Goal: Task Accomplishment & Management: Manage account settings

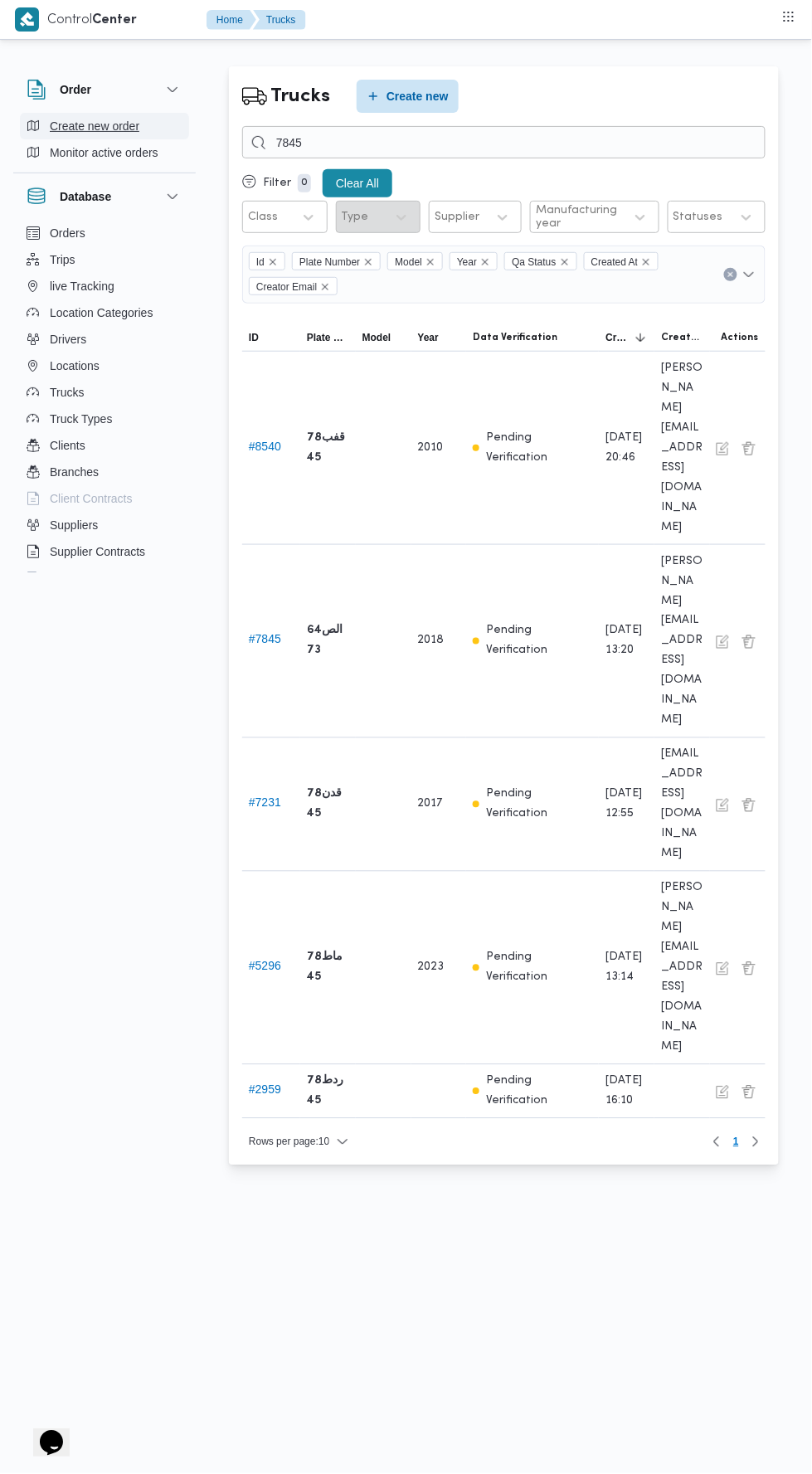
click at [142, 113] on button "Create new order" at bounding box center [104, 126] width 169 height 26
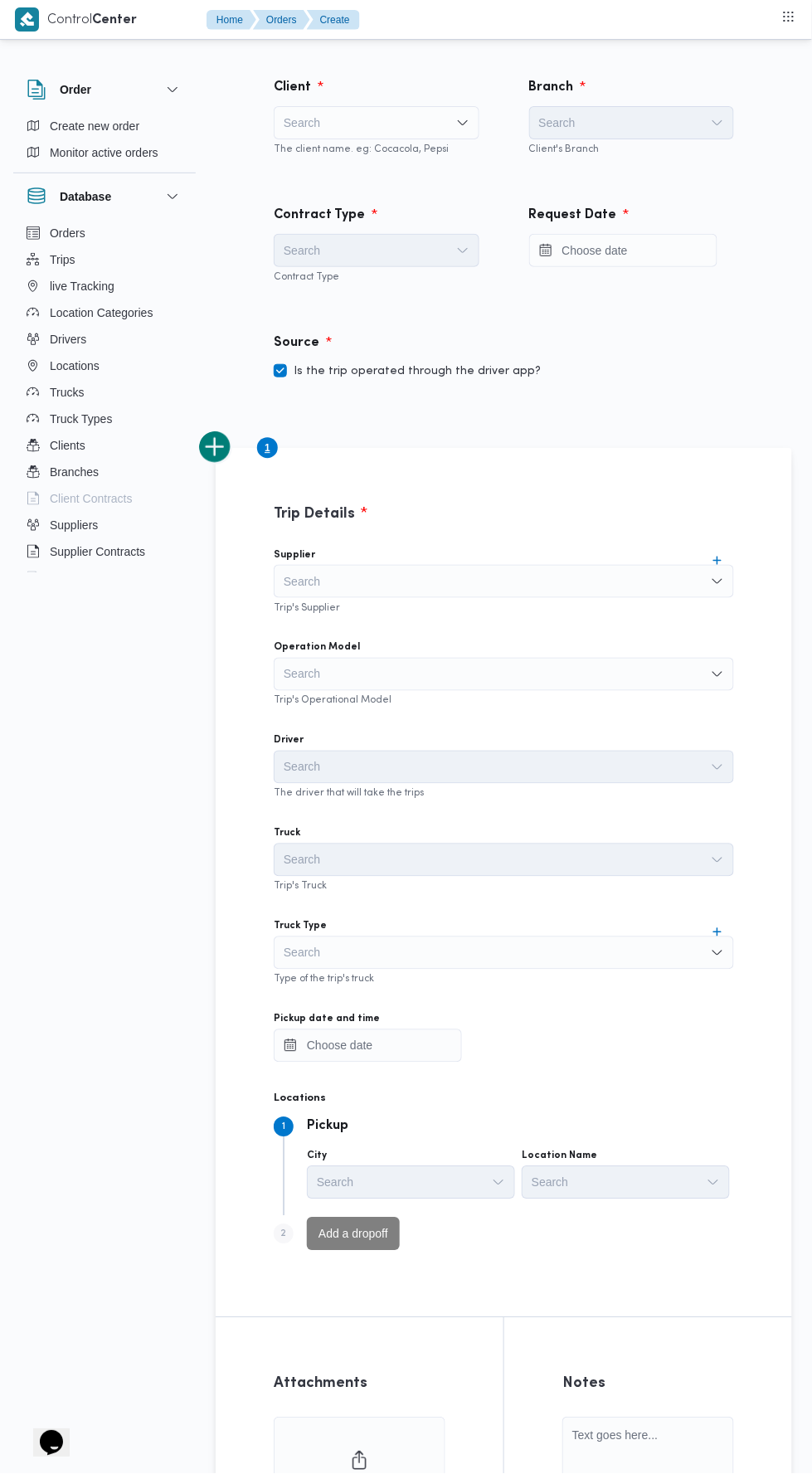
click at [452, 114] on div "Search" at bounding box center [375, 123] width 205 height 33
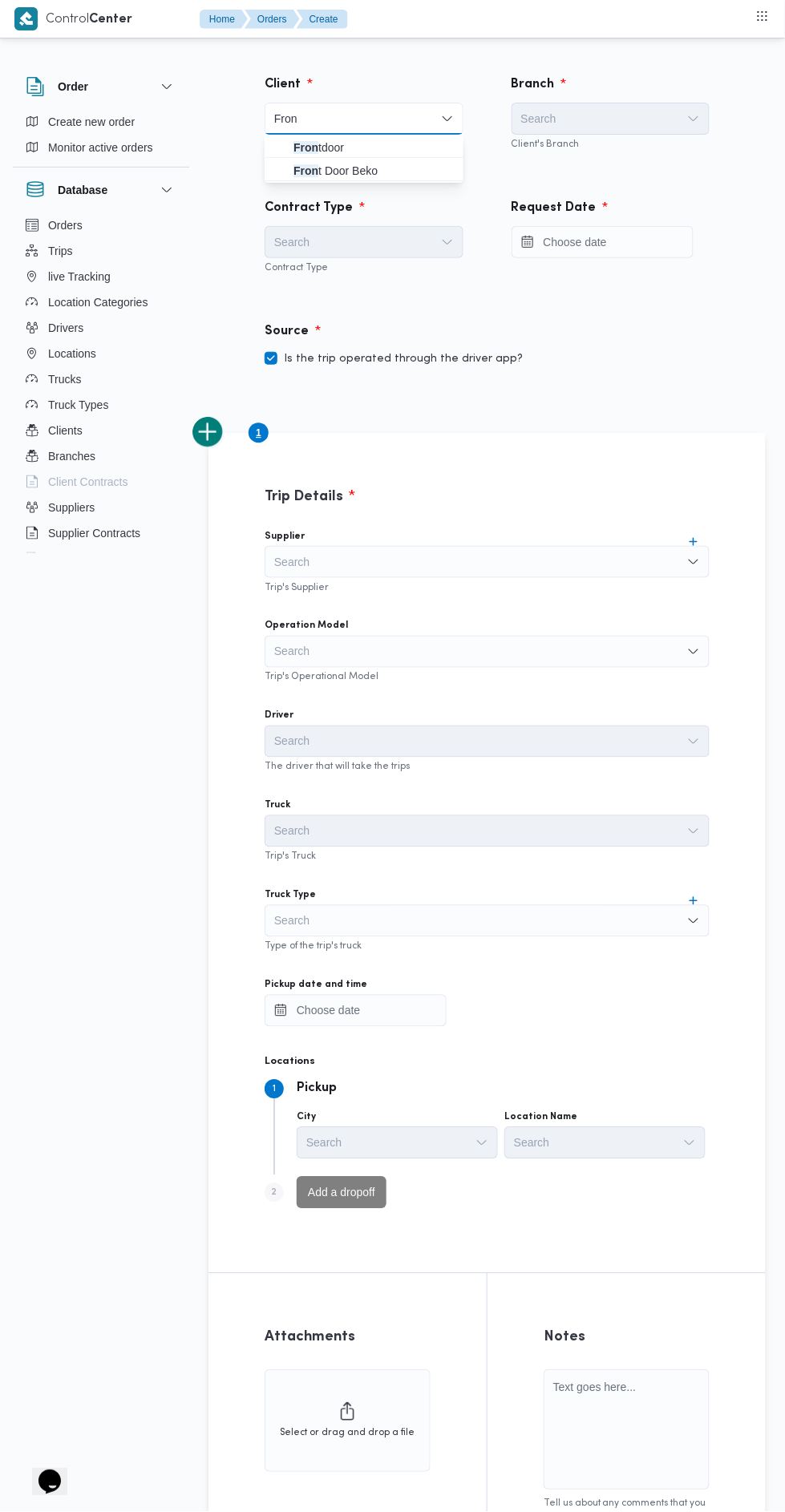
type input "Fron"
click at [406, 143] on span "Fron tdoor" at bounding box center [373, 148] width 161 height 19
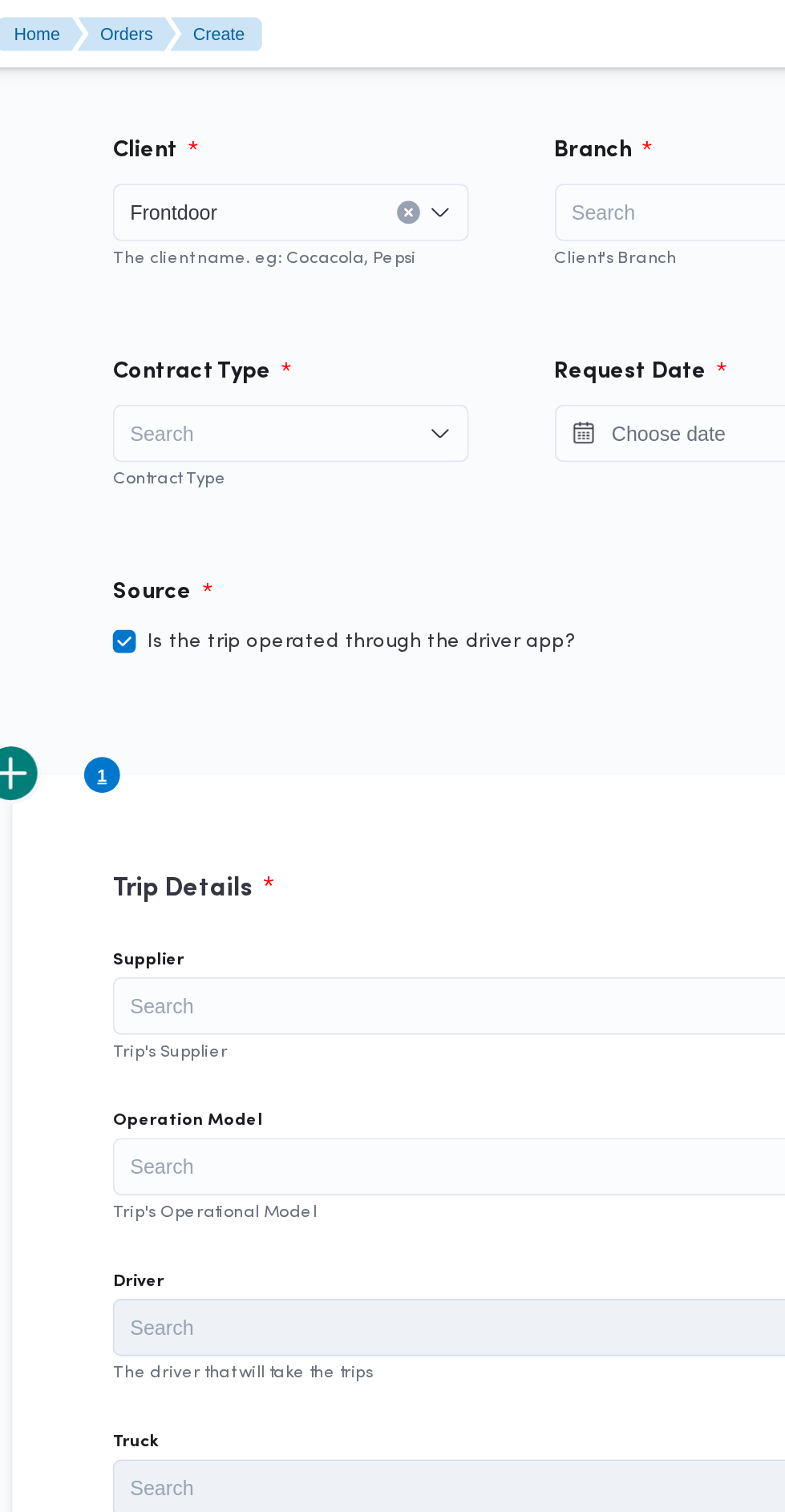
click at [553, 68] on div "Branch" at bounding box center [611, 85] width 218 height 39
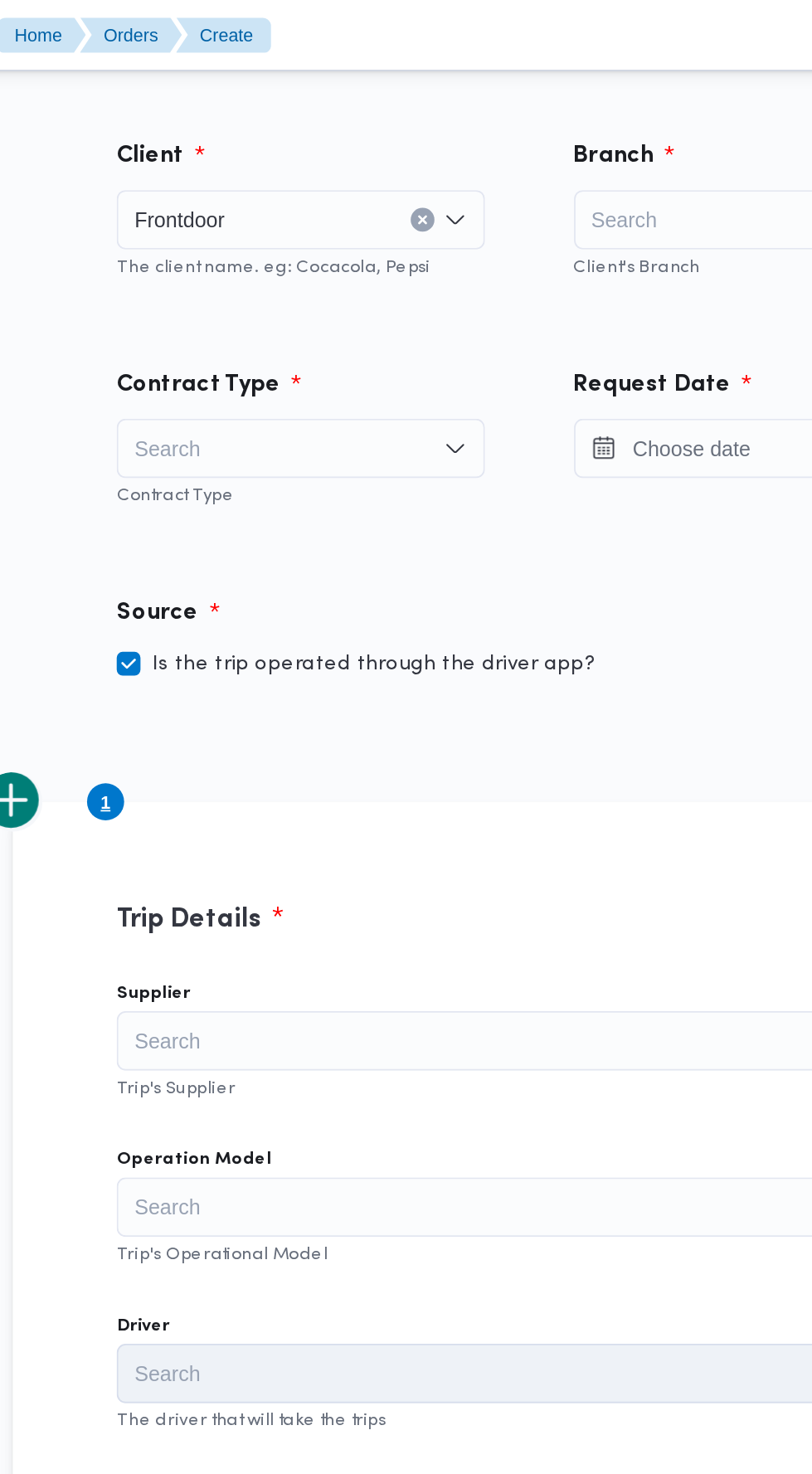
click at [615, 129] on div "Search" at bounding box center [631, 123] width 205 height 33
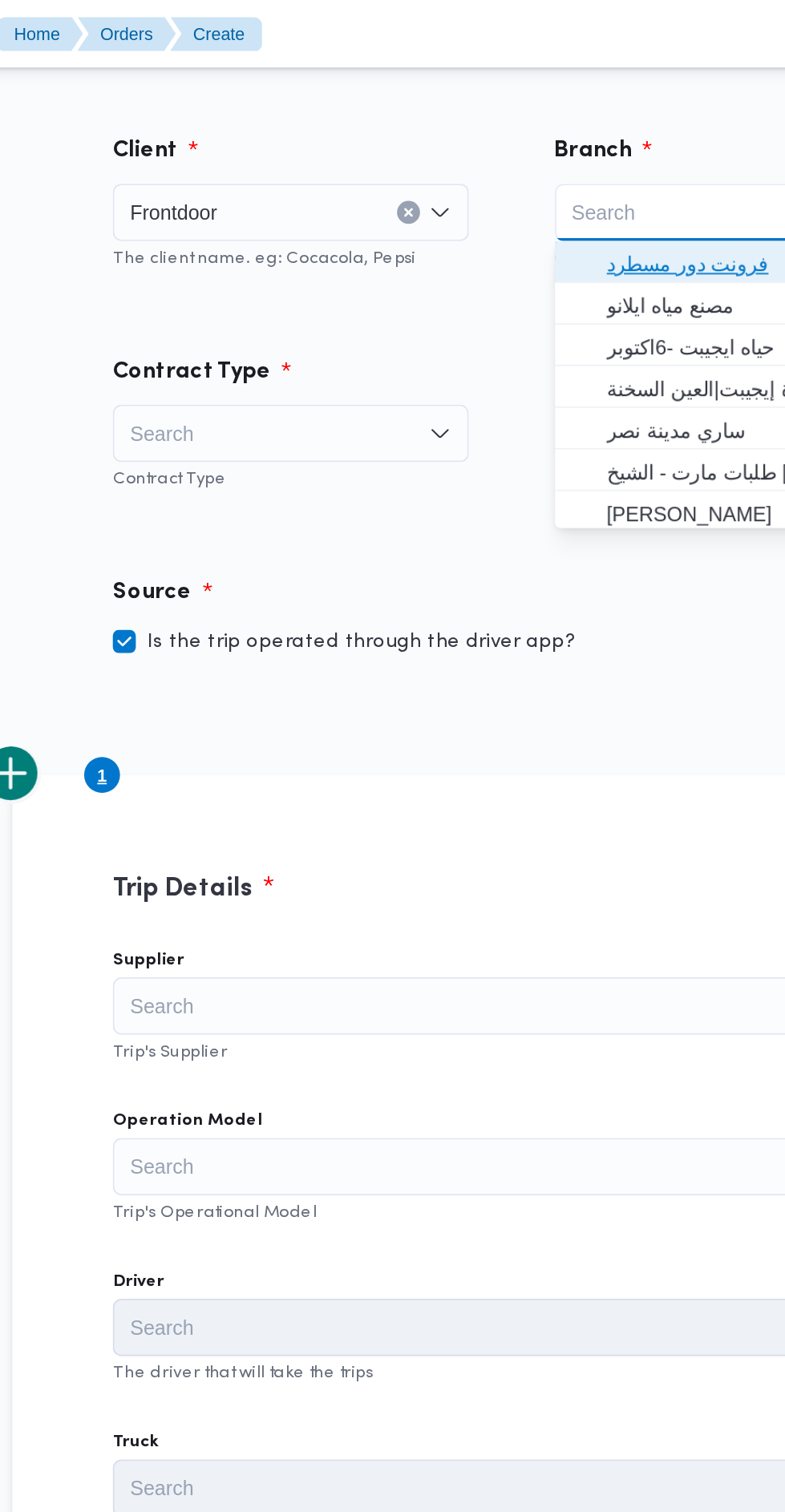
click at [602, 154] on span "فرونت دور مسطرد" at bounding box center [620, 148] width 161 height 19
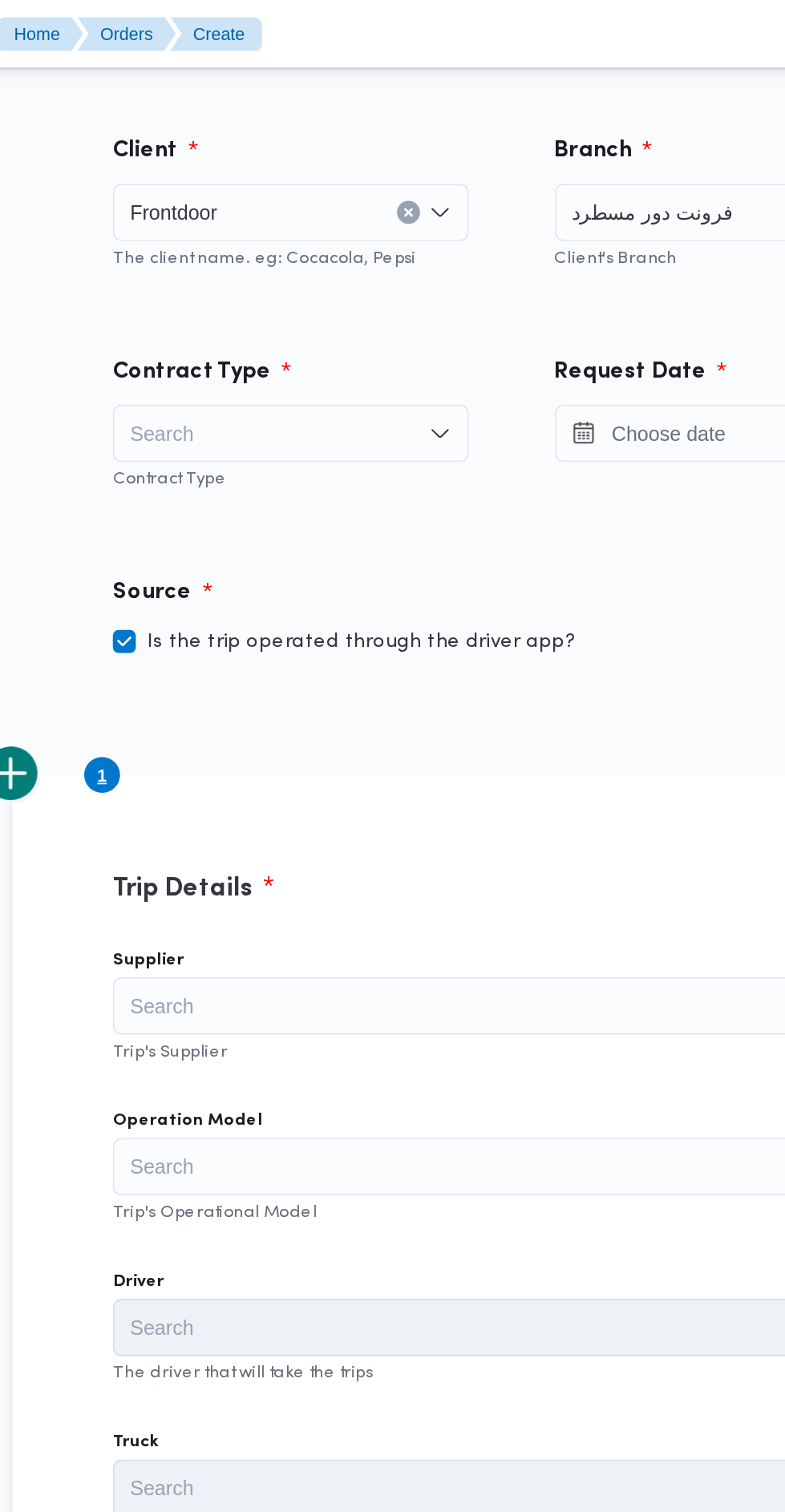
click at [411, 232] on div "Search" at bounding box center [363, 242] width 198 height 32
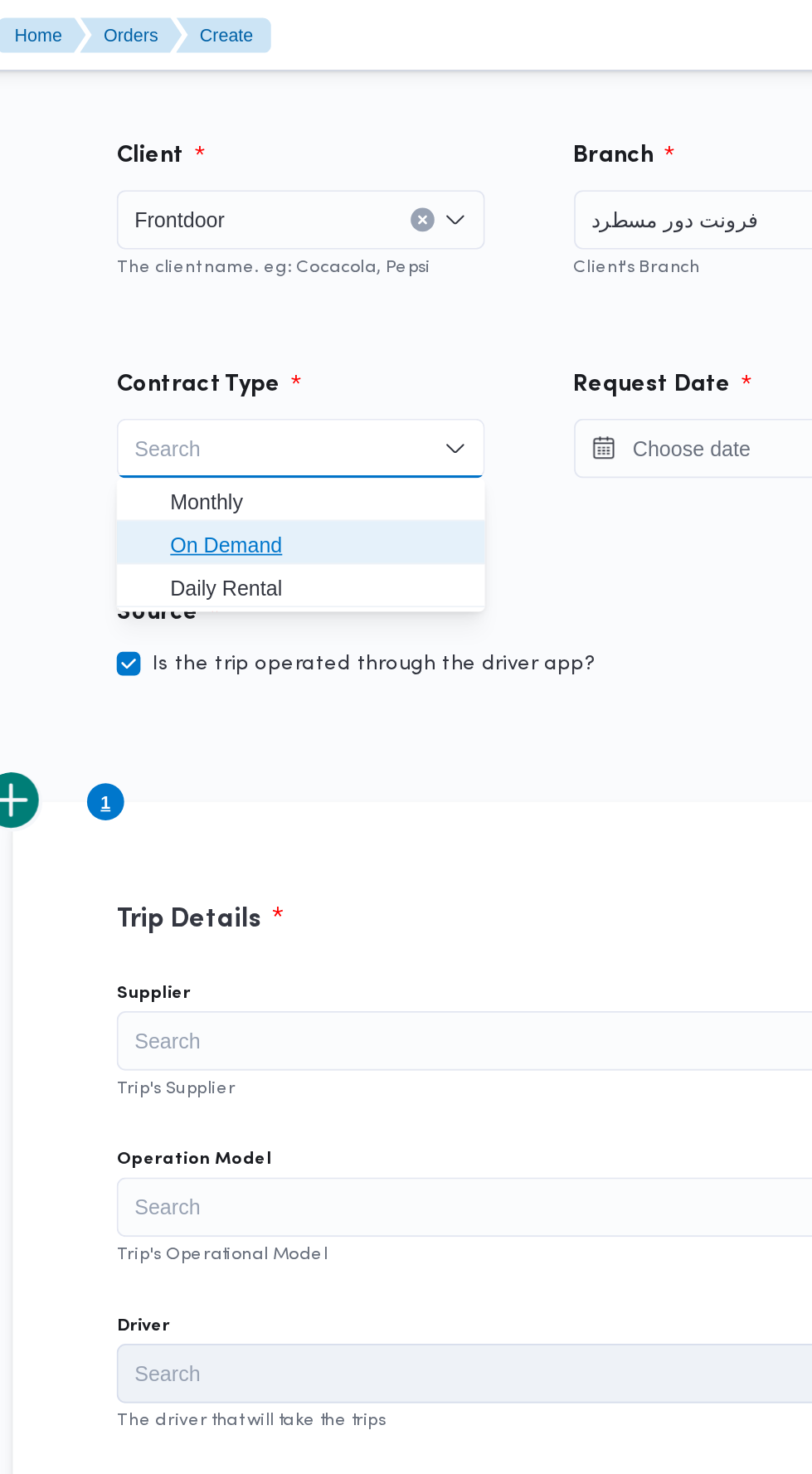
click at [436, 303] on span "On Demand" at bounding box center [386, 305] width 166 height 19
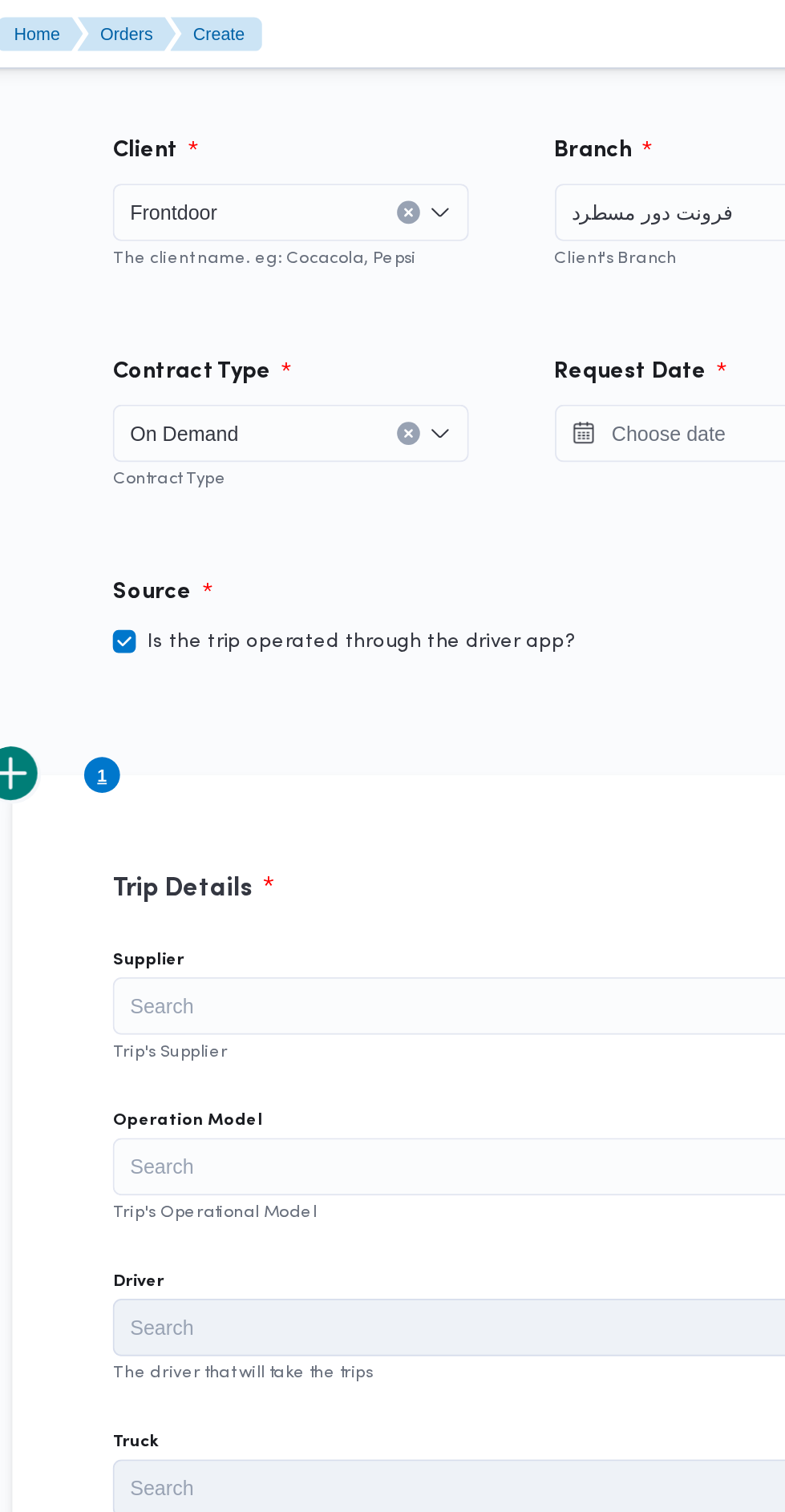
click at [419, 356] on label "Is the trip operated through the driver app?" at bounding box center [393, 359] width 259 height 19
checkbox input "false"
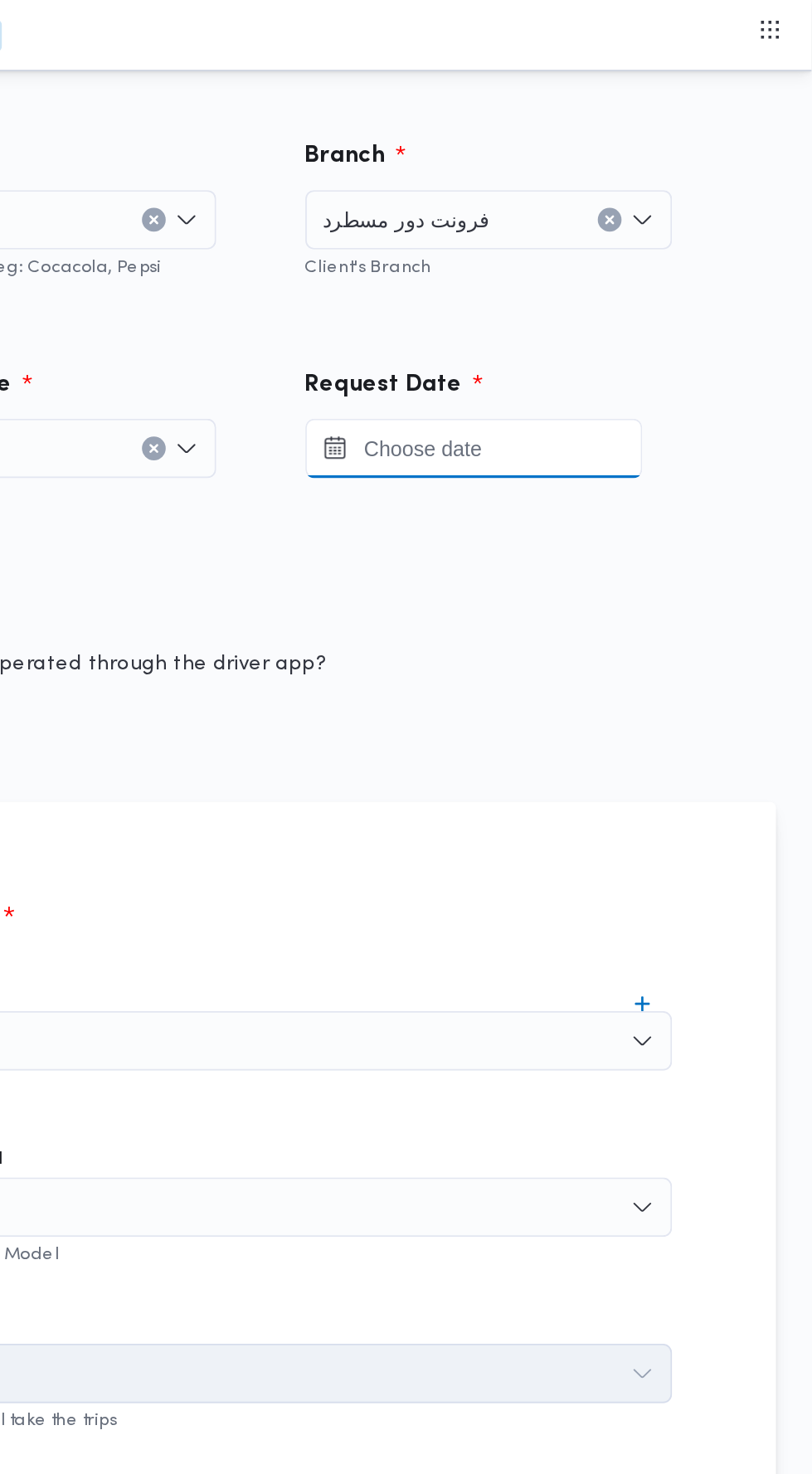
click at [646, 250] on input "Press the down key to open a popover containing a calendar." at bounding box center [623, 250] width 189 height 33
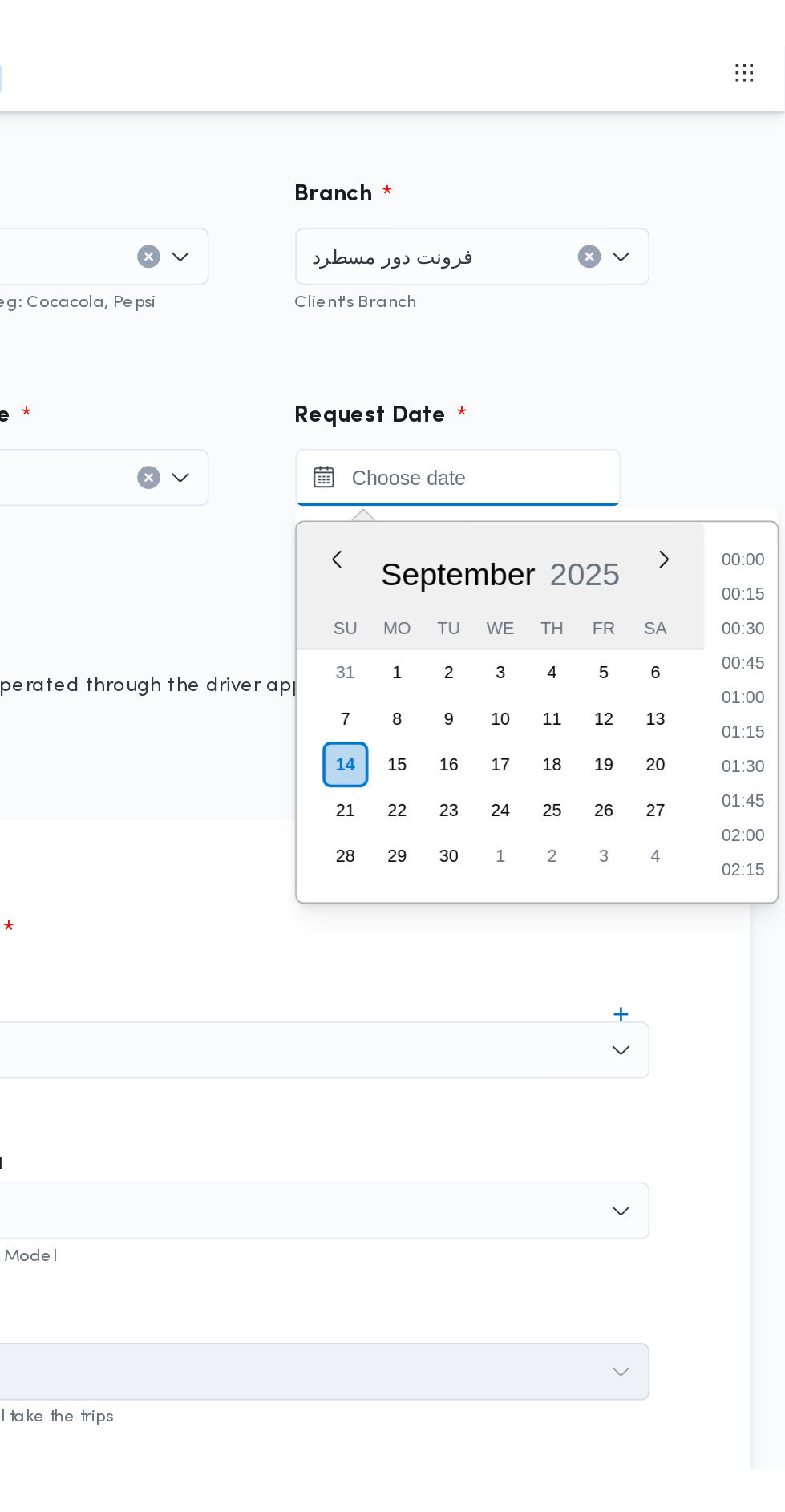
scroll to position [247, 0]
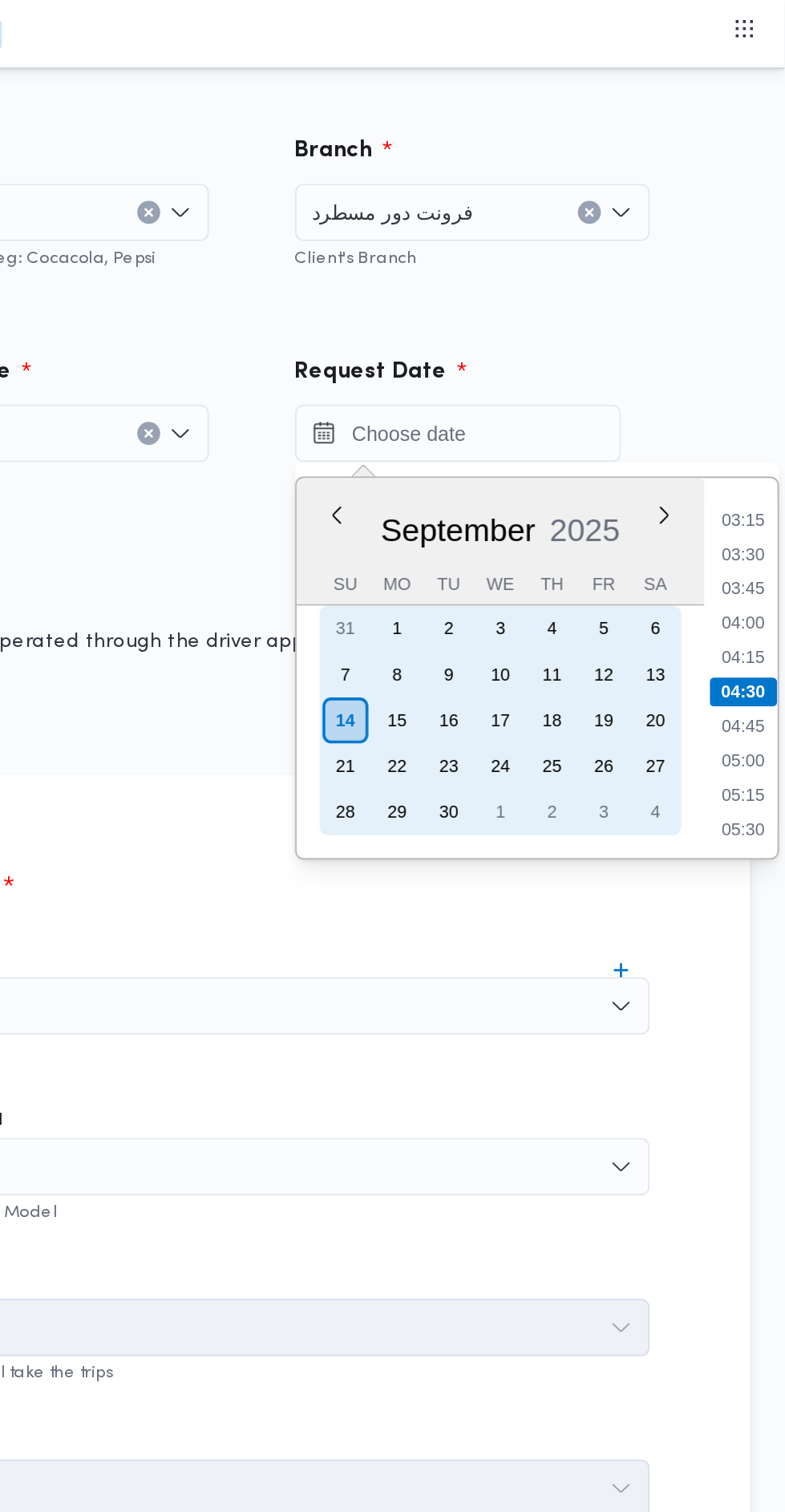
click at [721, 384] on div "13" at bounding box center [712, 376] width 25 height 25
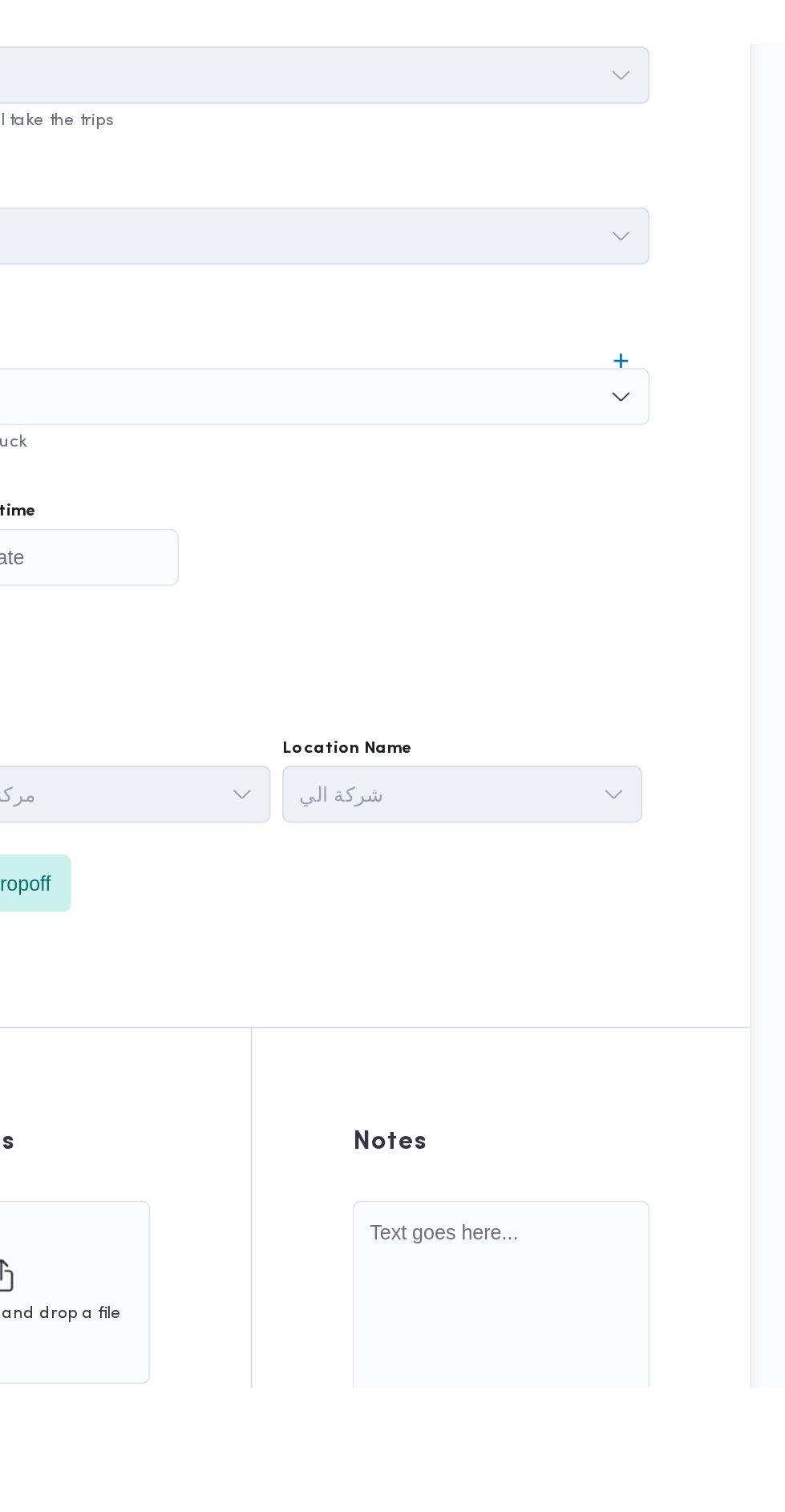
scroll to position [0, 0]
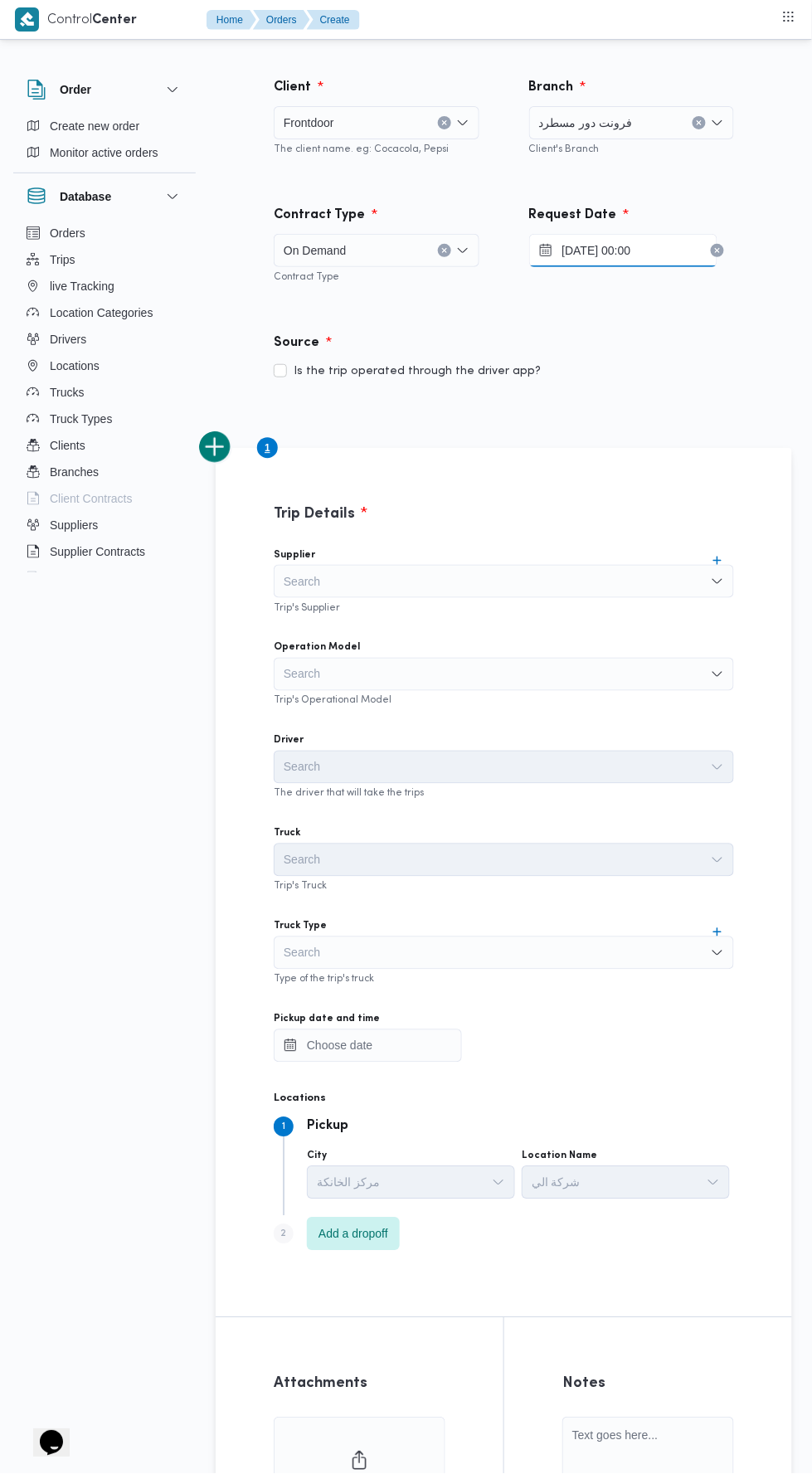
click at [648, 250] on input "[DATE] 00:00" at bounding box center [623, 250] width 189 height 33
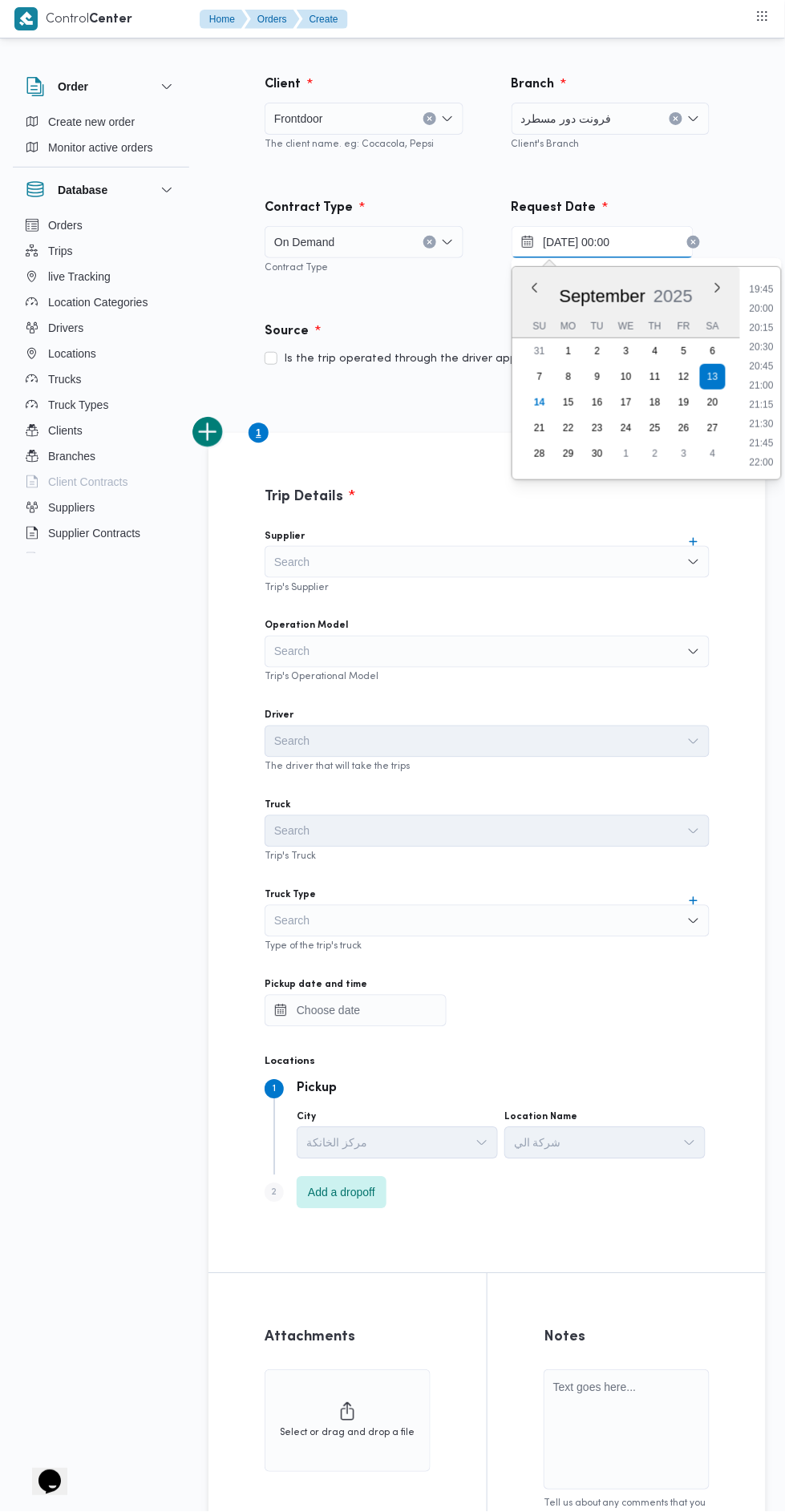
scroll to position [1661, 0]
click at [760, 357] on li "22:30" at bounding box center [761, 358] width 37 height 16
type input "13/09/2025 22:30"
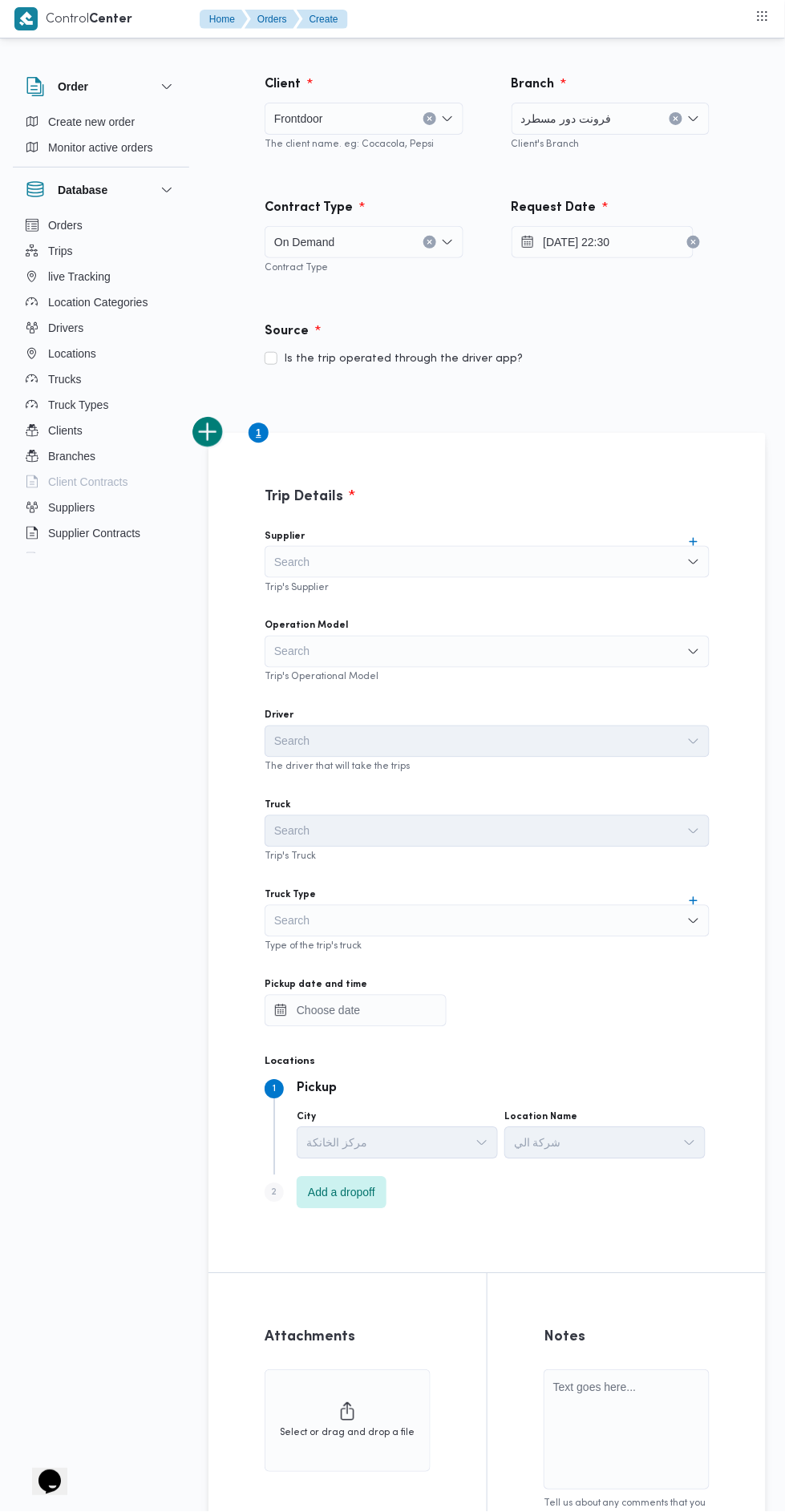
click at [598, 391] on div "Source Is the trip operated through the driver app?" at bounding box center [487, 345] width 493 height 95
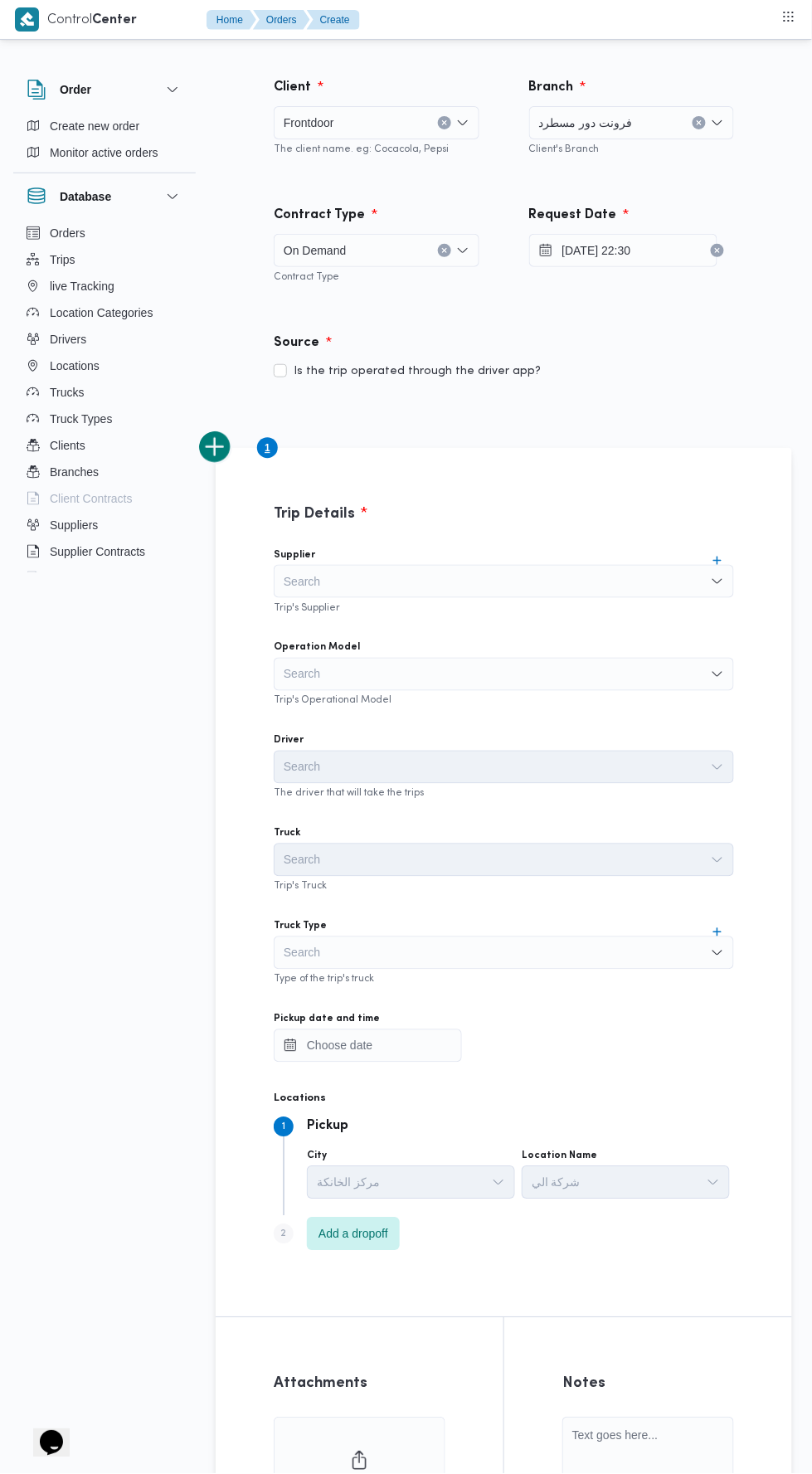
click at [545, 574] on div "Search" at bounding box center [503, 582] width 460 height 33
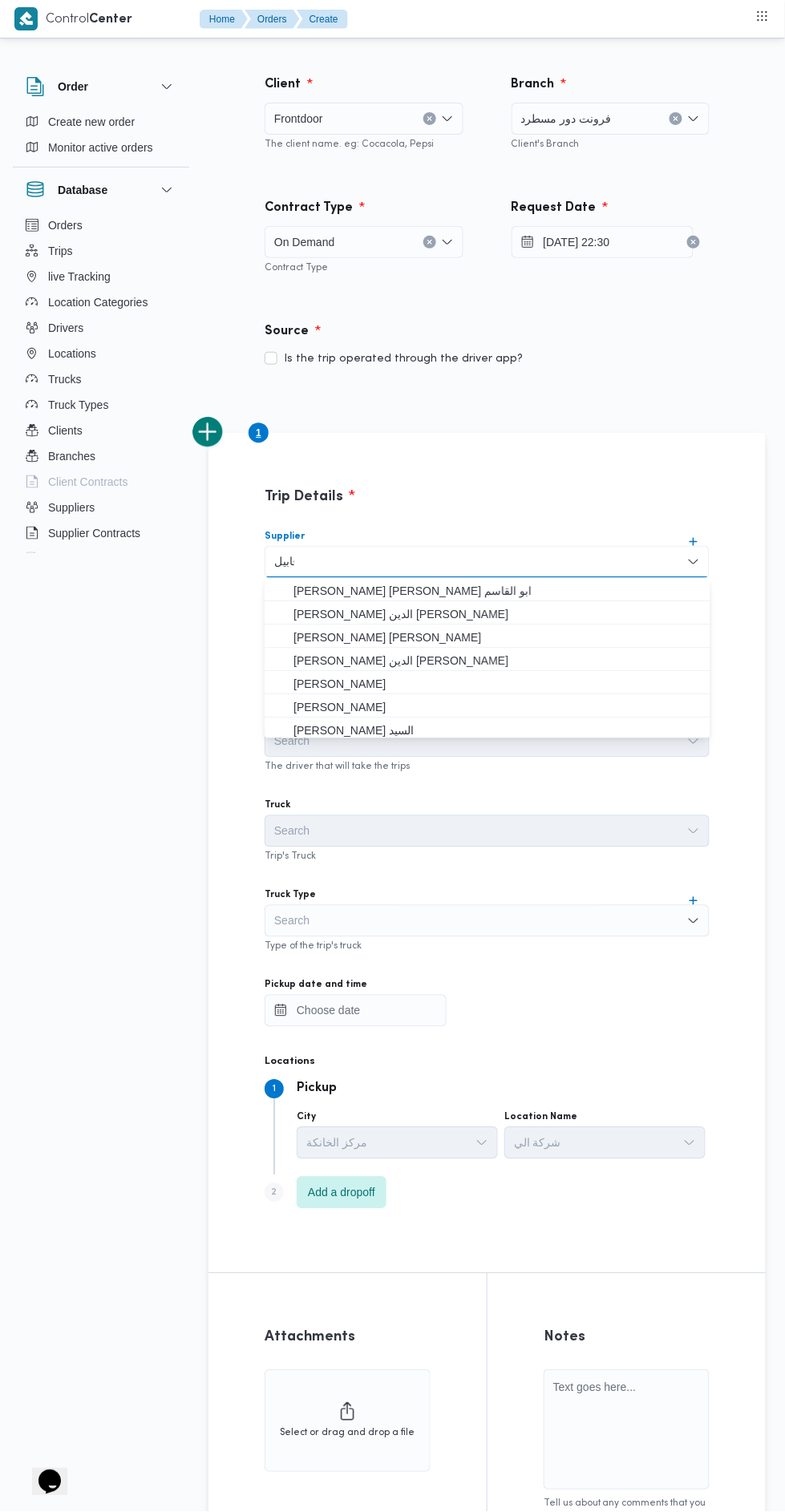
scroll to position [0, 0]
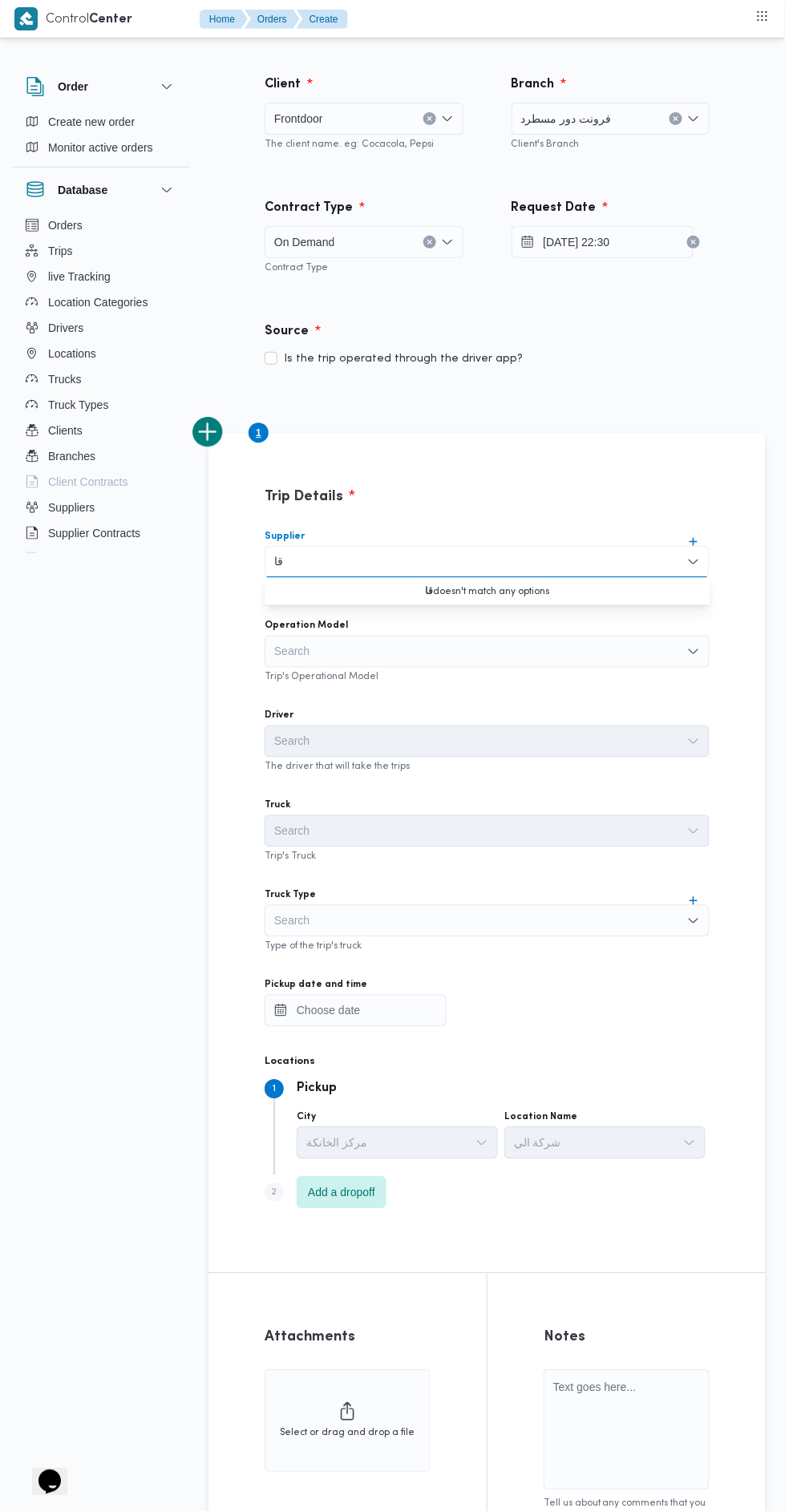
type input "ق"
type input "هانى"
click at [506, 586] on span "هانى مجدى رئيس احمد" at bounding box center [496, 591] width 407 height 19
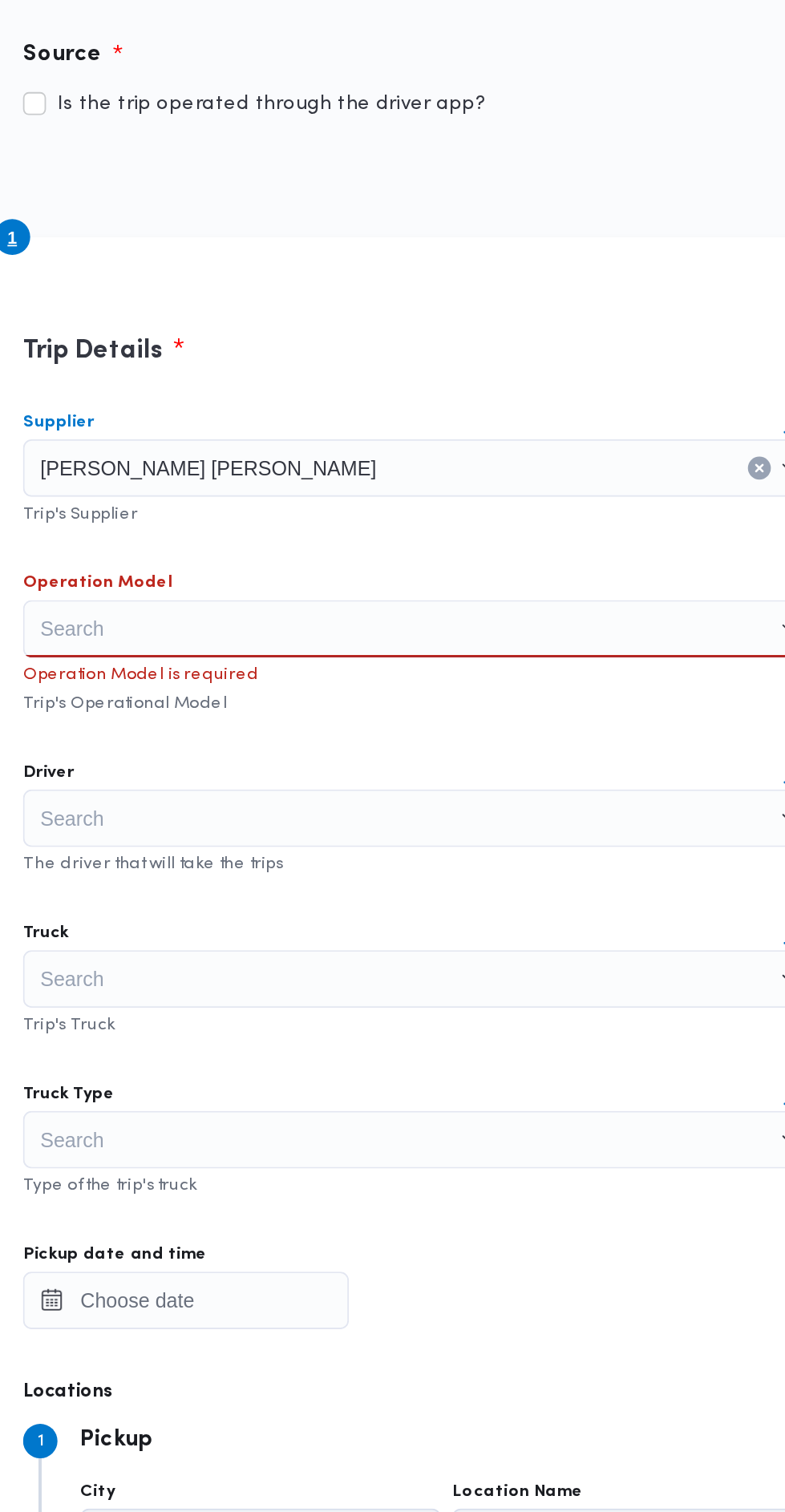
click at [546, 654] on div "Search" at bounding box center [486, 652] width 445 height 32
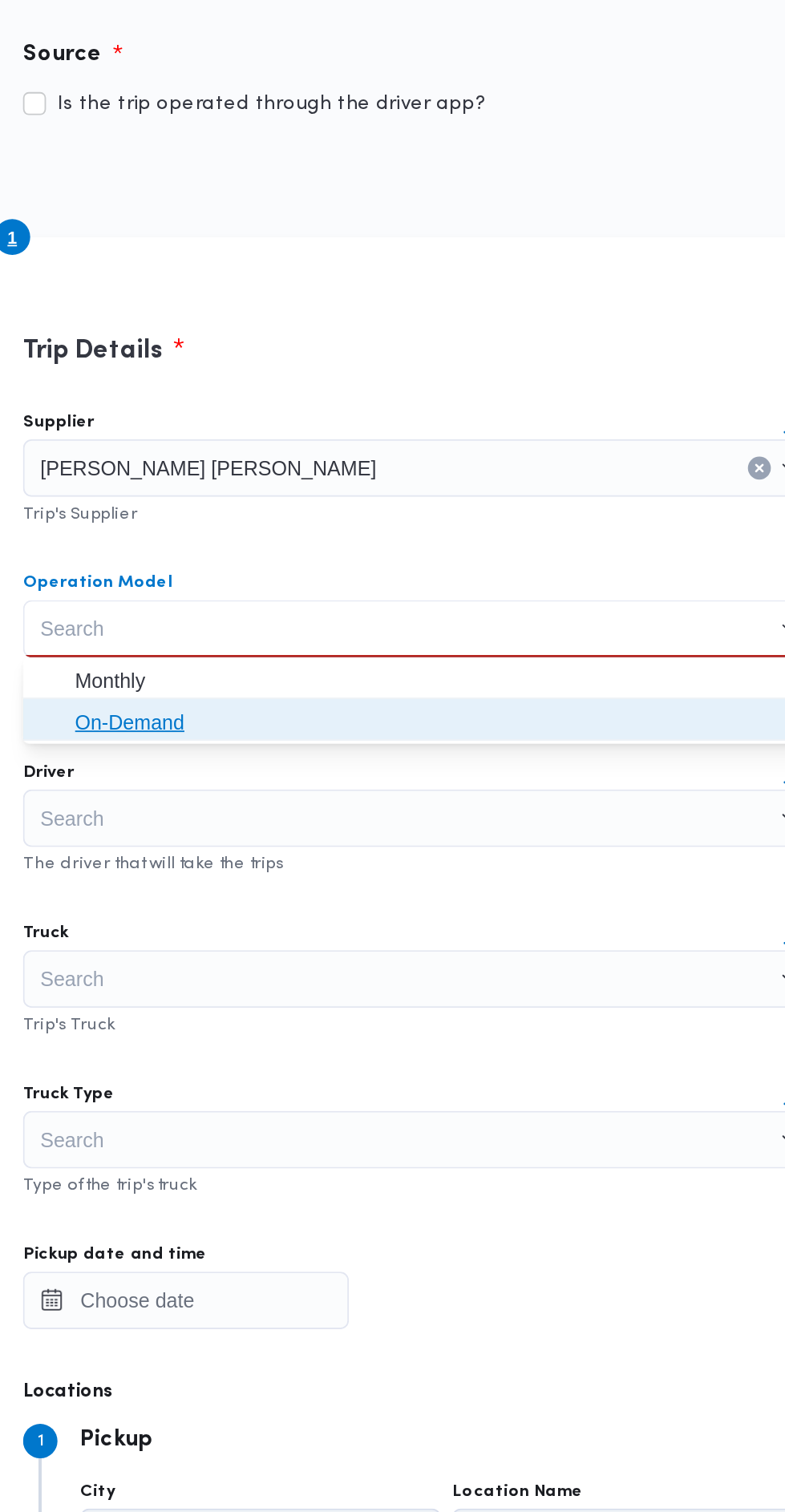
click at [498, 702] on span "On-Demand" at bounding box center [496, 703] width 407 height 19
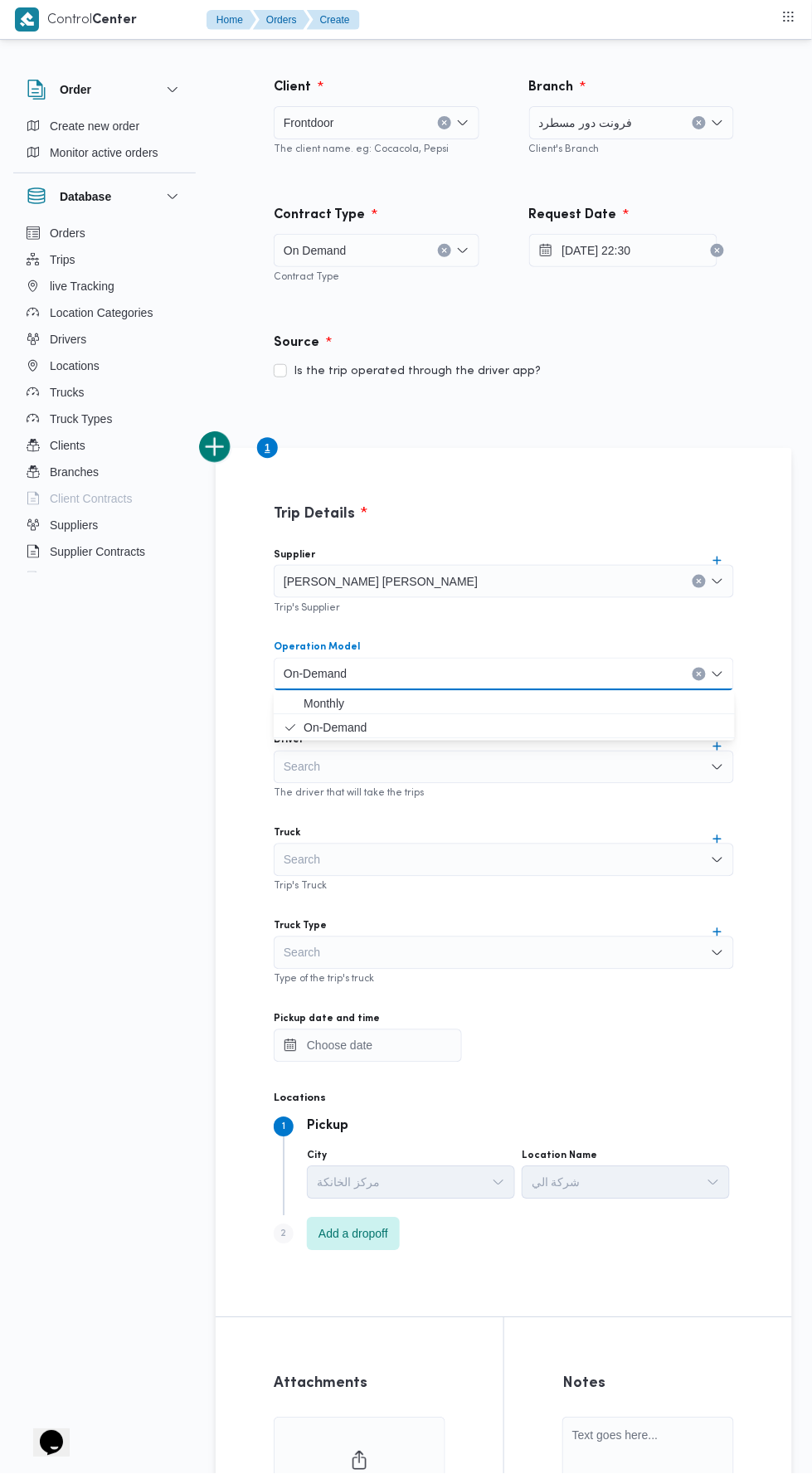
click at [567, 773] on div "Search" at bounding box center [503, 768] width 460 height 33
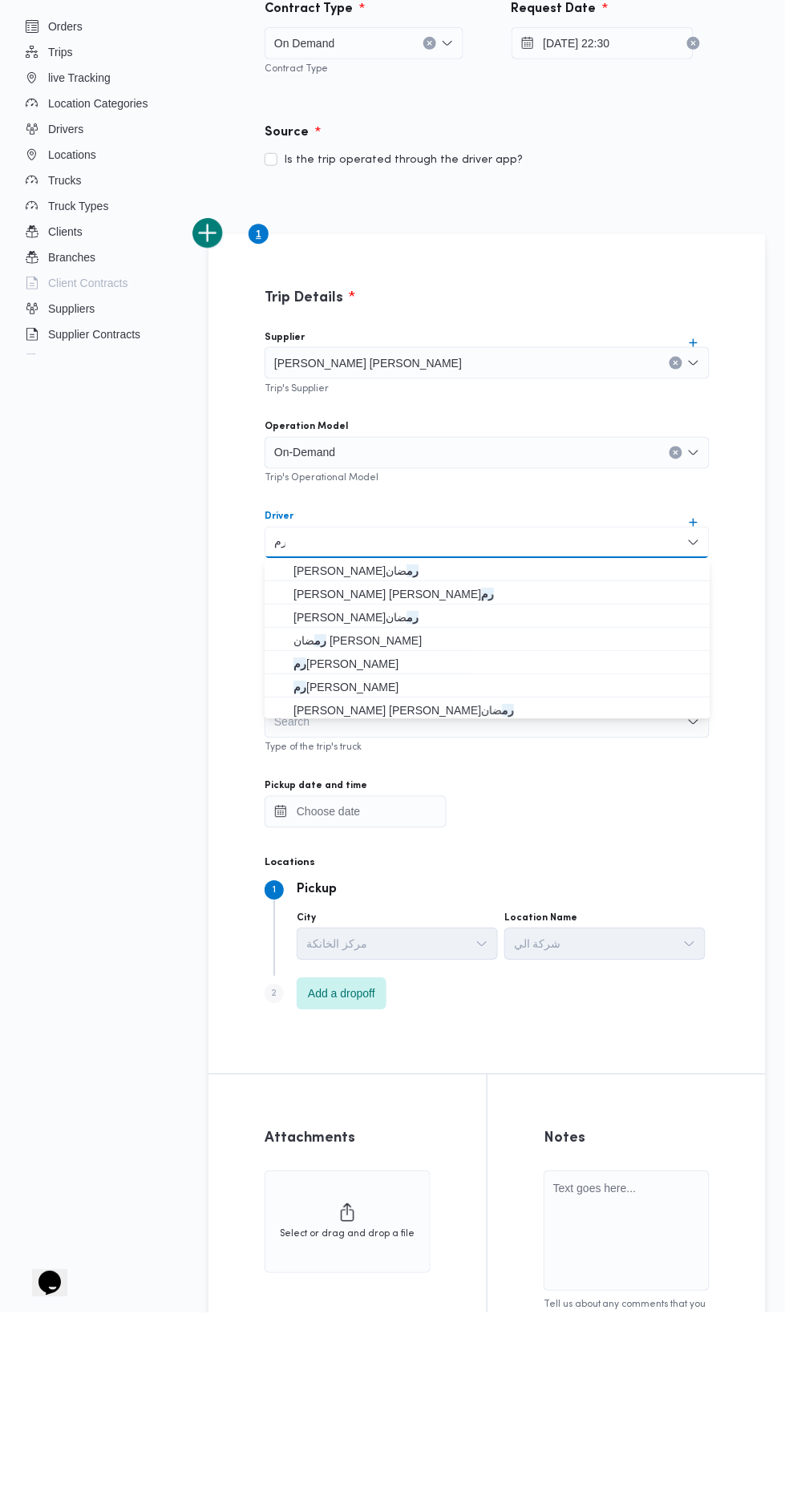
type input "ر"
click at [144, 861] on div "Client Frontdoor The client name. eg: Cocacola, Pepsi Branch فرونت دور مسطرد Cl…" at bounding box center [383, 852] width 785 height 1622
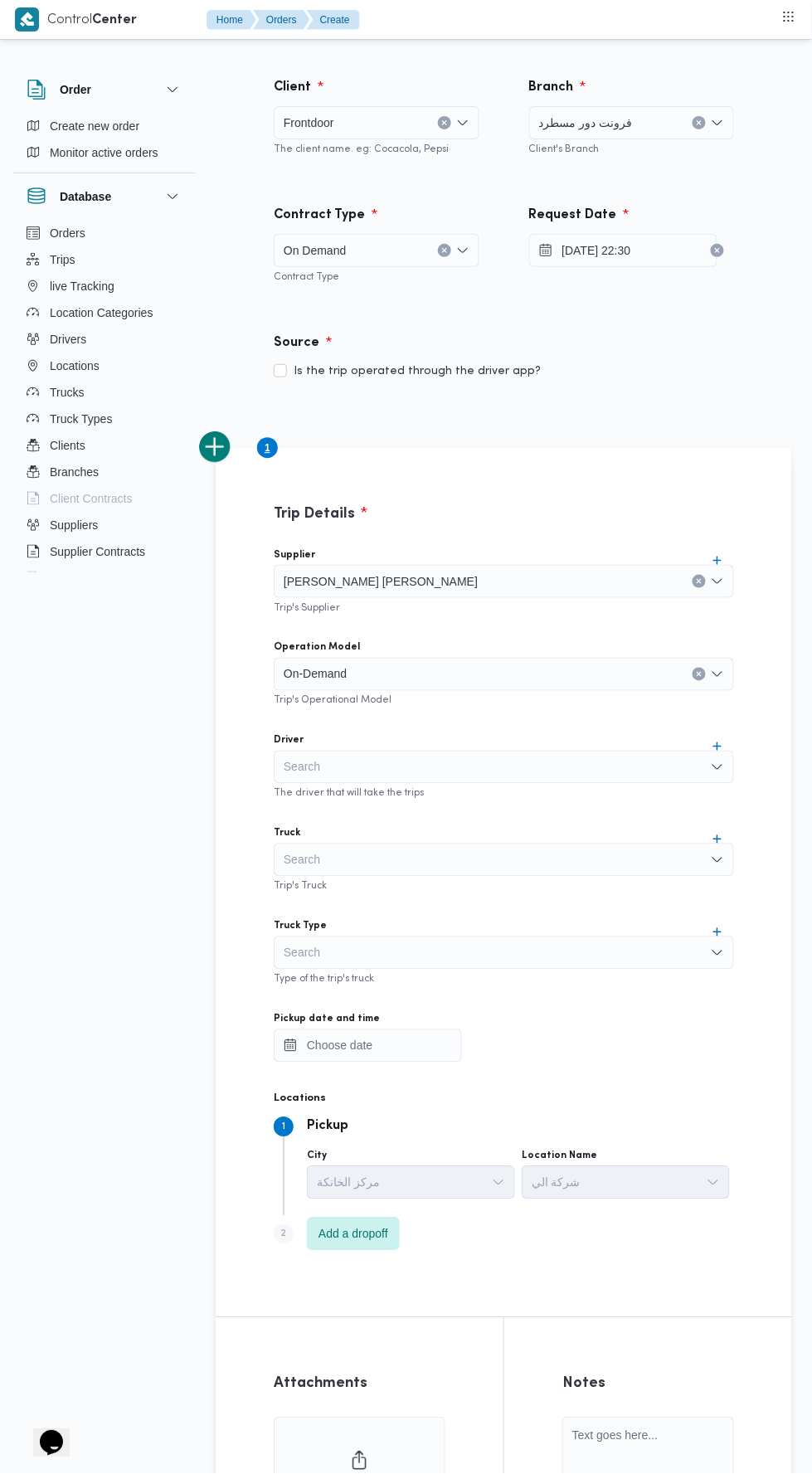
click at [524, 858] on div "Search" at bounding box center [503, 860] width 460 height 33
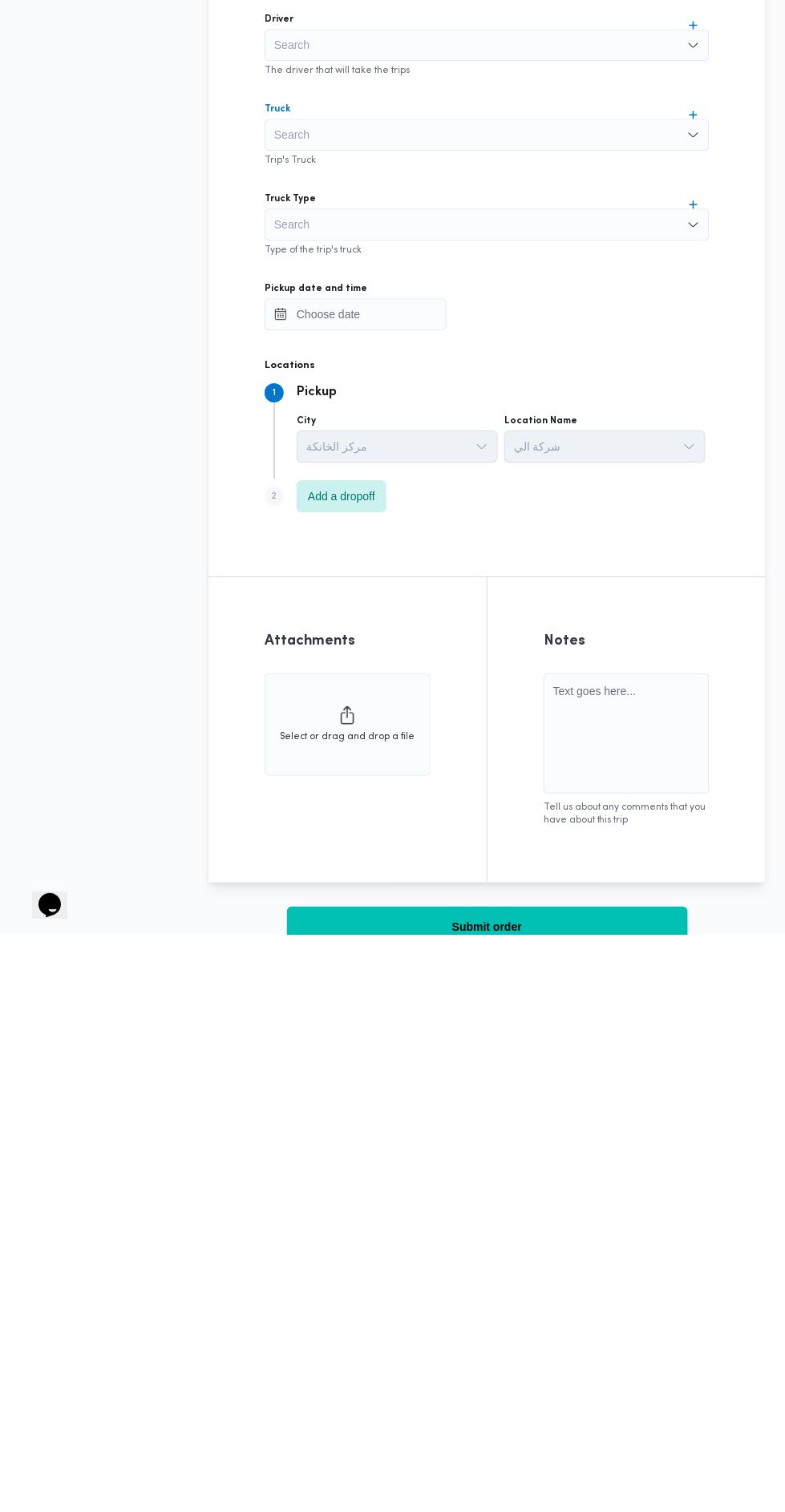
scroll to position [151, 0]
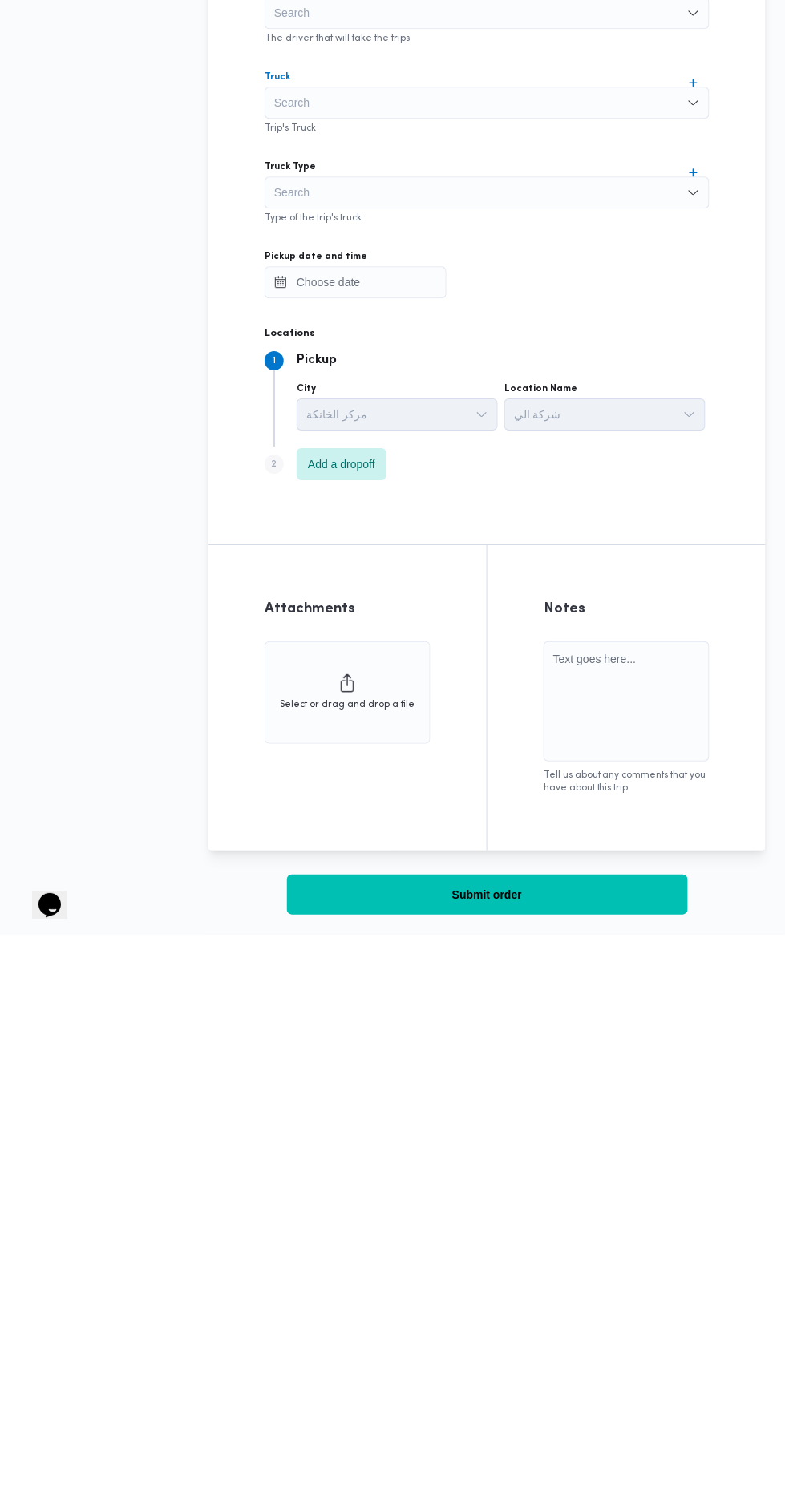
click at [579, 770] on div "Search" at bounding box center [486, 769] width 445 height 32
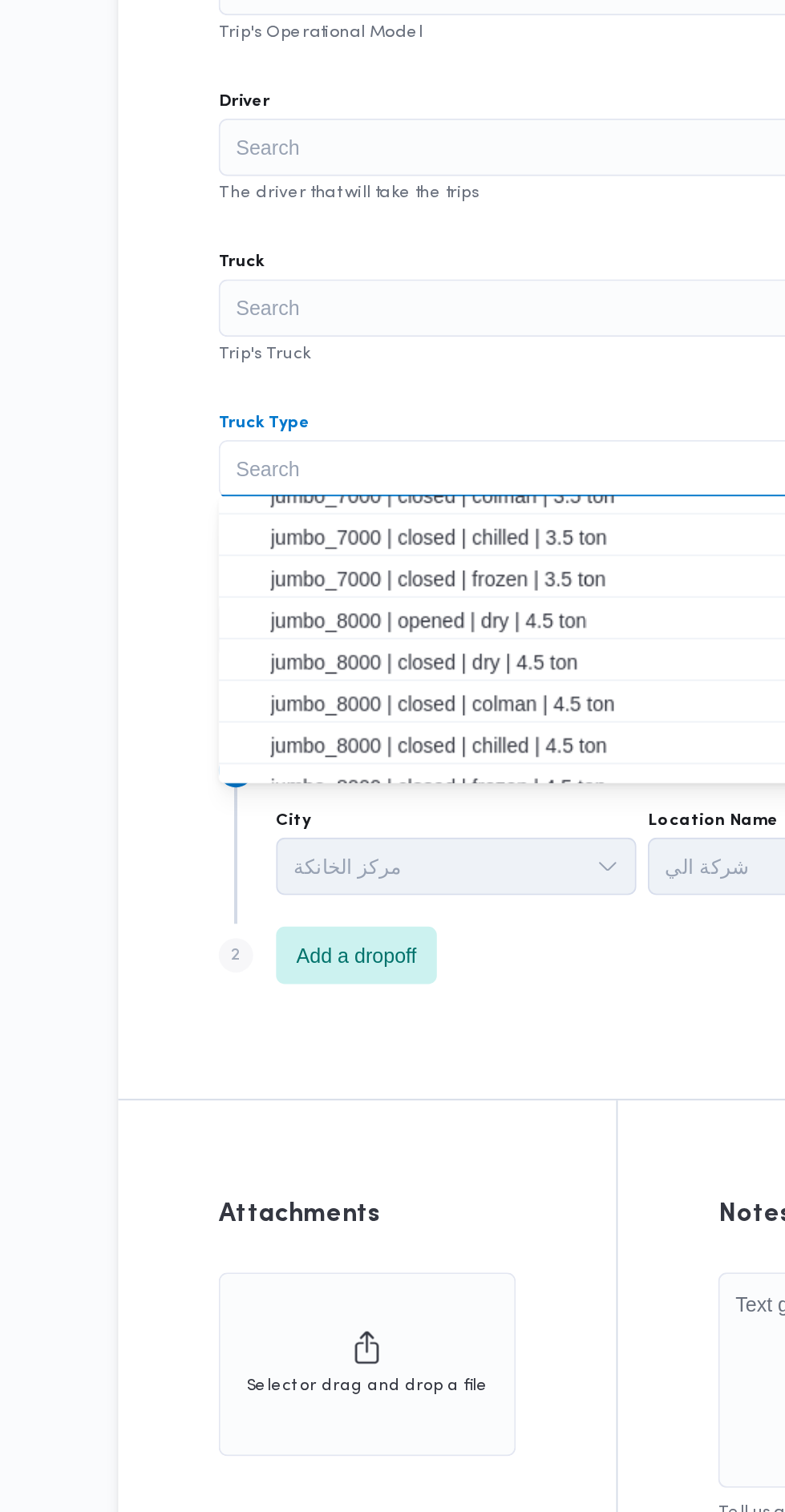
scroll to position [339, 0]
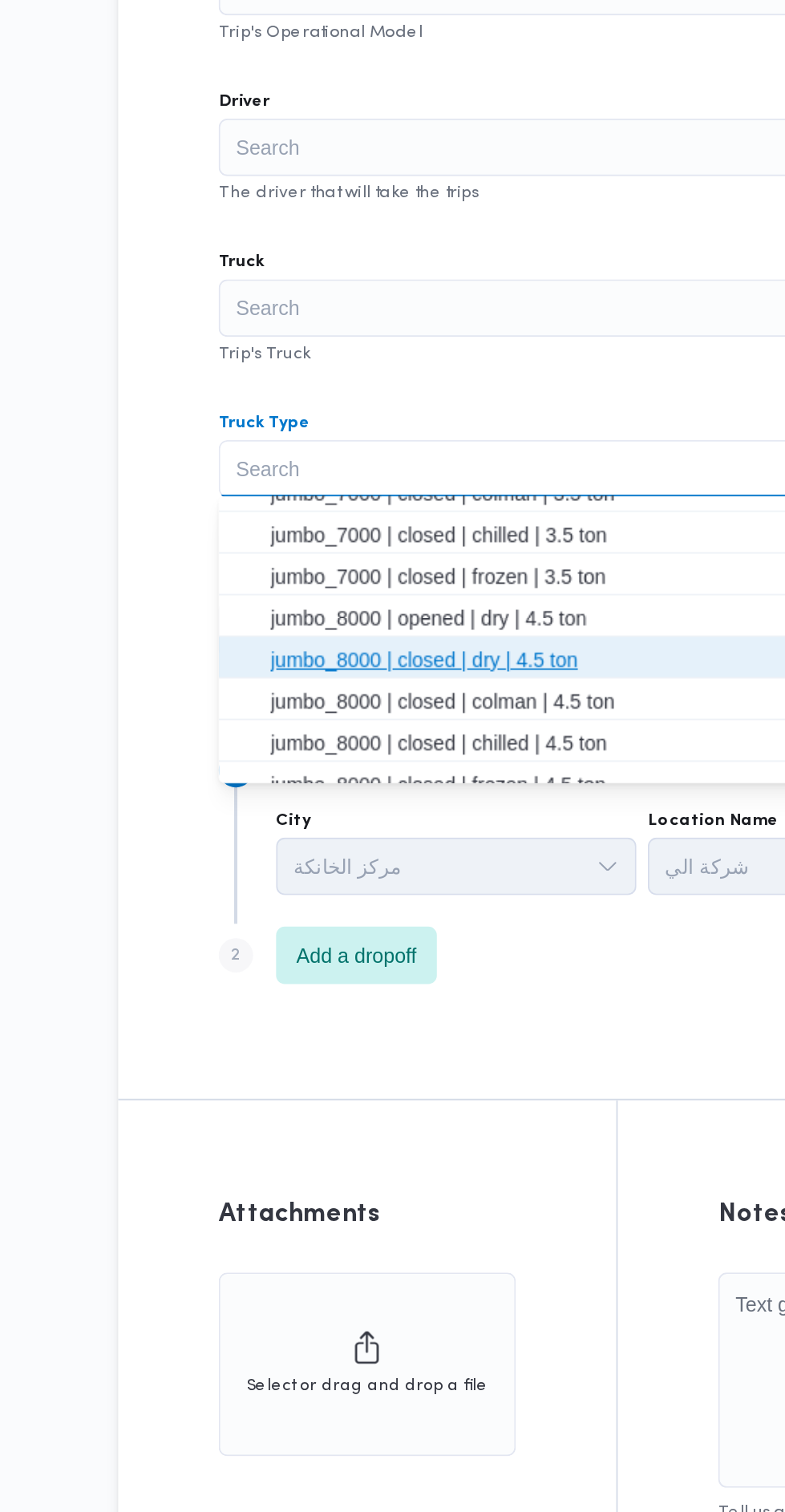
click at [494, 873] on span "jumbo_8000 | closed | dry | 4.5 ton" at bounding box center [496, 876] width 407 height 19
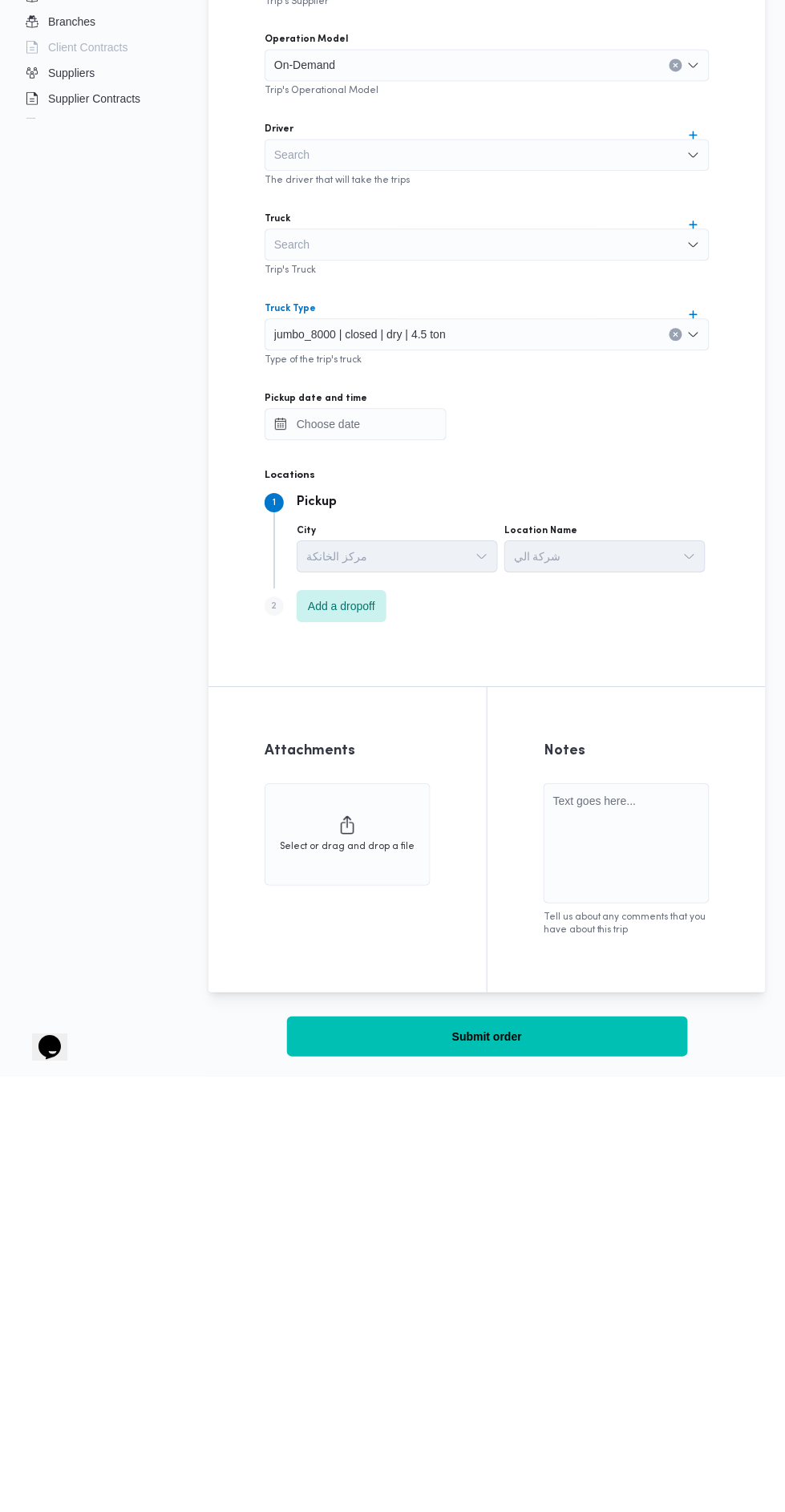
scroll to position [151, 0]
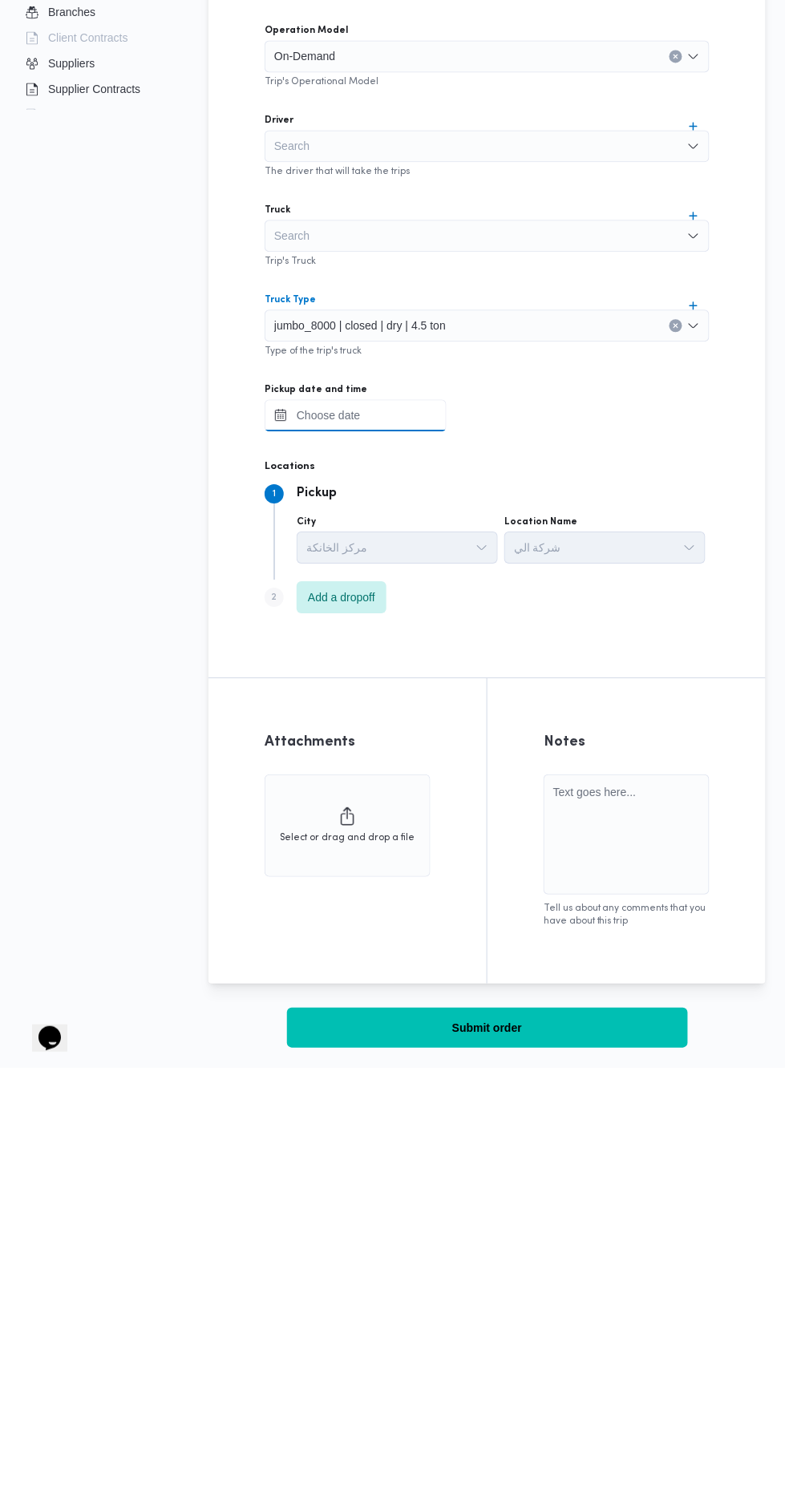
click at [408, 852] on input "Pickup date and time" at bounding box center [355, 859] width 182 height 32
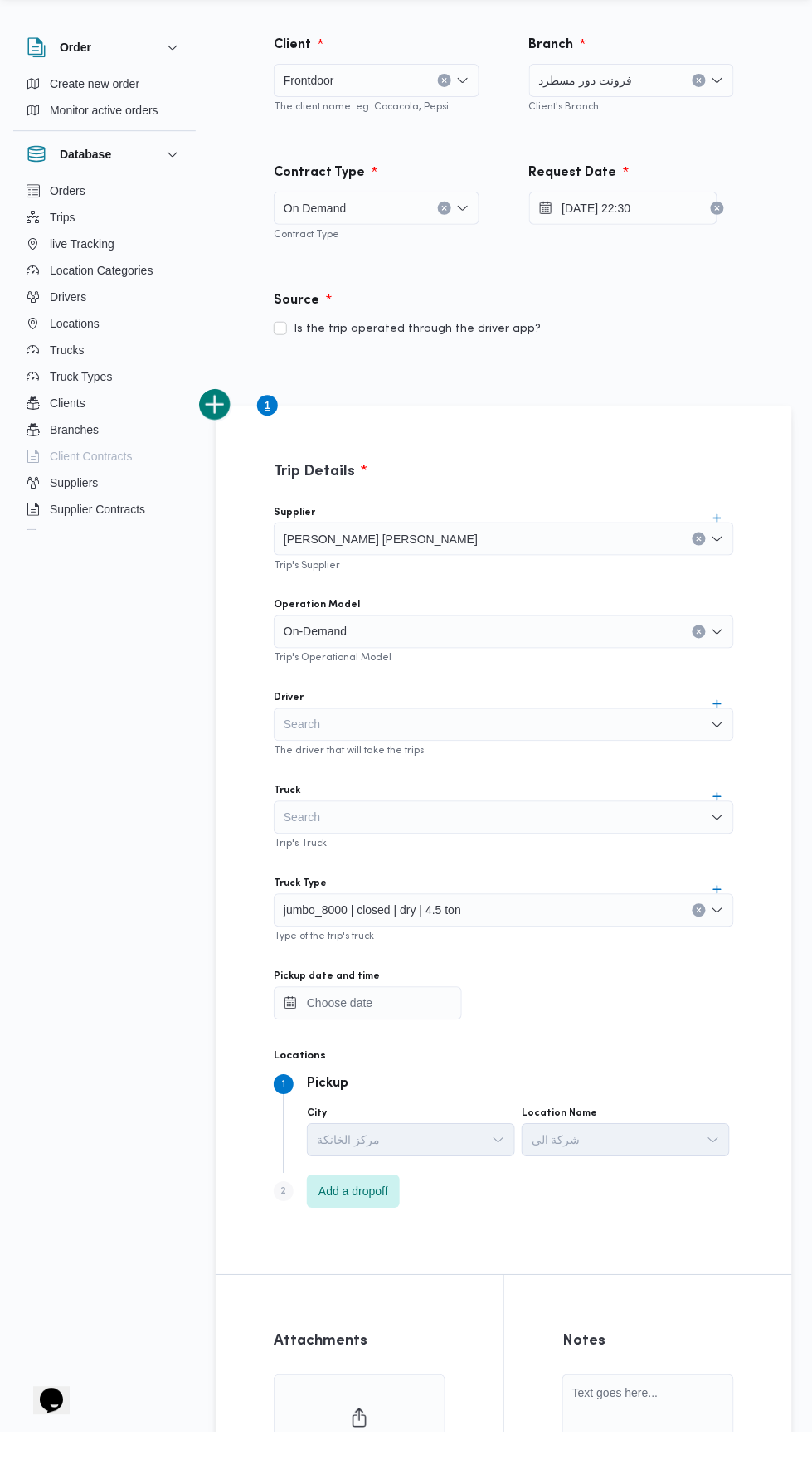
scroll to position [52, 0]
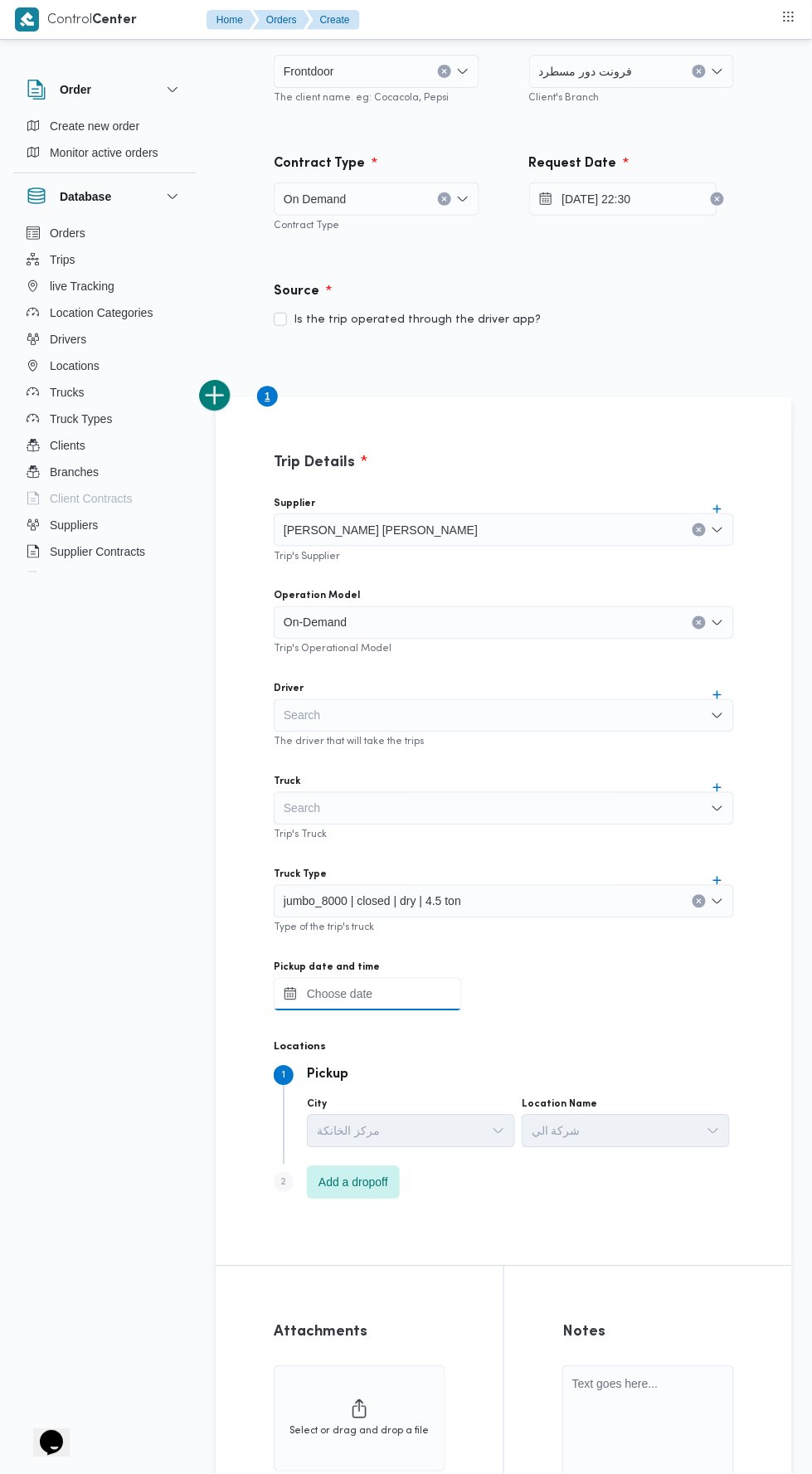
click at [405, 995] on input "Pickup date and time" at bounding box center [368, 994] width 189 height 33
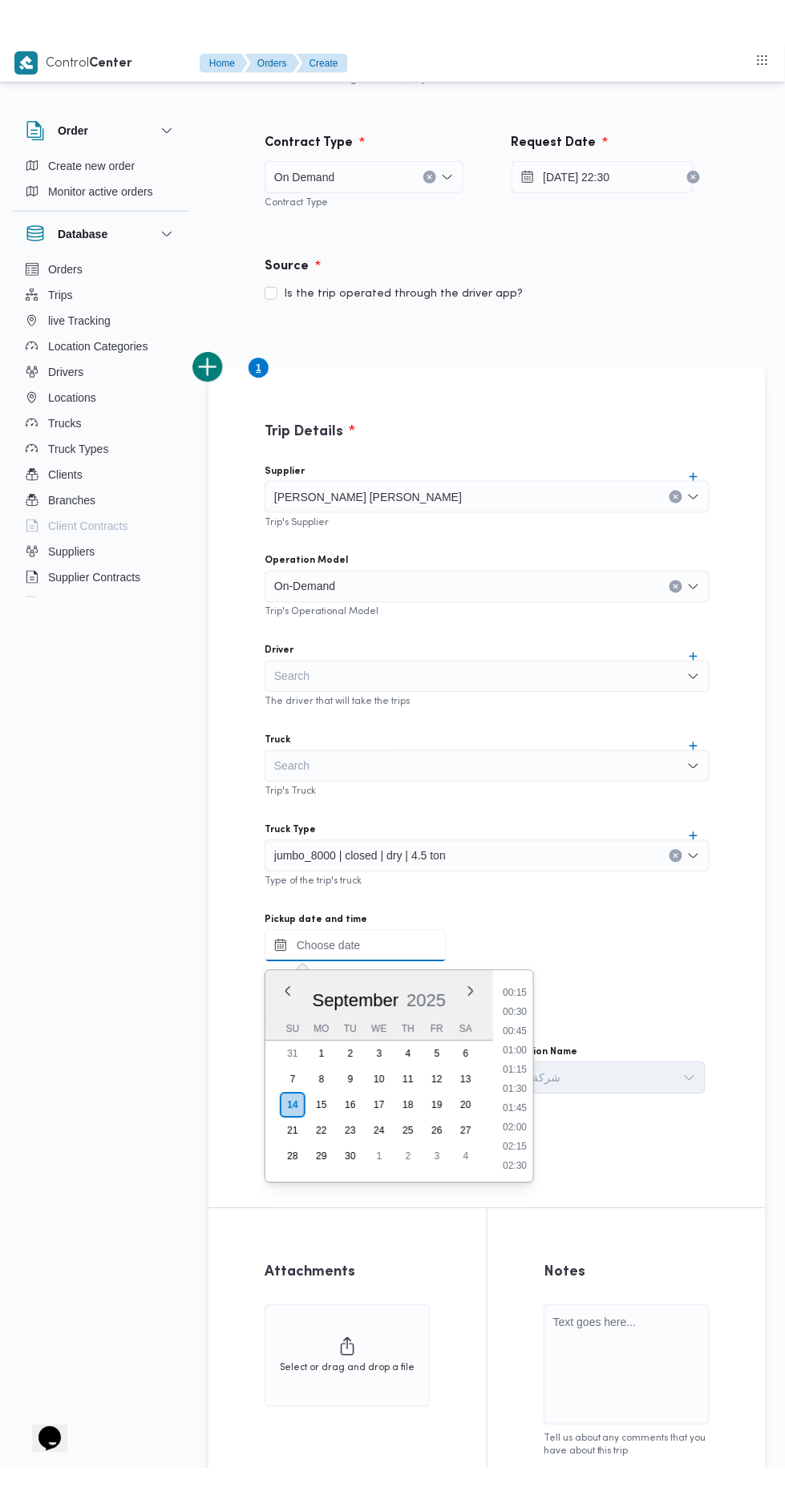
scroll to position [0, 0]
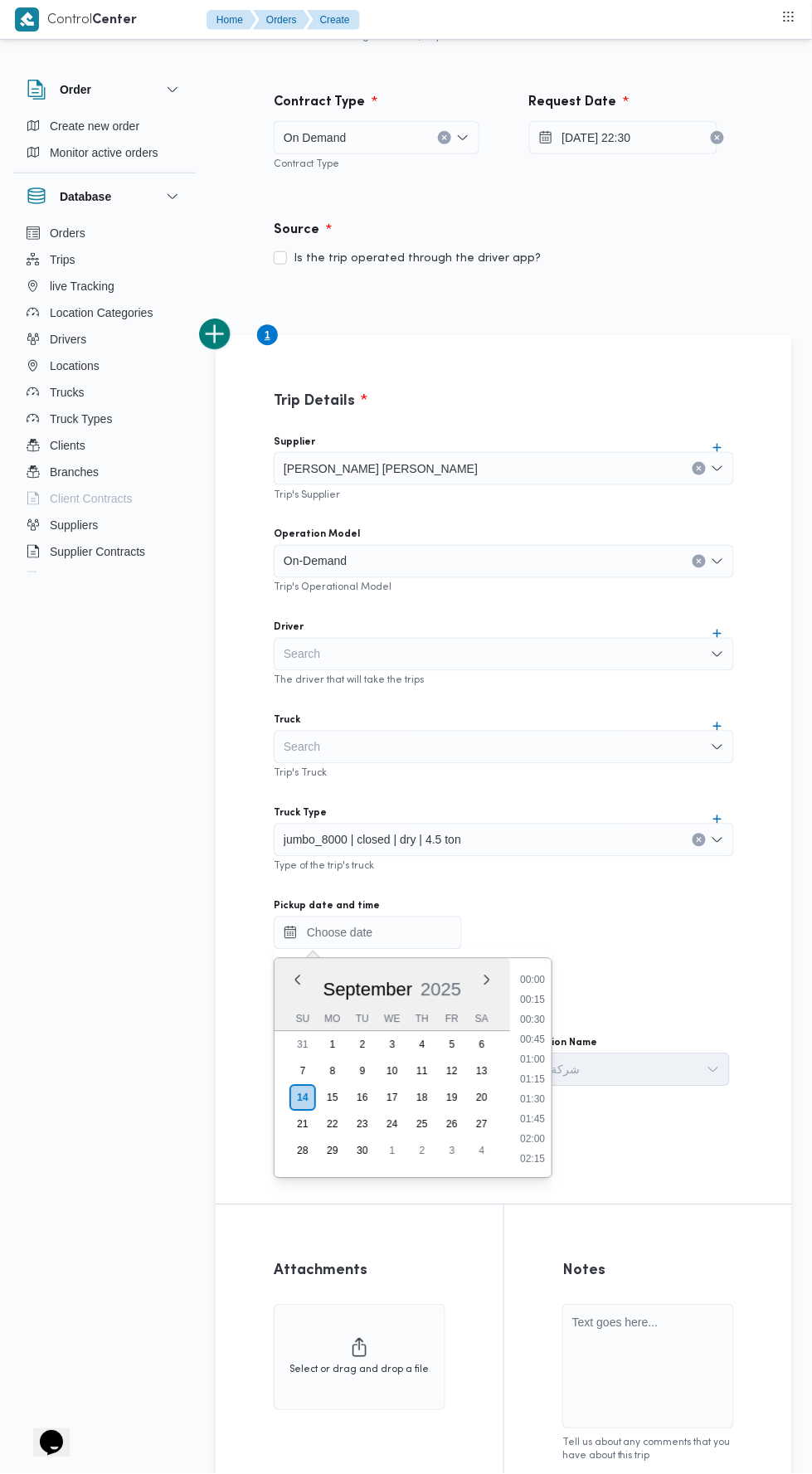
click at [531, 988] on ul "00:00 00:15 00:30 00:45 01:00 01:15 01:30 01:45 02:00 02:15 02:30 02:45 03:00 0…" at bounding box center [532, 1068] width 38 height 193
click at [532, 979] on li "00:00" at bounding box center [532, 980] width 38 height 17
type input "14/09/2025 00:00"
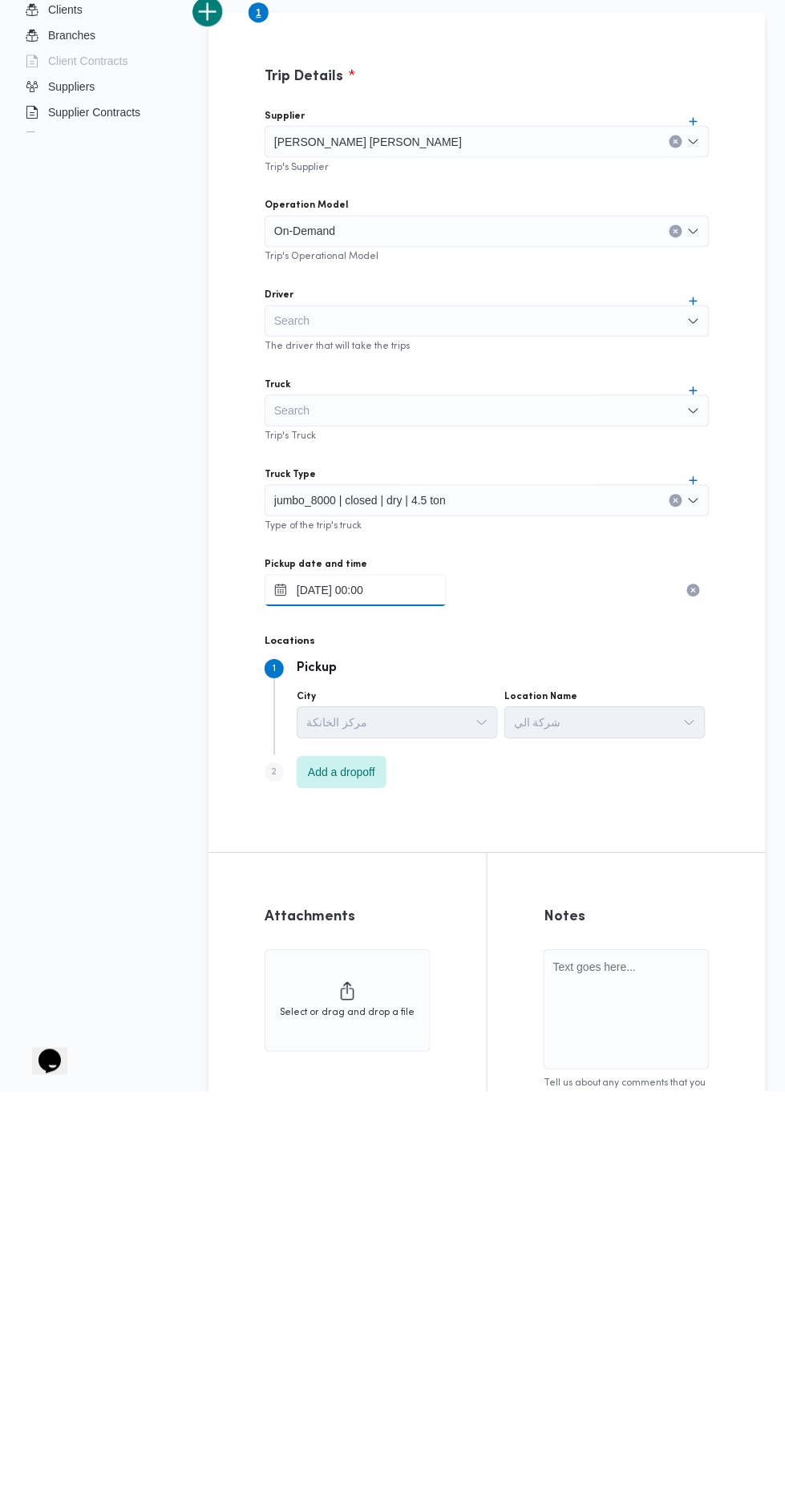
scroll to position [151, 0]
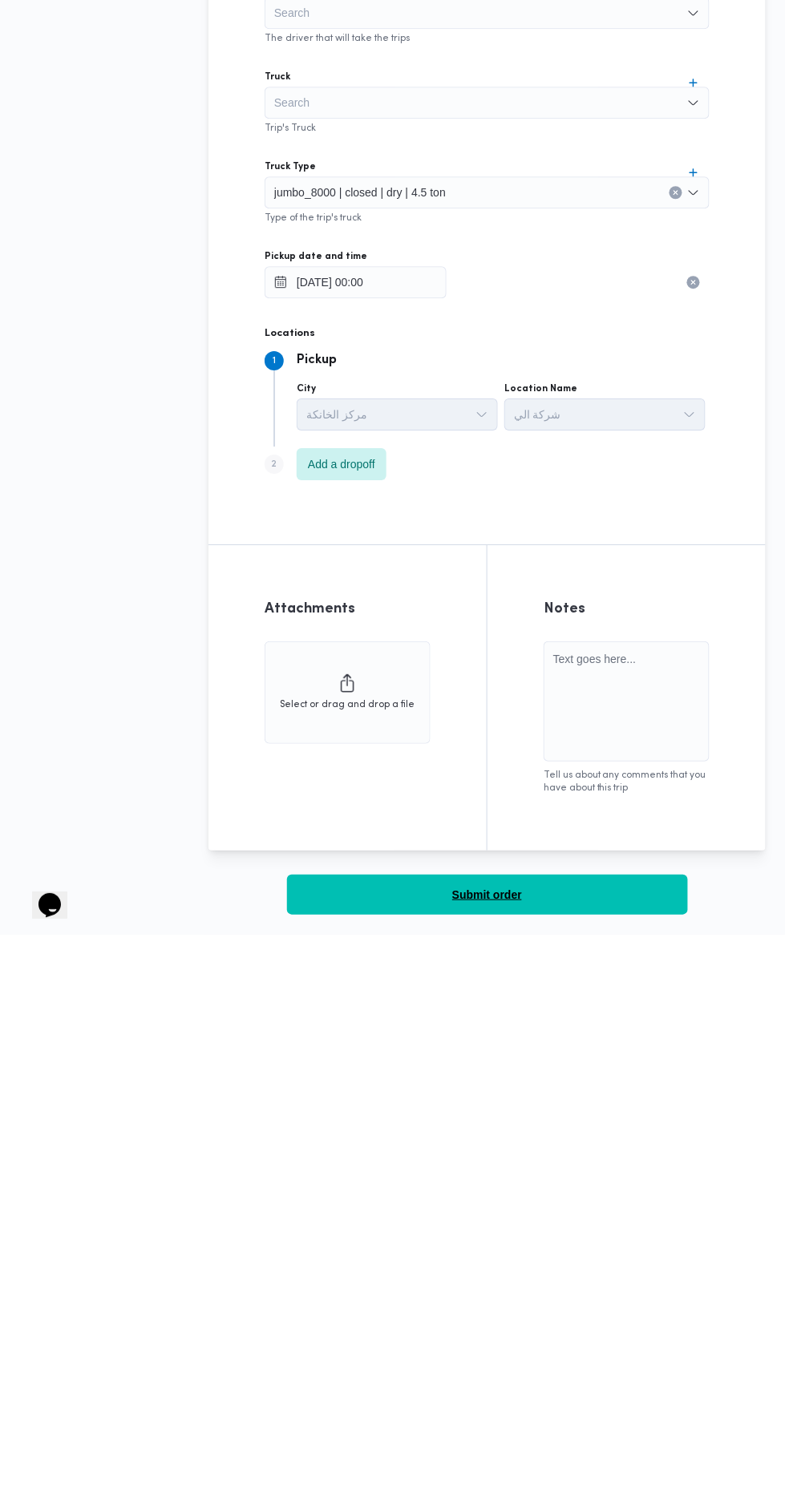
click at [591, 1424] on button "Submit order" at bounding box center [487, 1472] width 400 height 40
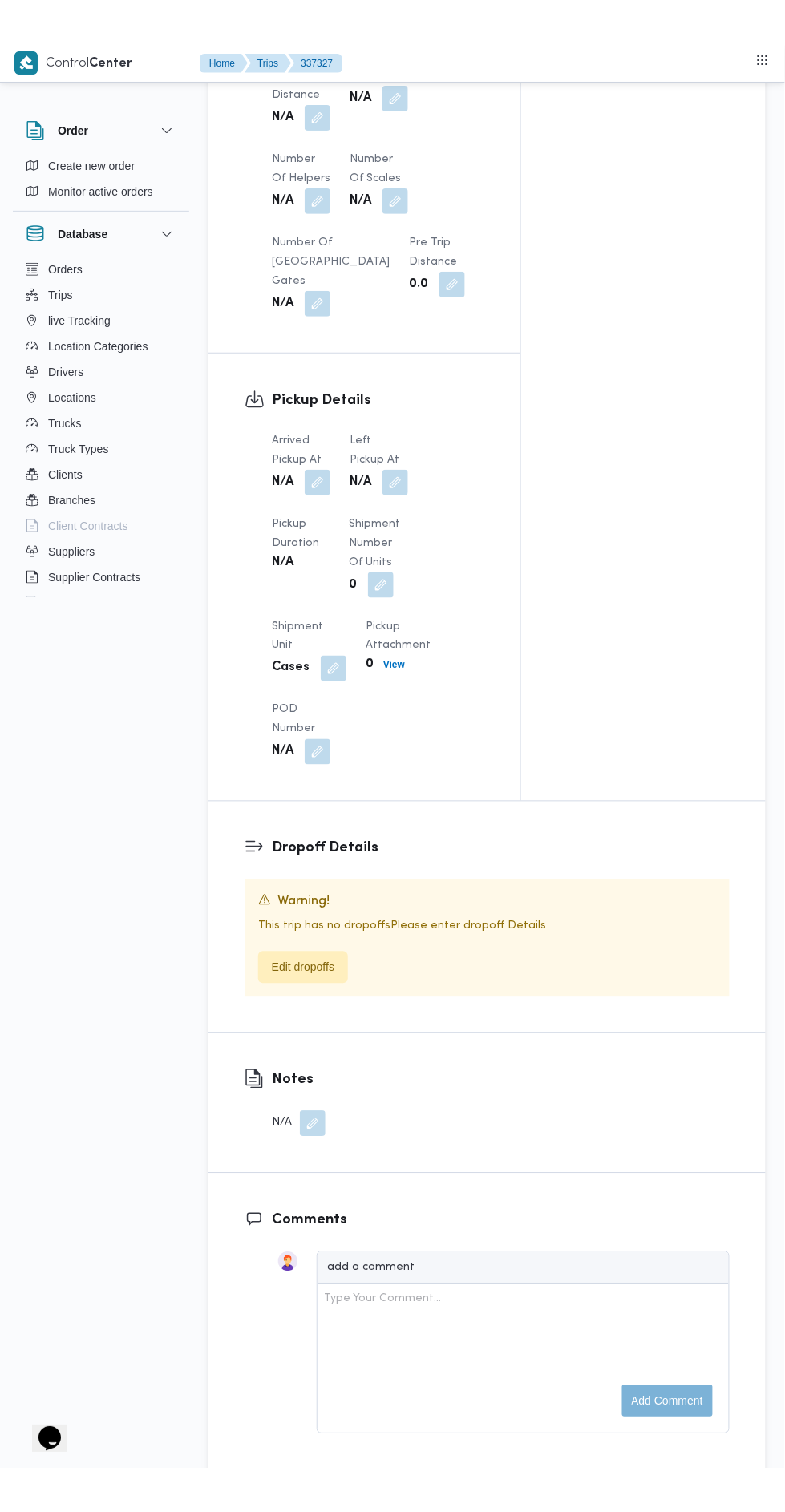
scroll to position [1209, 0]
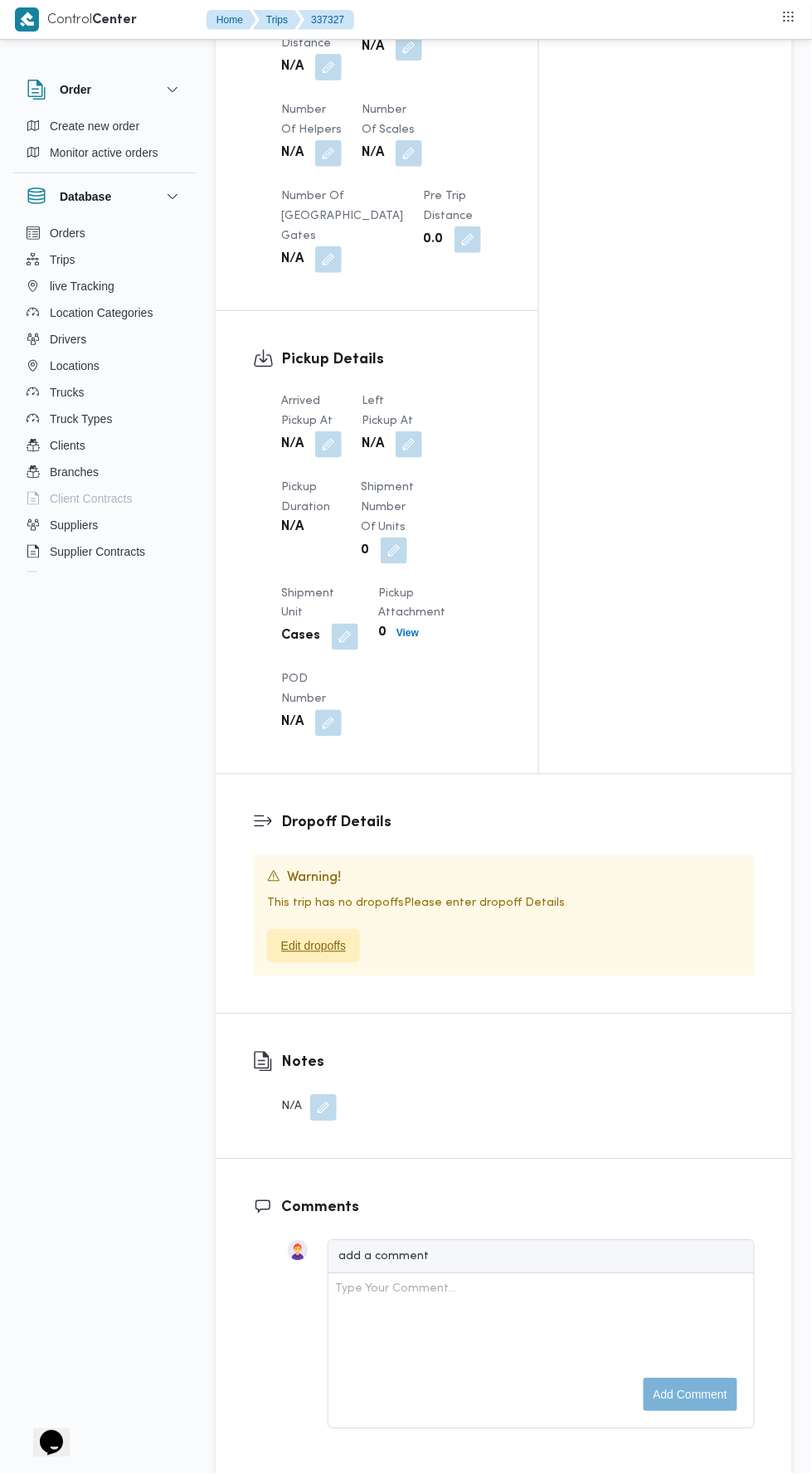
click at [323, 956] on span "Edit dropoffs" at bounding box center [313, 947] width 64 height 19
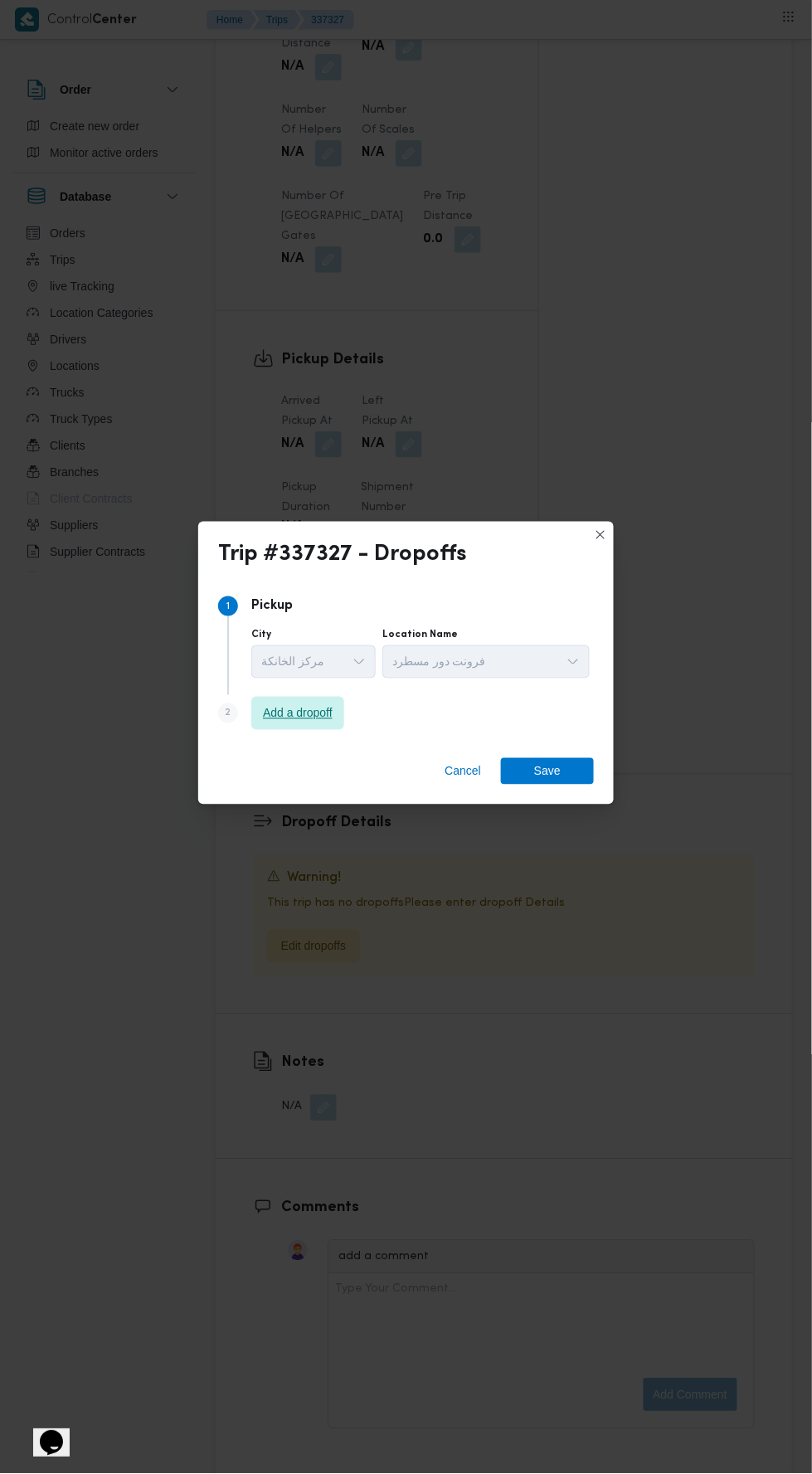
click at [312, 723] on span "Add a dropoff" at bounding box center [298, 713] width 70 height 19
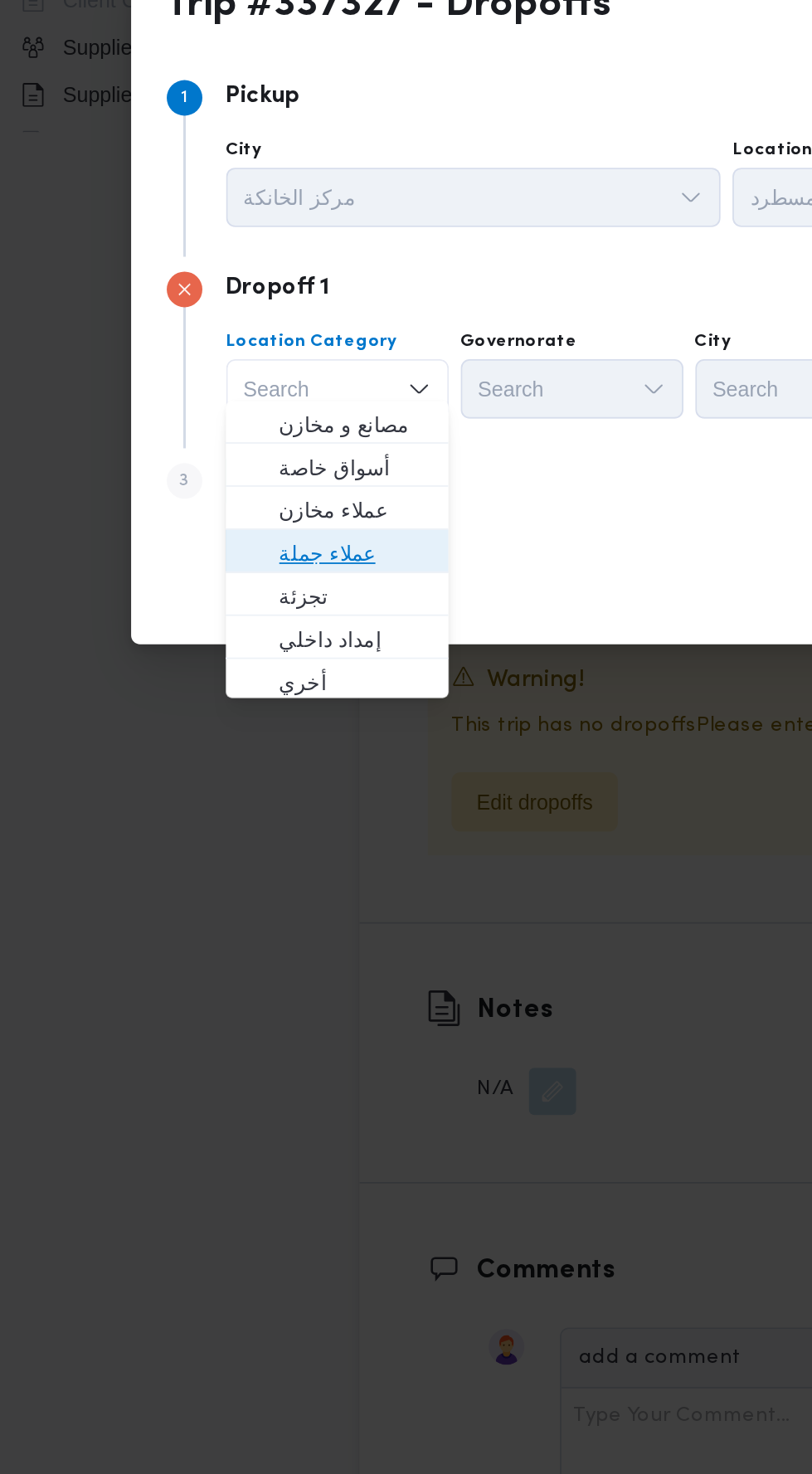
click at [242, 809] on span "عملاء جملة" at bounding box center [213, 808] width 85 height 19
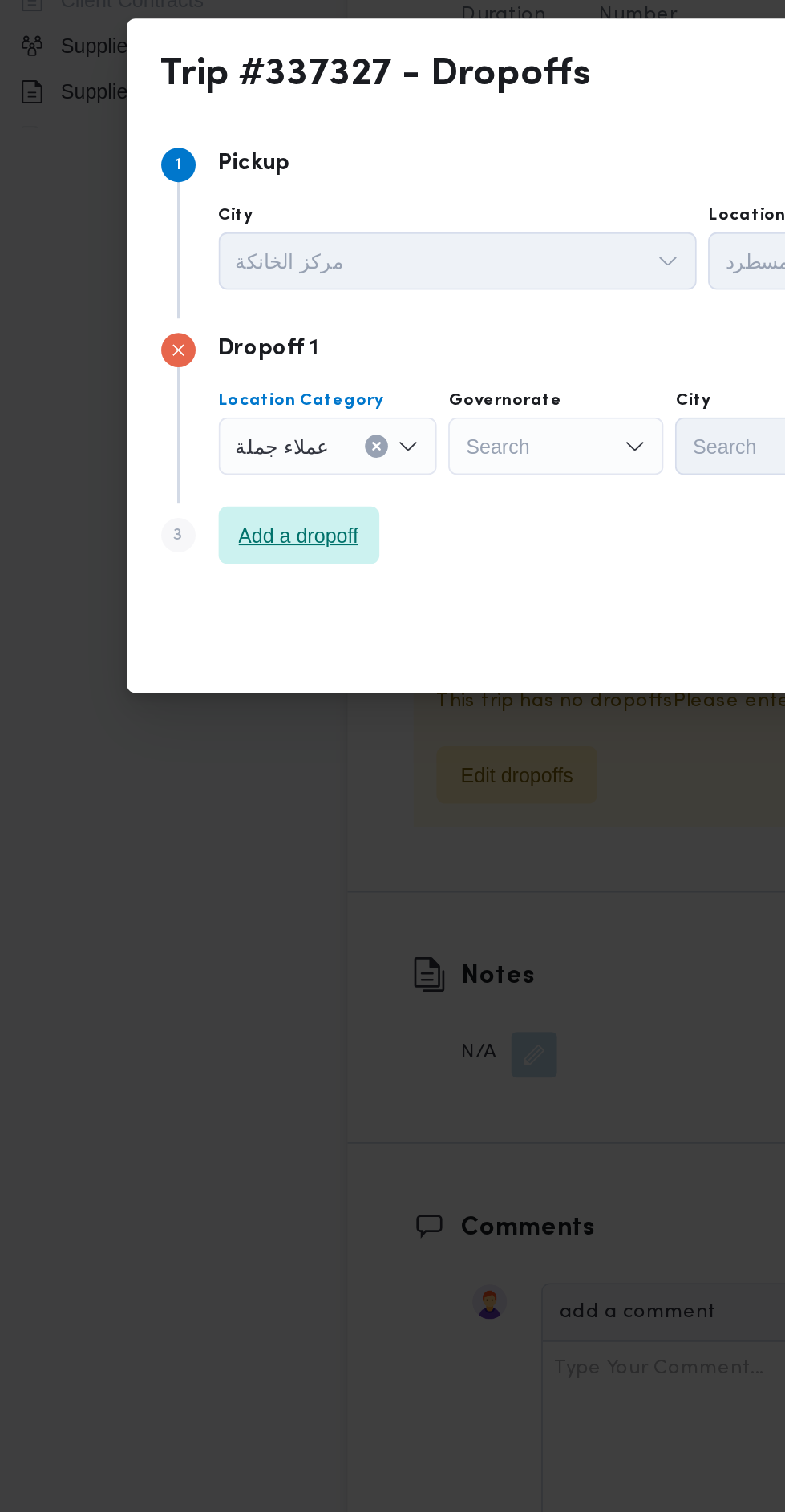
click at [220, 776] on span "Add a dropoff" at bounding box center [181, 780] width 89 height 32
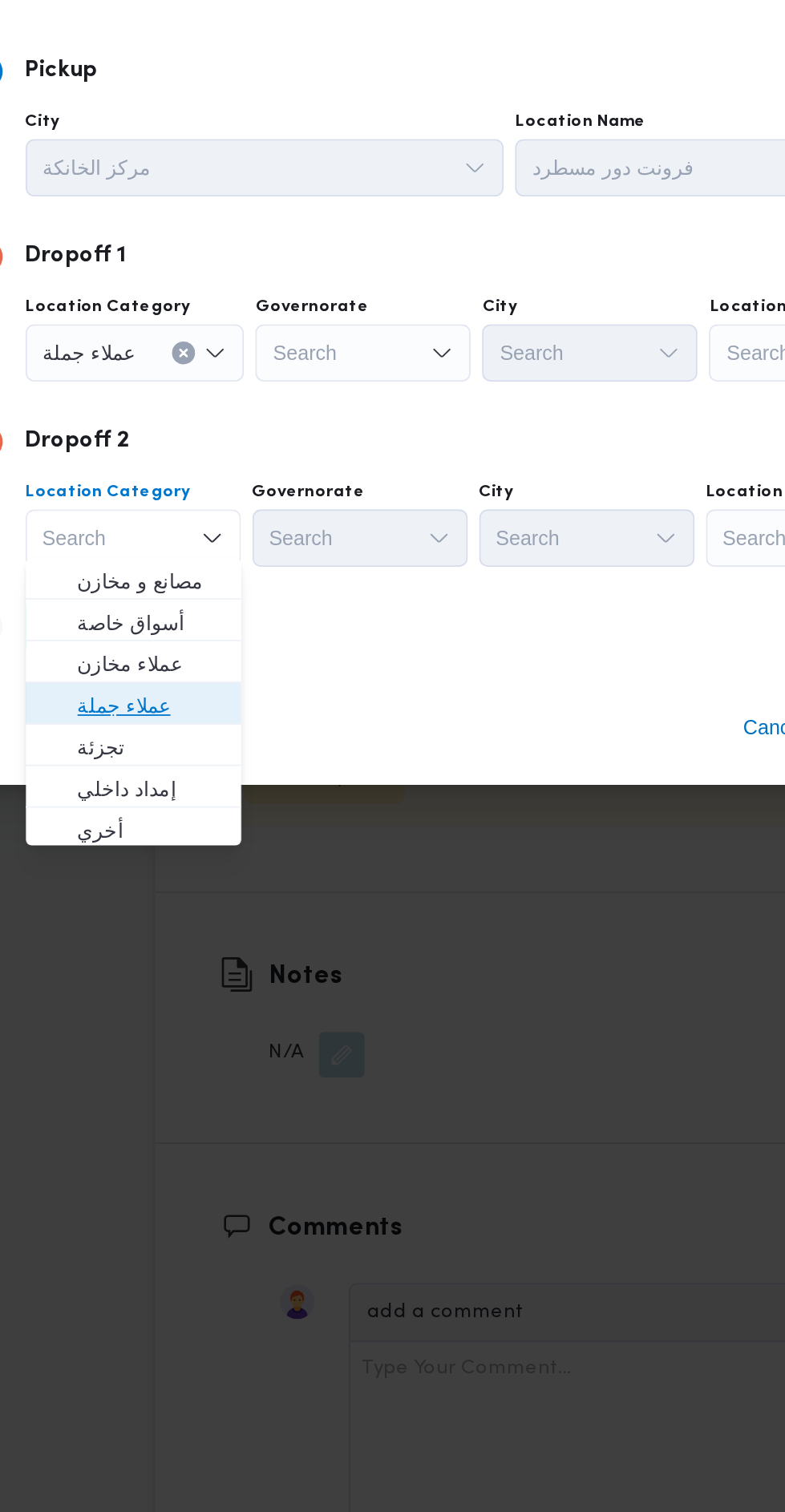
click at [241, 873] on span "عملاء جملة" at bounding box center [206, 876] width 82 height 19
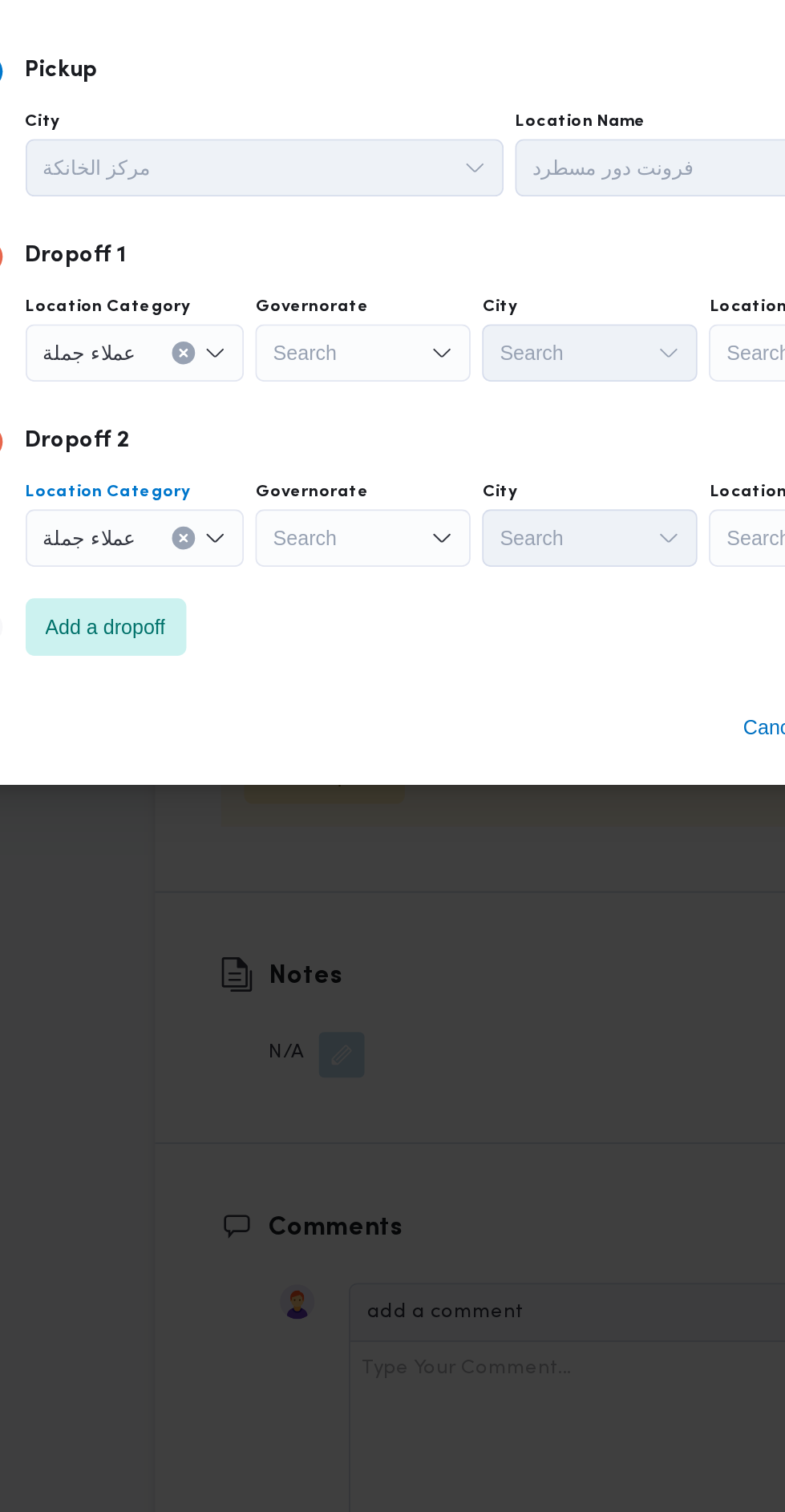
click at [349, 671] on div "Search" at bounding box center [324, 679] width 120 height 32
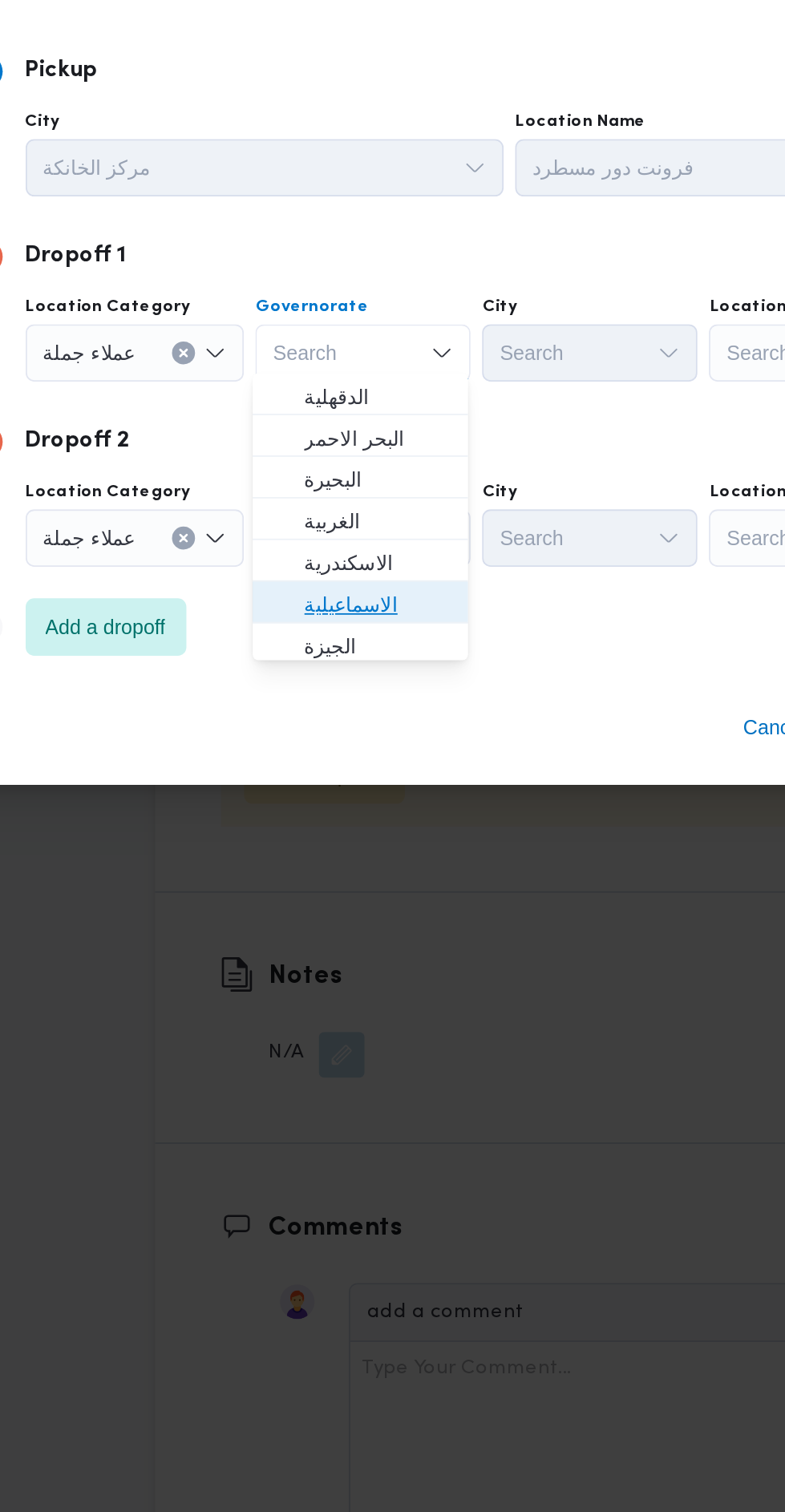
click at [359, 816] on span "الاسماعيلية" at bounding box center [332, 819] width 82 height 19
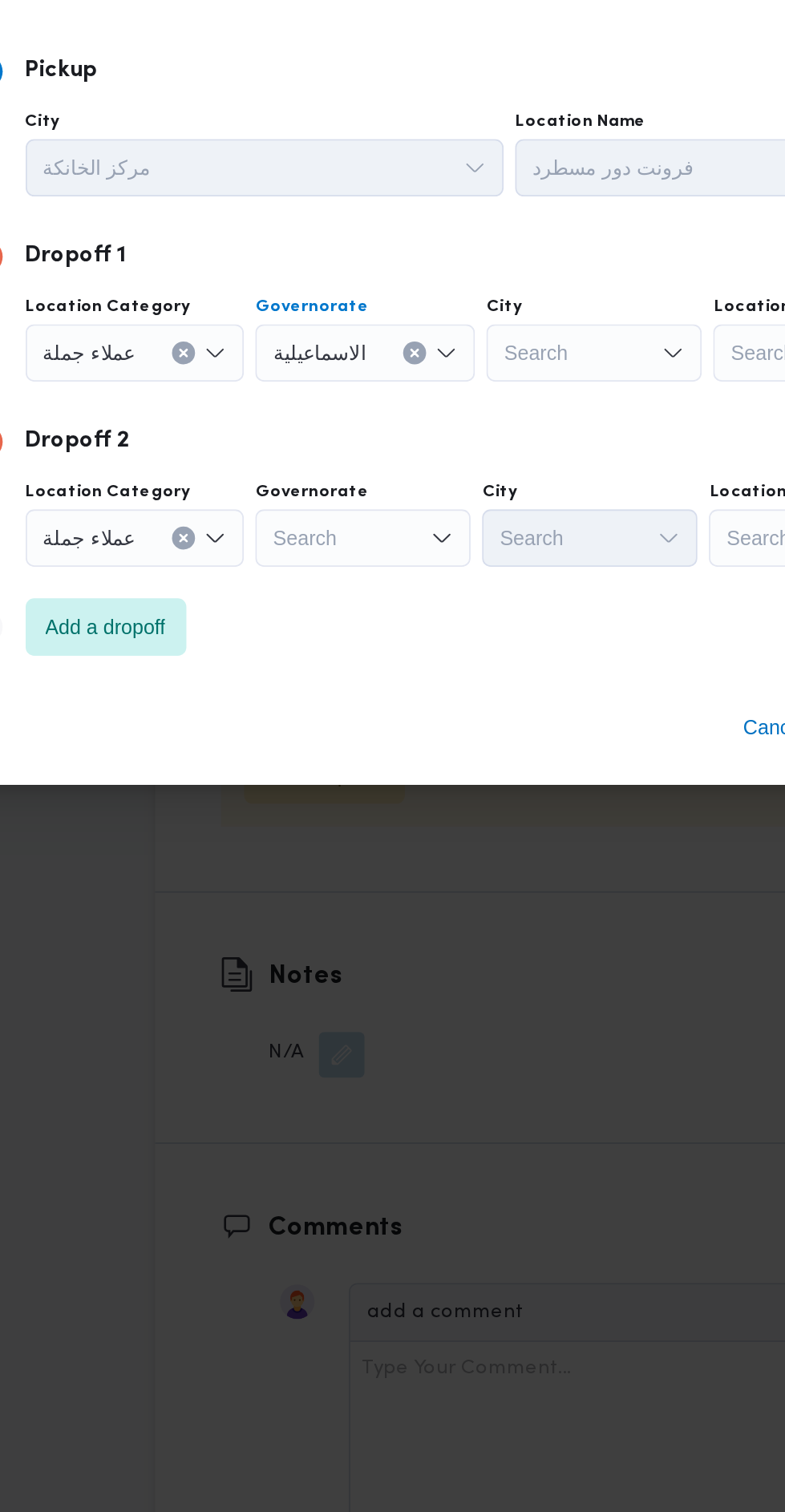
click at [476, 664] on div "Search" at bounding box center [454, 679] width 120 height 32
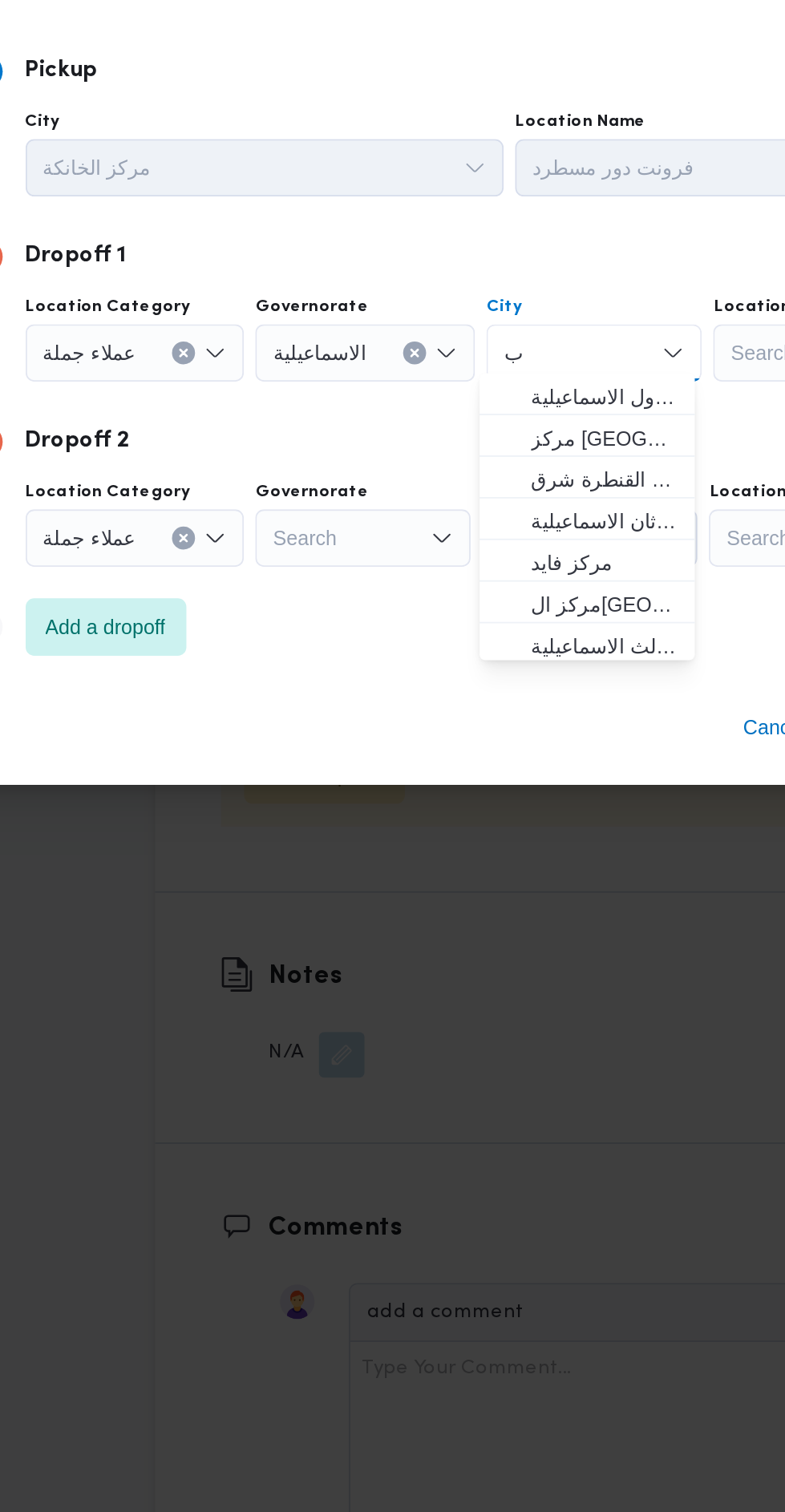
scroll to position [0, 0]
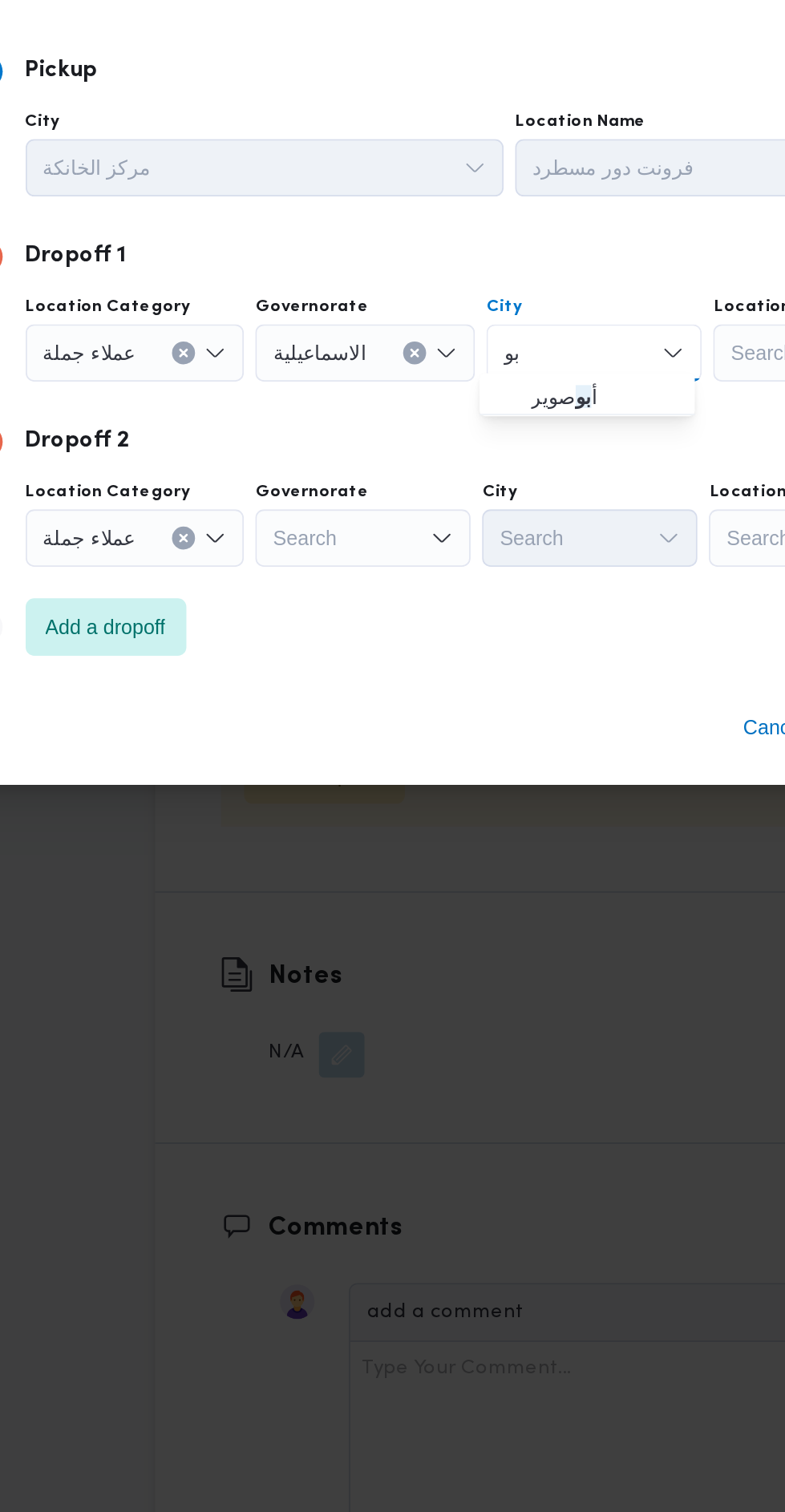
type input "ب"
type input "م"
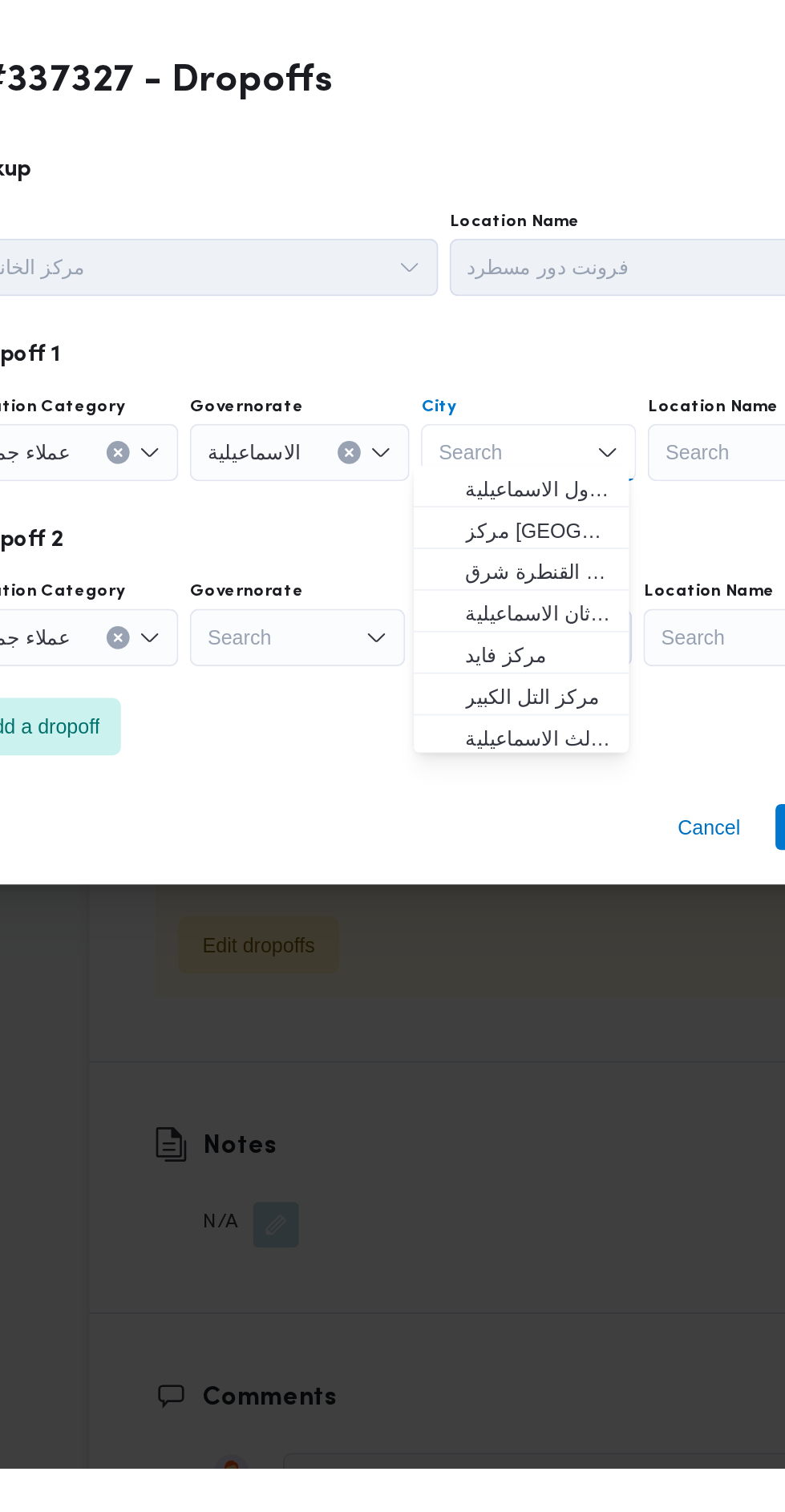
scroll to position [1209, 0]
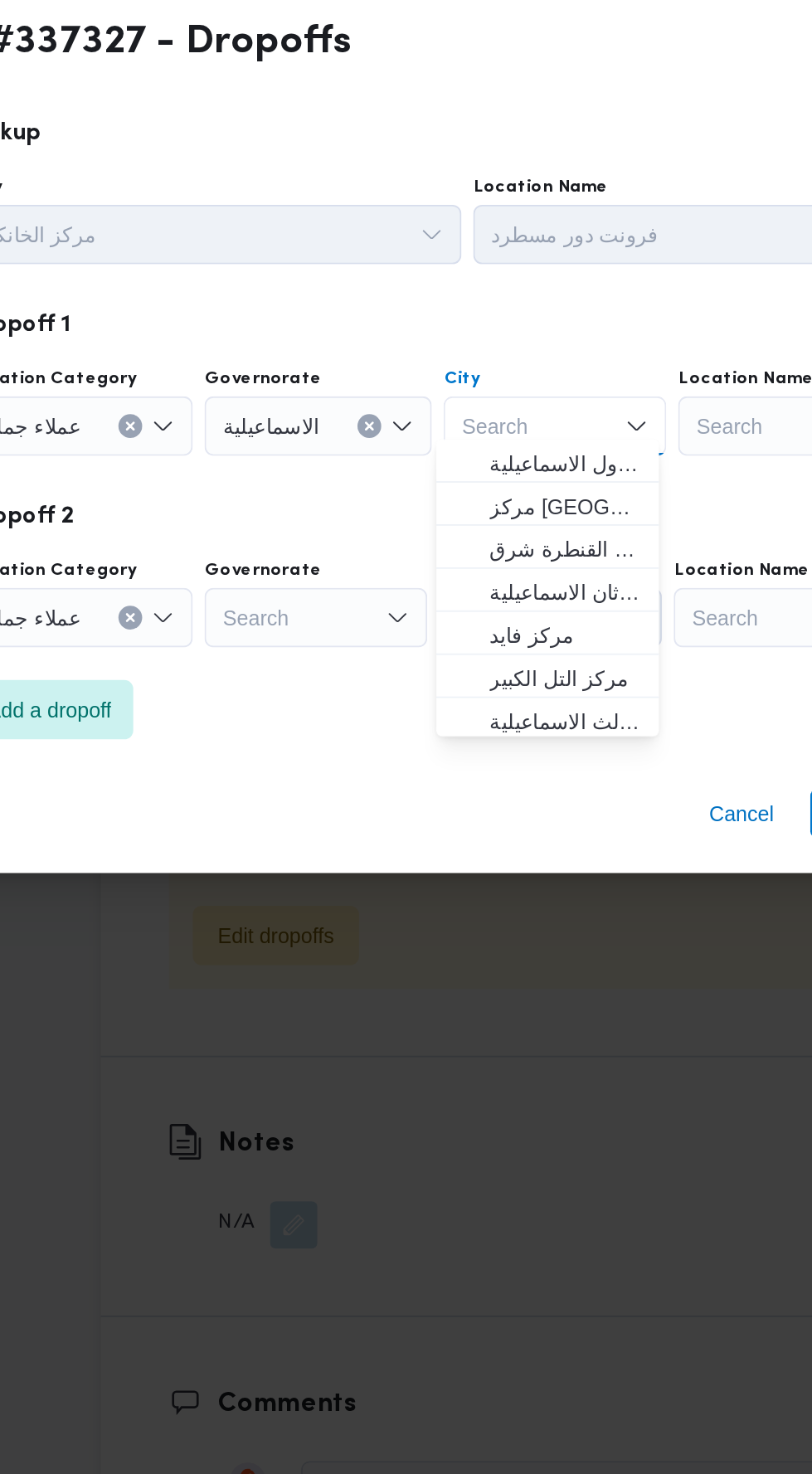
click at [227, 656] on button "Clear input" at bounding box center [232, 663] width 14 height 14
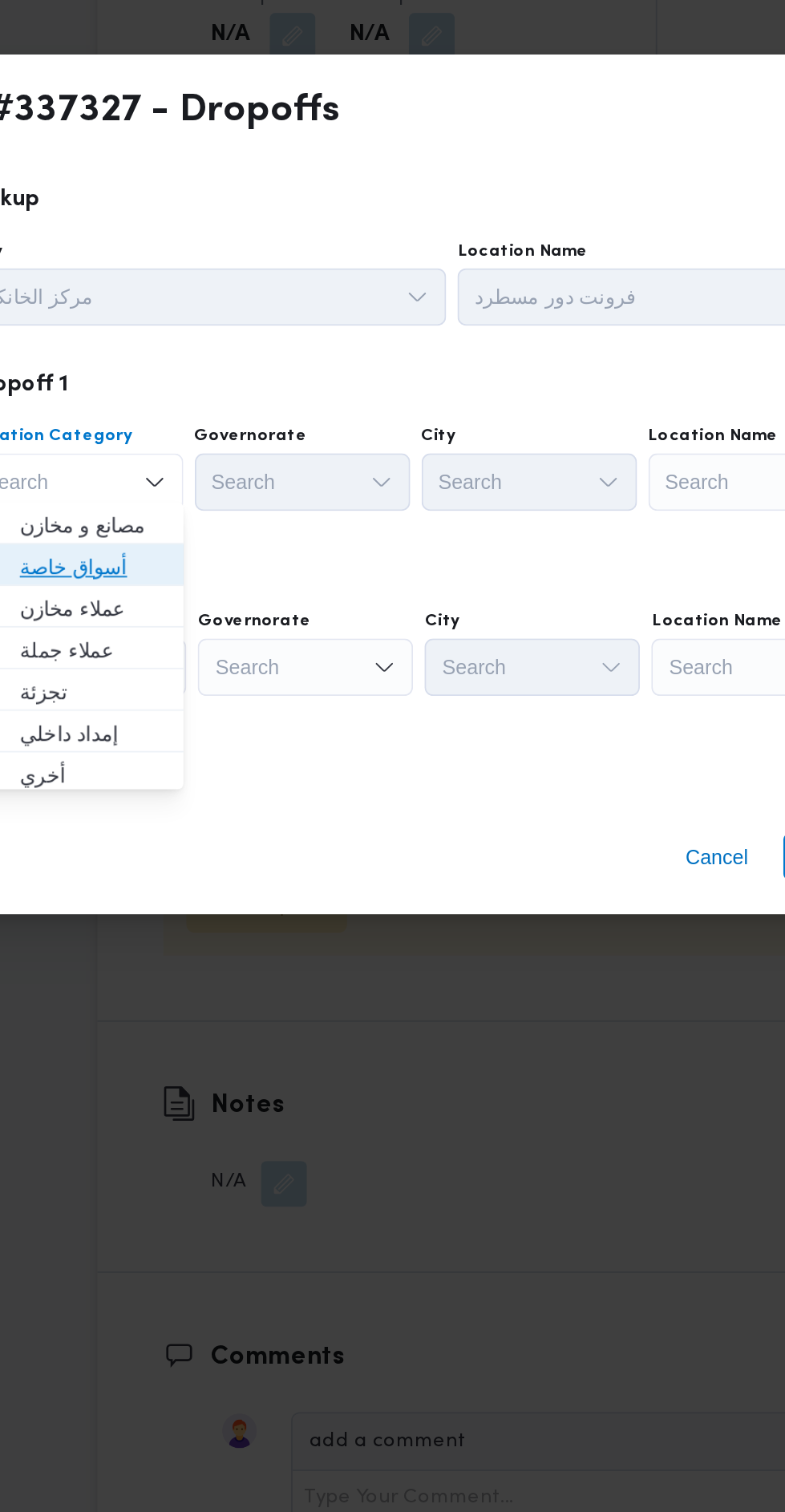
click at [236, 730] on span "أسواق خاصة" at bounding box center [206, 726] width 82 height 19
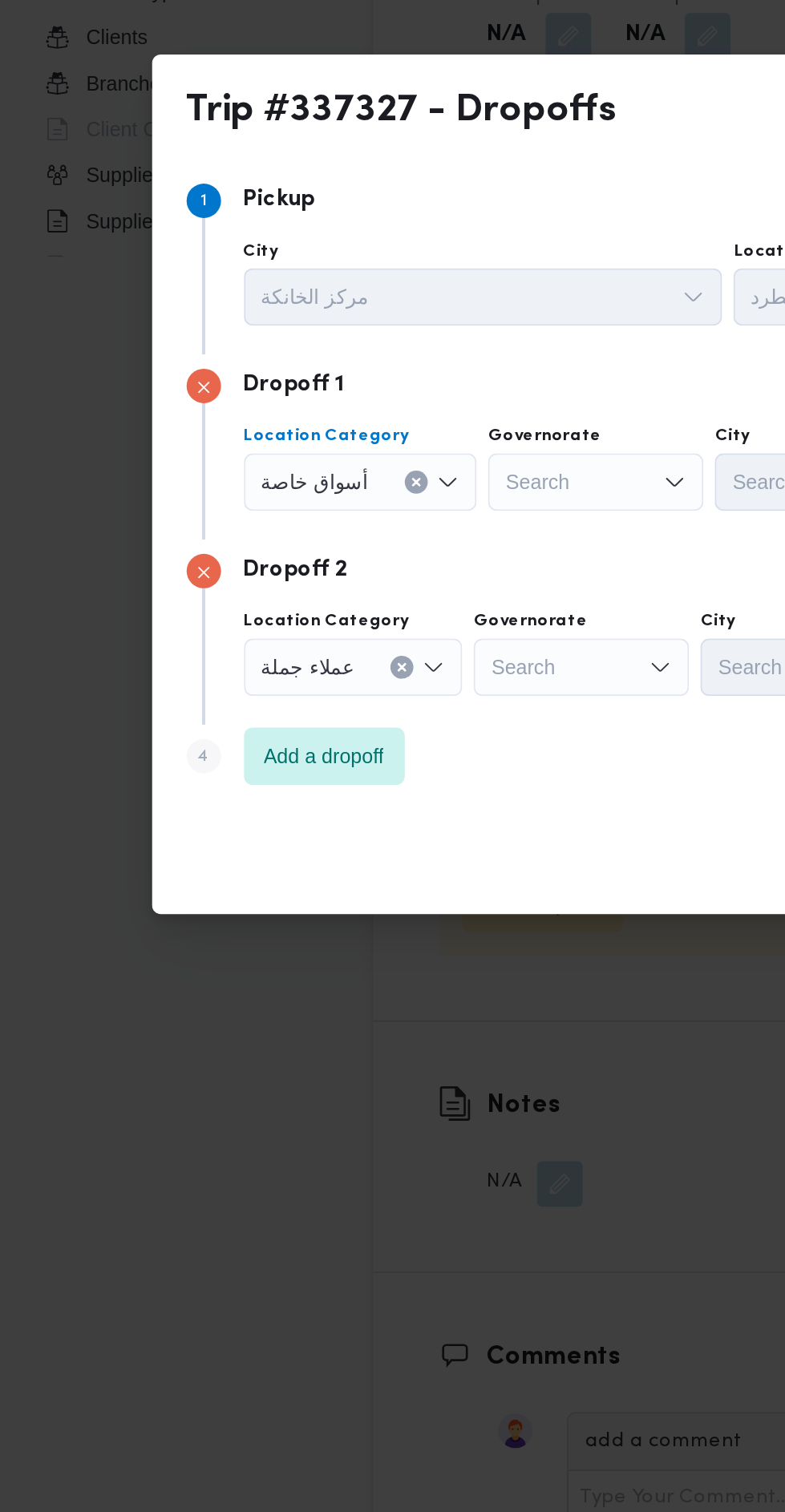
click at [313, 669] on div "Search" at bounding box center [333, 679] width 120 height 32
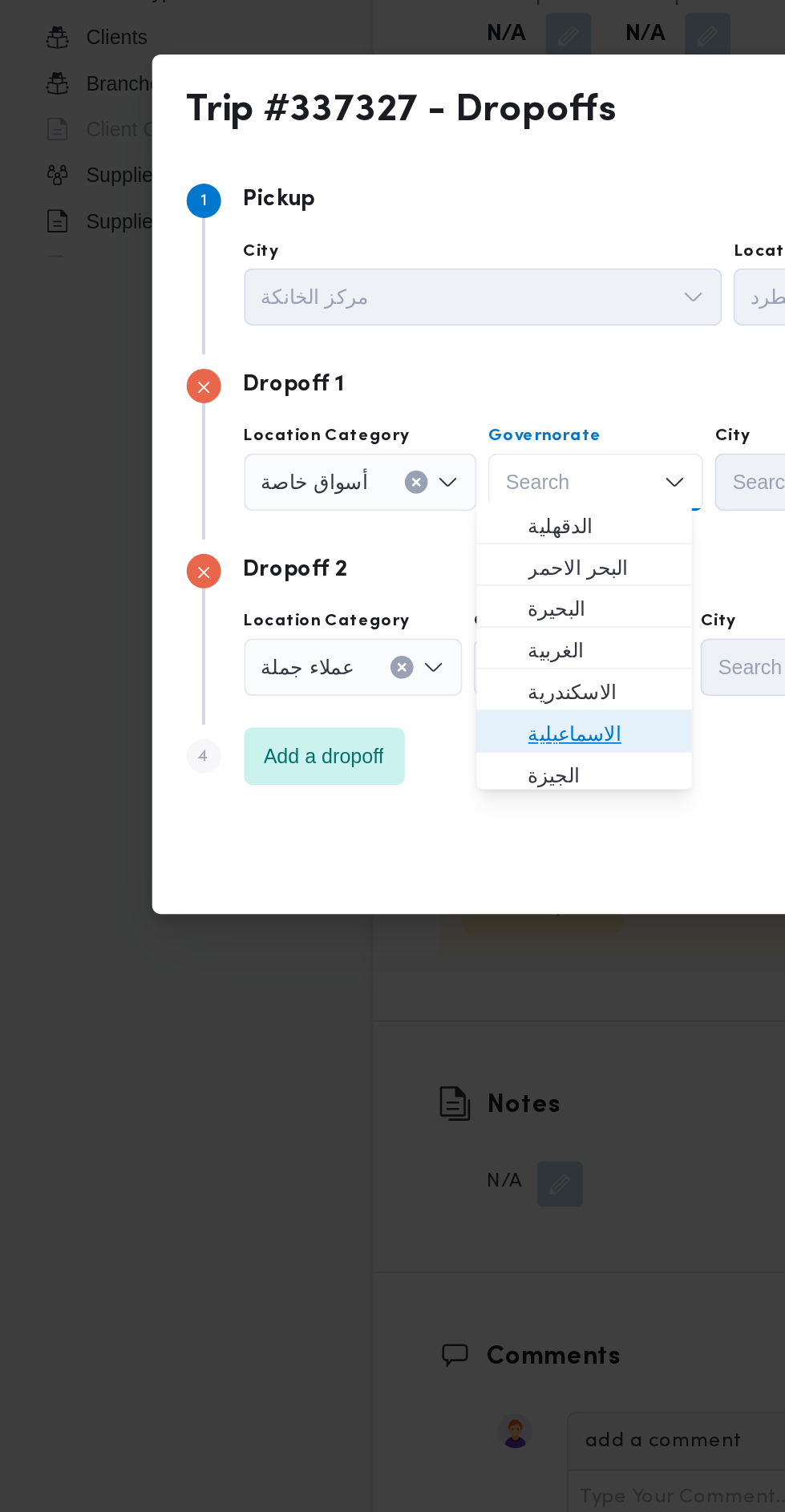
click at [351, 816] on span "الاسماعيلية" at bounding box center [336, 819] width 82 height 19
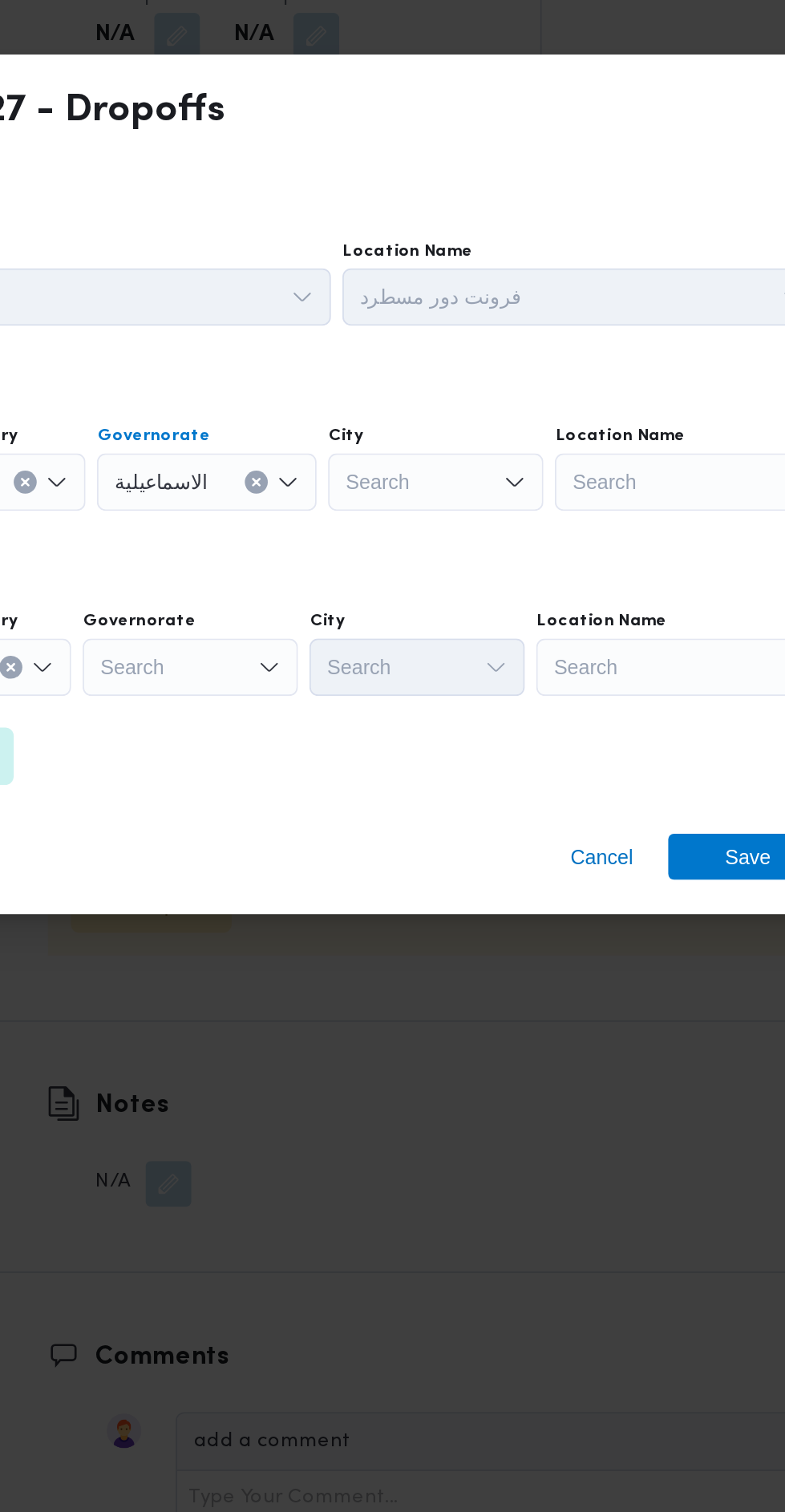
click at [586, 686] on div "Search" at bounding box center [628, 679] width 200 height 32
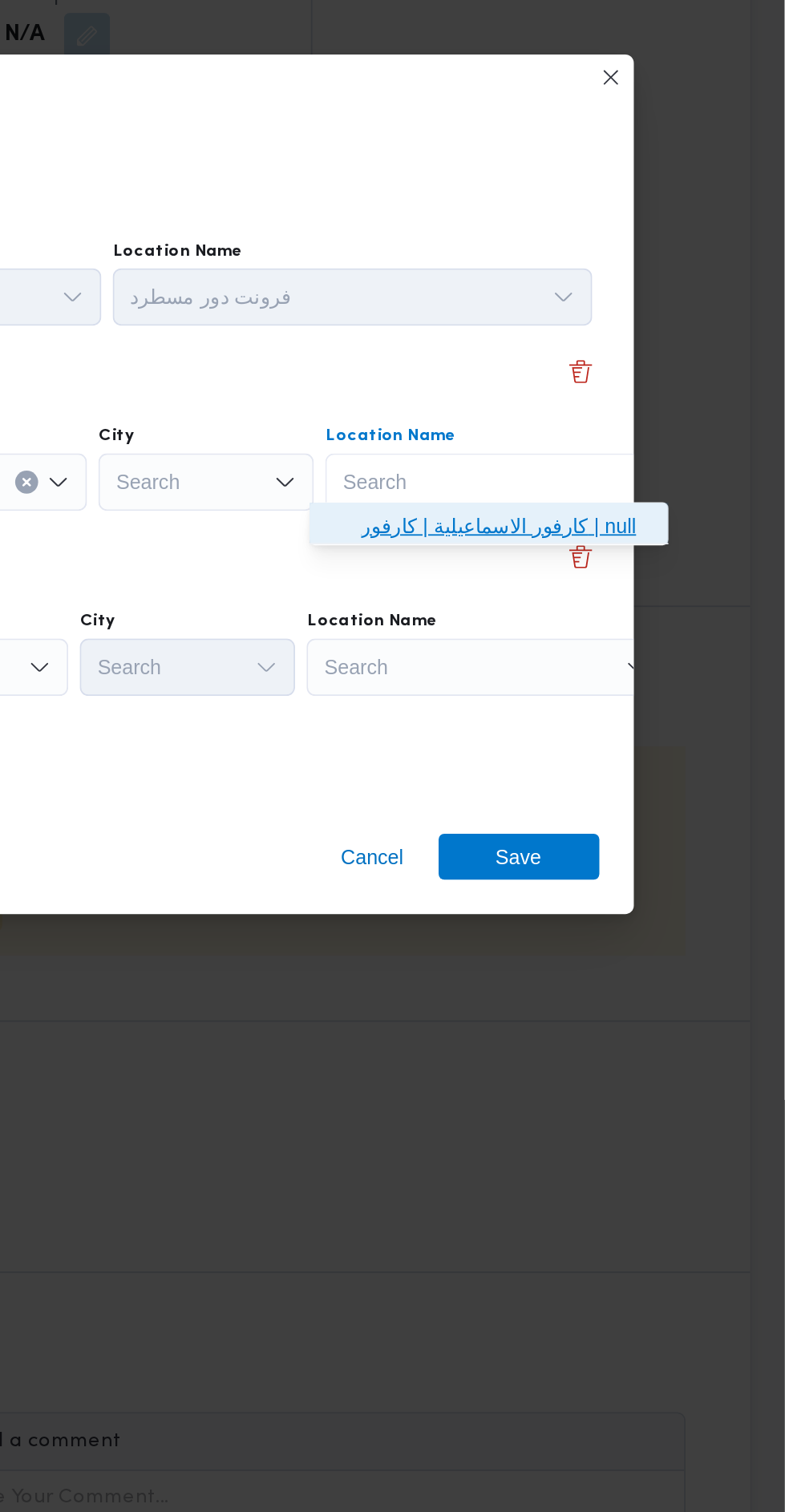
click at [655, 700] on span "كارفور الاسماعيلية | كارفور | null" at bounding box center [629, 702] width 162 height 19
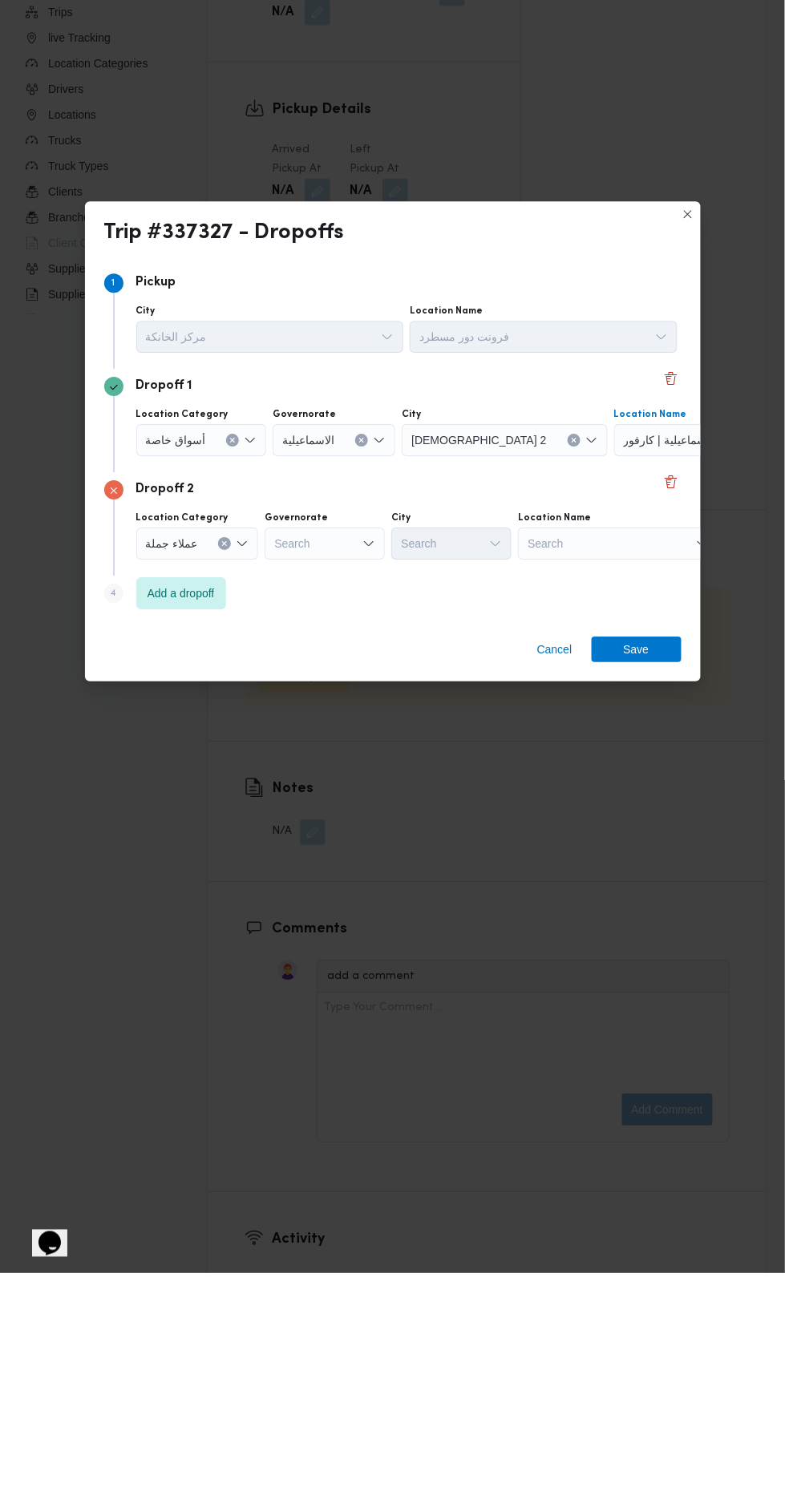
click at [223, 780] on icon "Clear input" at bounding box center [225, 782] width 4 height 4
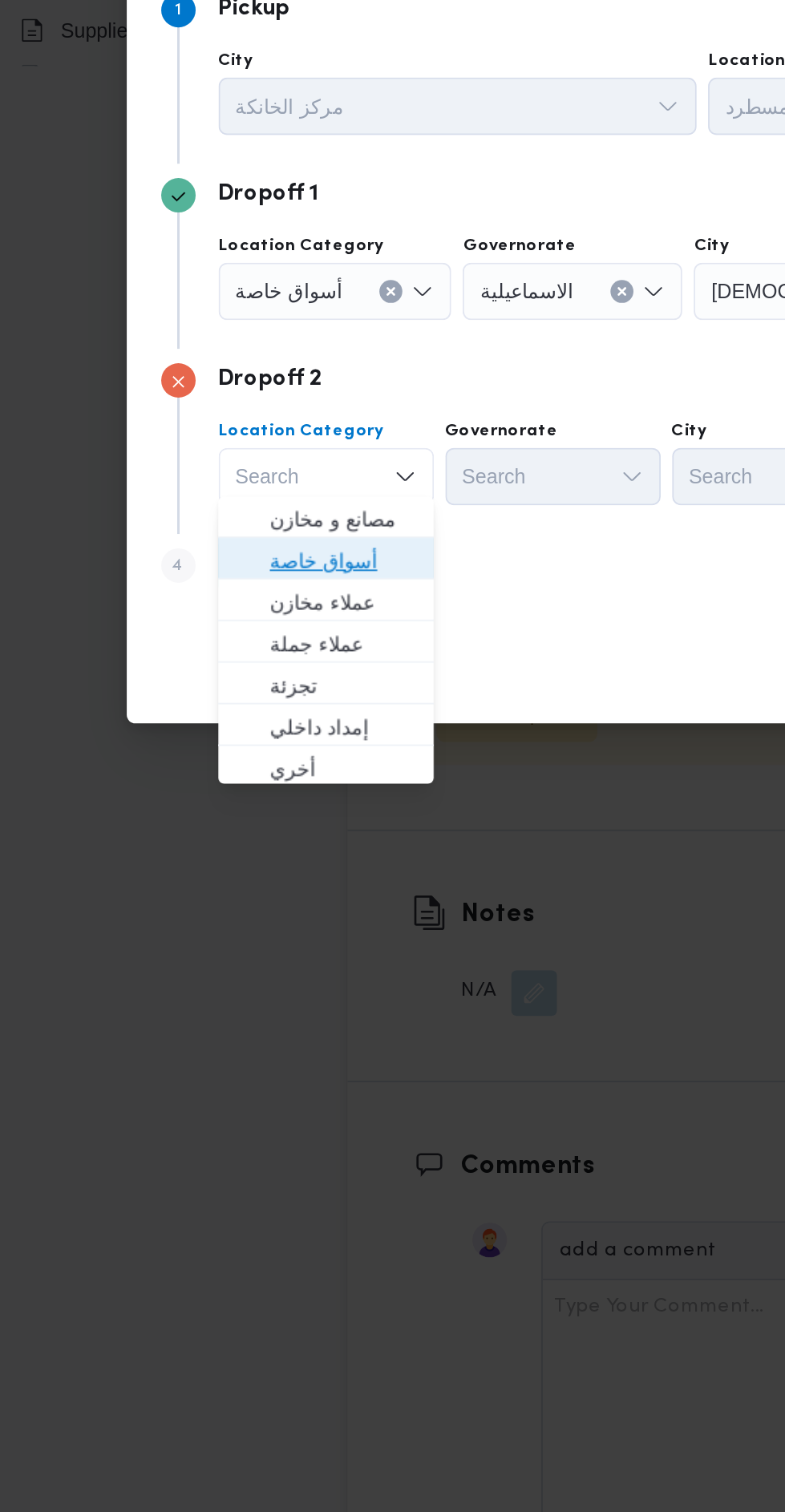
click at [230, 820] on span "أسواق خاصة" at bounding box center [206, 829] width 82 height 19
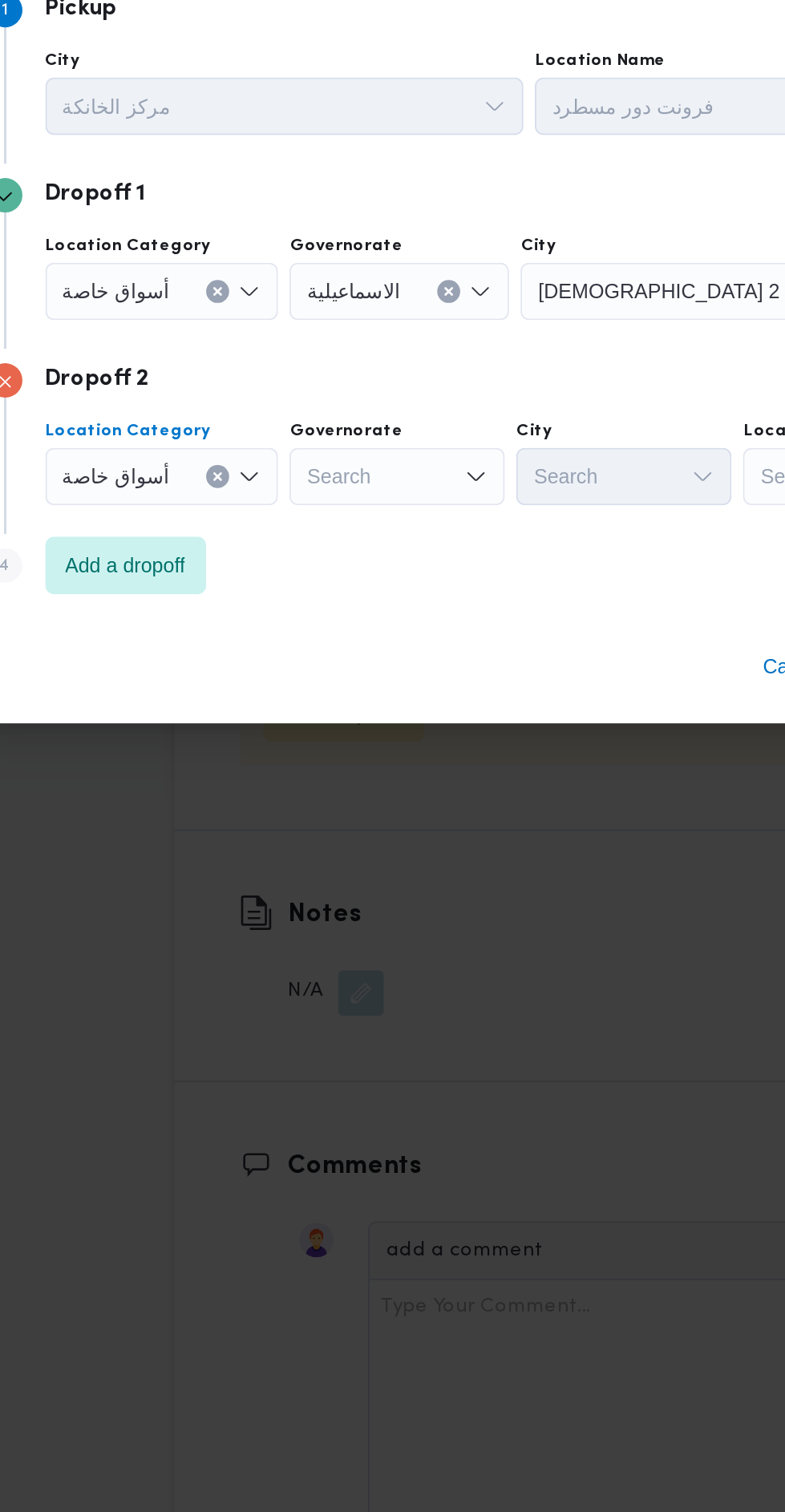
click at [351, 771] on div "Search" at bounding box center [333, 782] width 120 height 32
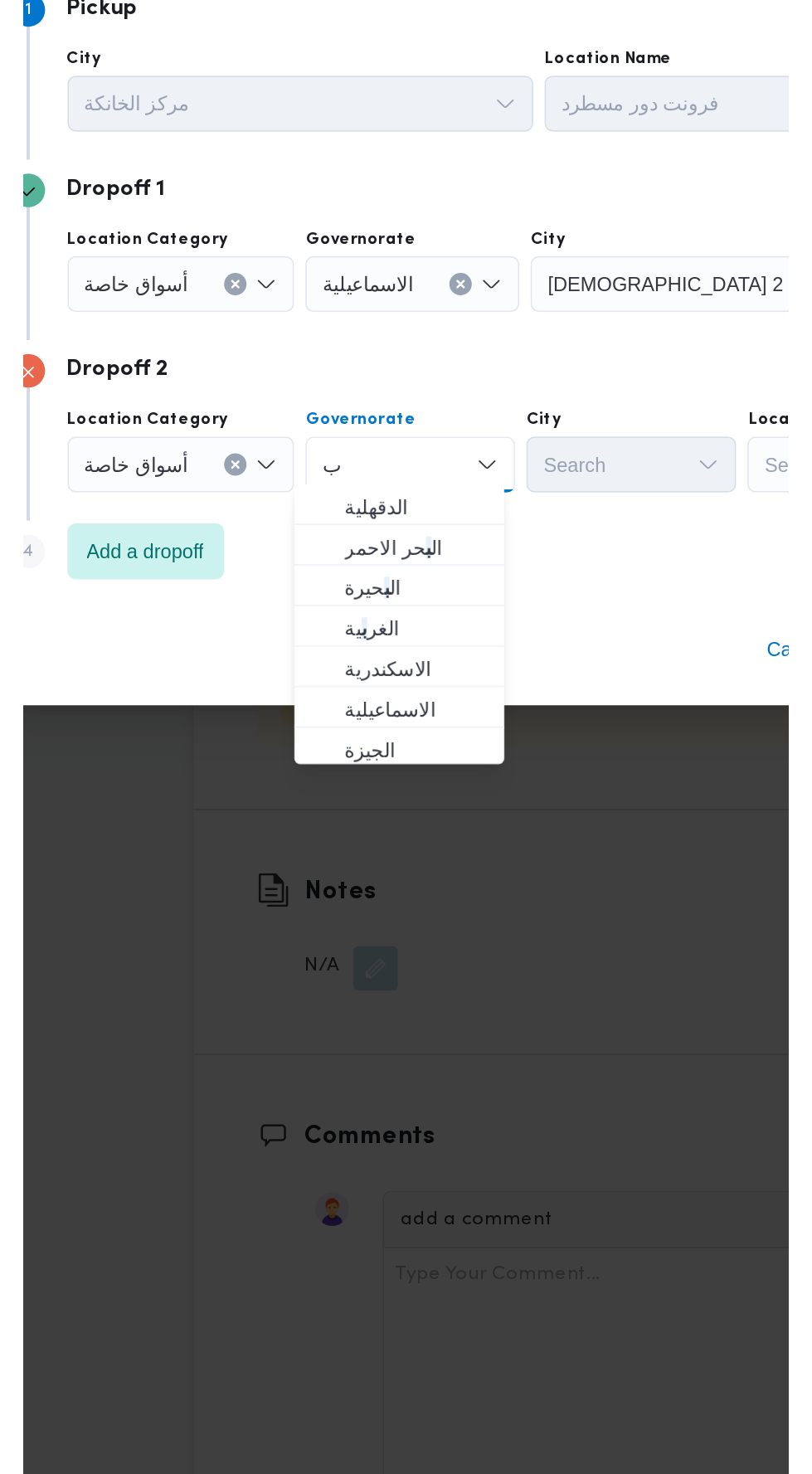
scroll to position [0, 0]
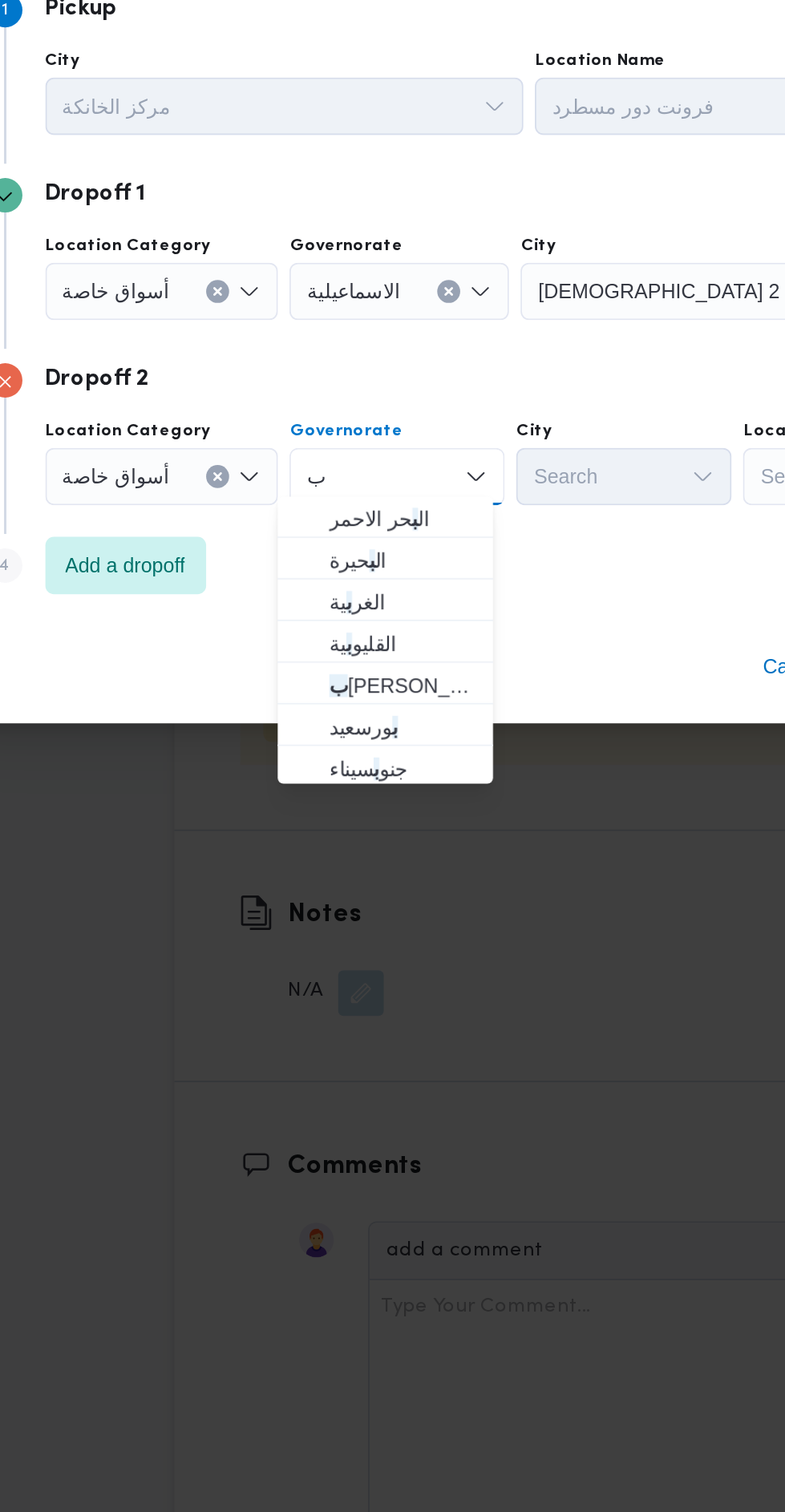
type input "ب"
click at [356, 920] on span "ب ورسعيد" at bounding box center [336, 922] width 82 height 19
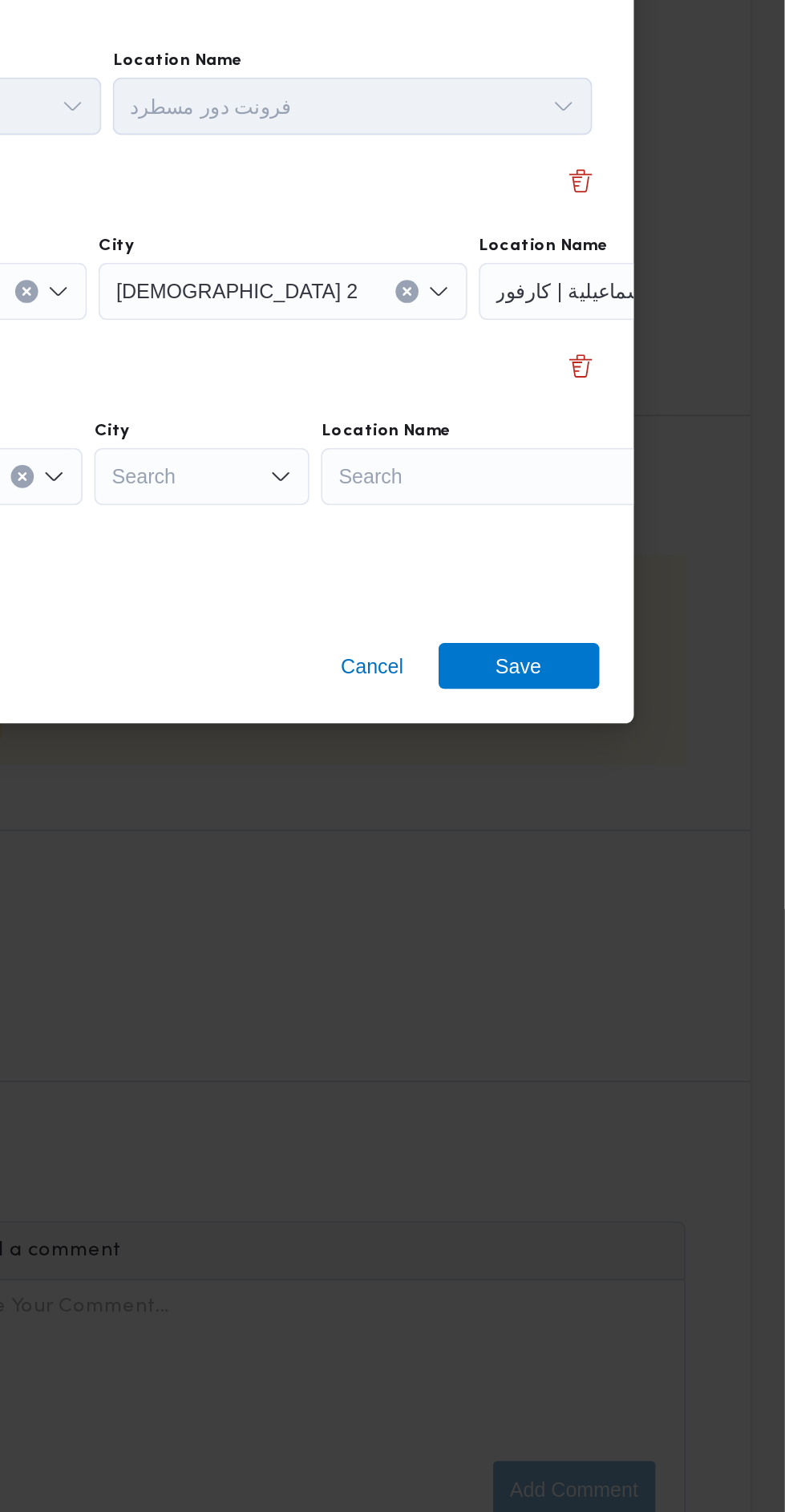
click at [662, 769] on div "Search" at bounding box center [625, 782] width 200 height 32
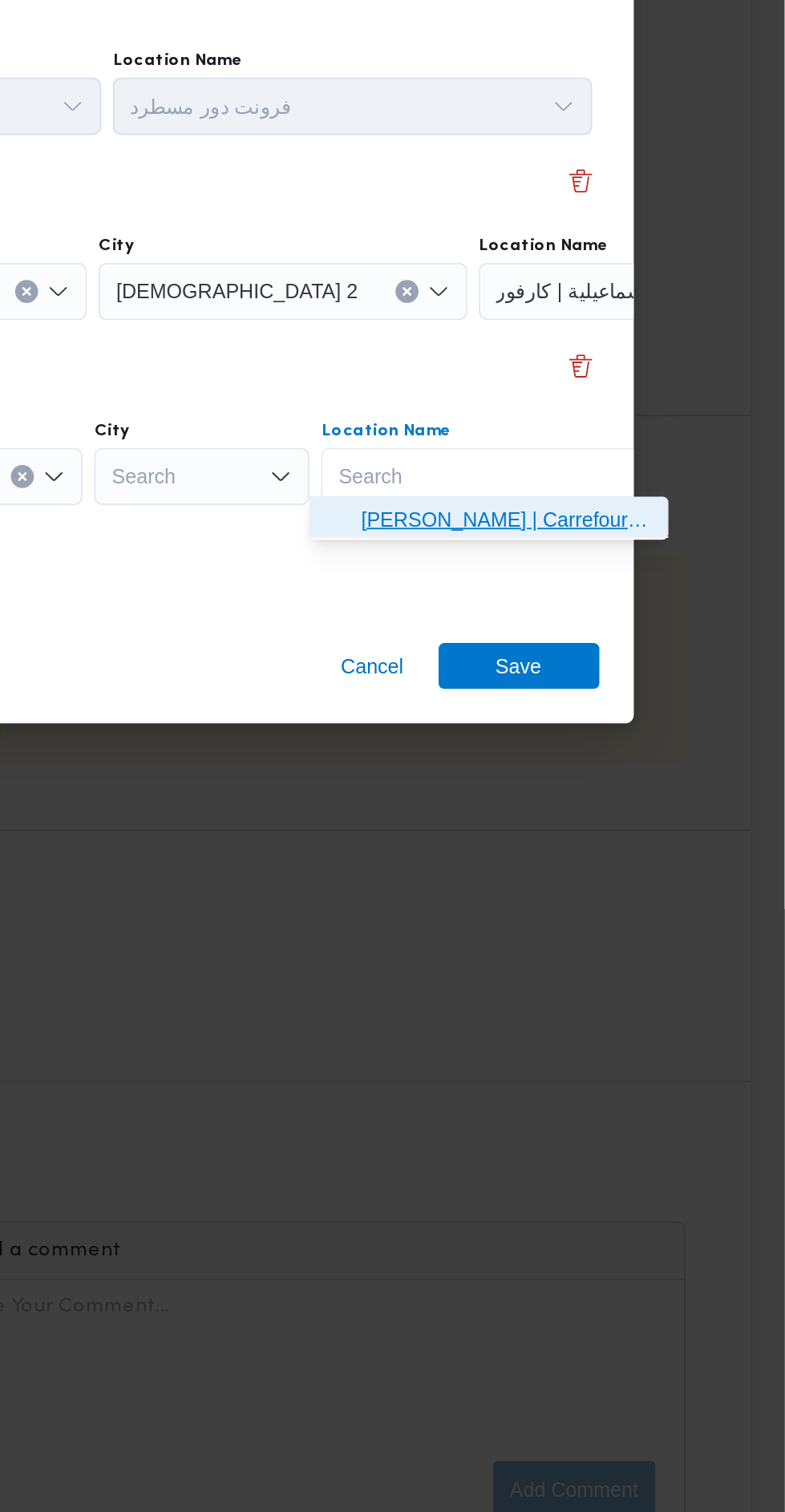
click at [660, 811] on span "كارفور بور فؤاد - بور سعيد | Carrefour Port Fouad | null" at bounding box center [629, 806] width 162 height 19
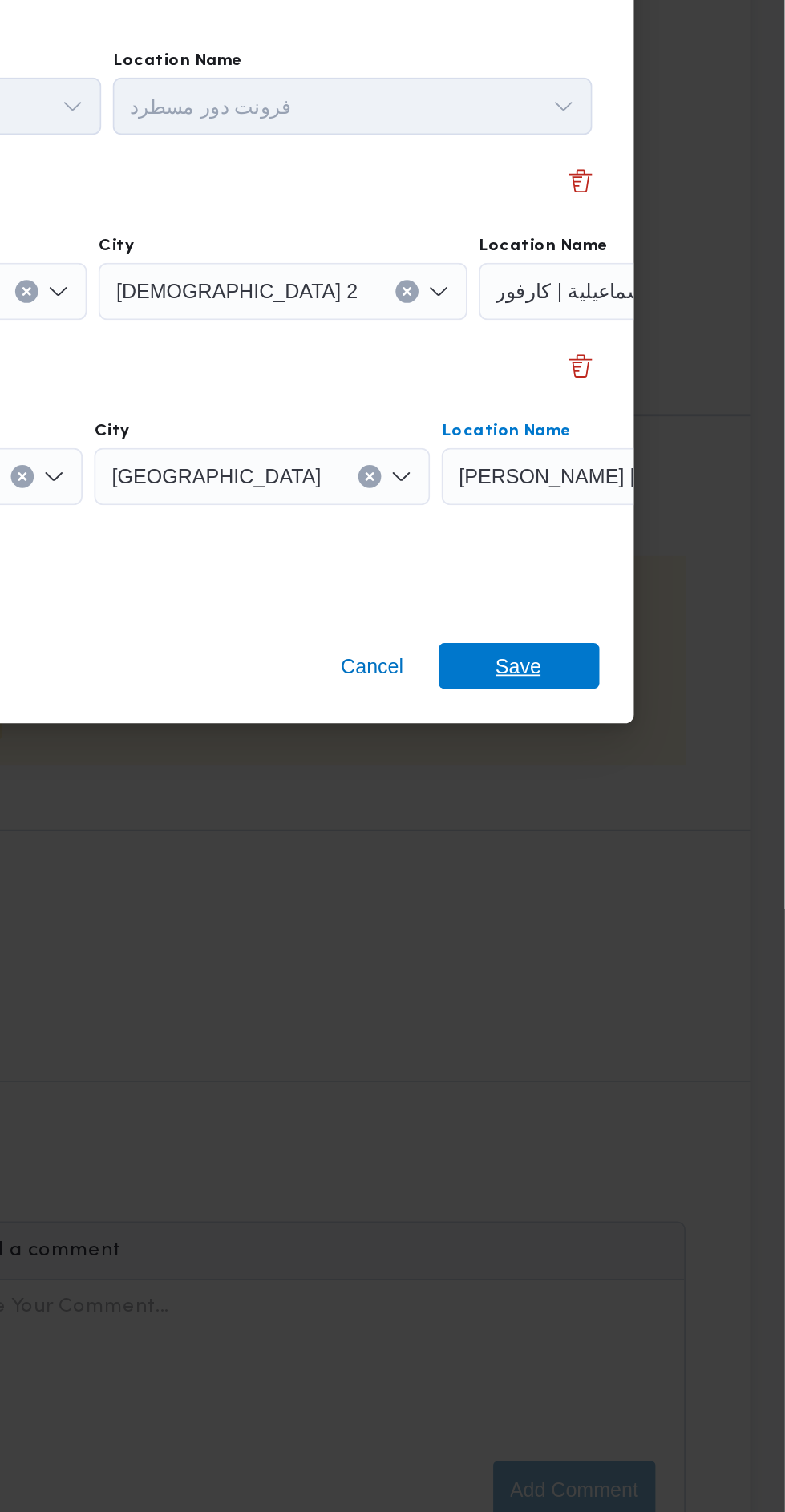
click at [659, 875] on span "Save" at bounding box center [636, 888] width 89 height 25
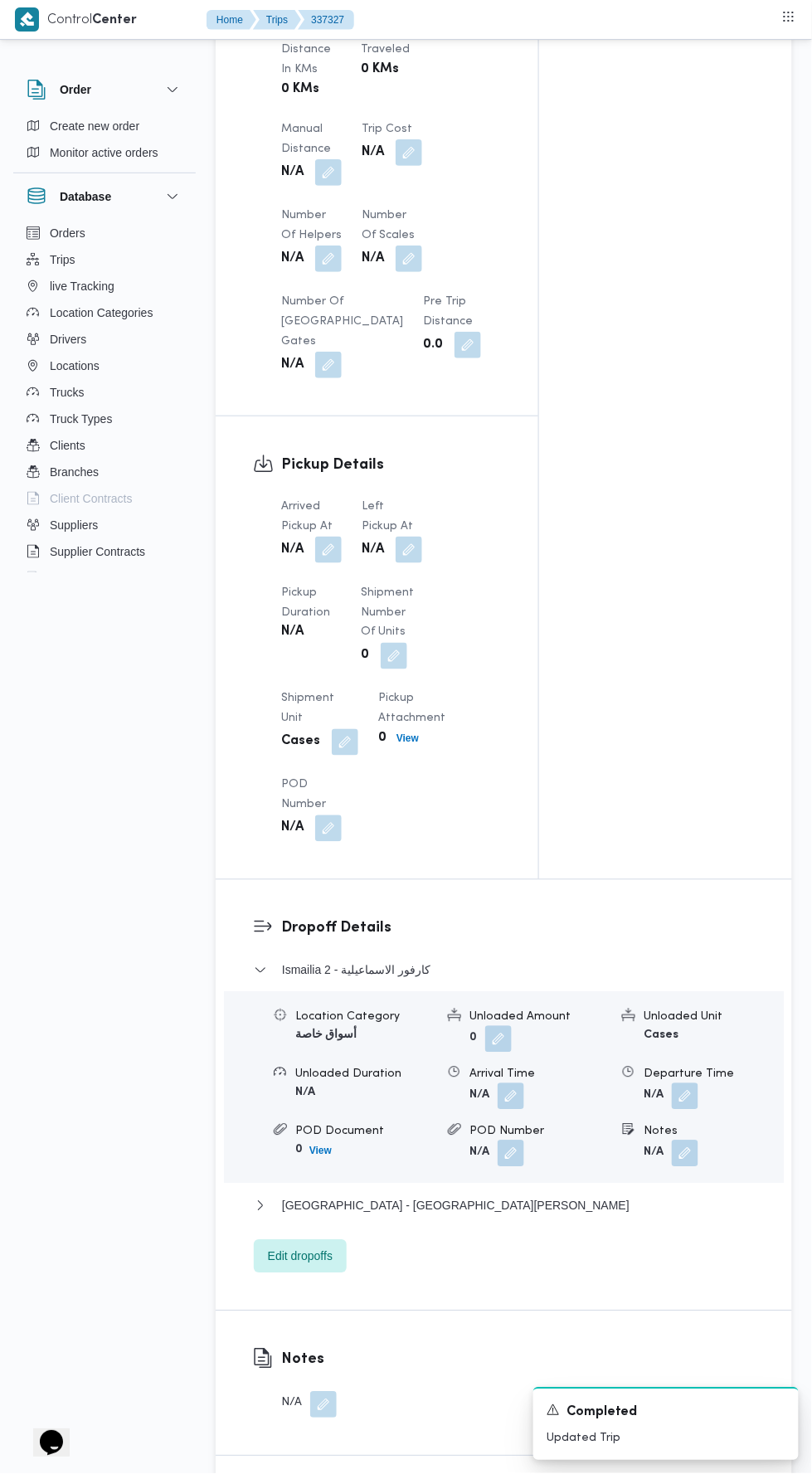
scroll to position [1339, 0]
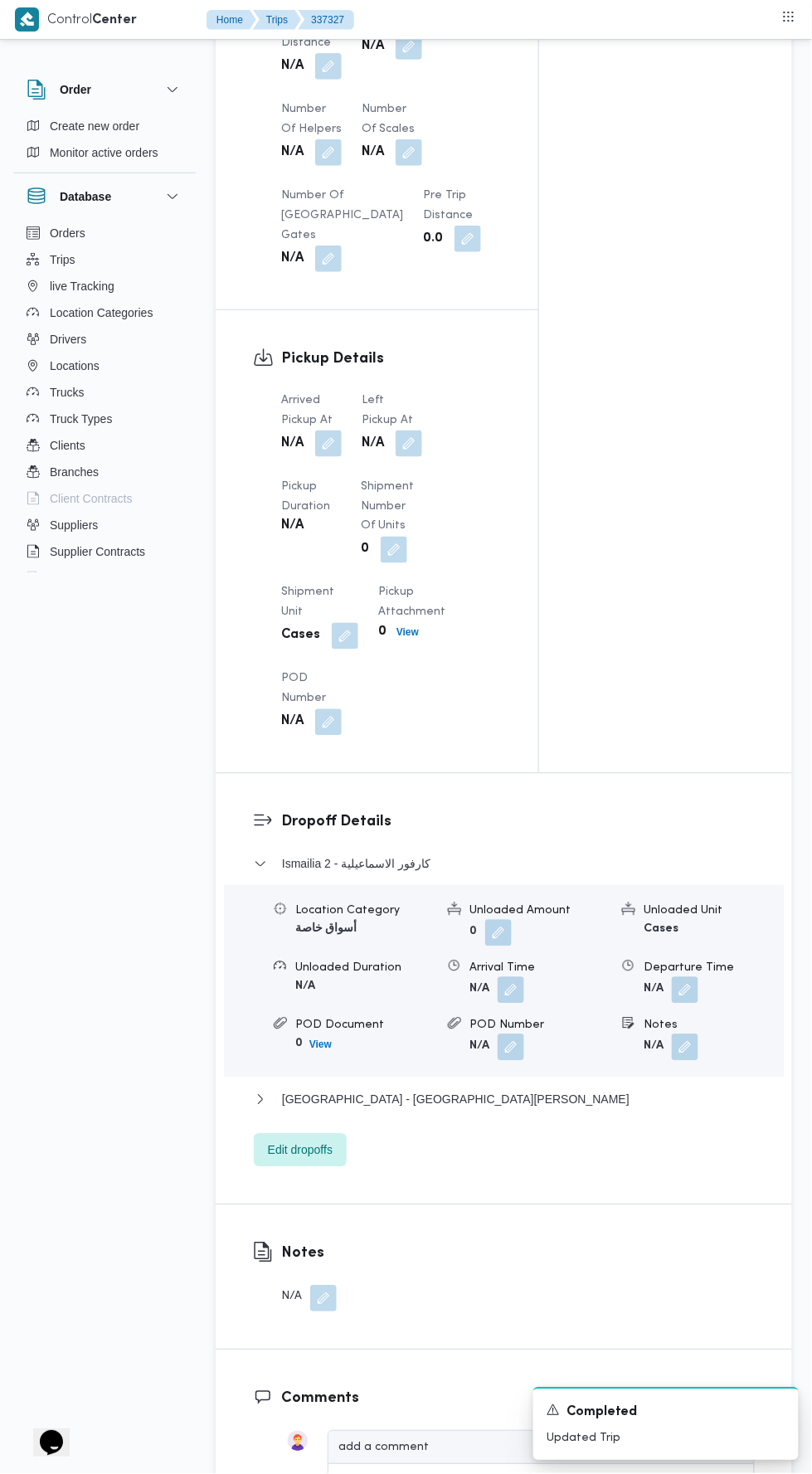
click at [320, 457] on button "button" at bounding box center [328, 443] width 26 height 26
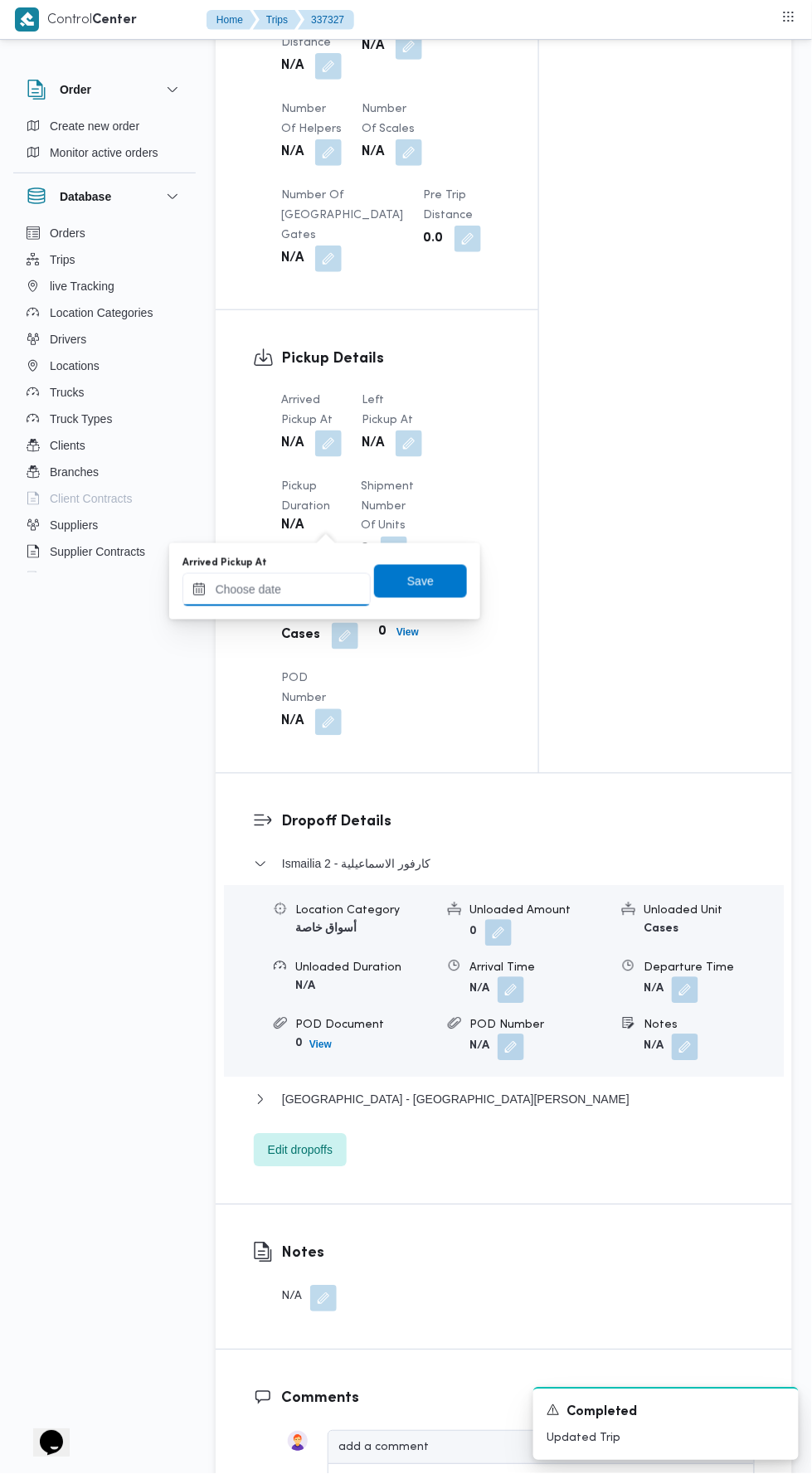
click at [317, 588] on input "Arrived Pickup At" at bounding box center [277, 590] width 189 height 33
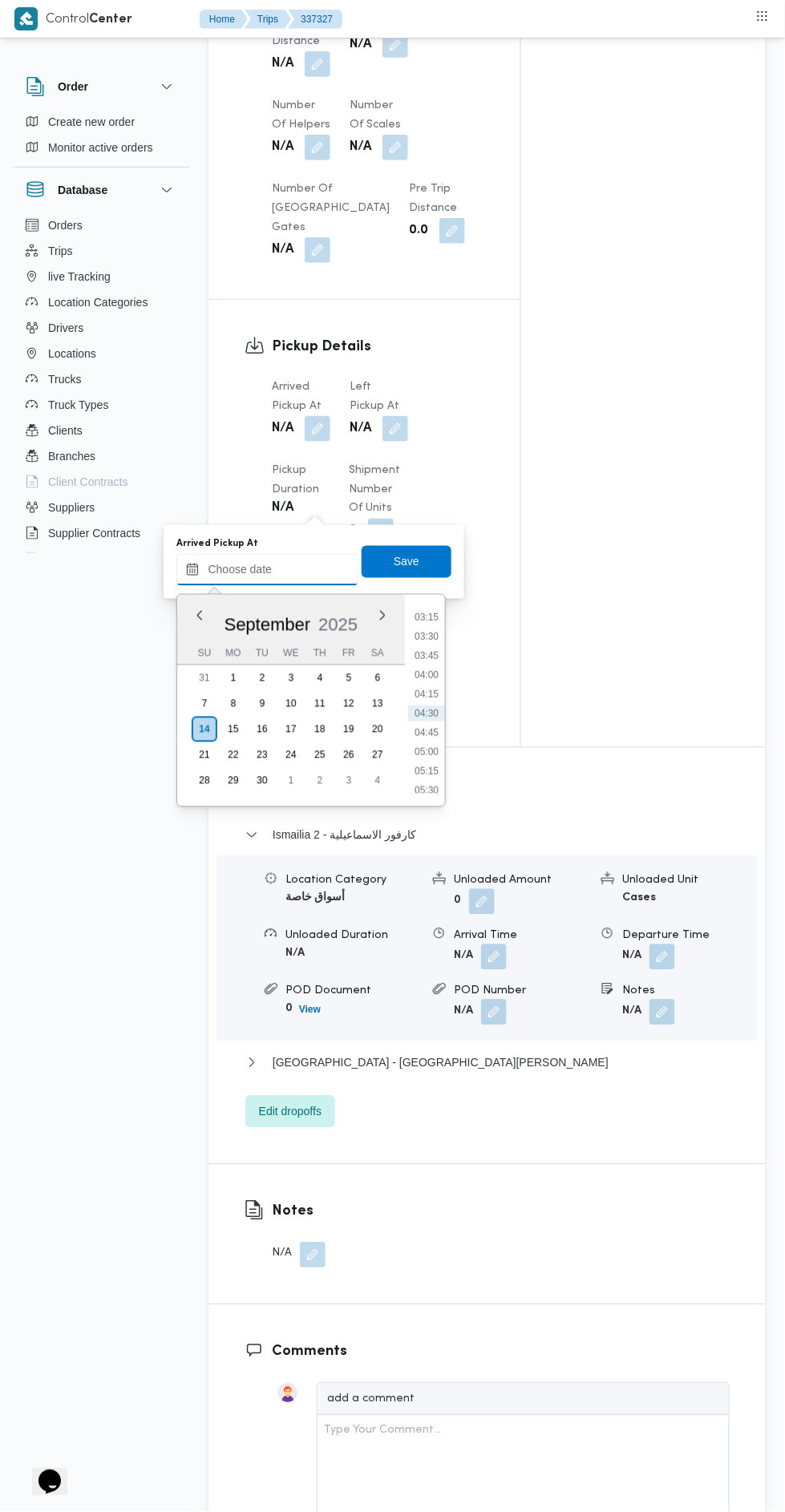
scroll to position [0, 0]
click at [430, 614] on li "00:00" at bounding box center [426, 615] width 37 height 16
type input "14/09/2025 00:00"
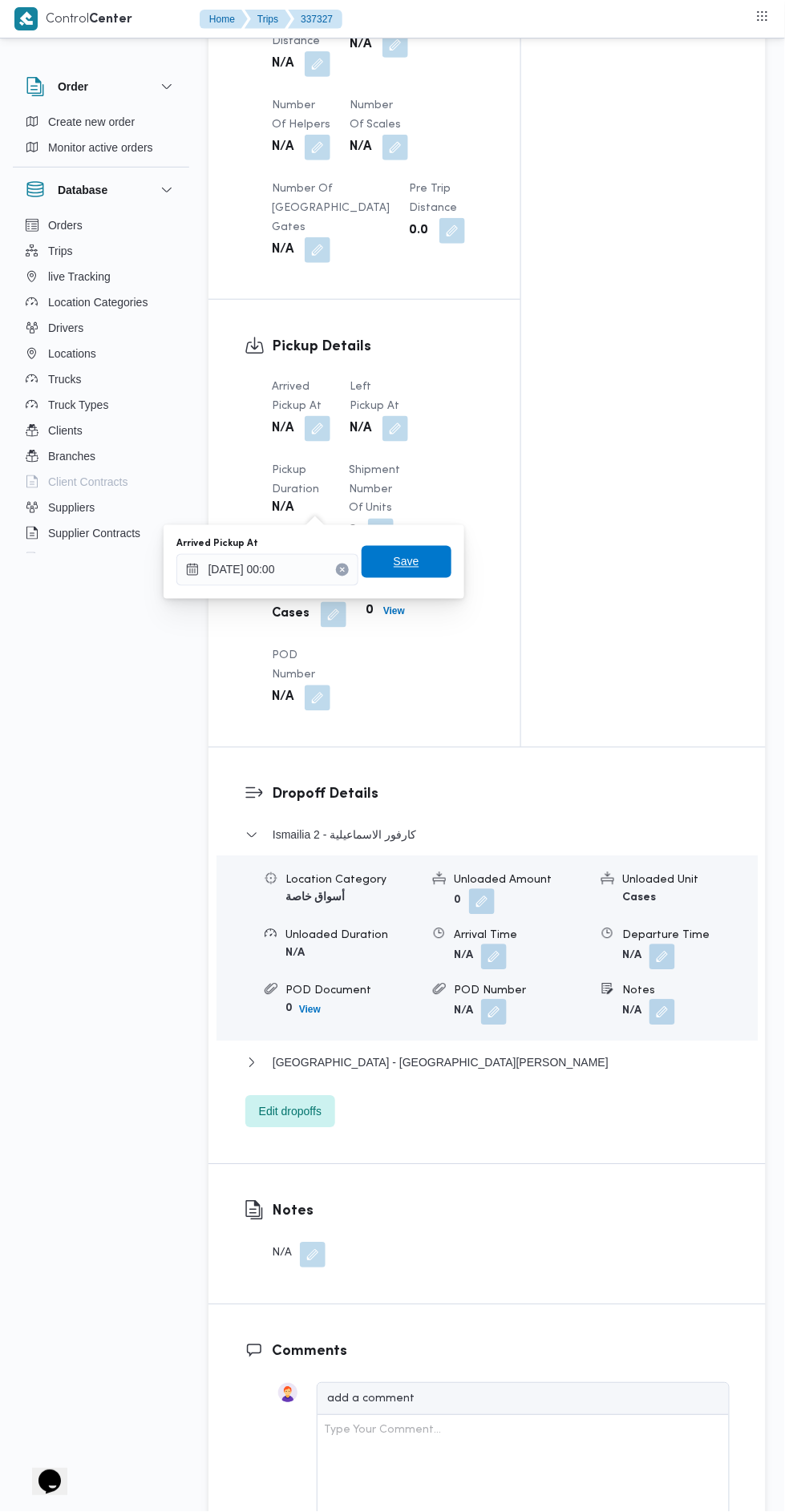
click at [426, 570] on span "Save" at bounding box center [405, 562] width 89 height 32
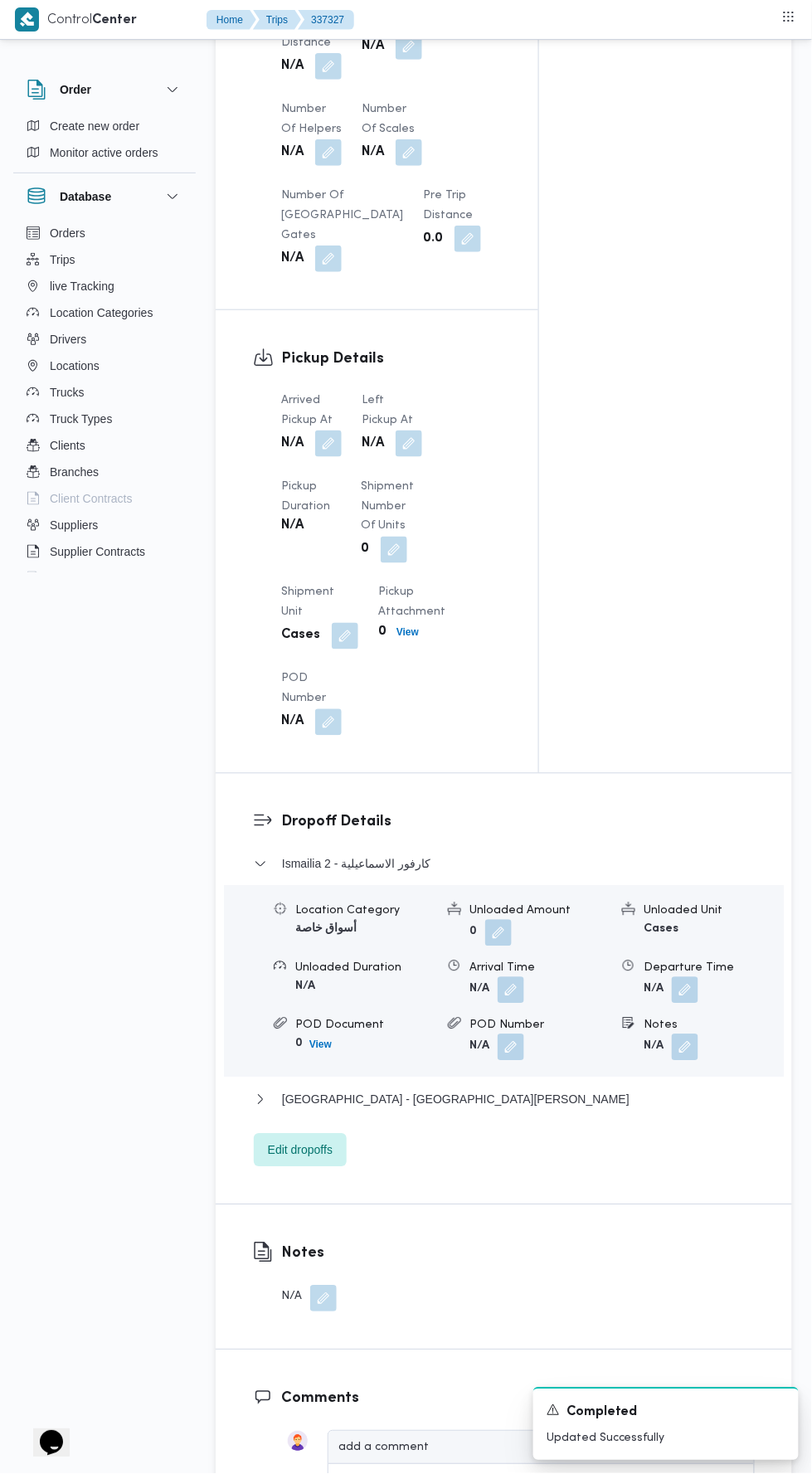
click at [418, 457] on button "button" at bounding box center [408, 443] width 26 height 26
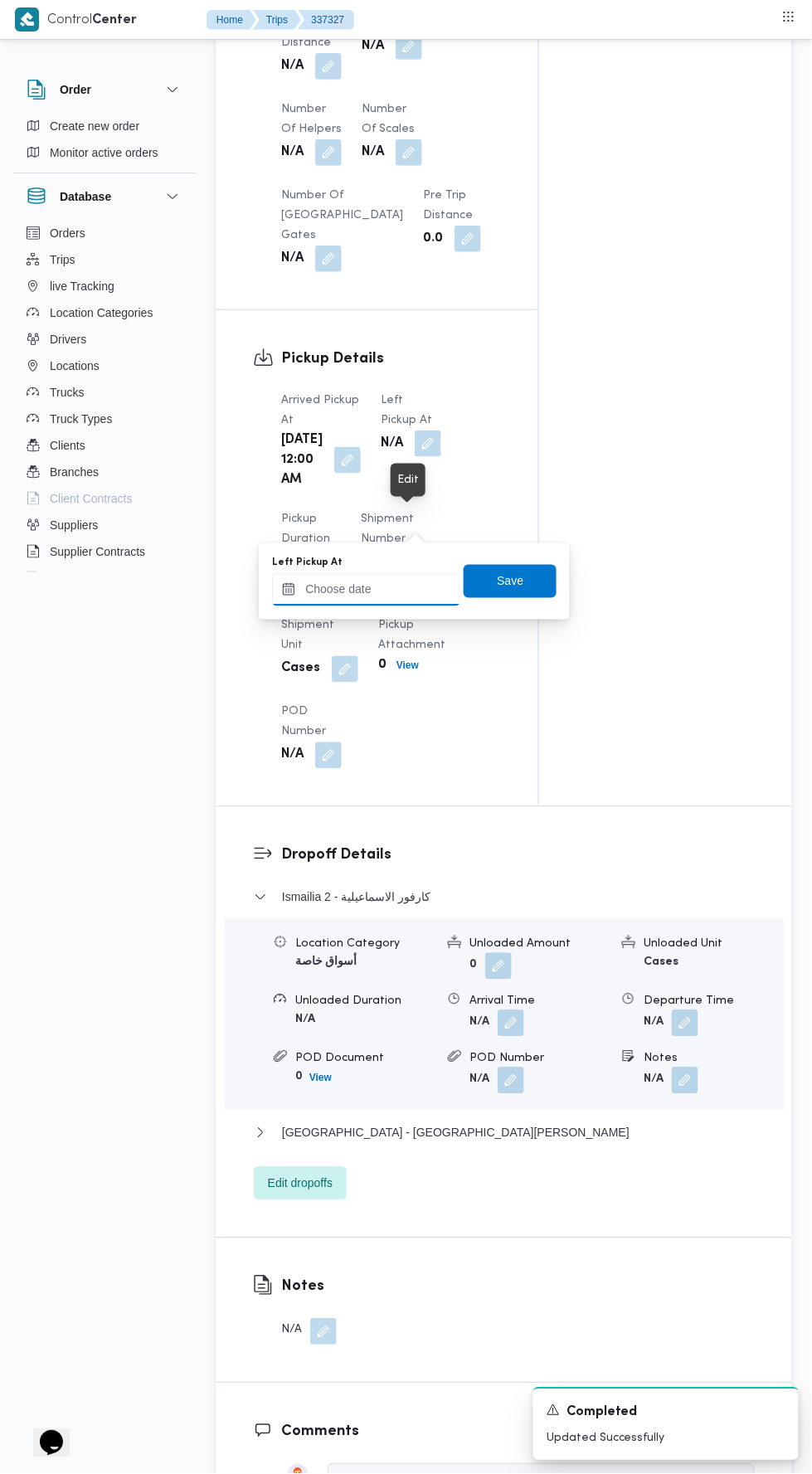
click at [394, 588] on input "Left Pickup At" at bounding box center [367, 590] width 189 height 33
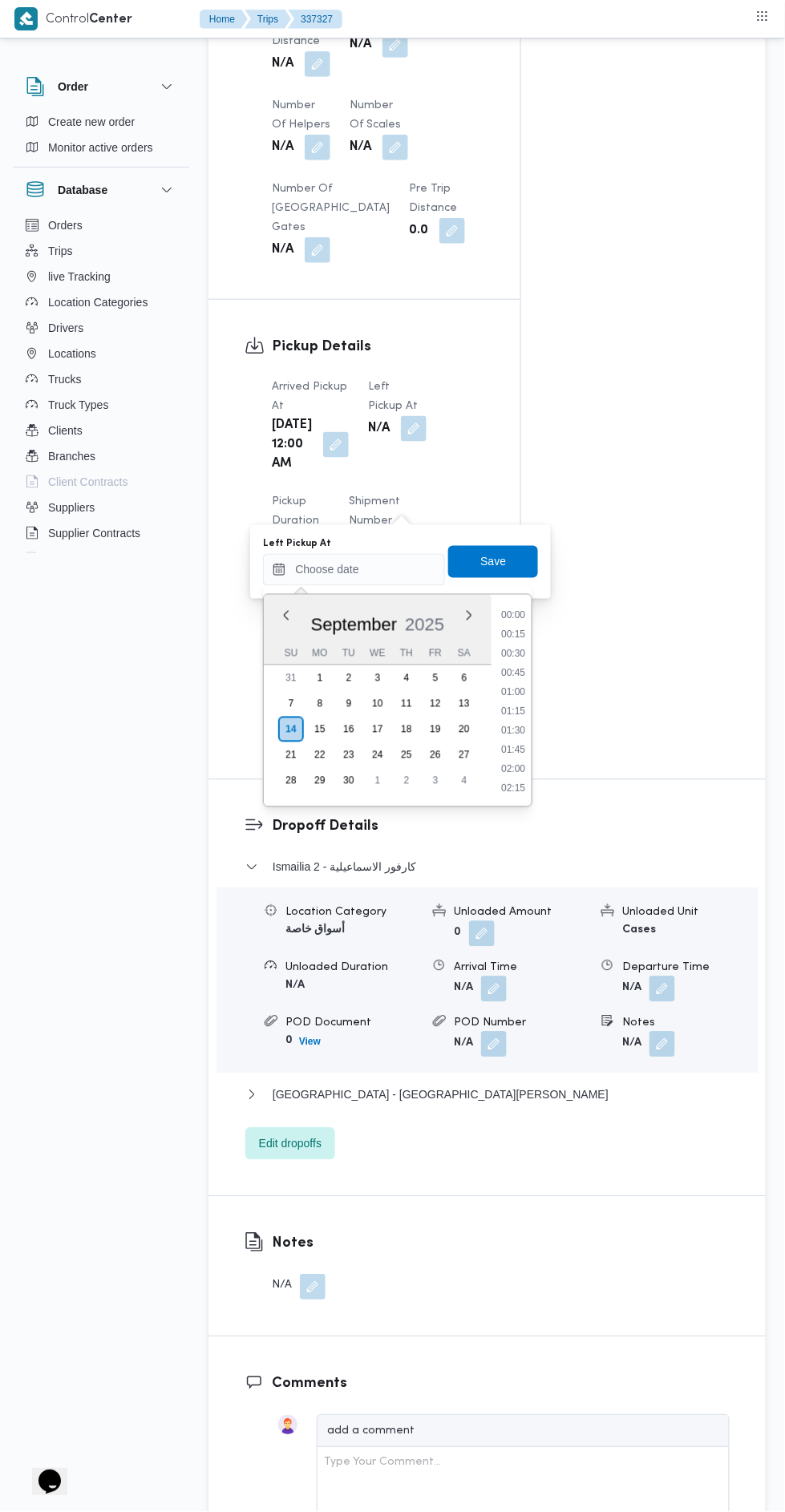
click at [518, 768] on li "02:00" at bounding box center [512, 769] width 37 height 16
type input "14/09/2025 02:00"
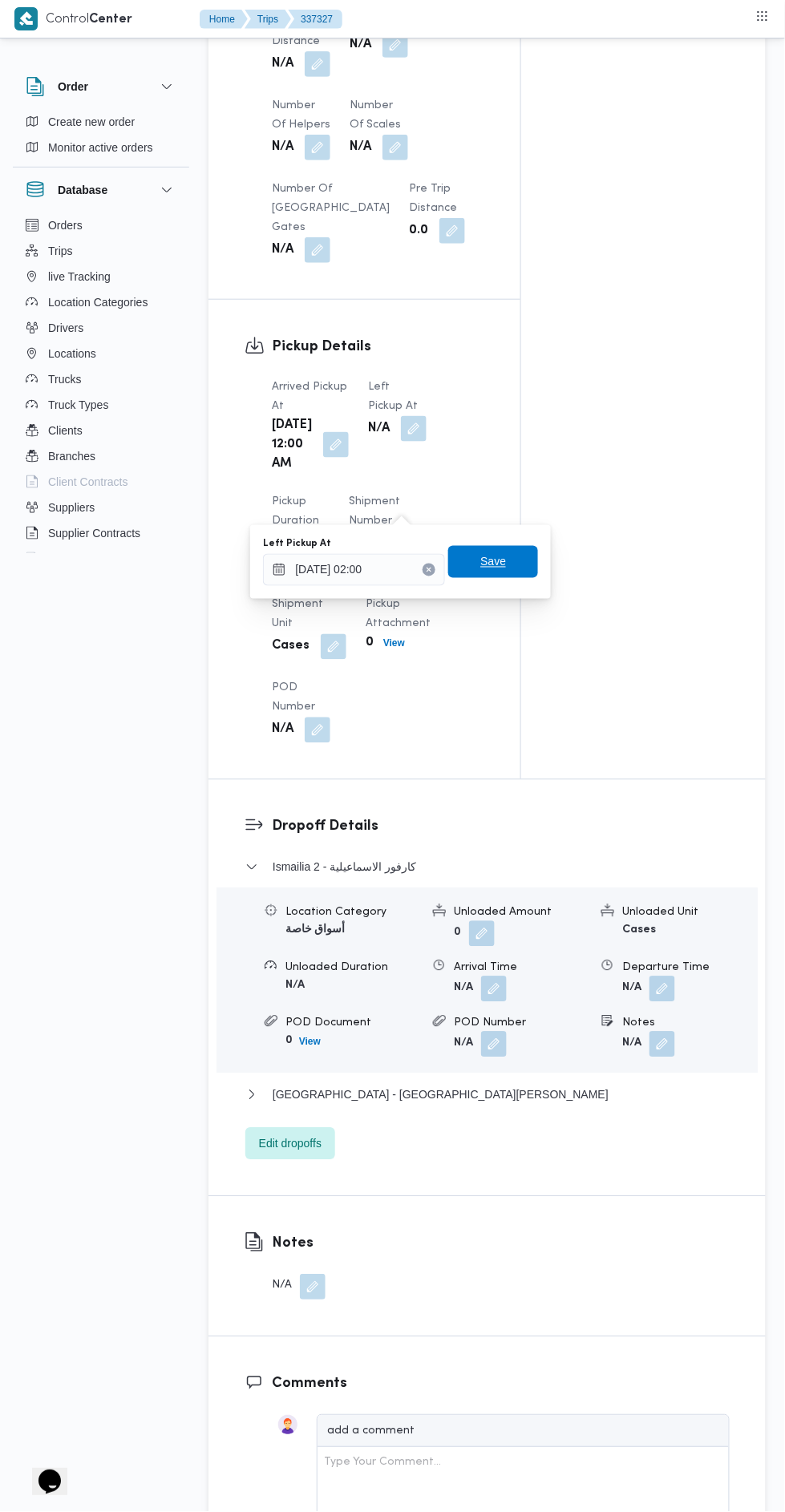
click at [512, 568] on span "Save" at bounding box center [493, 562] width 89 height 32
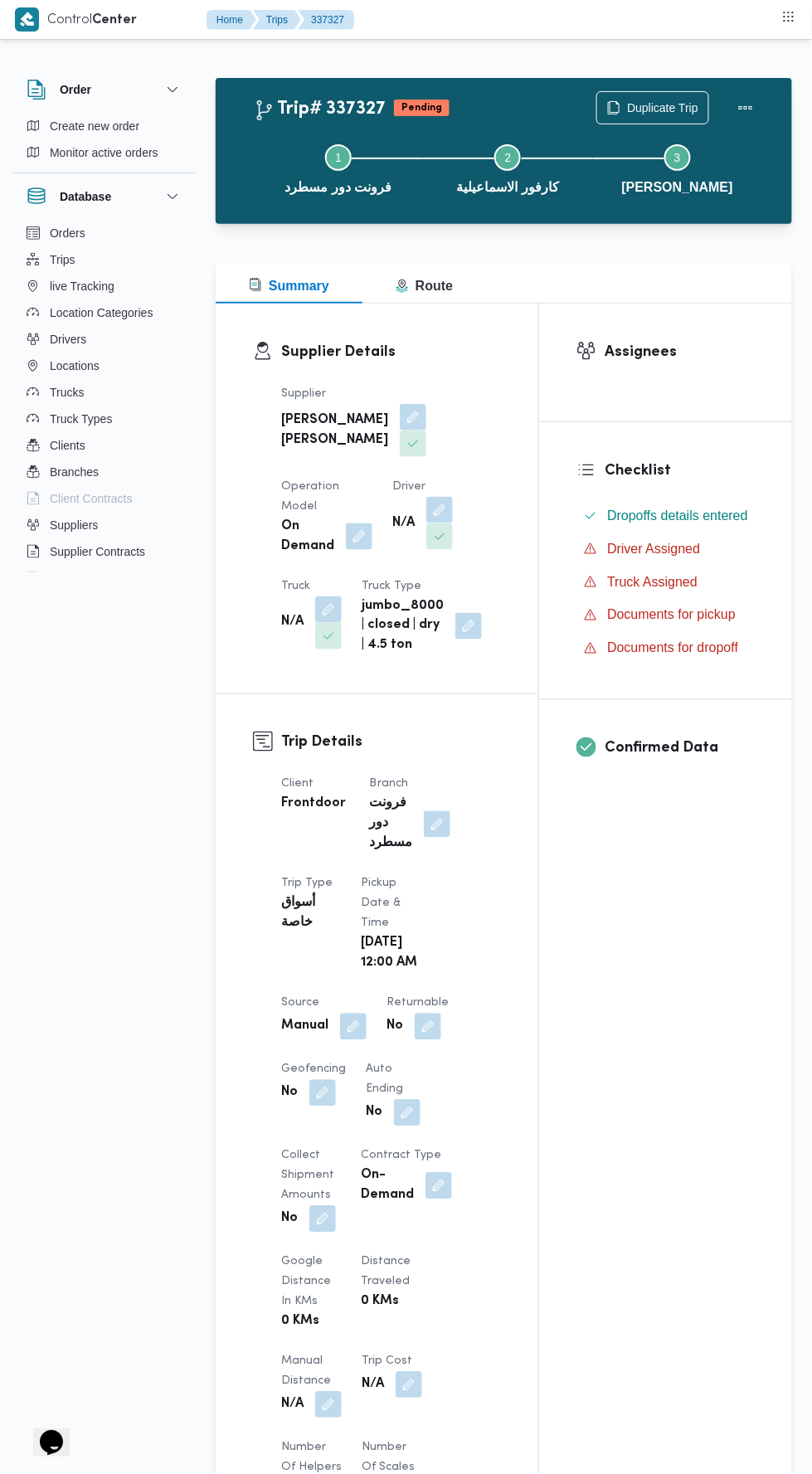
click at [426, 523] on button "button" at bounding box center [439, 510] width 26 height 26
click at [303, 638] on div "Search" at bounding box center [277, 649] width 124 height 33
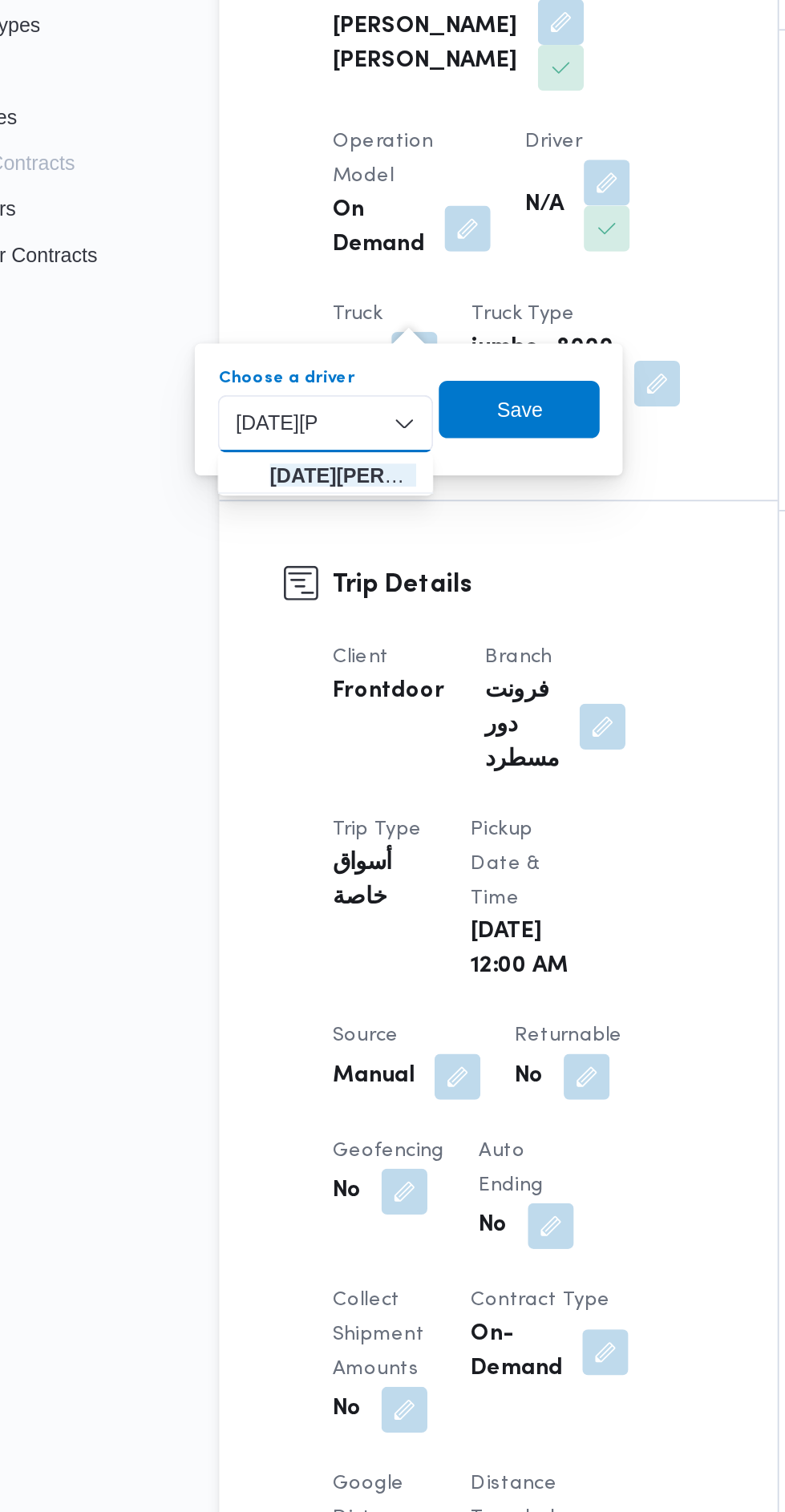
type input "رمضان رب"
click at [291, 660] on span "رمضان رب يع امام ابراهيم سعداوي" at bounding box center [277, 656] width 82 height 19
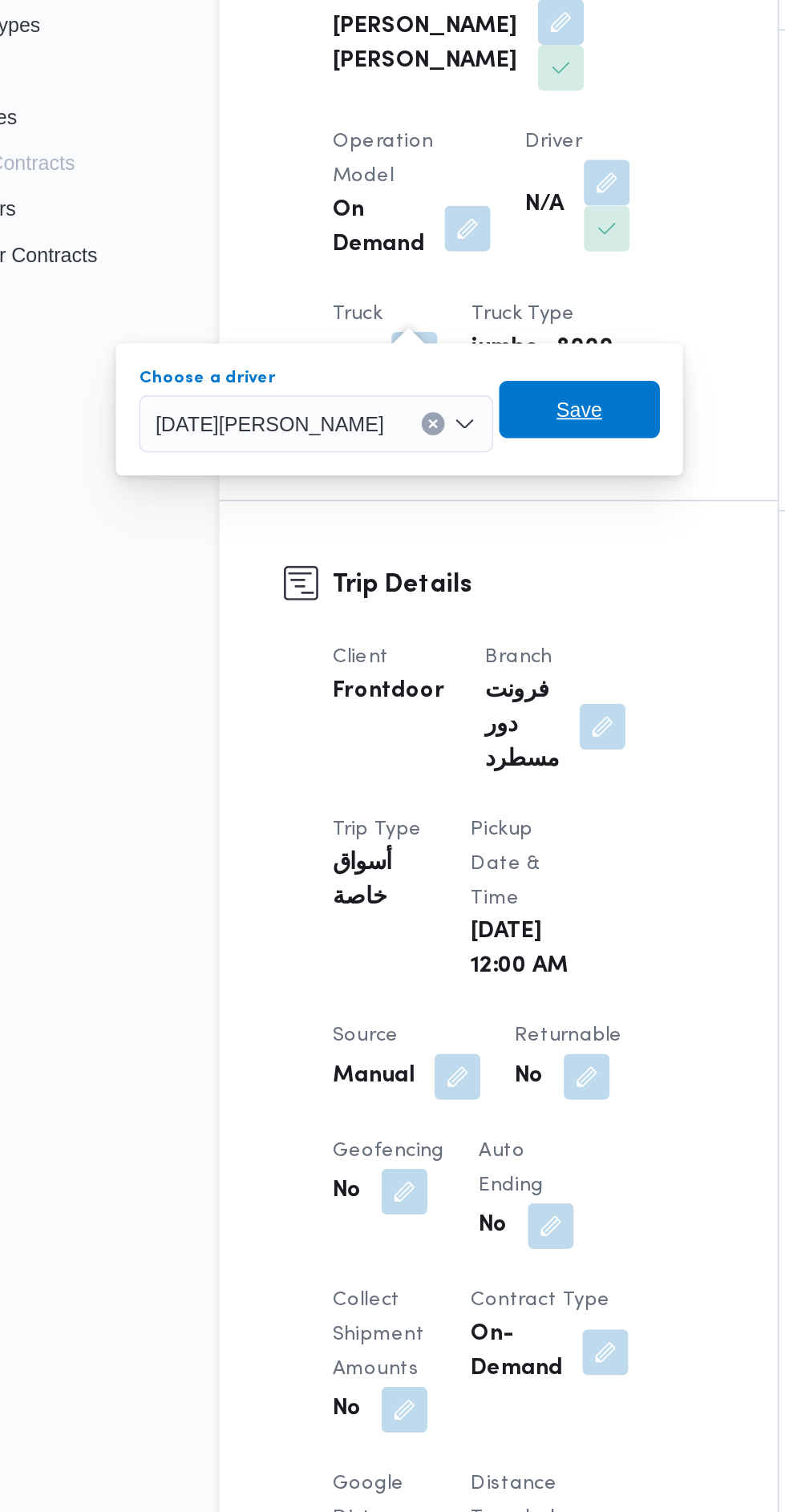
click at [400, 617] on span "Save" at bounding box center [409, 620] width 89 height 32
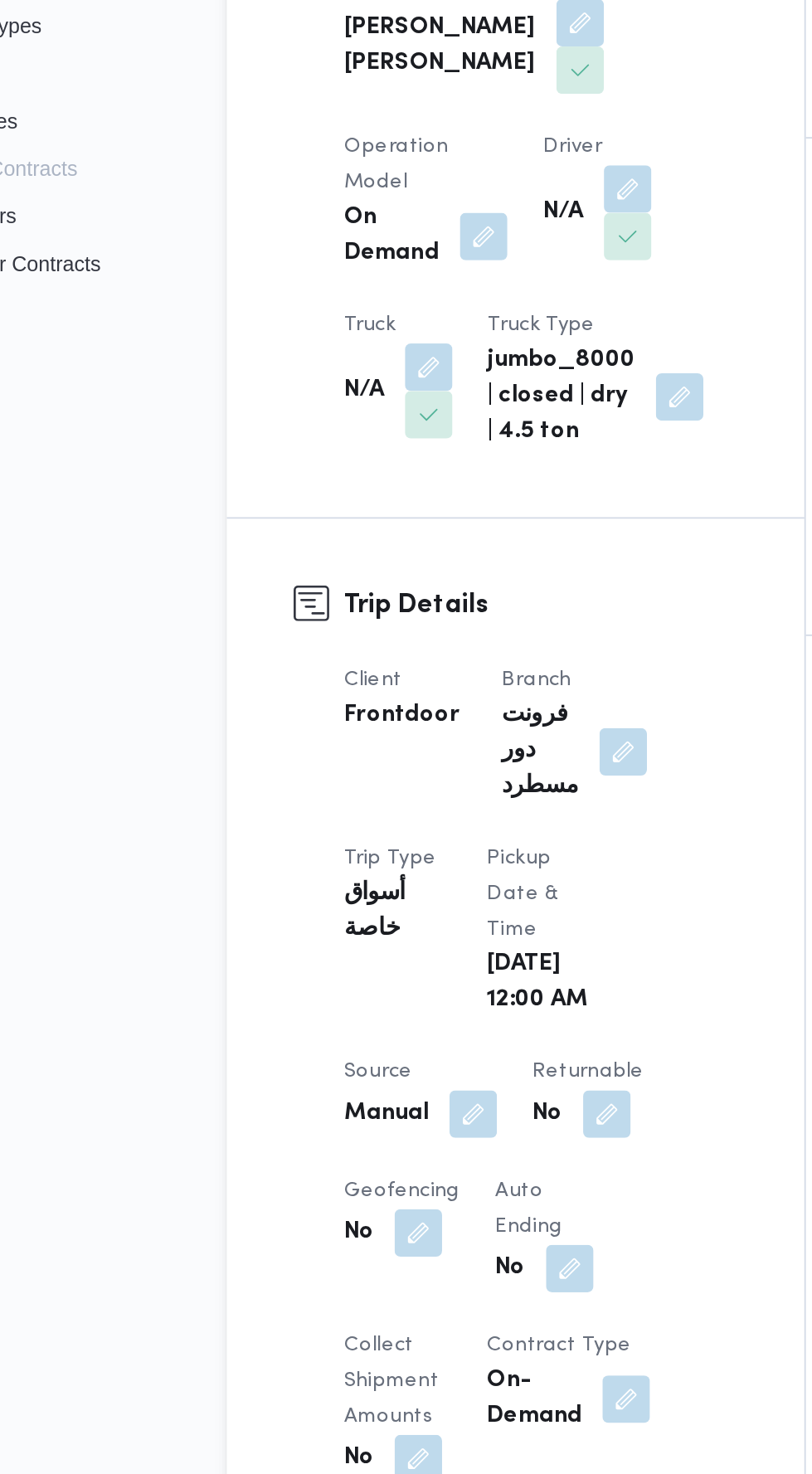
click at [341, 596] on button "button" at bounding box center [328, 609] width 26 height 26
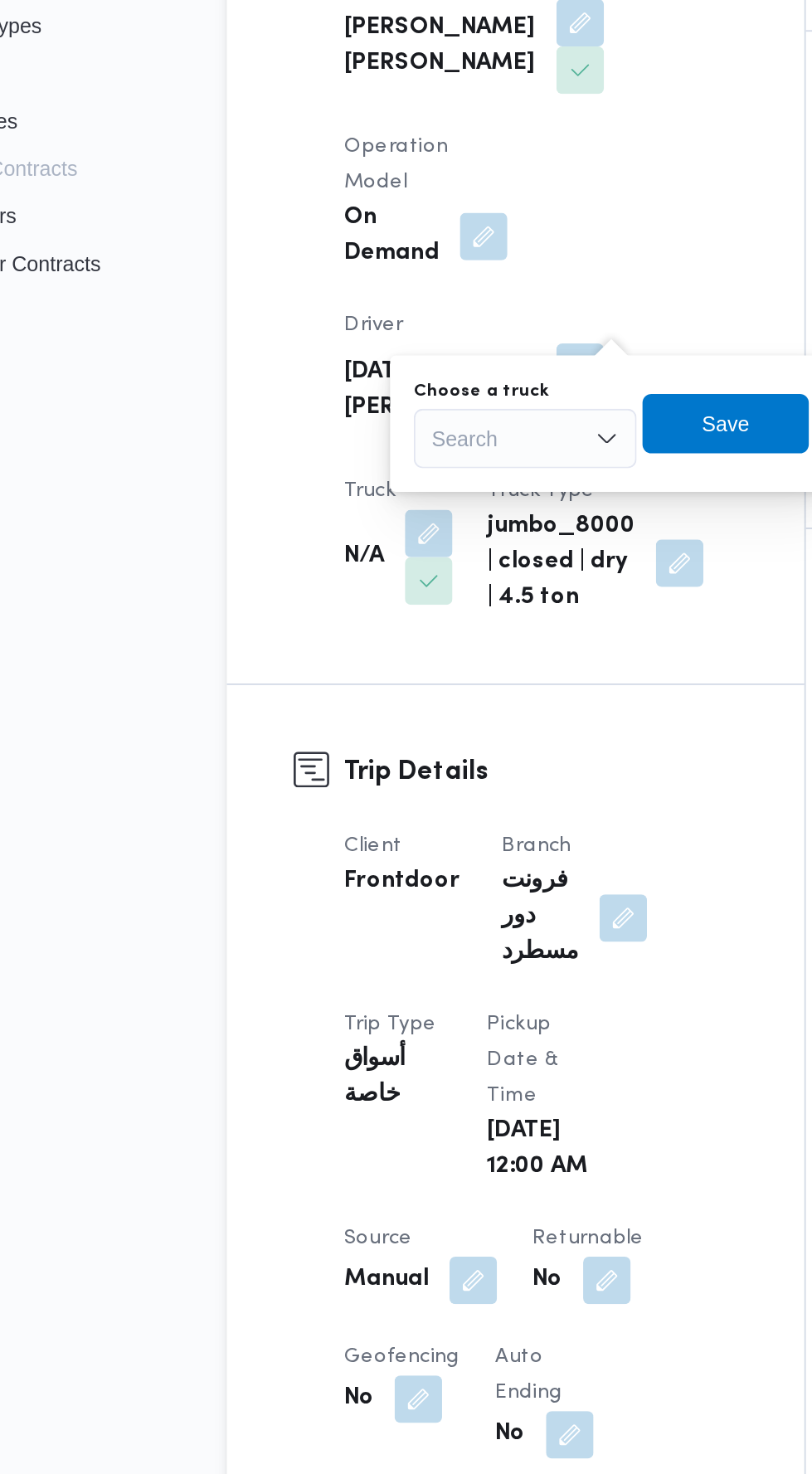
click at [385, 645] on div "Search" at bounding box center [382, 649] width 124 height 33
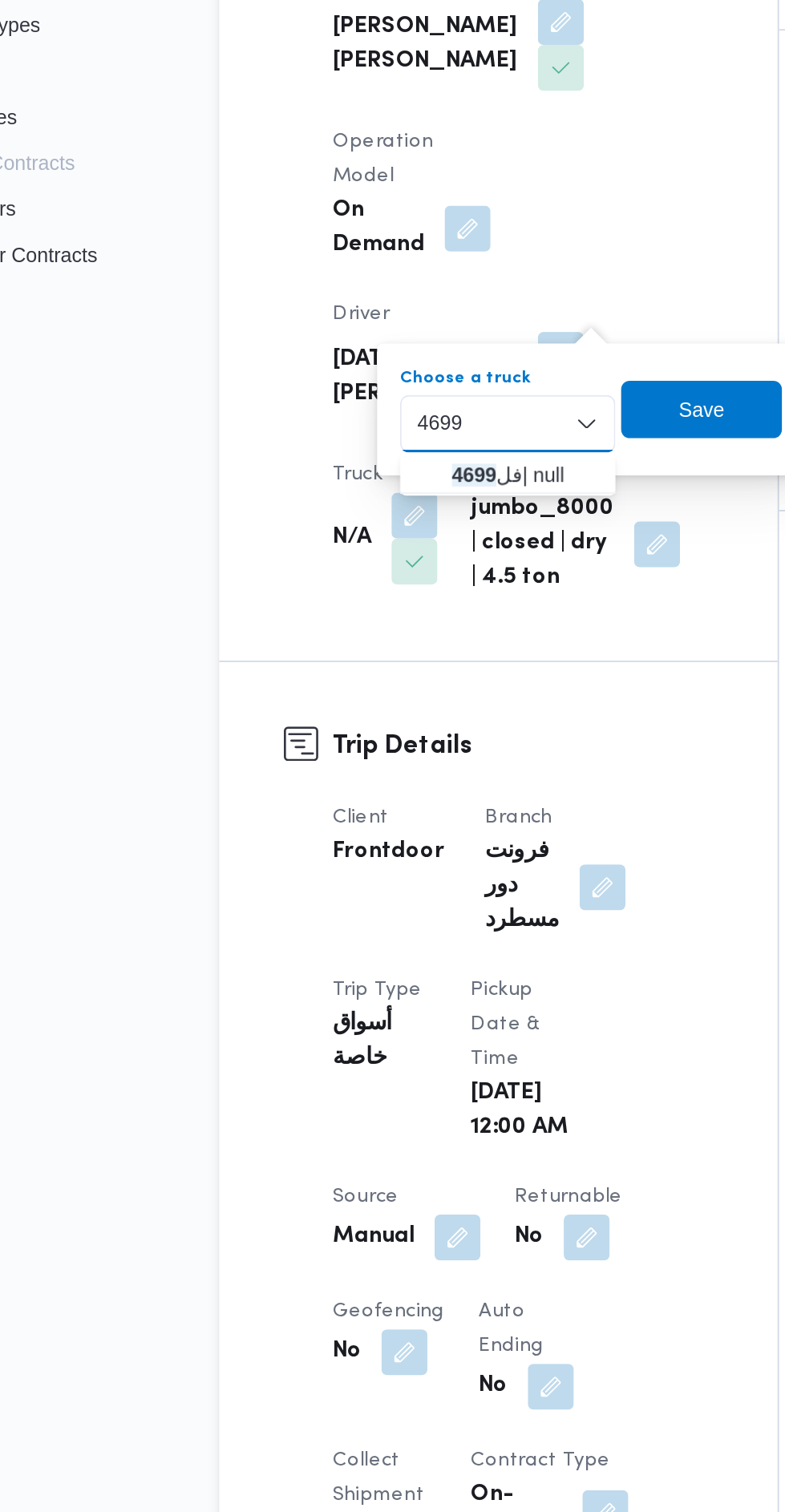
type input "4699"
click at [393, 659] on span "فل 4699 | null" at bounding box center [379, 656] width 82 height 19
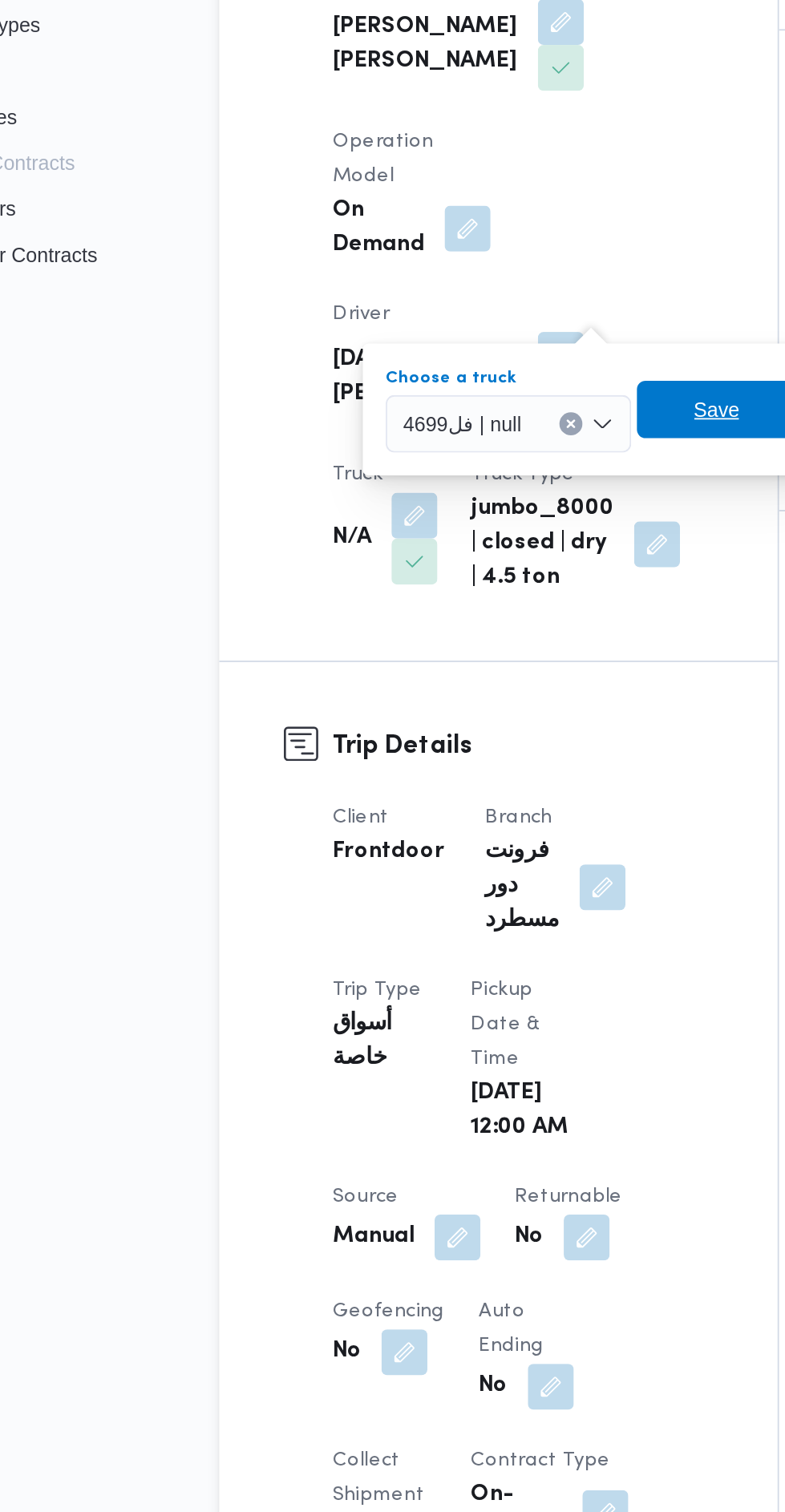
click at [492, 606] on span "Save" at bounding box center [486, 620] width 89 height 32
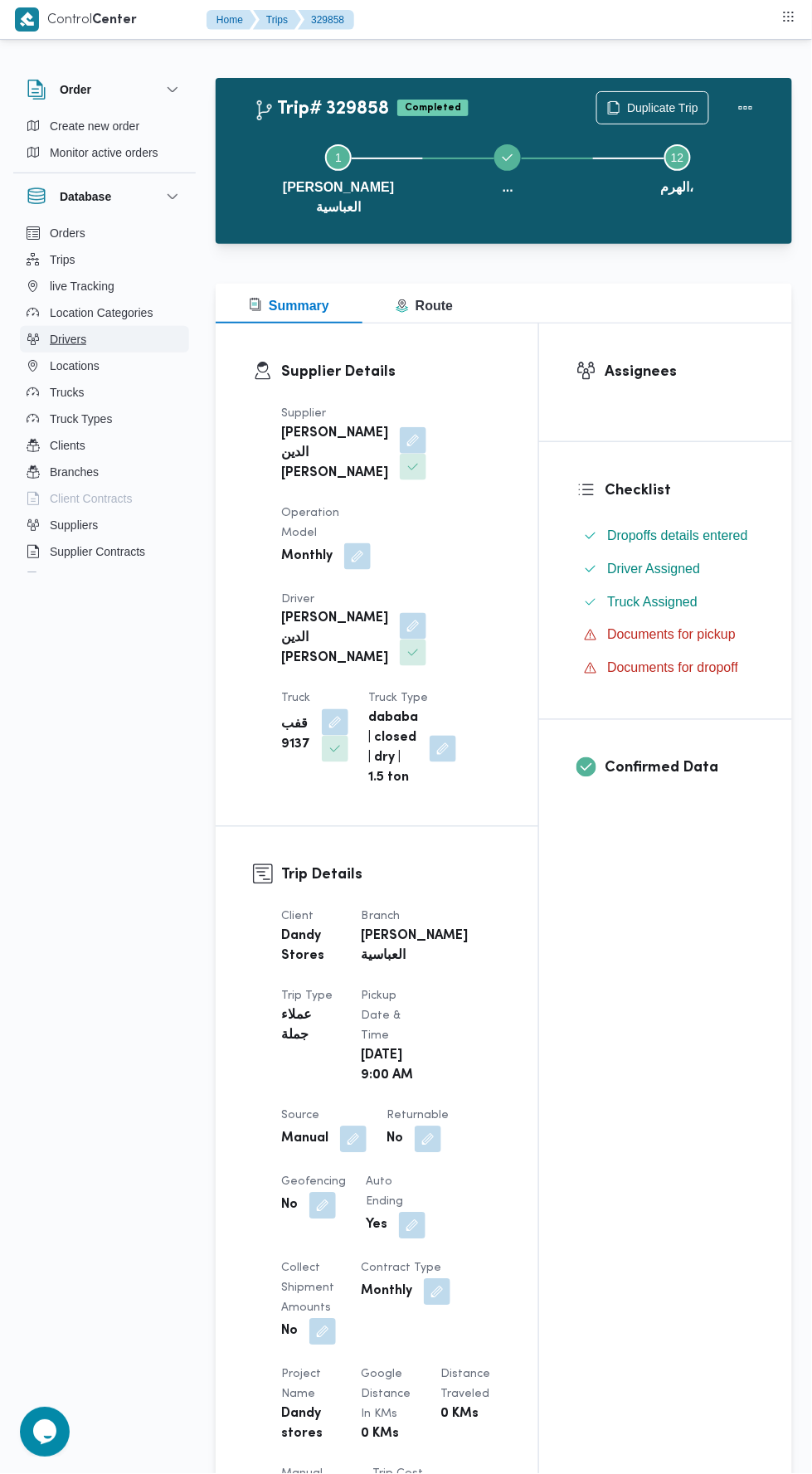
click at [89, 342] on button "Drivers" at bounding box center [104, 339] width 169 height 26
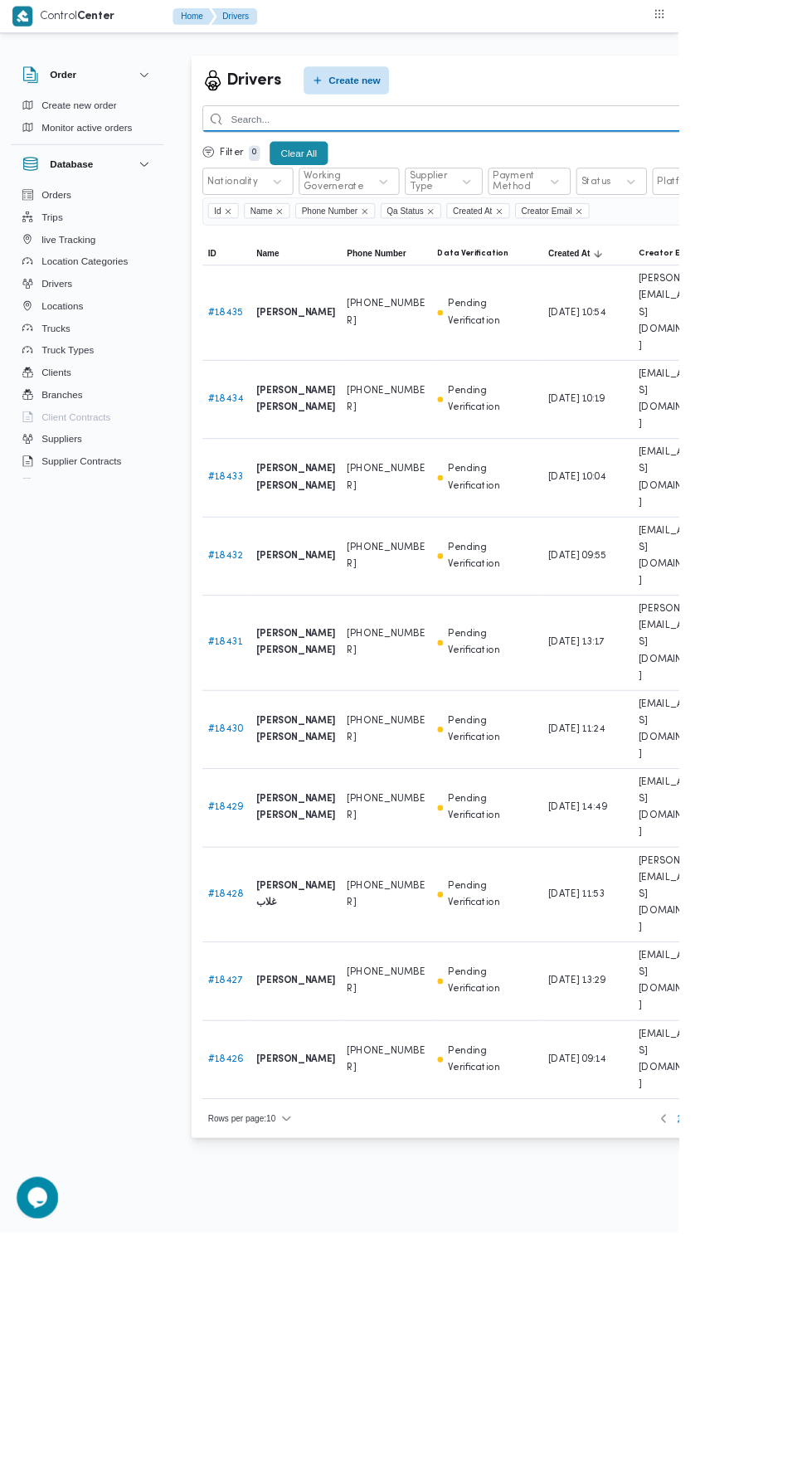
click at [576, 142] on input "search" at bounding box center [608, 142] width 731 height 32
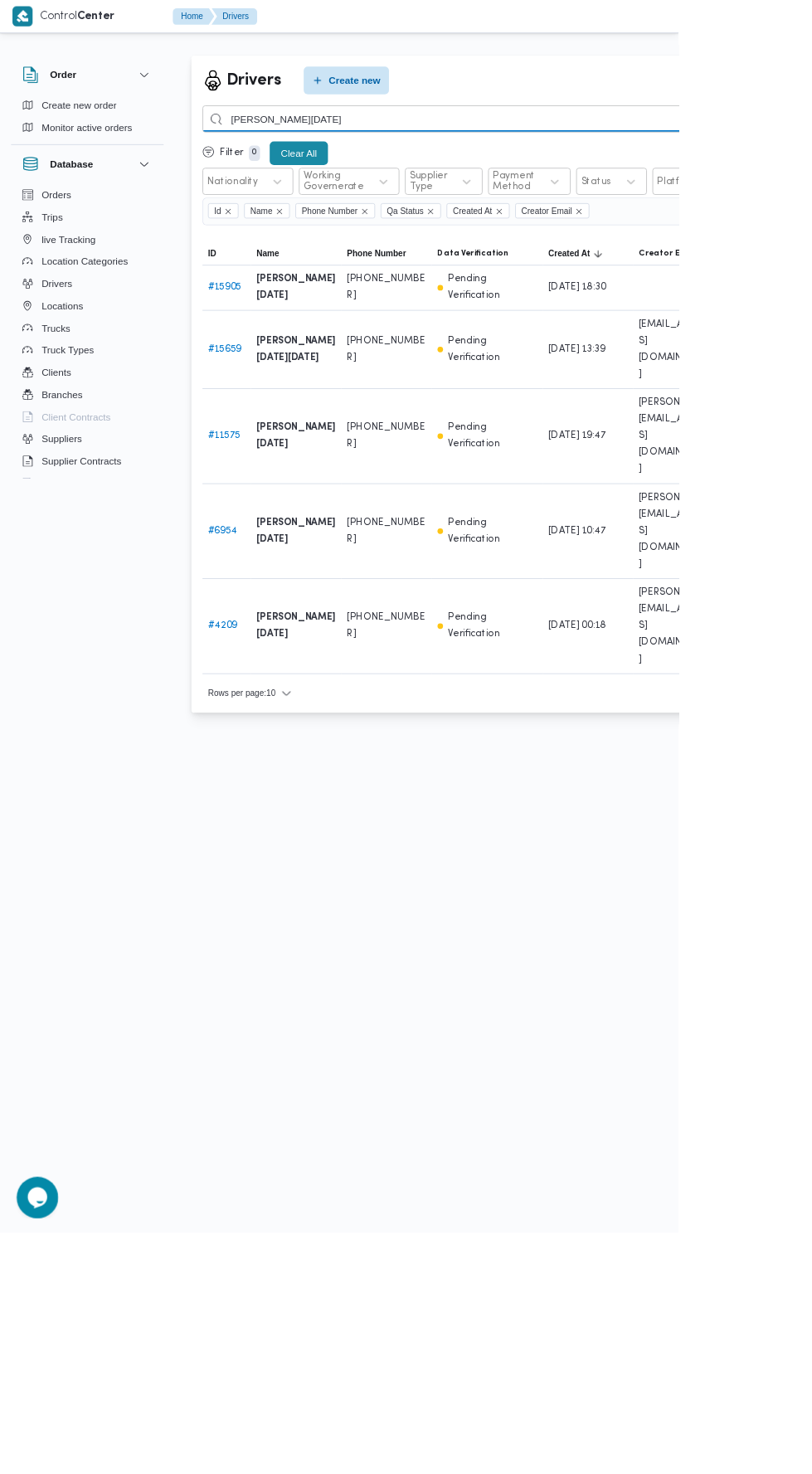
click at [646, 142] on input "ربيع رمضان" at bounding box center [608, 142] width 731 height 32
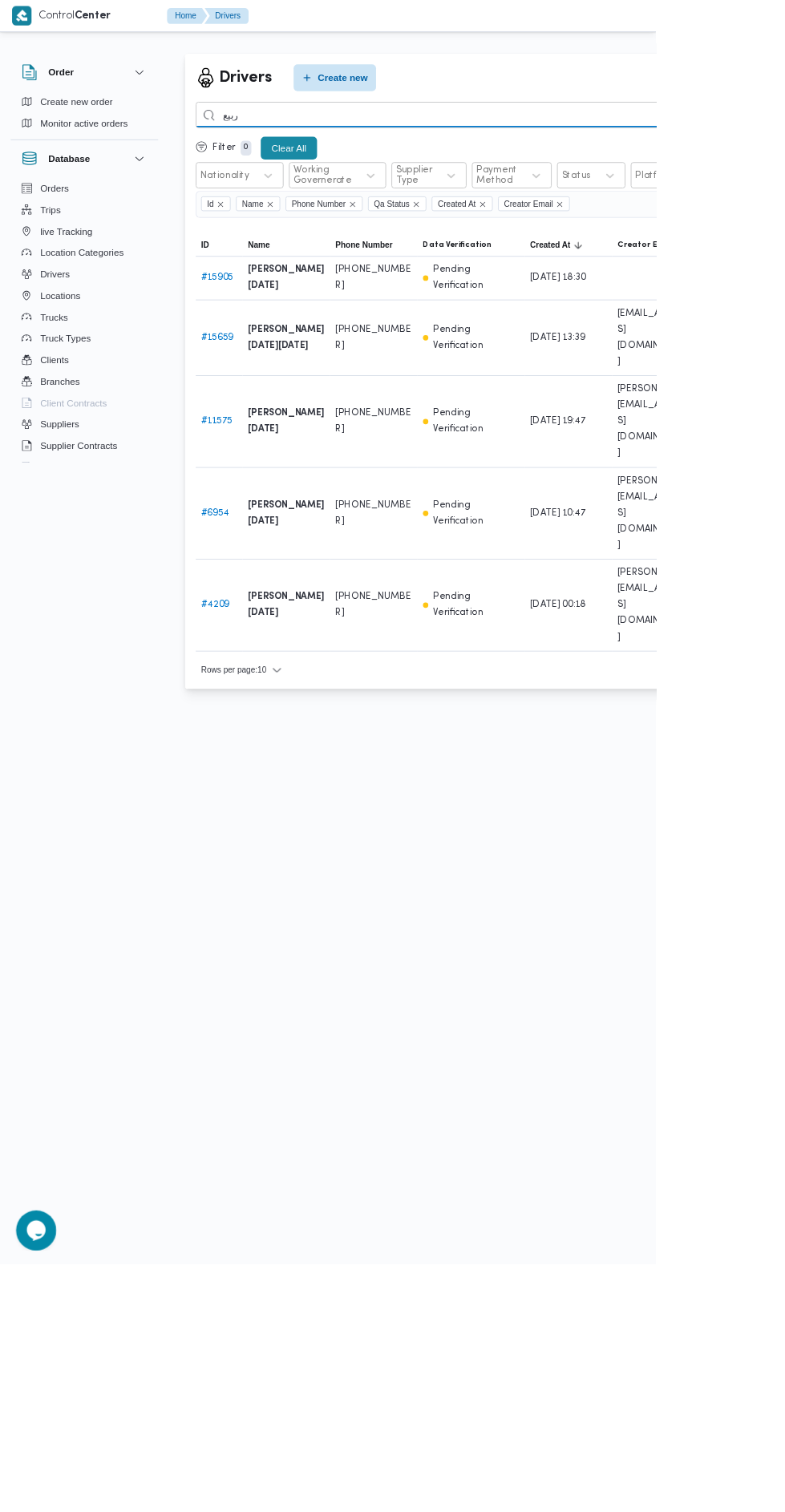
type input "ربيع"
type input "رمضان ربيع"
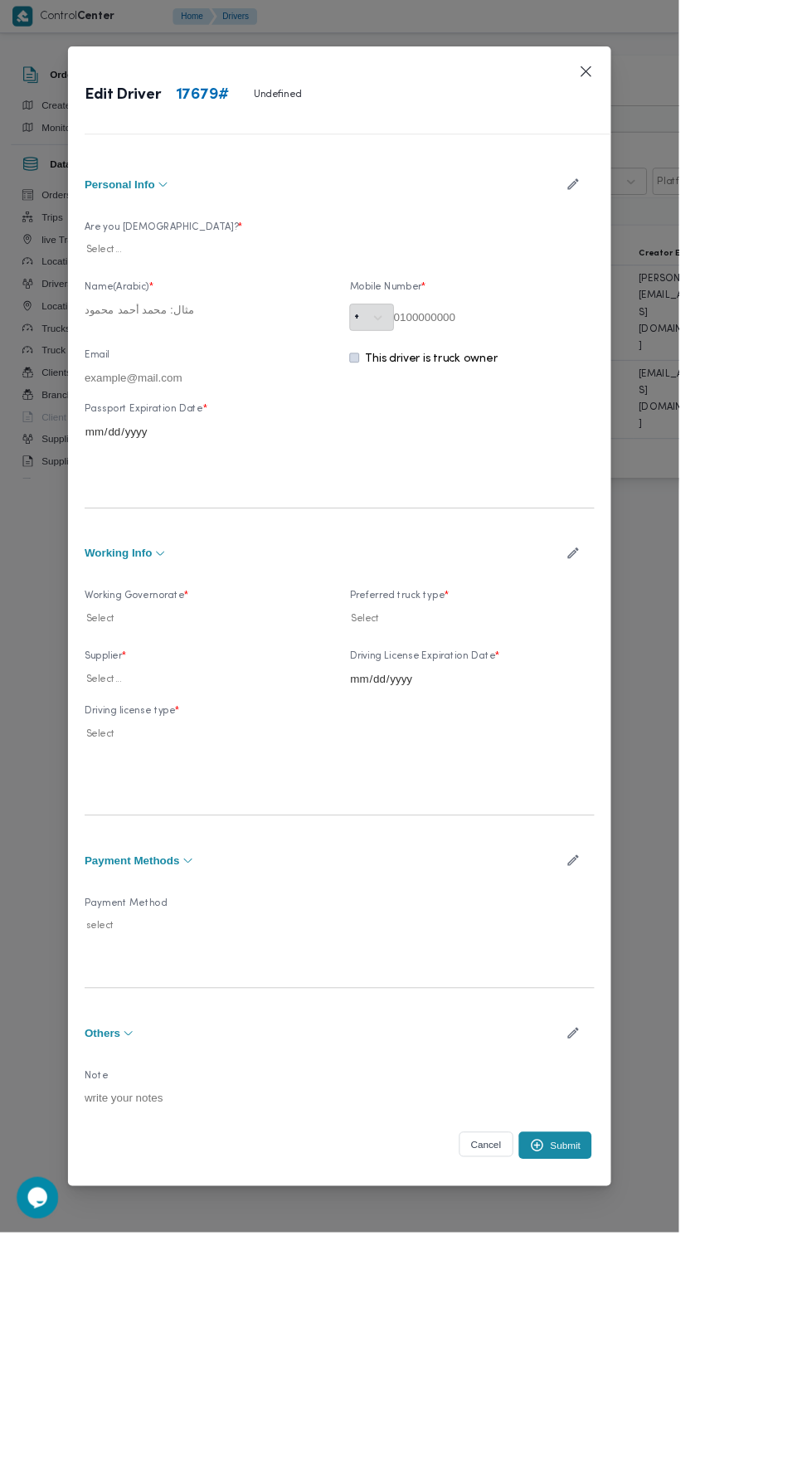
type input "رمضان ربيع امام ابراهيم سعداوي"
type input "01024027713"
type input "2027-06-04"
type input "2027-04-06"
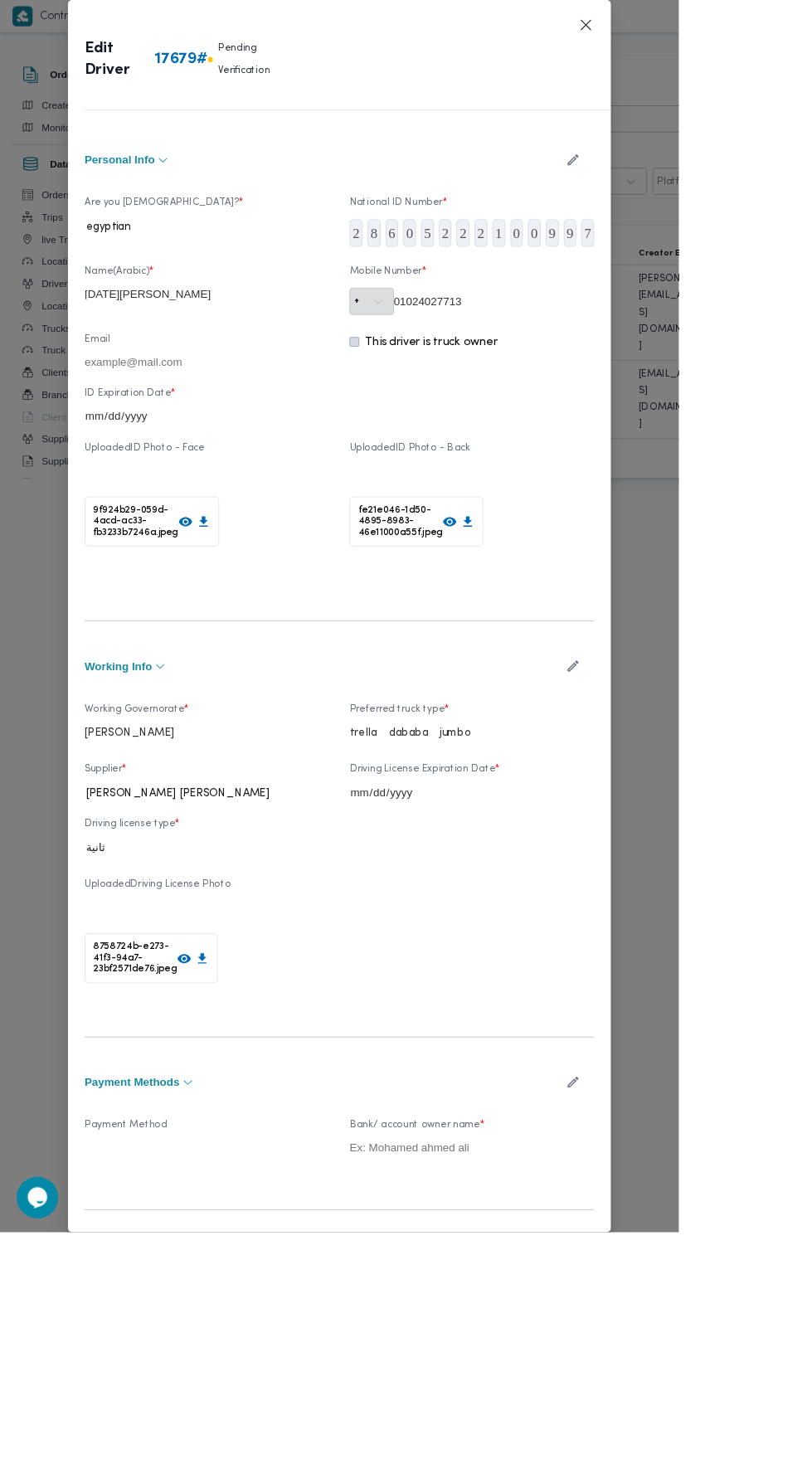
click at [692, 804] on icon "button" at bounding box center [686, 797] width 14 height 14
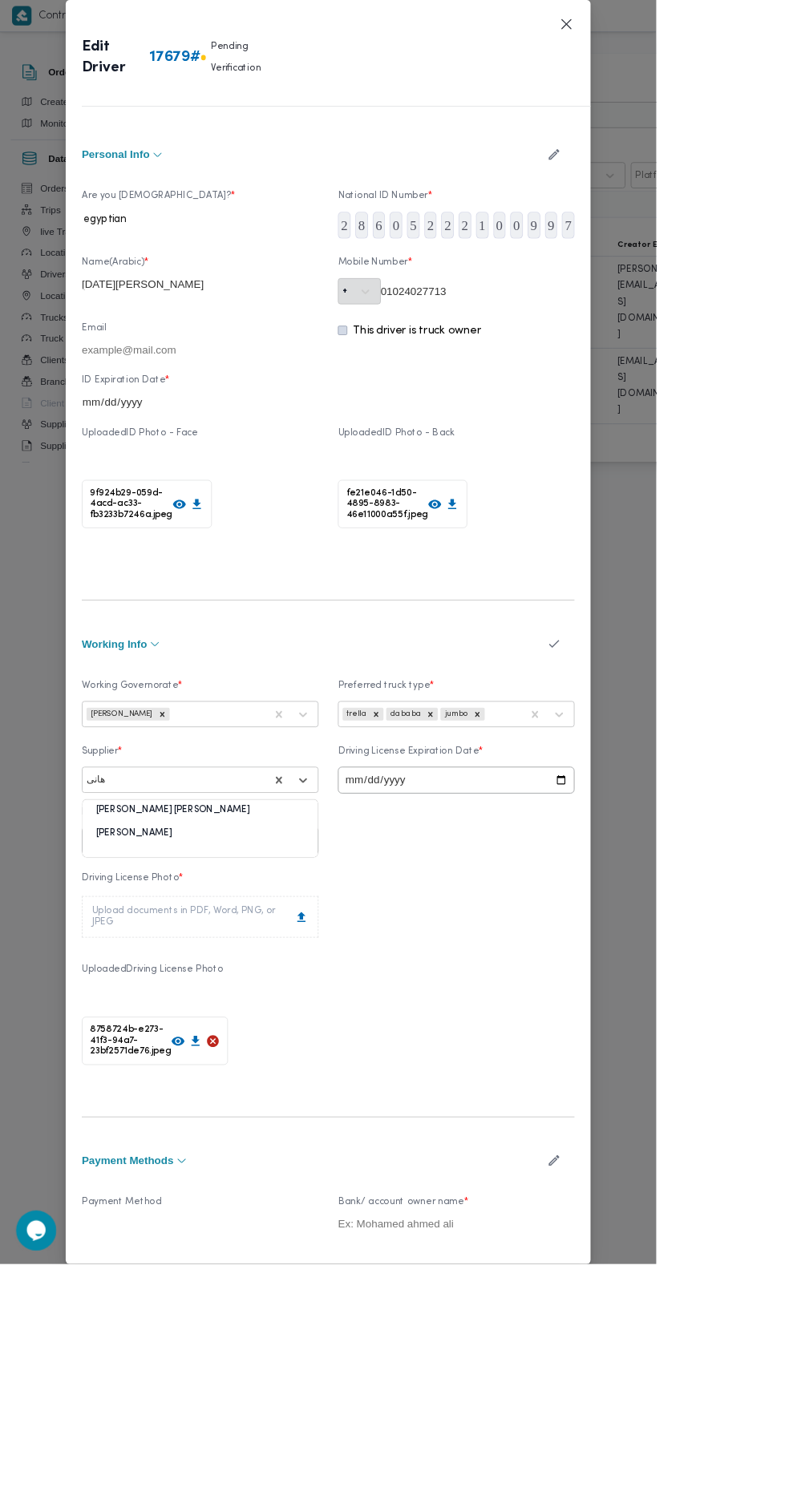
click at [340, 989] on div "هانى مجدى رئيس احمد" at bounding box center [239, 975] width 281 height 28
type input "هانى"
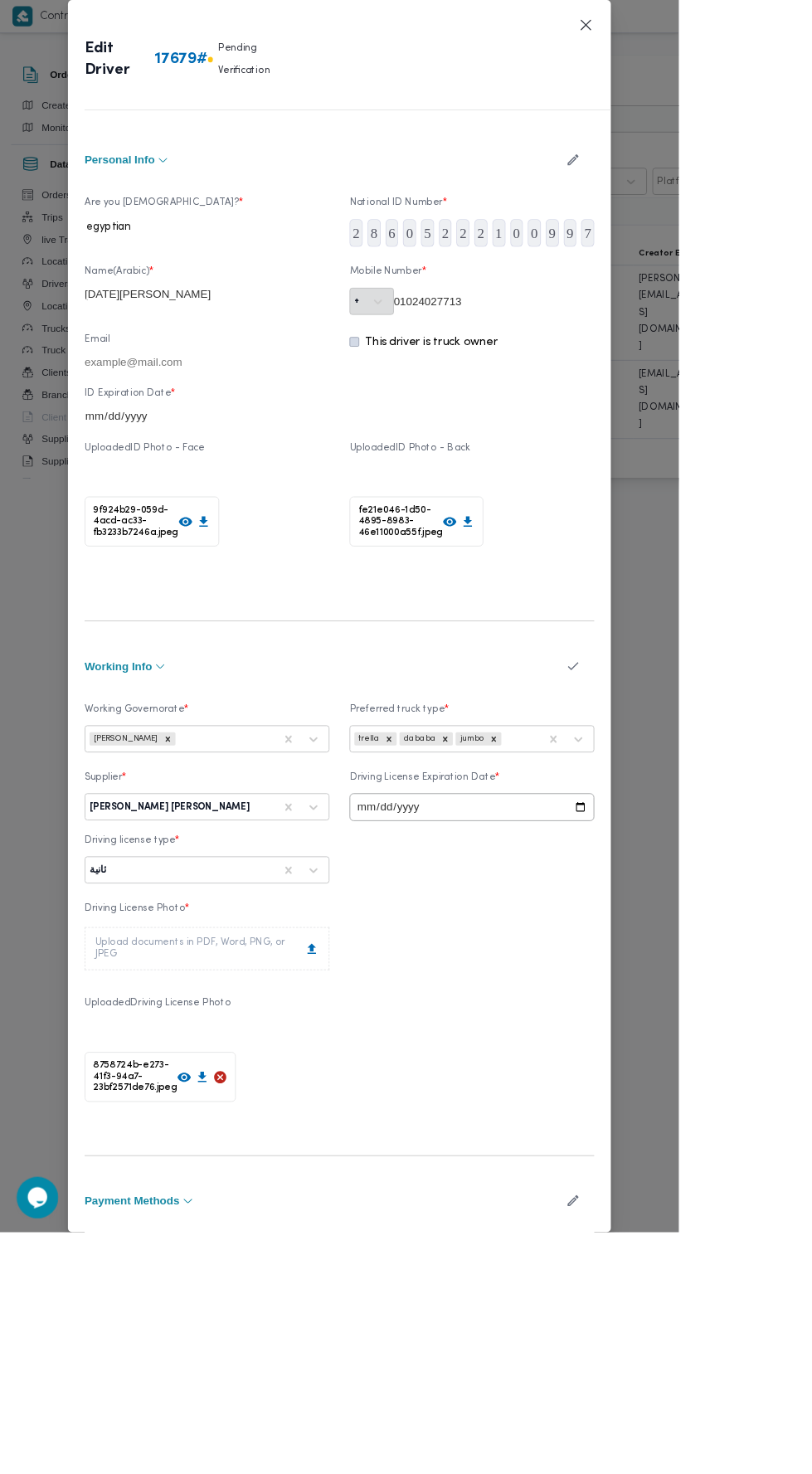
scroll to position [126, 0]
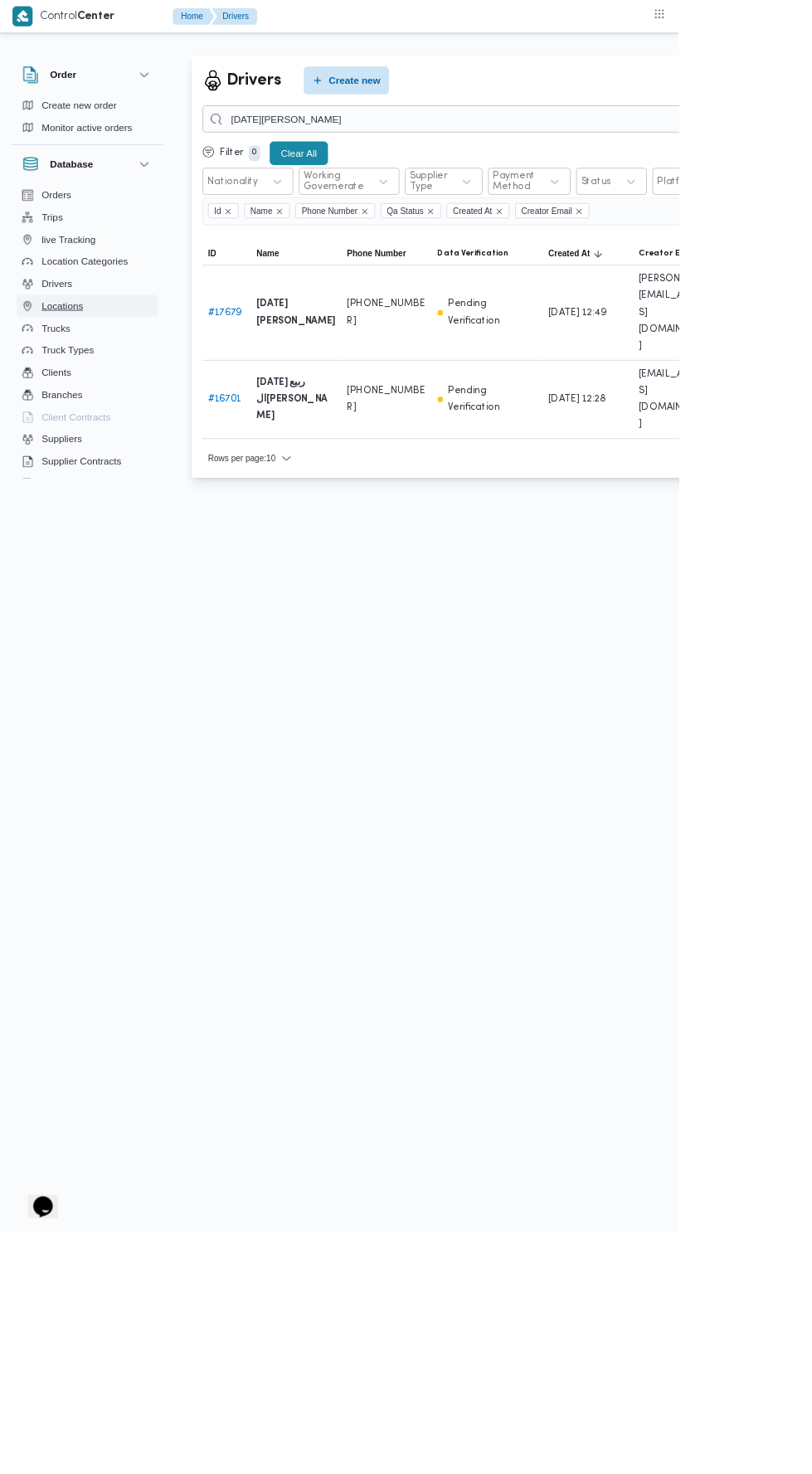
click at [70, 374] on span "Locations" at bounding box center [74, 366] width 50 height 19
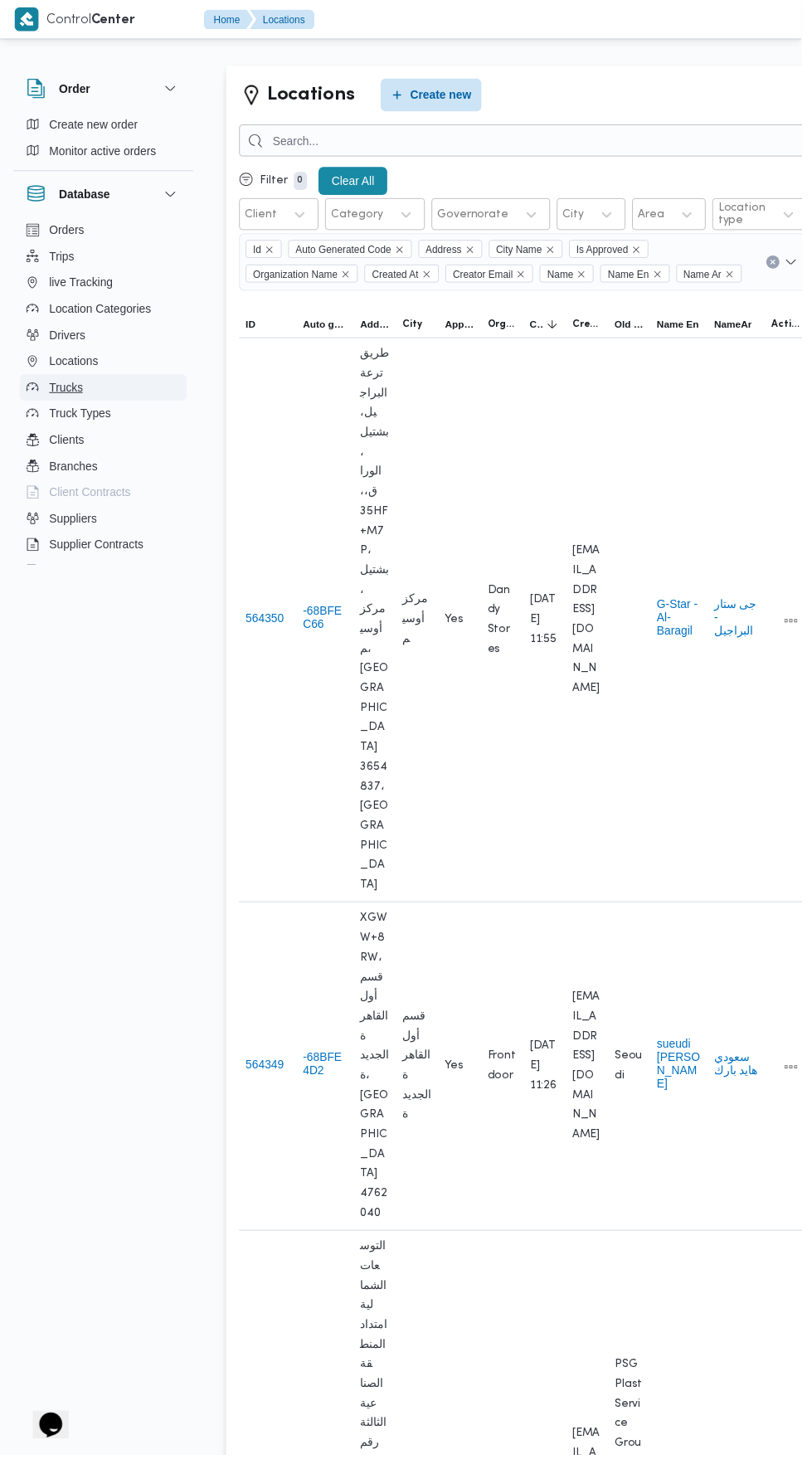
click at [78, 384] on span "Trucks" at bounding box center [66, 392] width 34 height 19
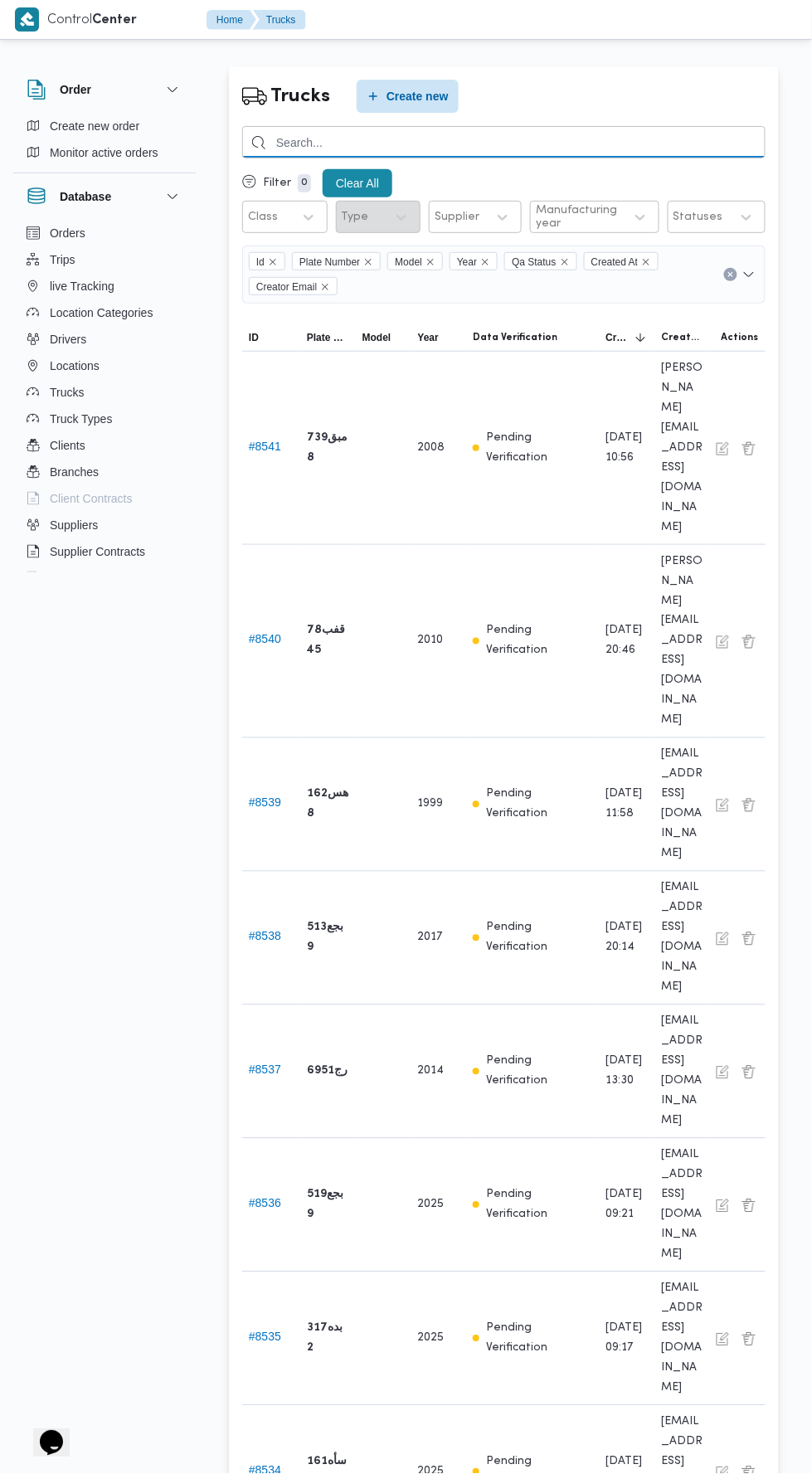
click at [597, 142] on input "search" at bounding box center [504, 142] width 523 height 32
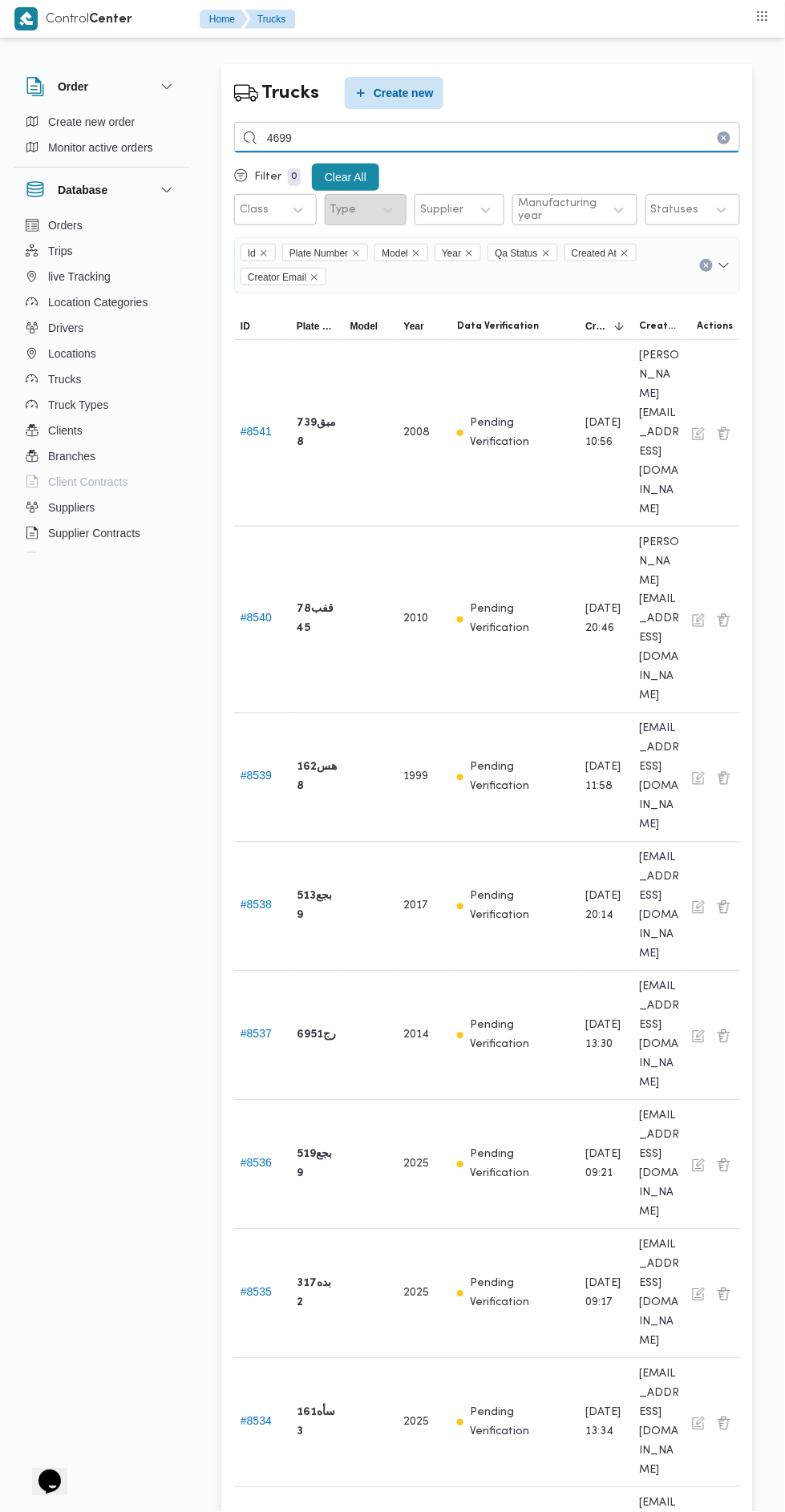
type input "4699"
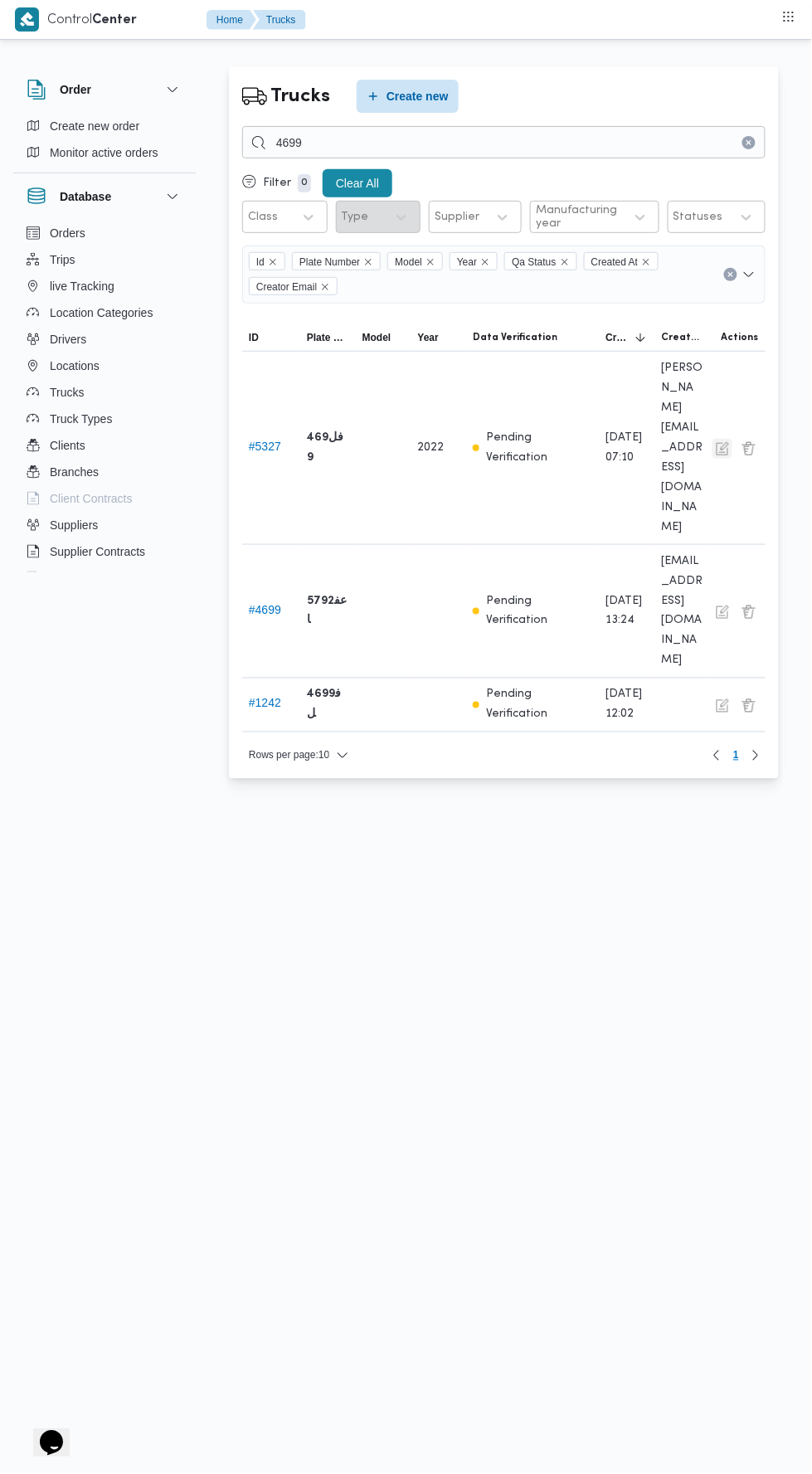
click at [722, 439] on button "button" at bounding box center [722, 449] width 19 height 19
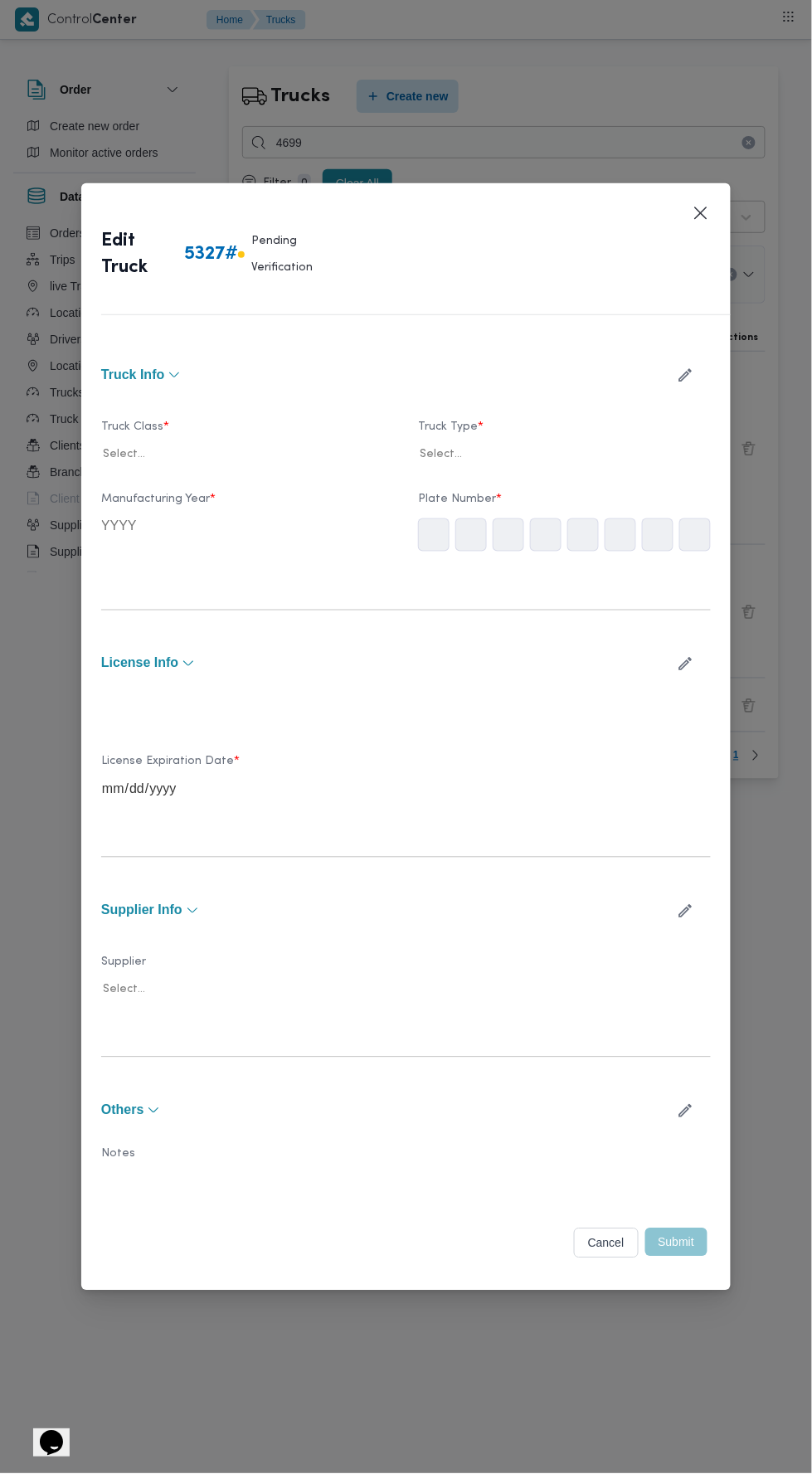
type input "2022"
type input "2023-05-26"
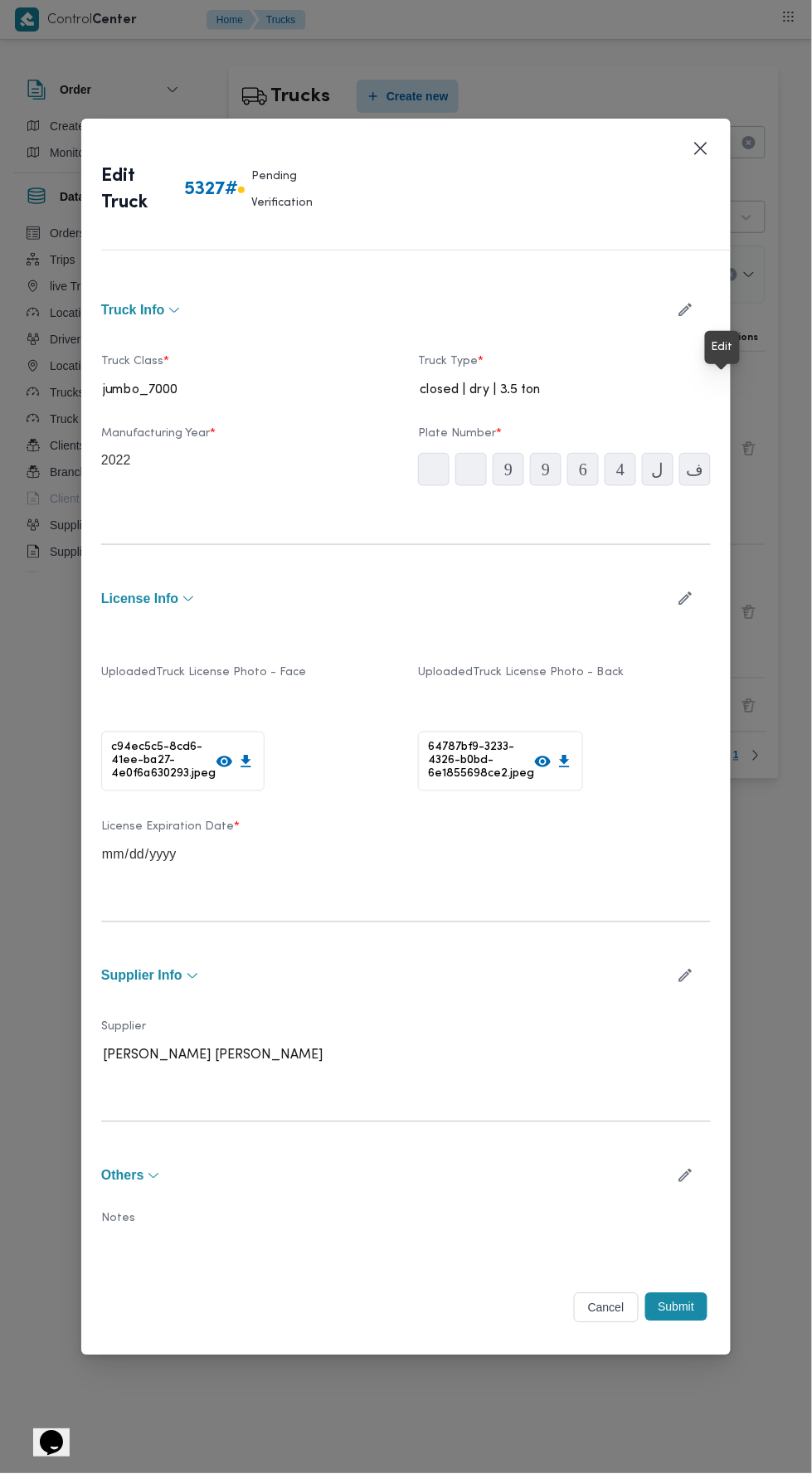
click at [686, 970] on icon "button" at bounding box center [686, 977] width 14 height 14
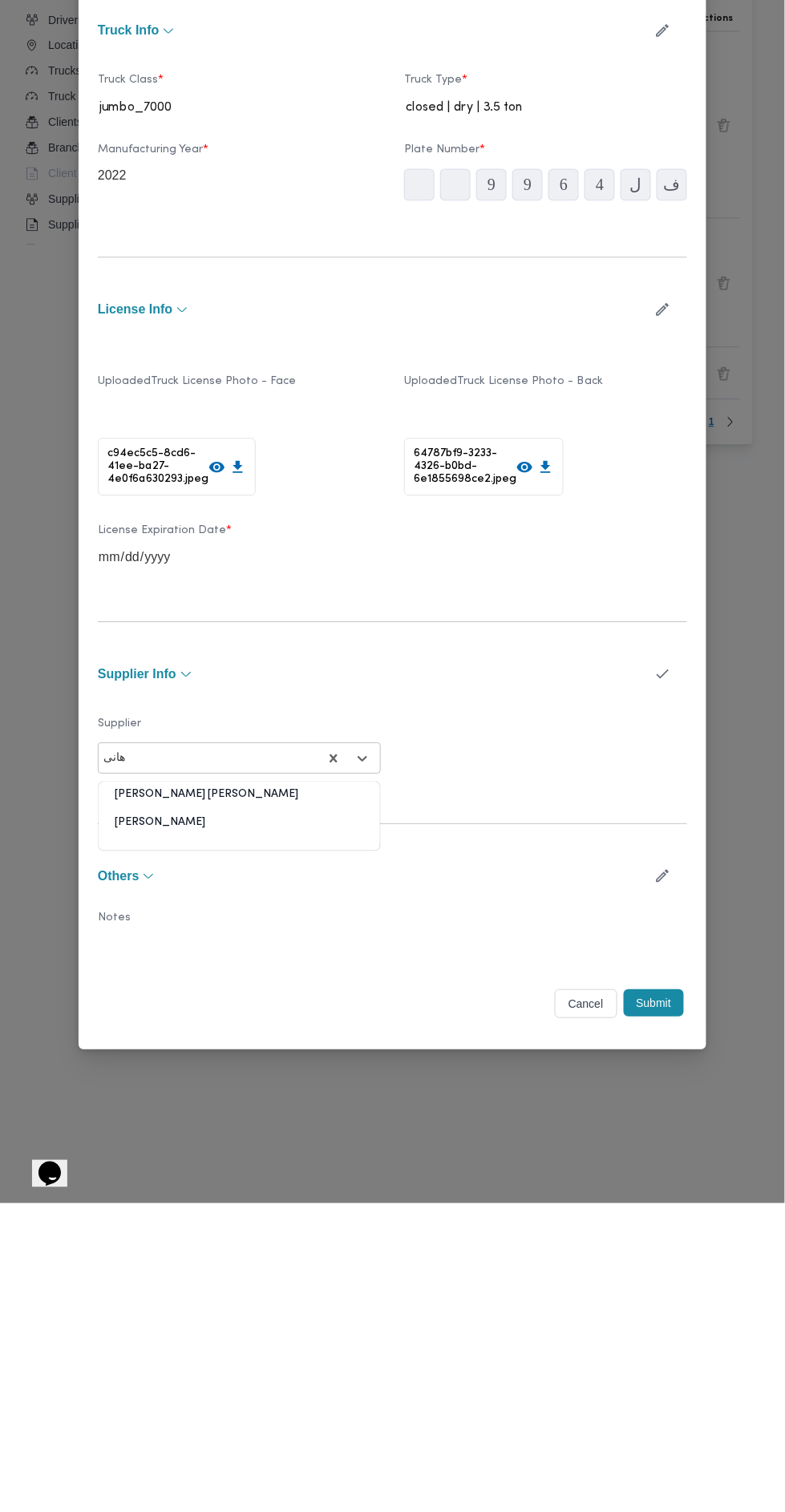
click at [292, 1097] on div "هانى مجدى رئيس احمد" at bounding box center [239, 1110] width 281 height 28
type input "هانى"
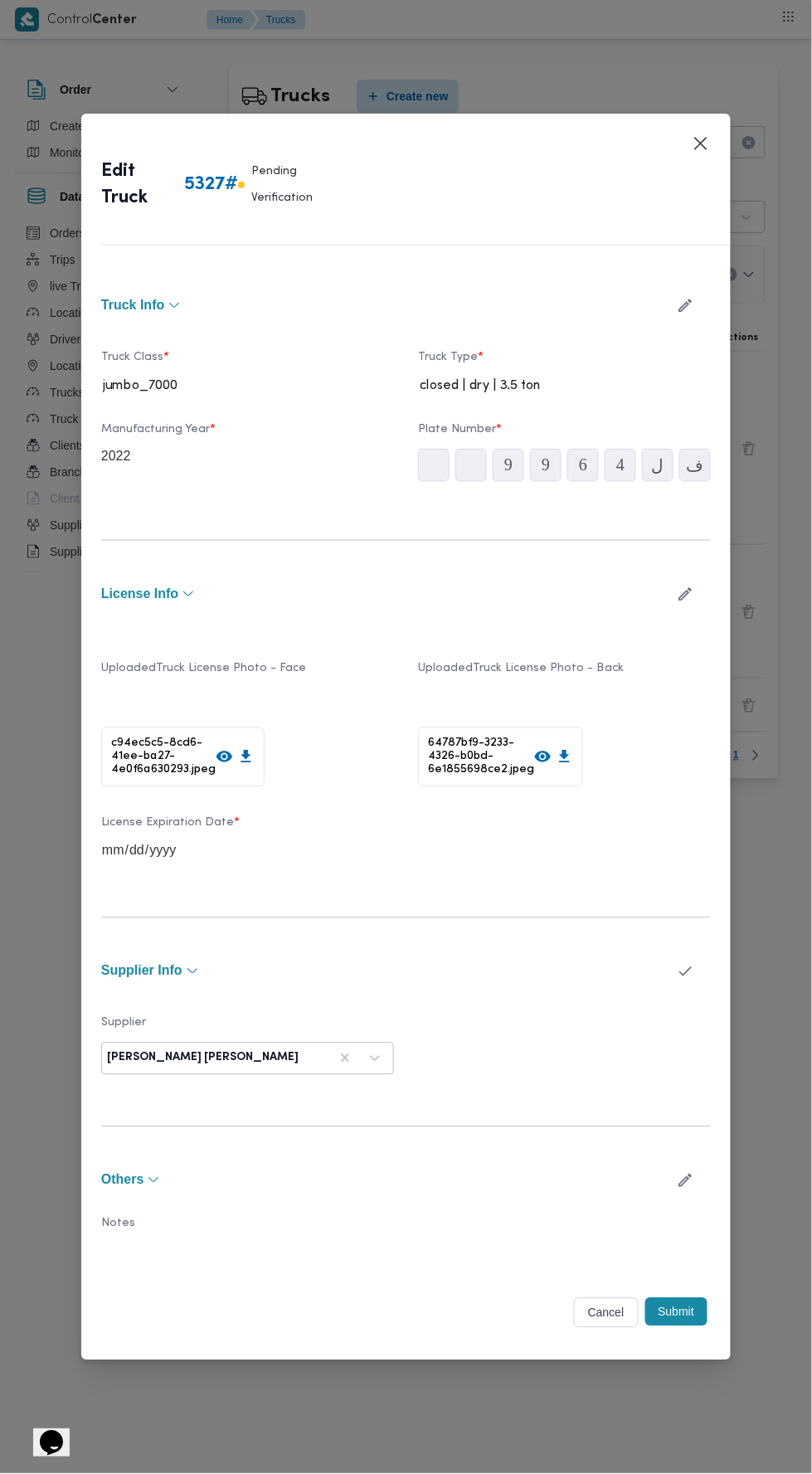
click at [684, 1306] on button "Submit" at bounding box center [676, 1312] width 63 height 28
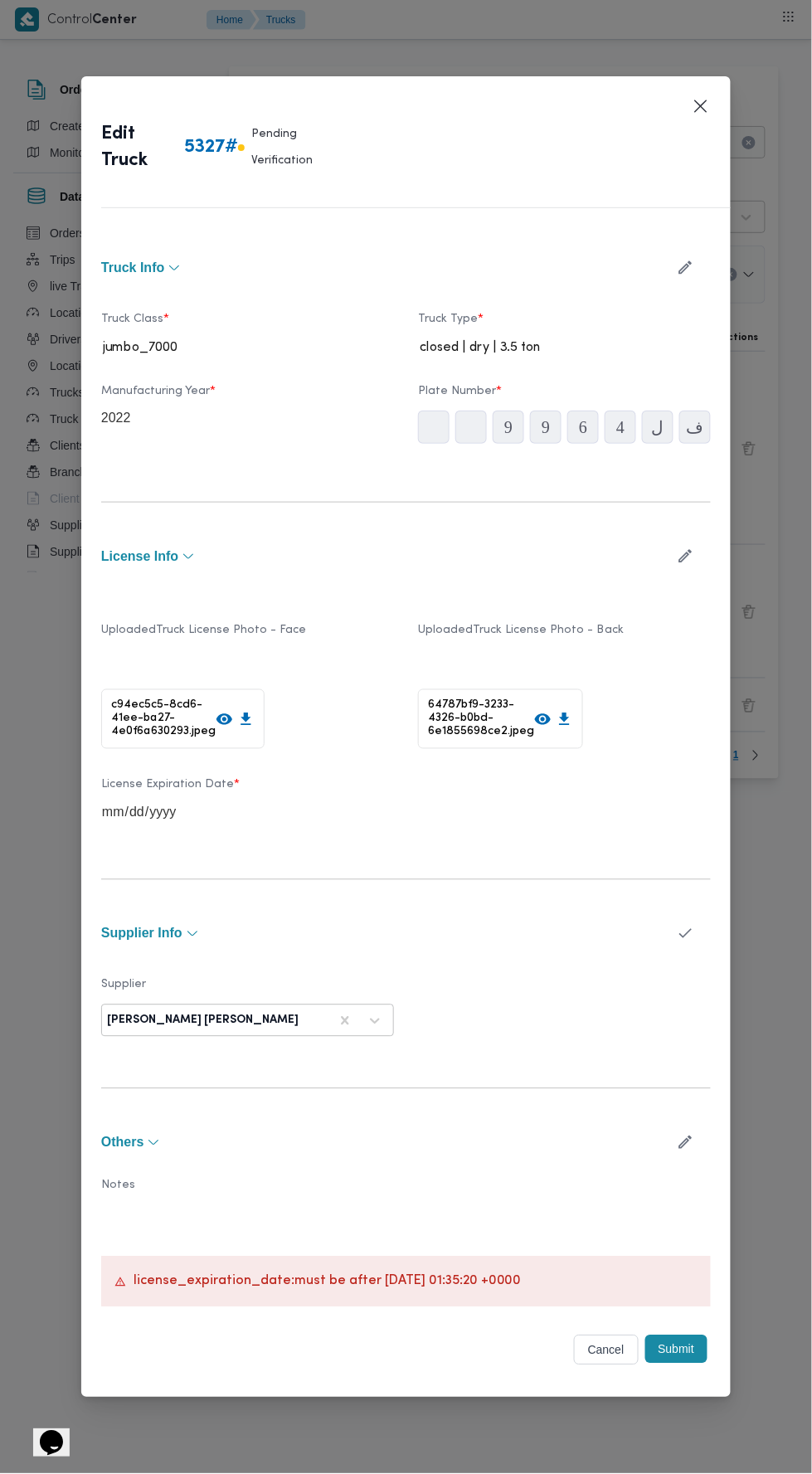
click at [687, 259] on icon "button" at bounding box center [686, 268] width 18 height 18
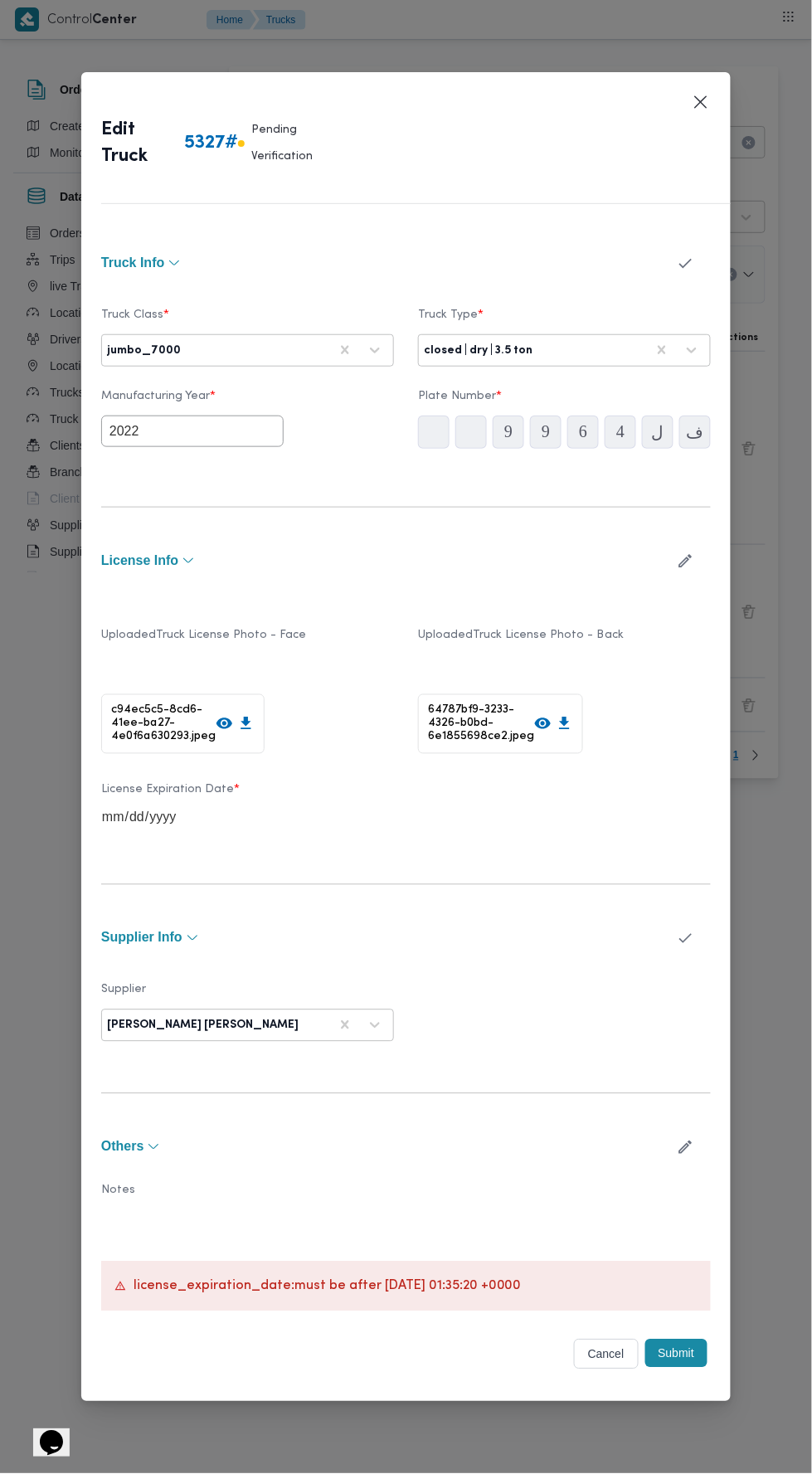
click at [661, 585] on div "Uploaded Truck License Photo - Face c94ec5c5-8cd6-41ee-ba27-4e0f6a630293.jpeg U…" at bounding box center [406, 719] width 610 height 270
click at [688, 553] on icon "button" at bounding box center [686, 561] width 18 height 18
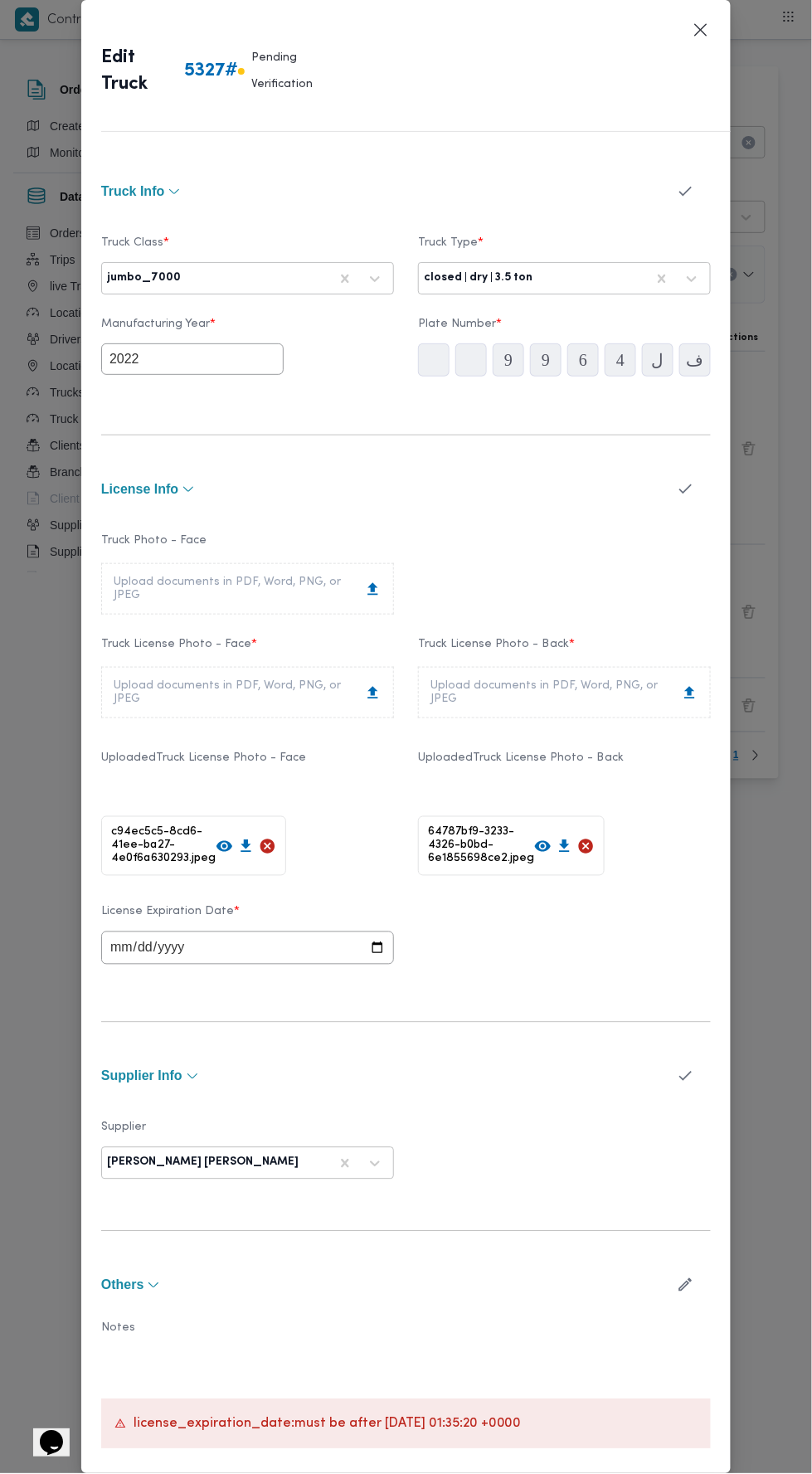
click at [337, 931] on input "2023-05-26" at bounding box center [247, 948] width 293 height 33
type input "2028-09-14"
click at [688, 481] on icon "button" at bounding box center [686, 489] width 18 height 18
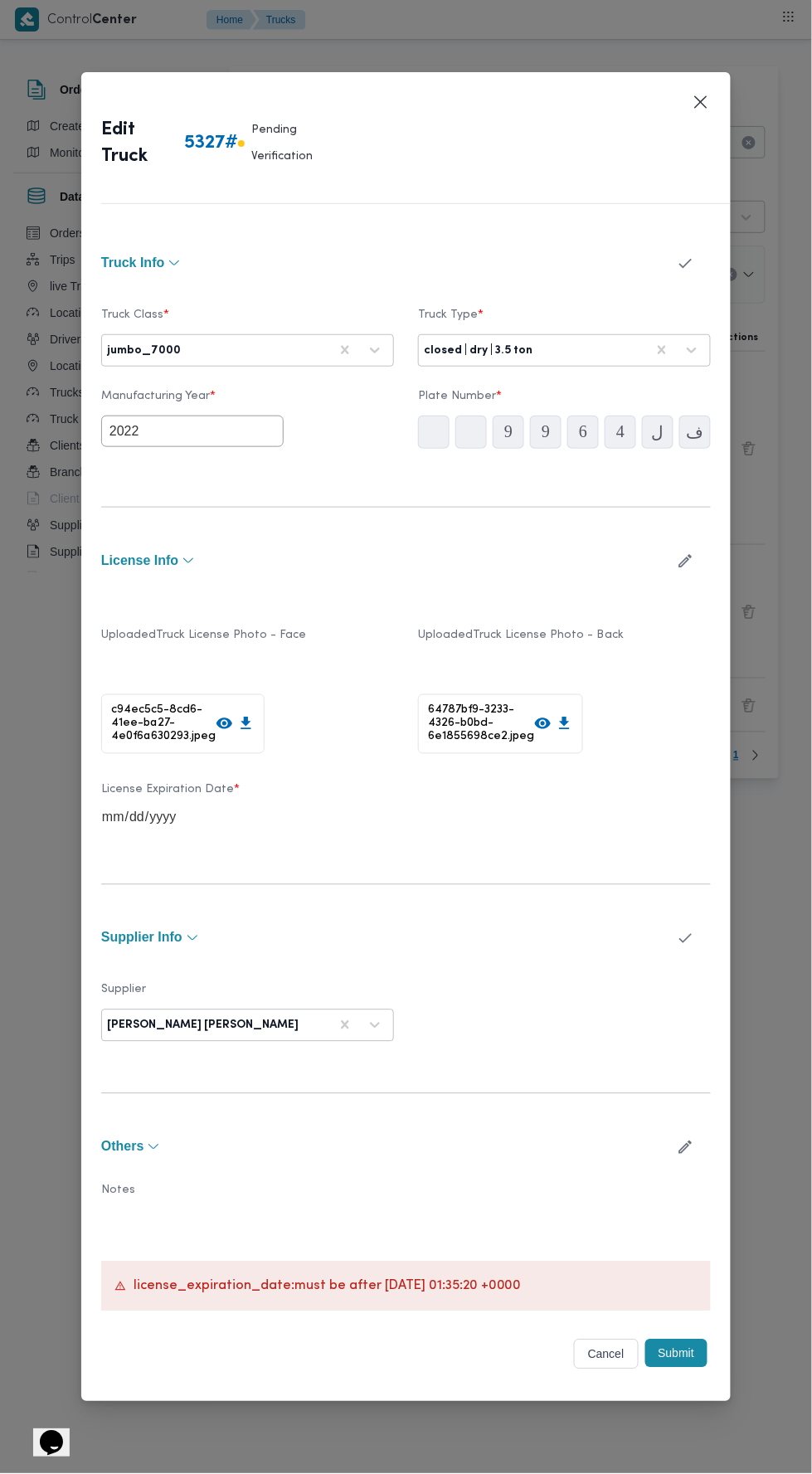
click at [694, 1340] on button "Submit" at bounding box center [676, 1353] width 63 height 28
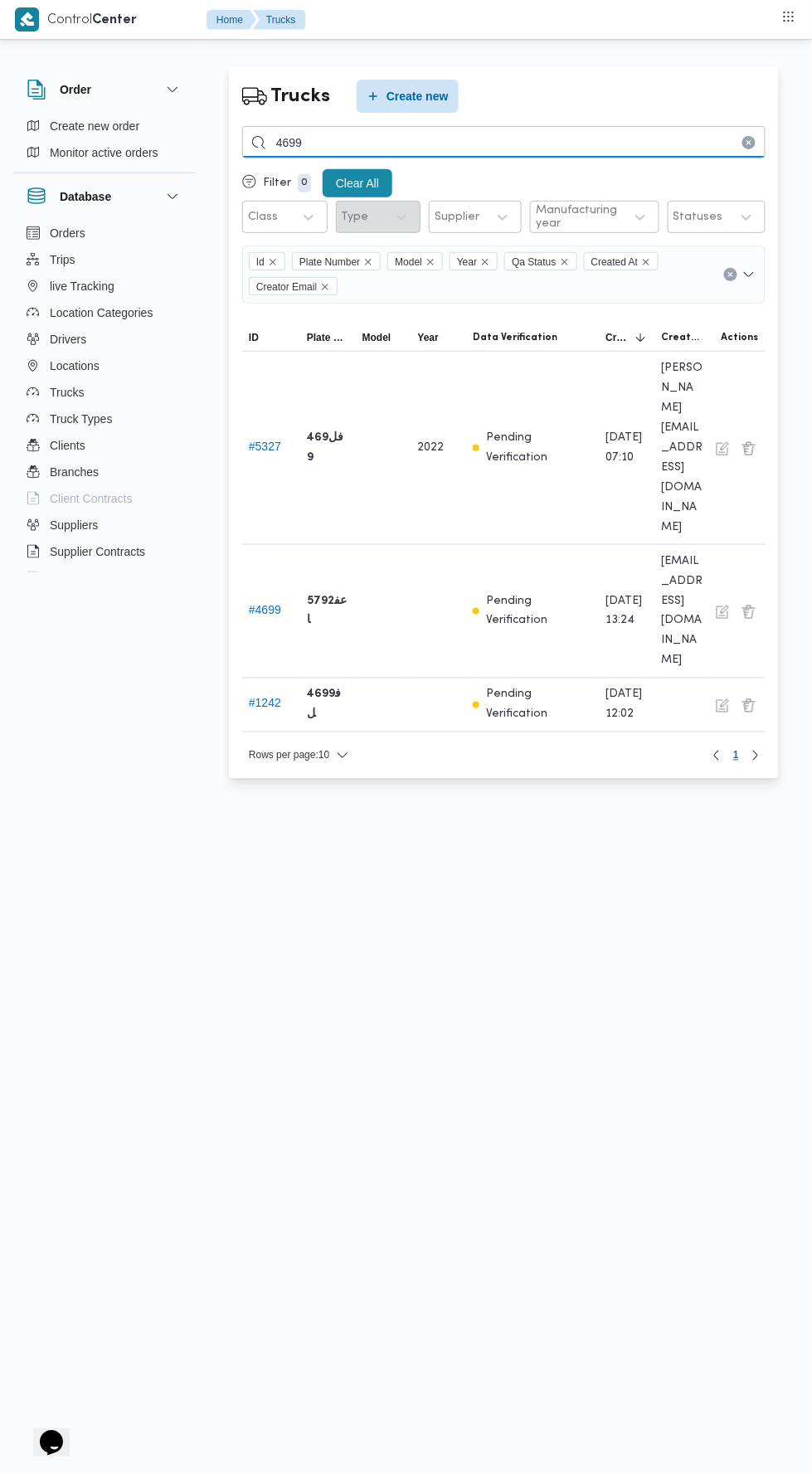
click at [419, 144] on input "4699" at bounding box center [504, 142] width 523 height 32
click at [524, 142] on input "4699" at bounding box center [504, 142] width 523 height 32
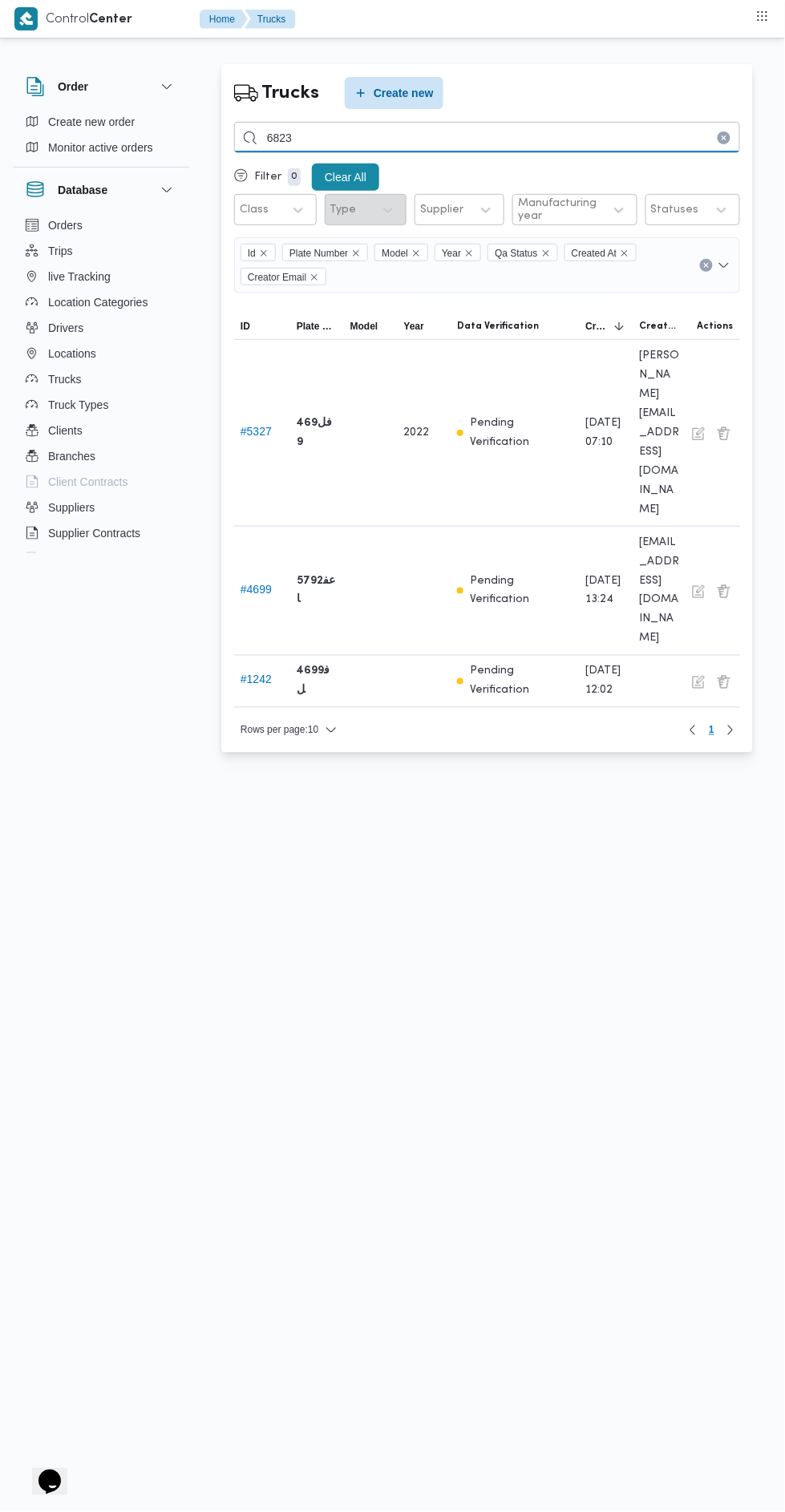
type input "6823"
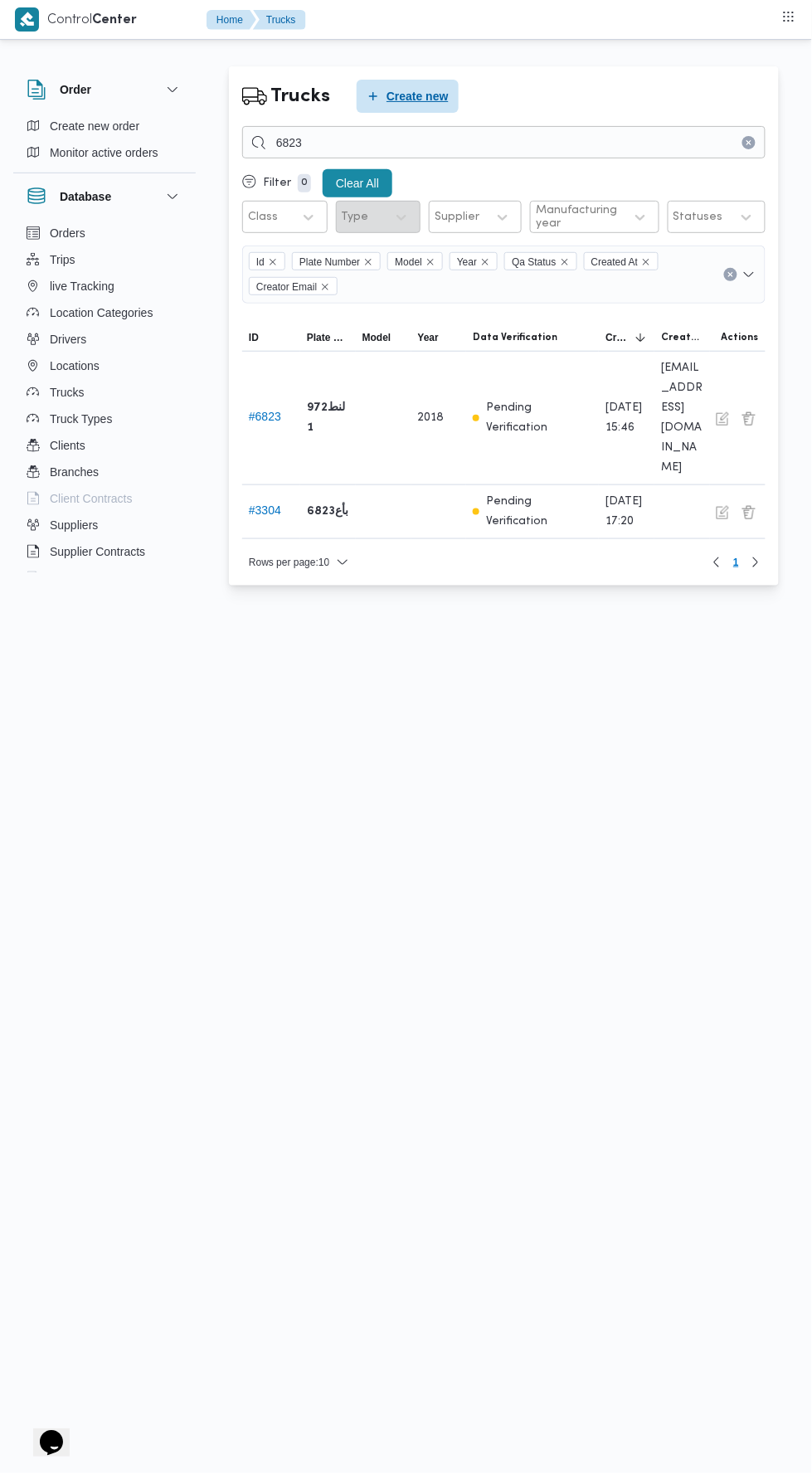
click at [425, 92] on span "Create new" at bounding box center [417, 96] width 62 height 19
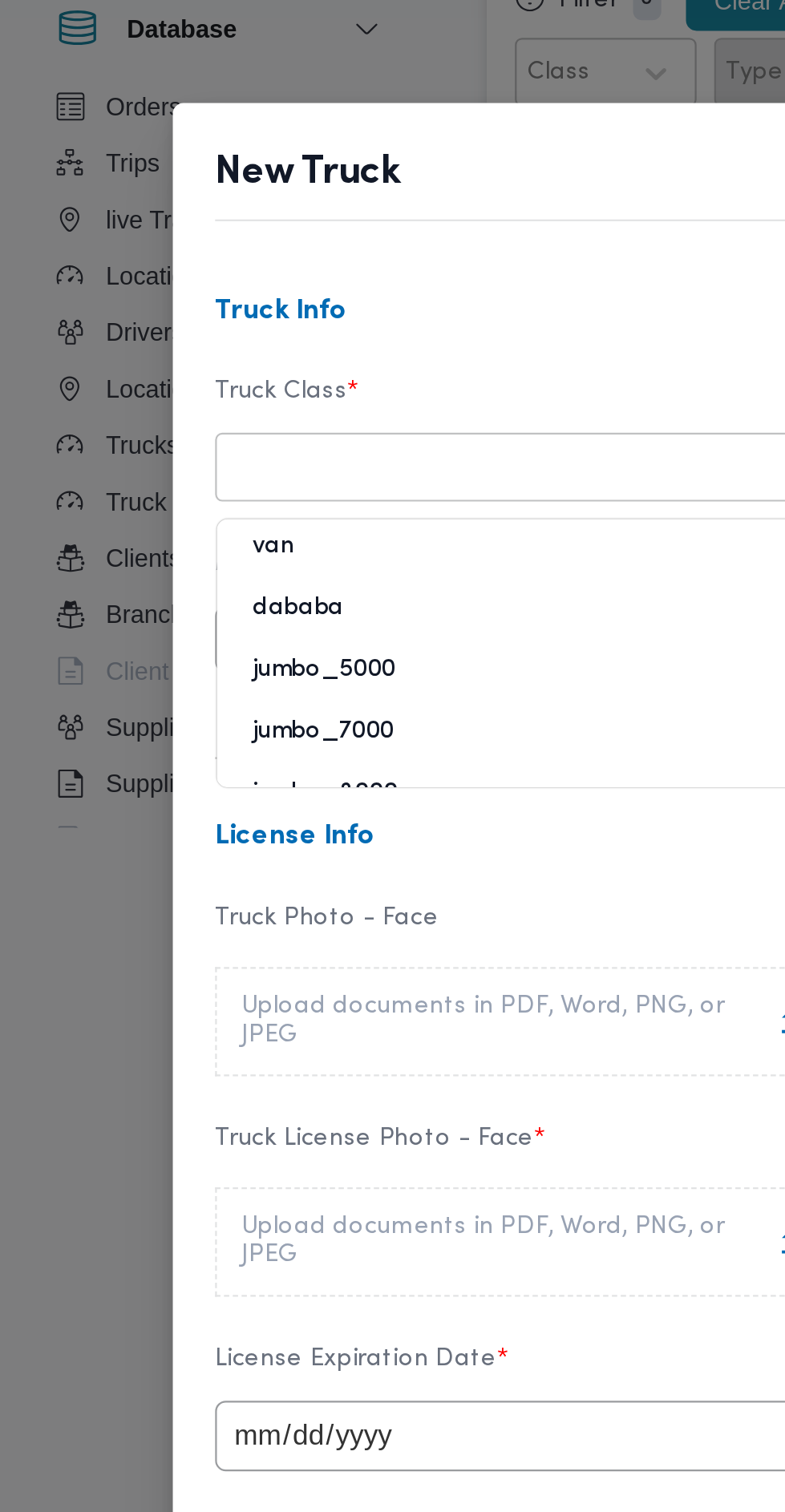
click at [208, 509] on div "jumbo_7000" at bounding box center [239, 516] width 281 height 28
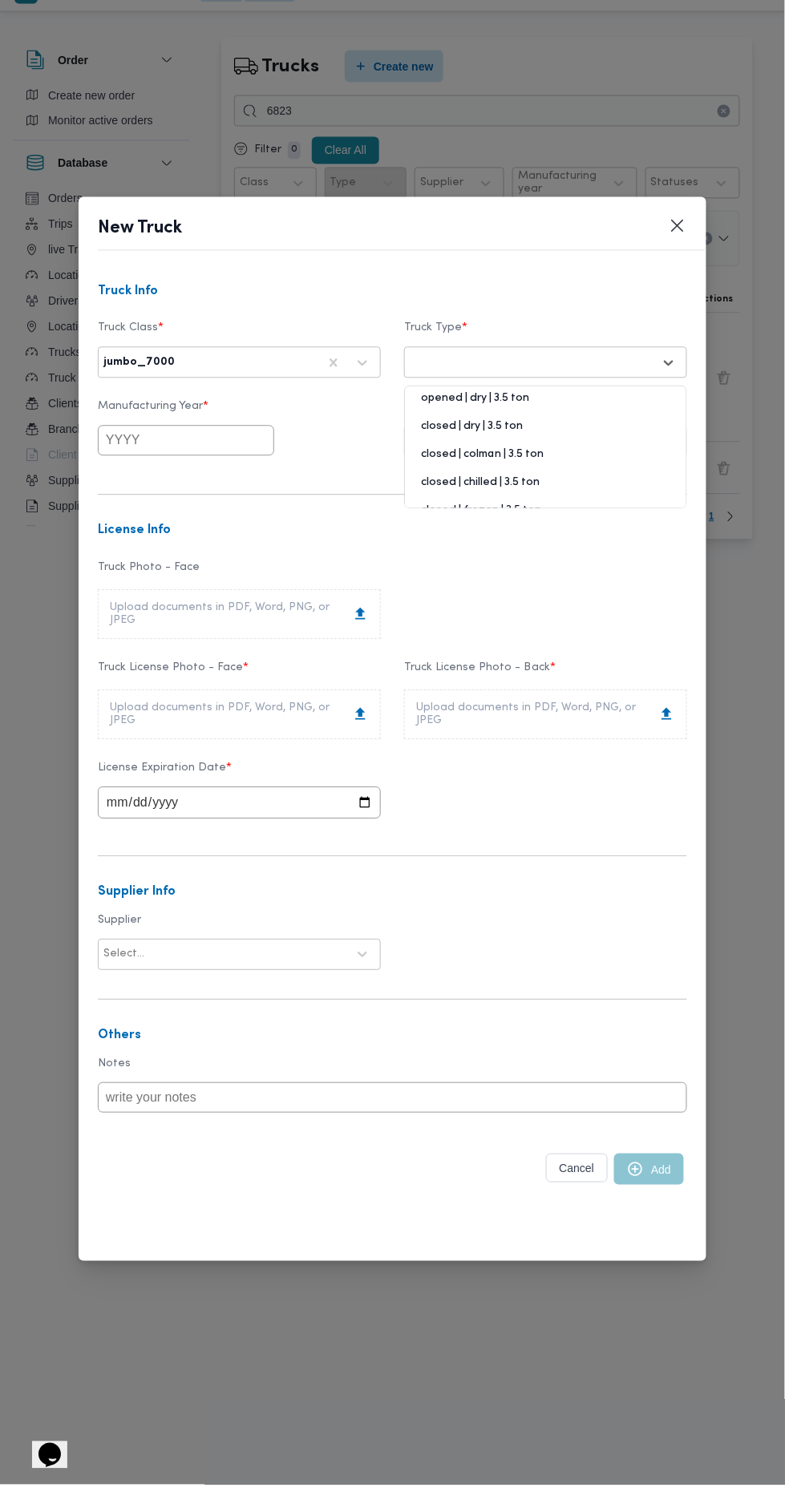
click at [526, 508] on div "closed | chilled | 3.5 ton" at bounding box center [545, 516] width 281 height 28
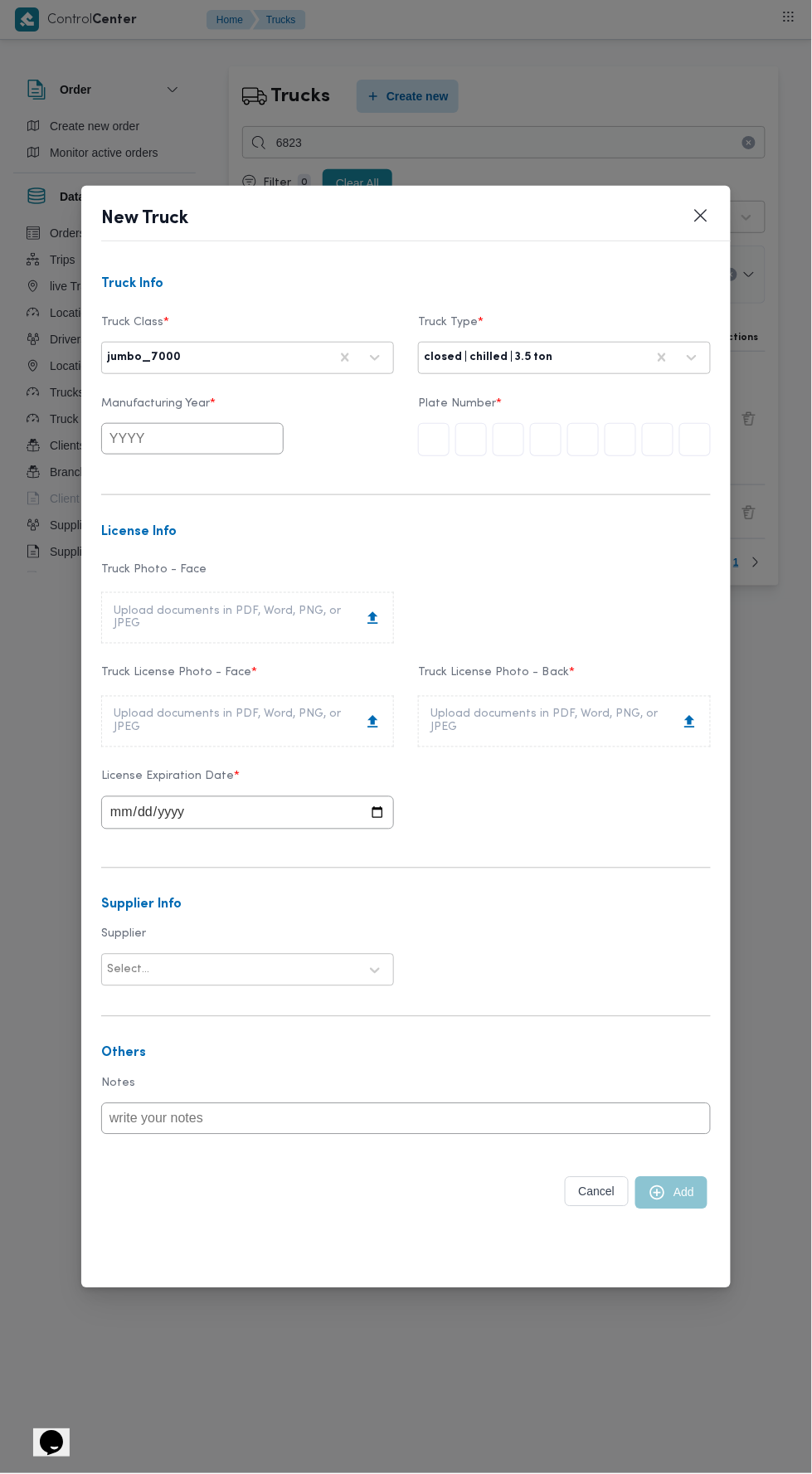
click at [228, 442] on input "text" at bounding box center [193, 439] width 183 height 31
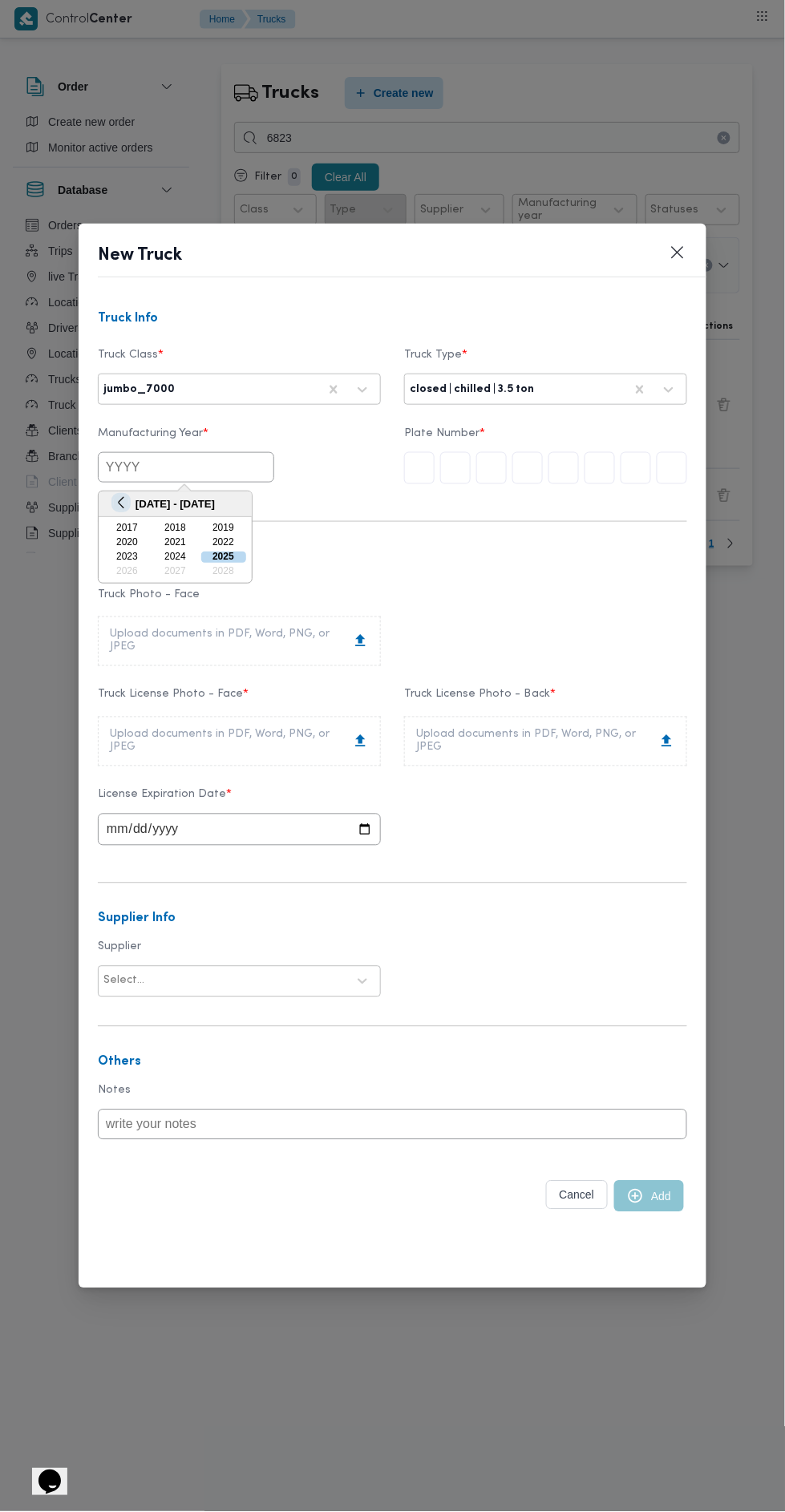
click at [120, 503] on button "Previous Year" at bounding box center [120, 502] width 15 height 15
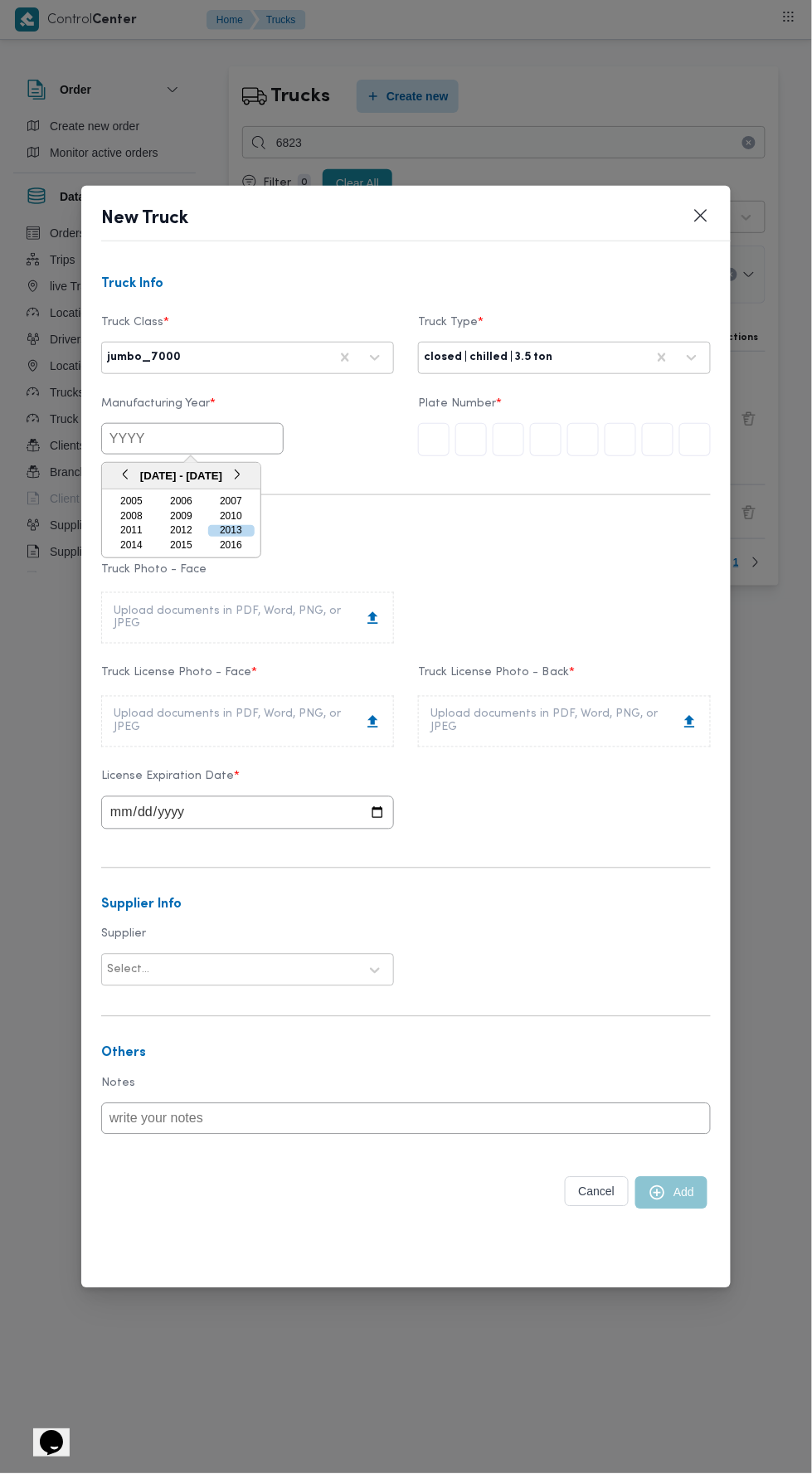
click at [183, 547] on div "2015" at bounding box center [181, 546] width 47 height 12
type input "2015"
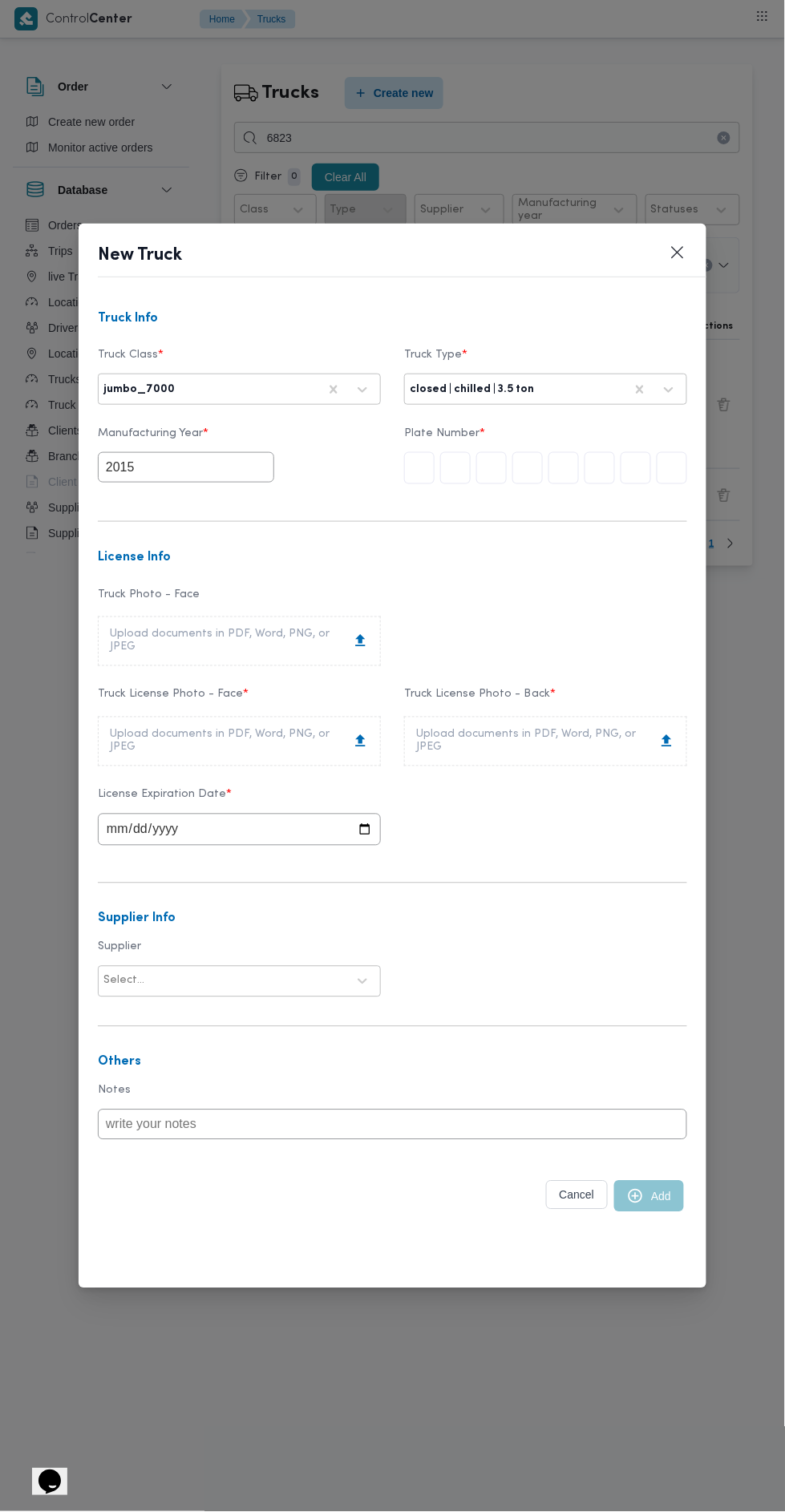
click at [673, 470] on input "text" at bounding box center [671, 468] width 30 height 32
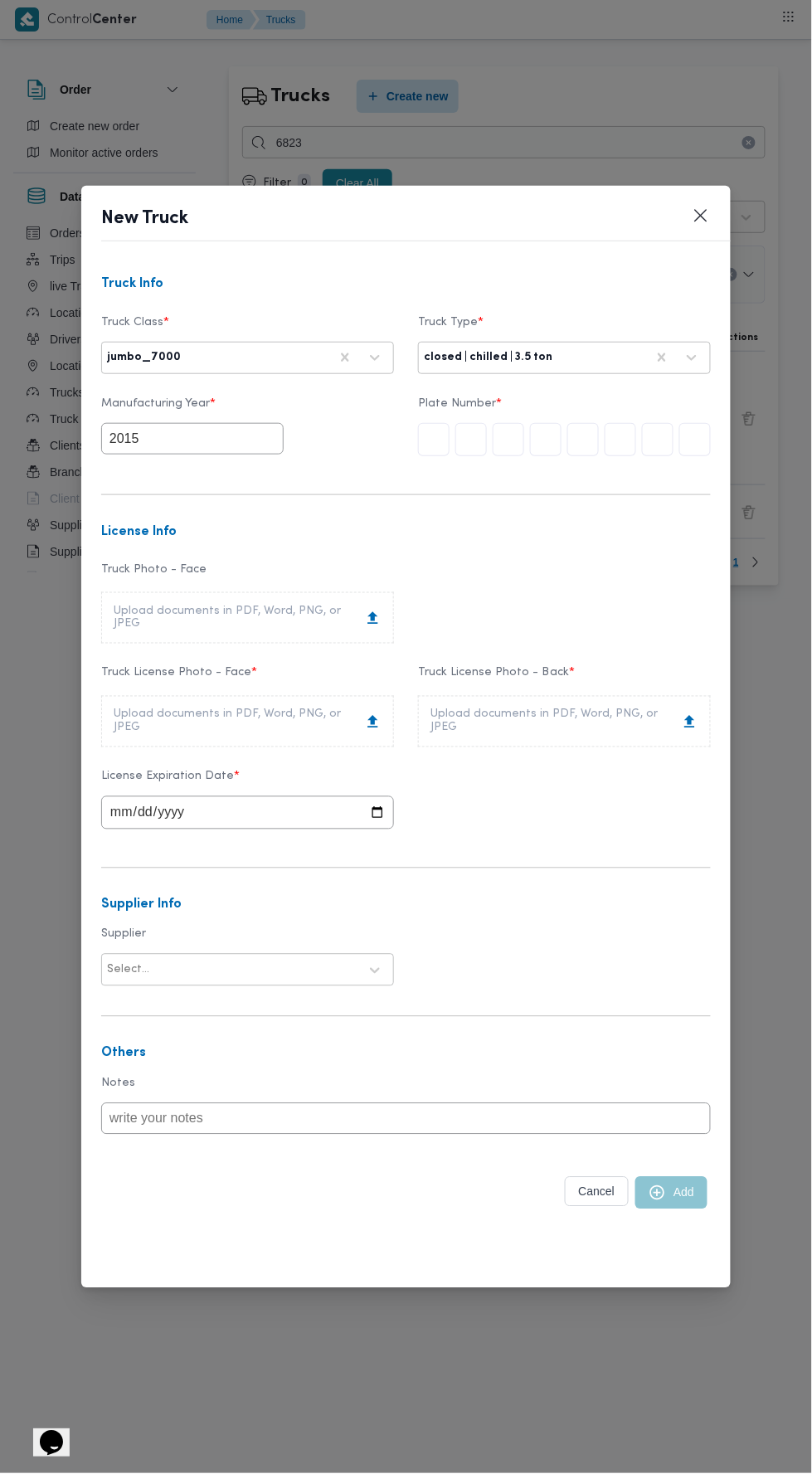
click at [688, 430] on input "text" at bounding box center [694, 440] width 31 height 33
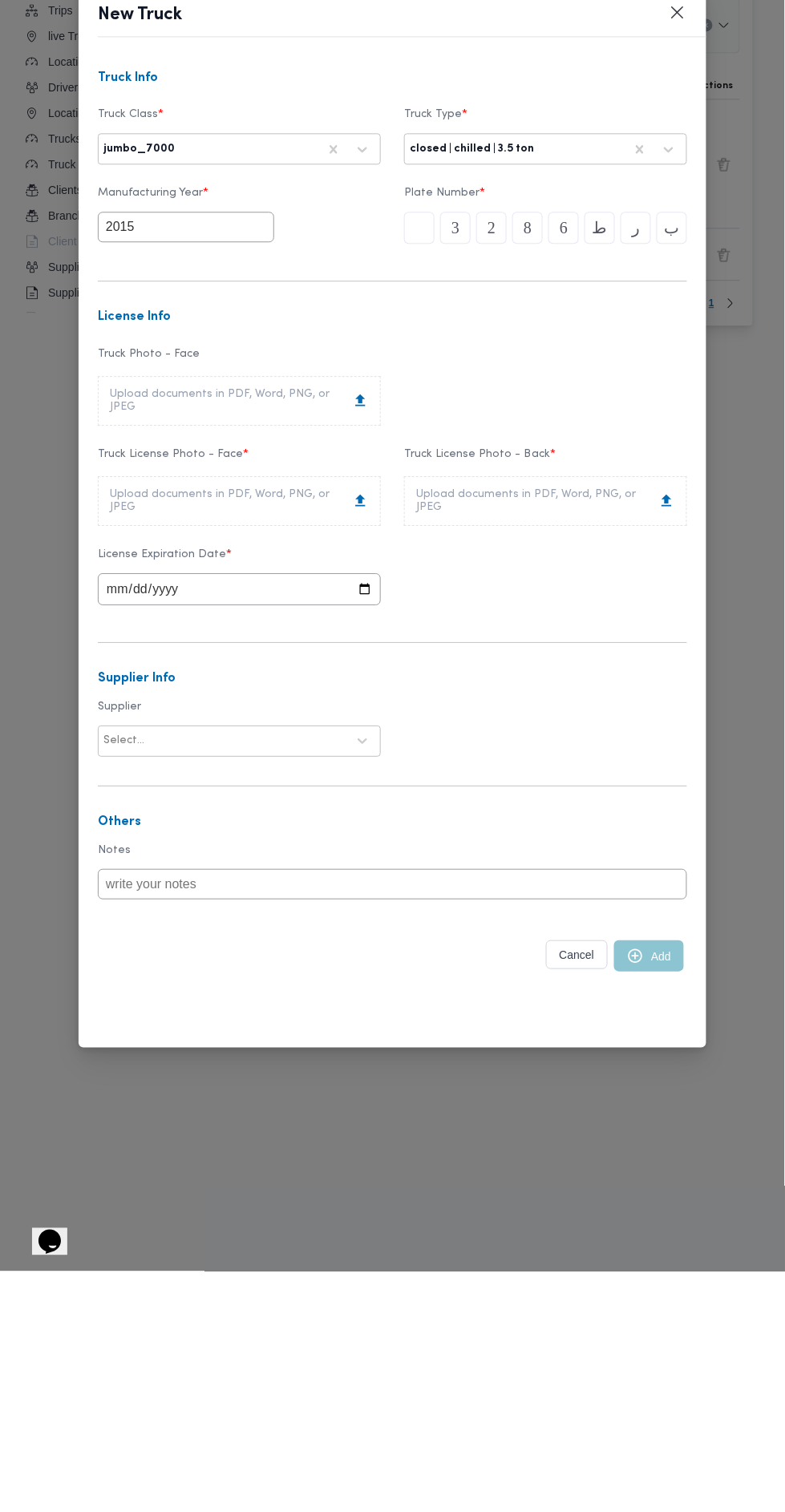
click at [339, 731] on div "Upload documents in PDF, Word, PNG, or JPEG" at bounding box center [239, 741] width 259 height 25
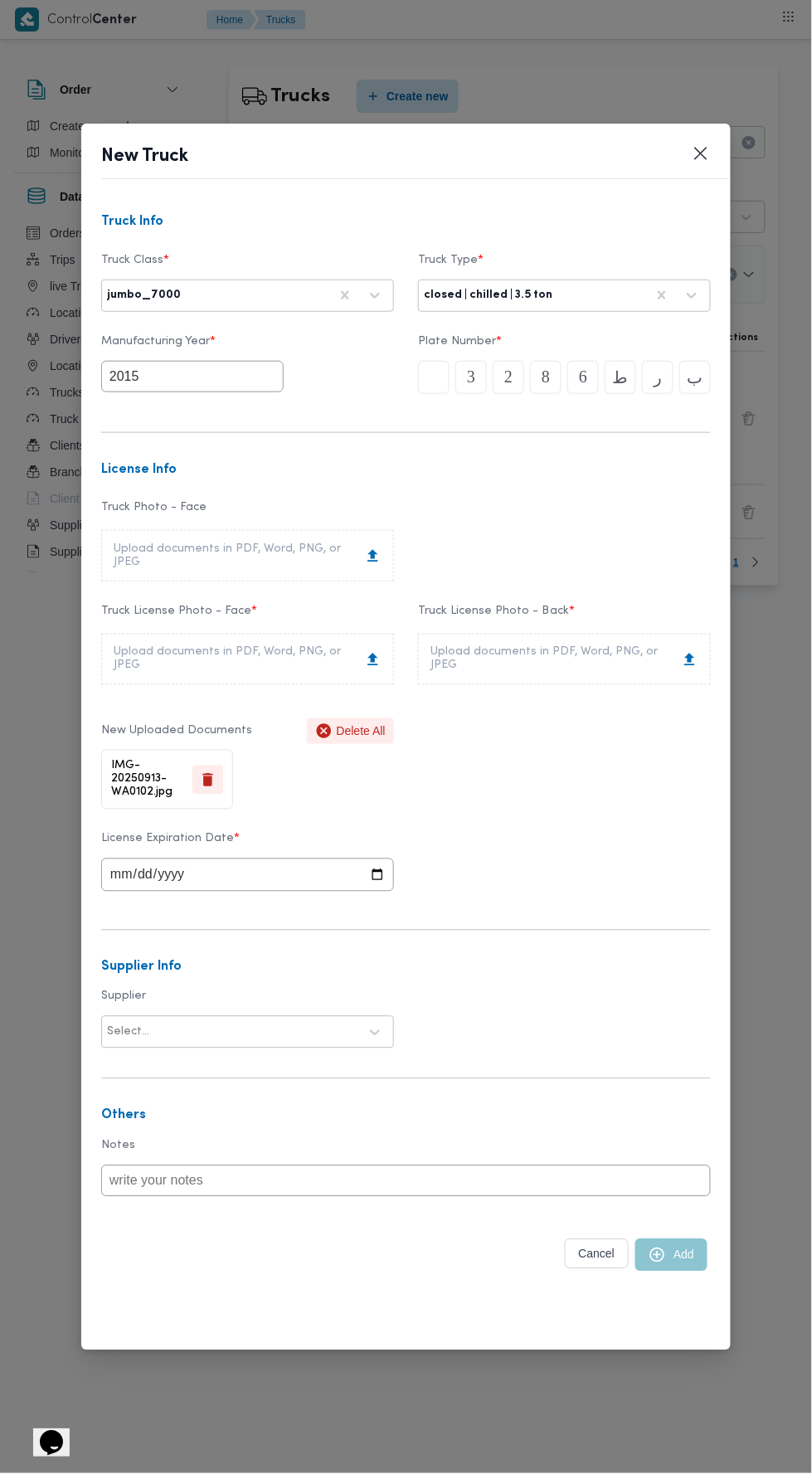
click at [602, 670] on div "Upload documents in PDF, Word, PNG, or JPEG" at bounding box center [563, 659] width 267 height 26
click at [325, 881] on input "date" at bounding box center [247, 875] width 293 height 33
type input "2028-09-14"
click at [318, 1060] on form "Truck Info Truck Class * jumbo_7000 Truck Type * closed | chilled | 3.5 ton Man…" at bounding box center [406, 768] width 610 height 1105
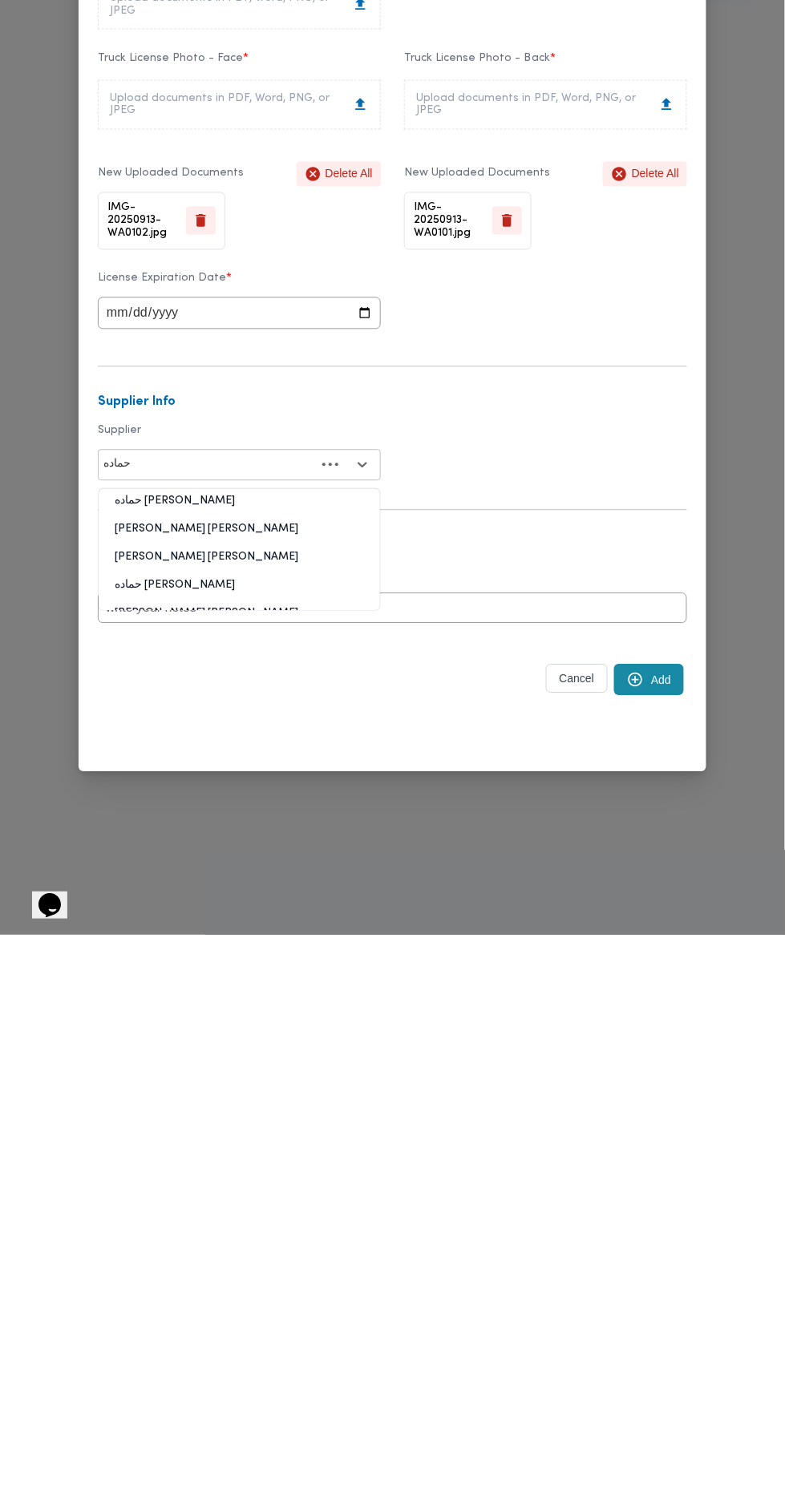
click at [255, 1155] on div "حماده احمد عبدالحليم بسيونى" at bounding box center [239, 1169] width 281 height 28
type input "حماده"
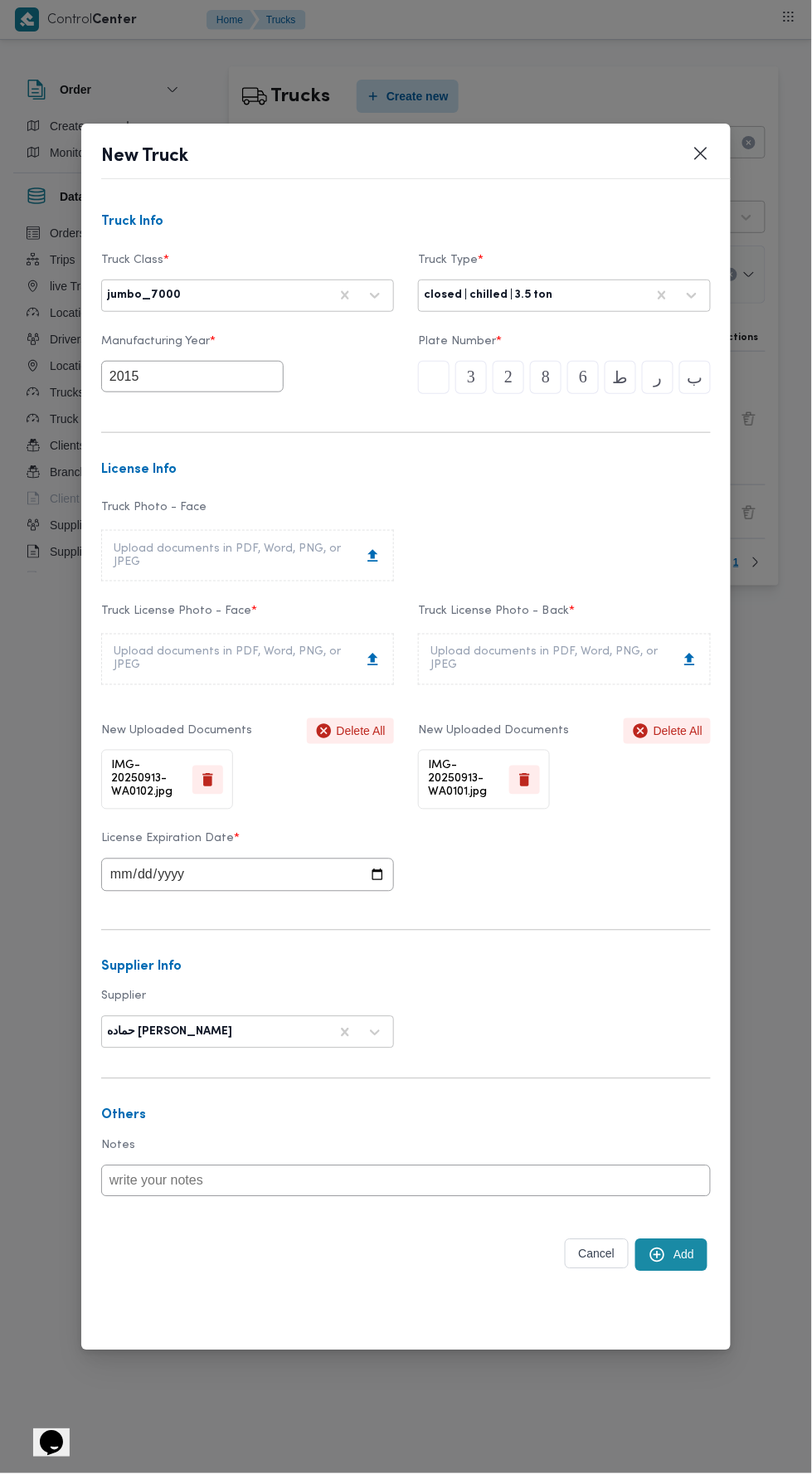
click at [681, 1253] on button "Add" at bounding box center [671, 1255] width 72 height 32
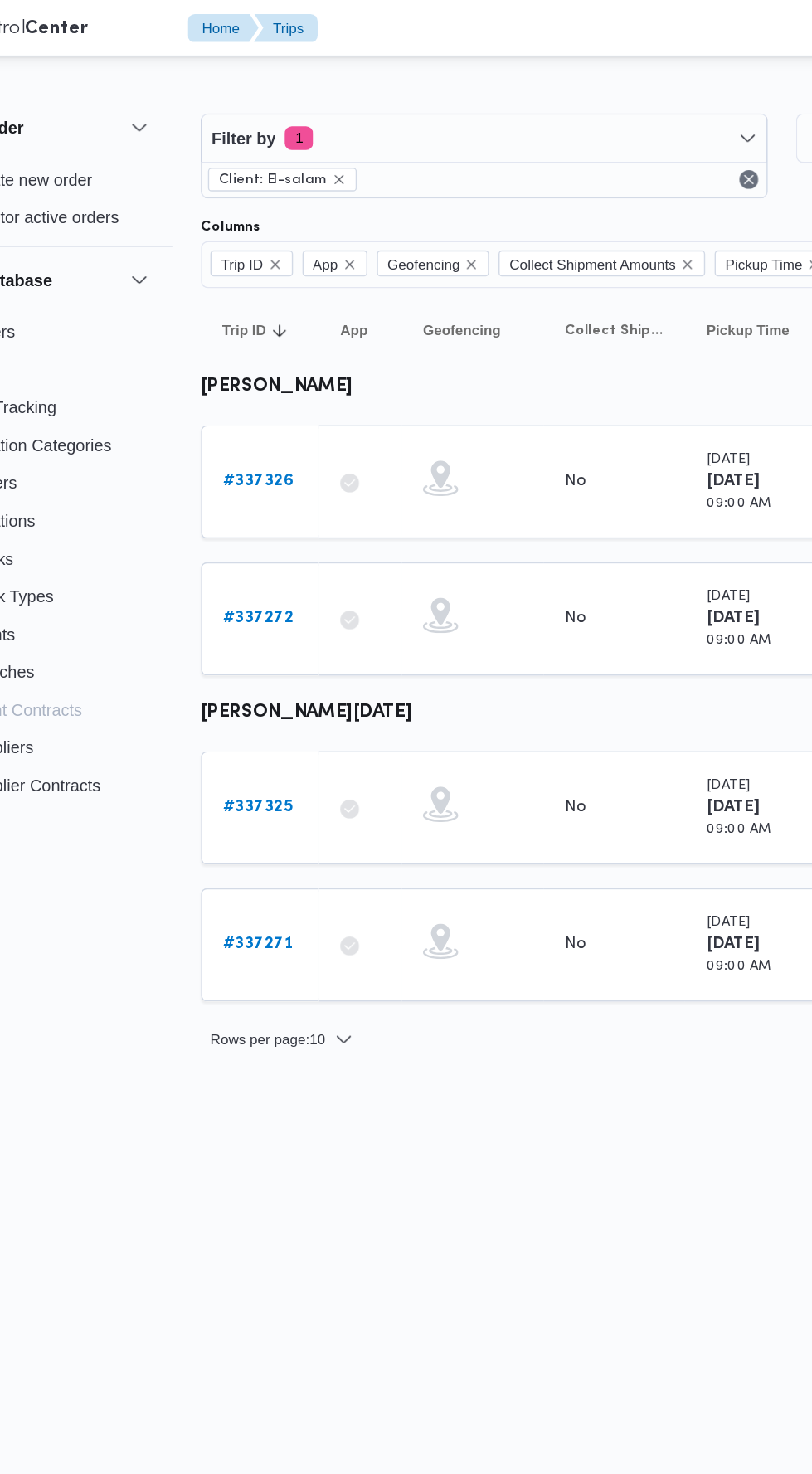
click at [261, 664] on link "# 337271" at bounding box center [256, 664] width 50 height 19
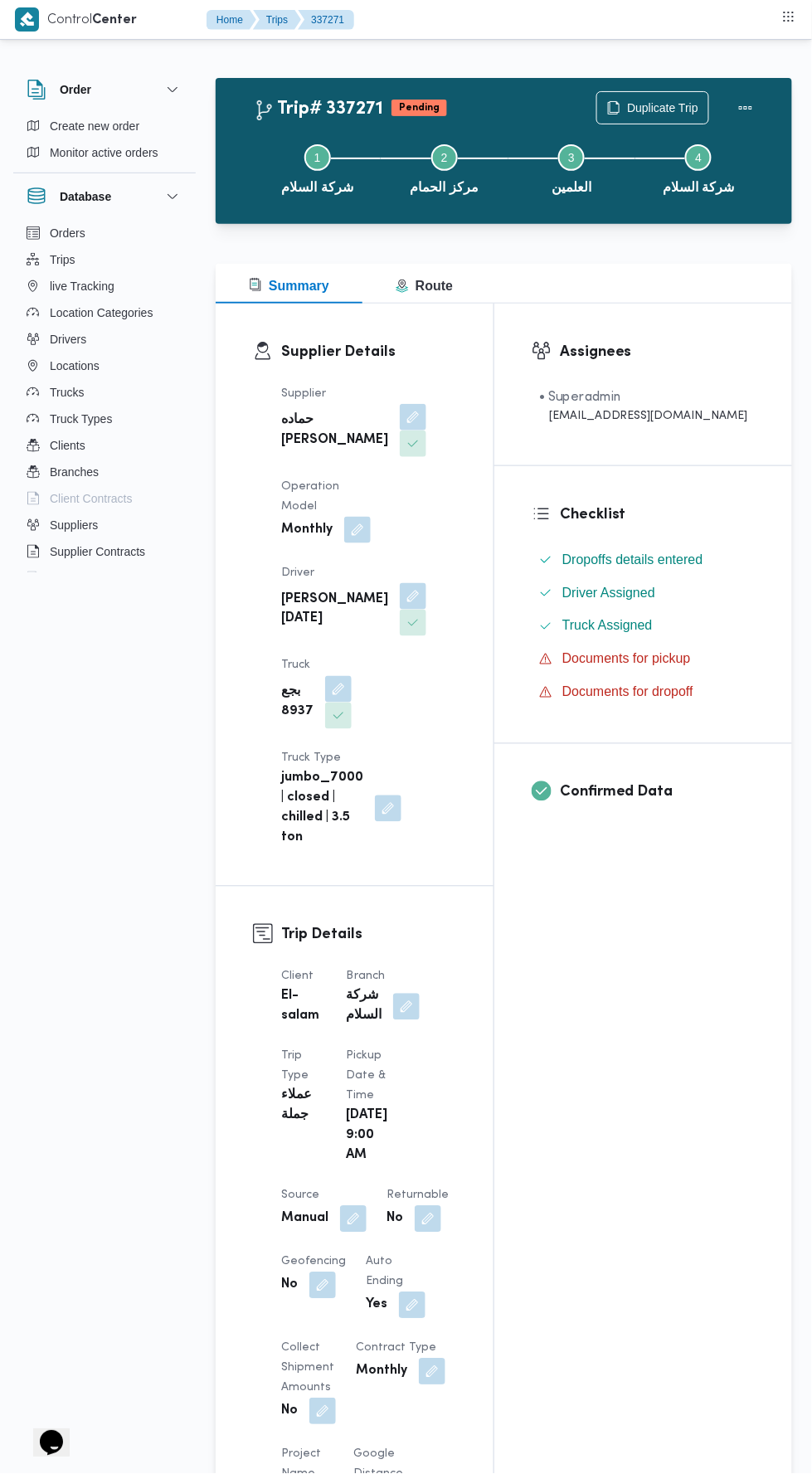
click at [351, 676] on button "button" at bounding box center [337, 689] width 26 height 26
click at [403, 629] on input "Choose a truck" at bounding box center [403, 629] width 2 height 19
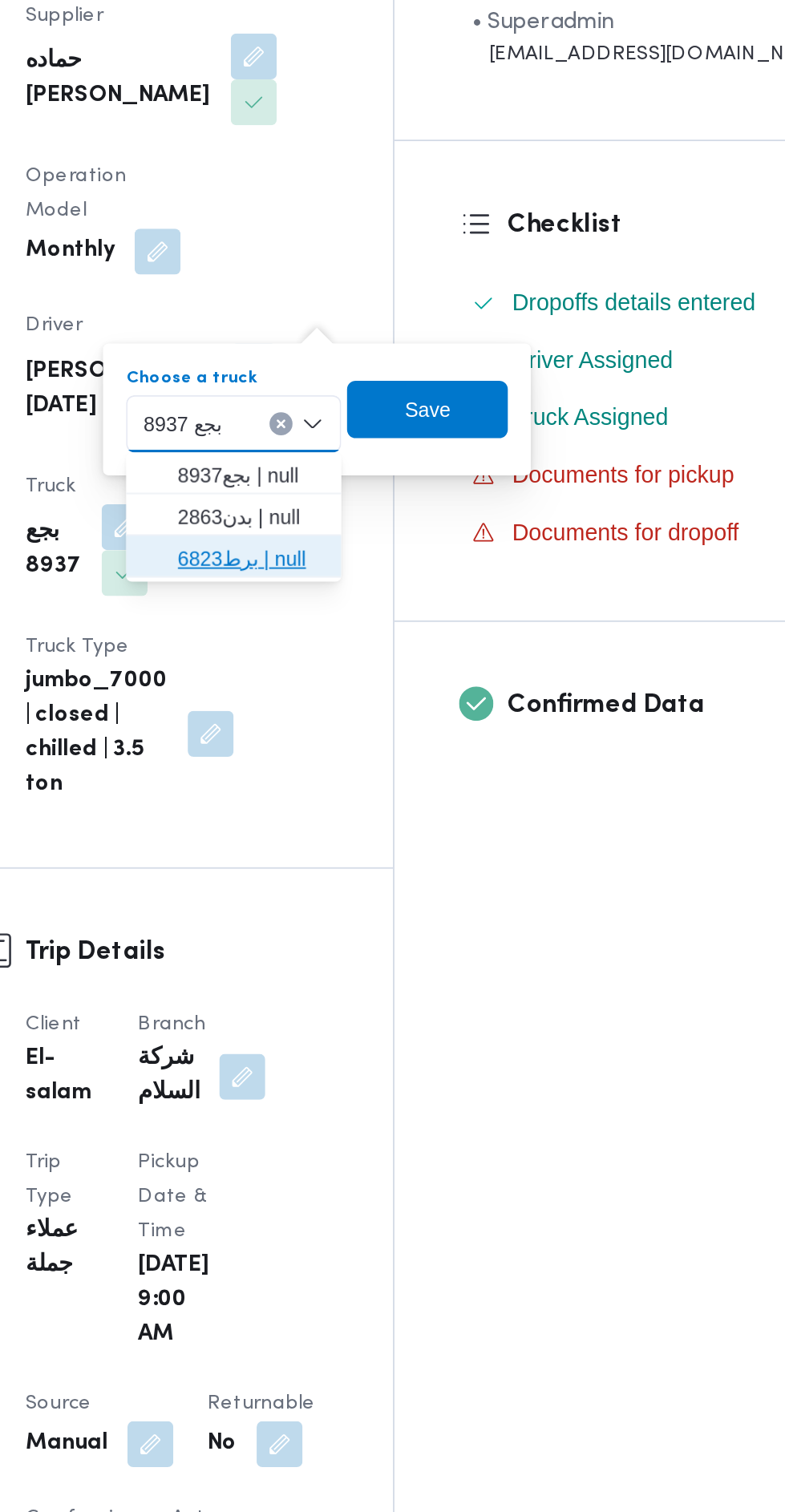
click at [414, 684] on span "برط6823 | null" at bounding box center [397, 684] width 82 height 19
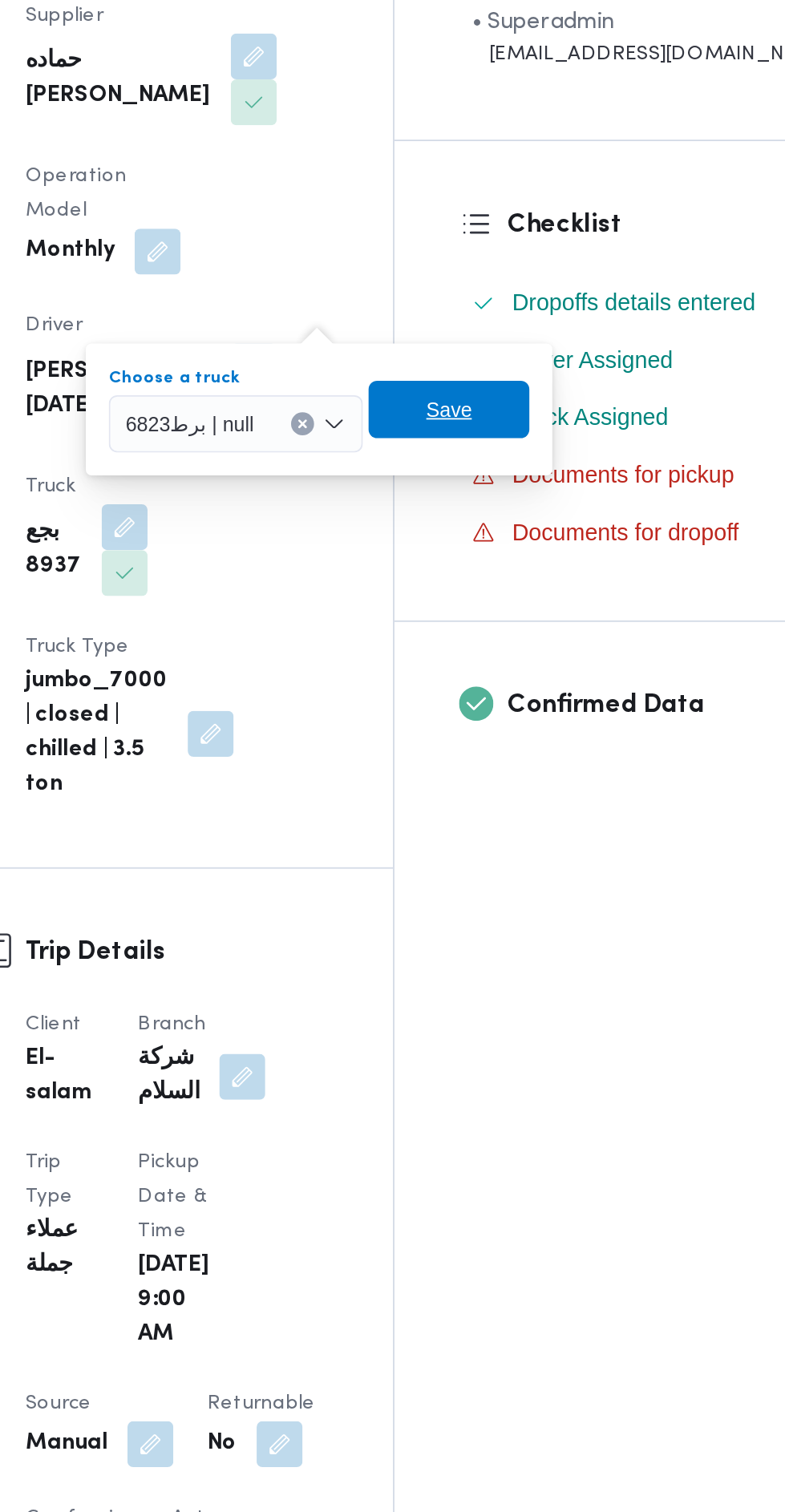
click at [521, 616] on span "Save" at bounding box center [508, 601] width 89 height 32
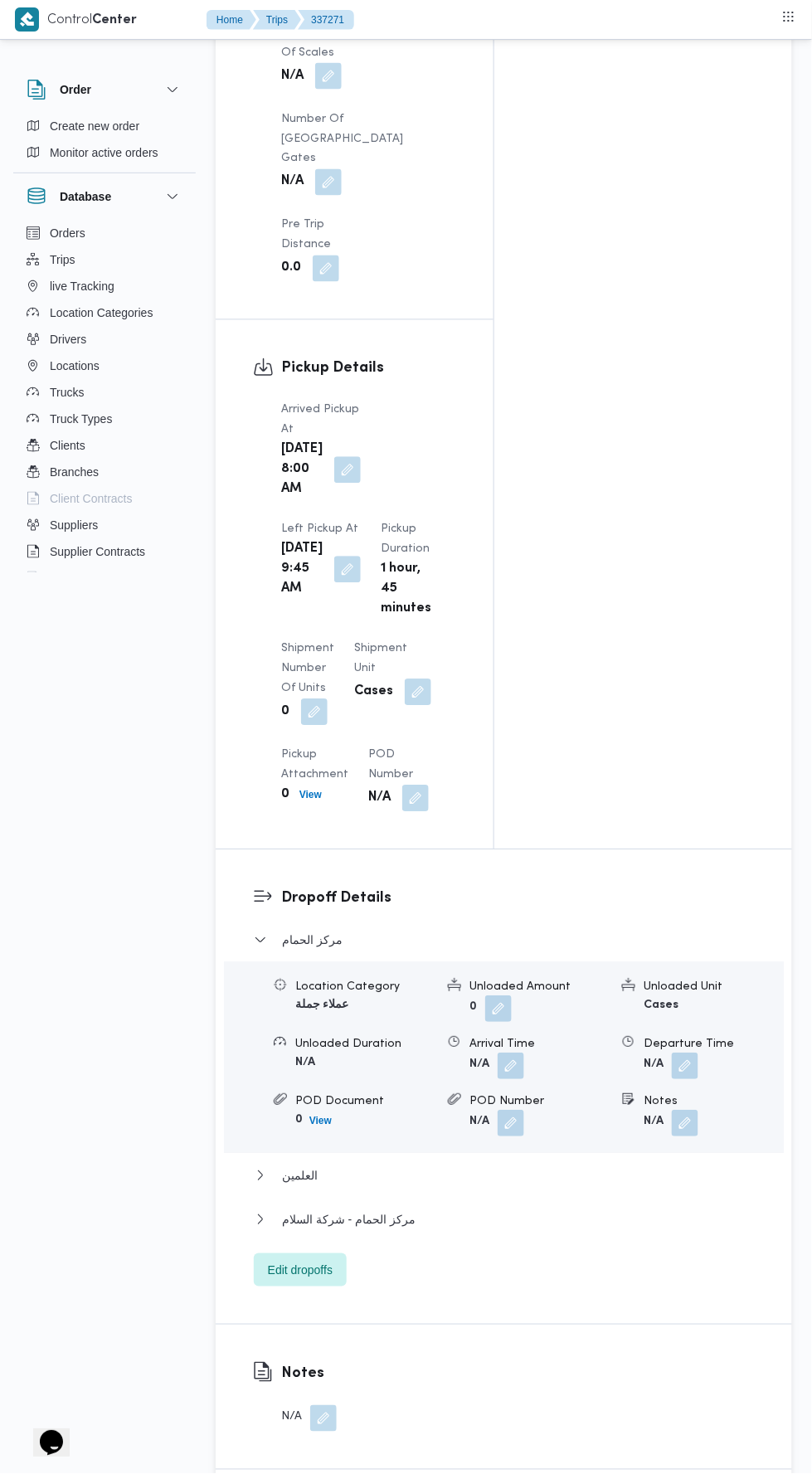
scroll to position [1841, 0]
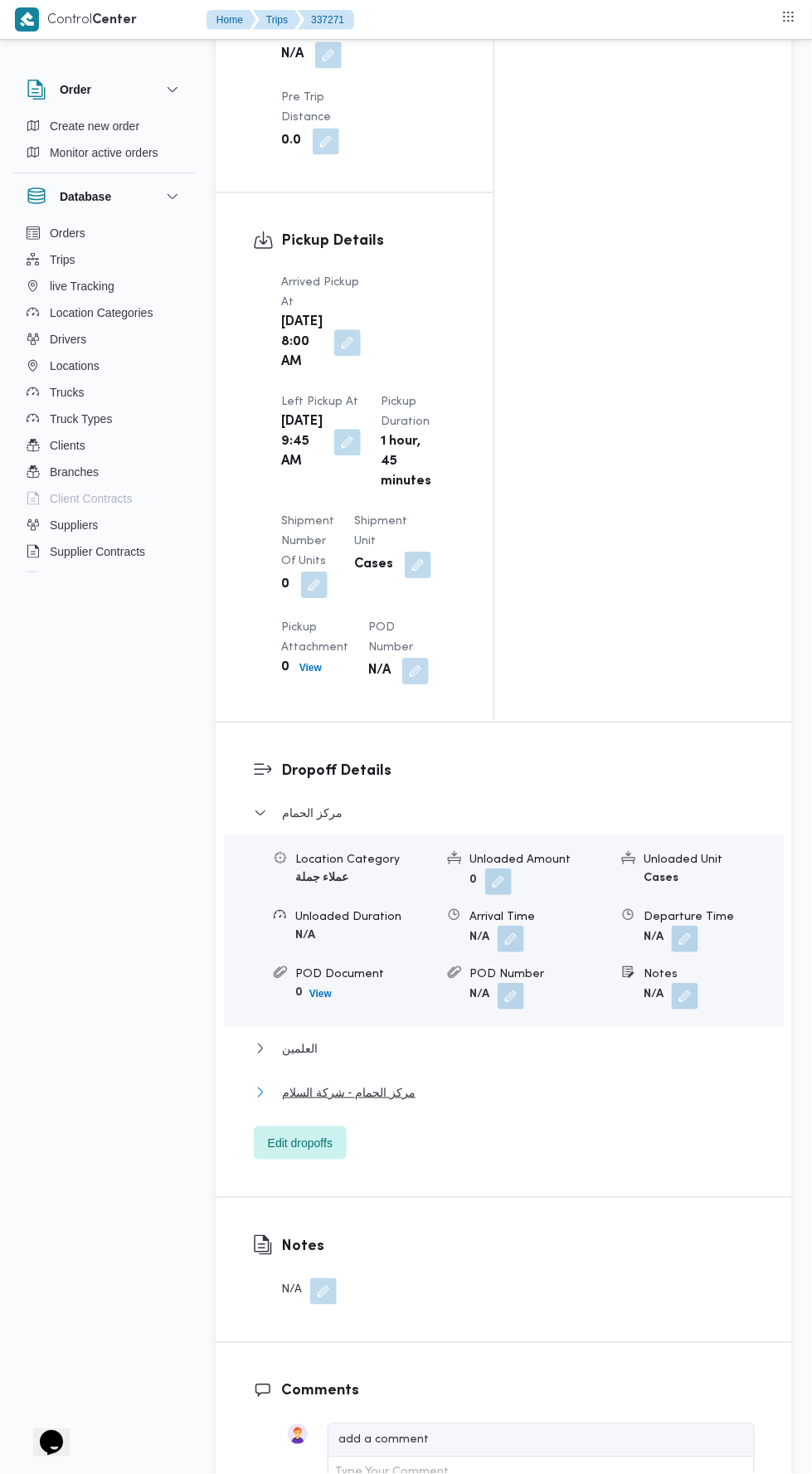
click at [466, 1083] on button "مركز الحمام - شركة السلام" at bounding box center [504, 1093] width 501 height 19
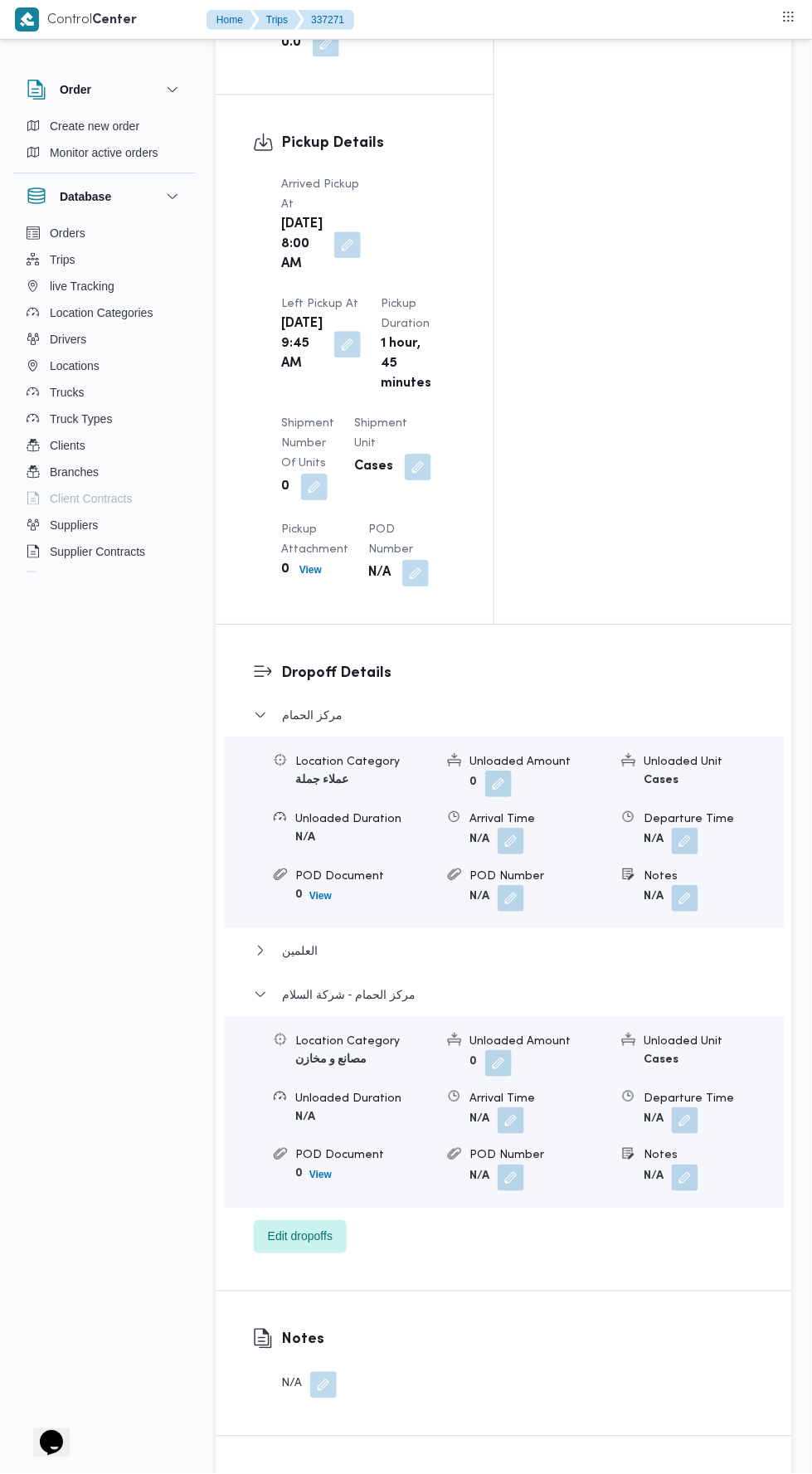
scroll to position [1946, 0]
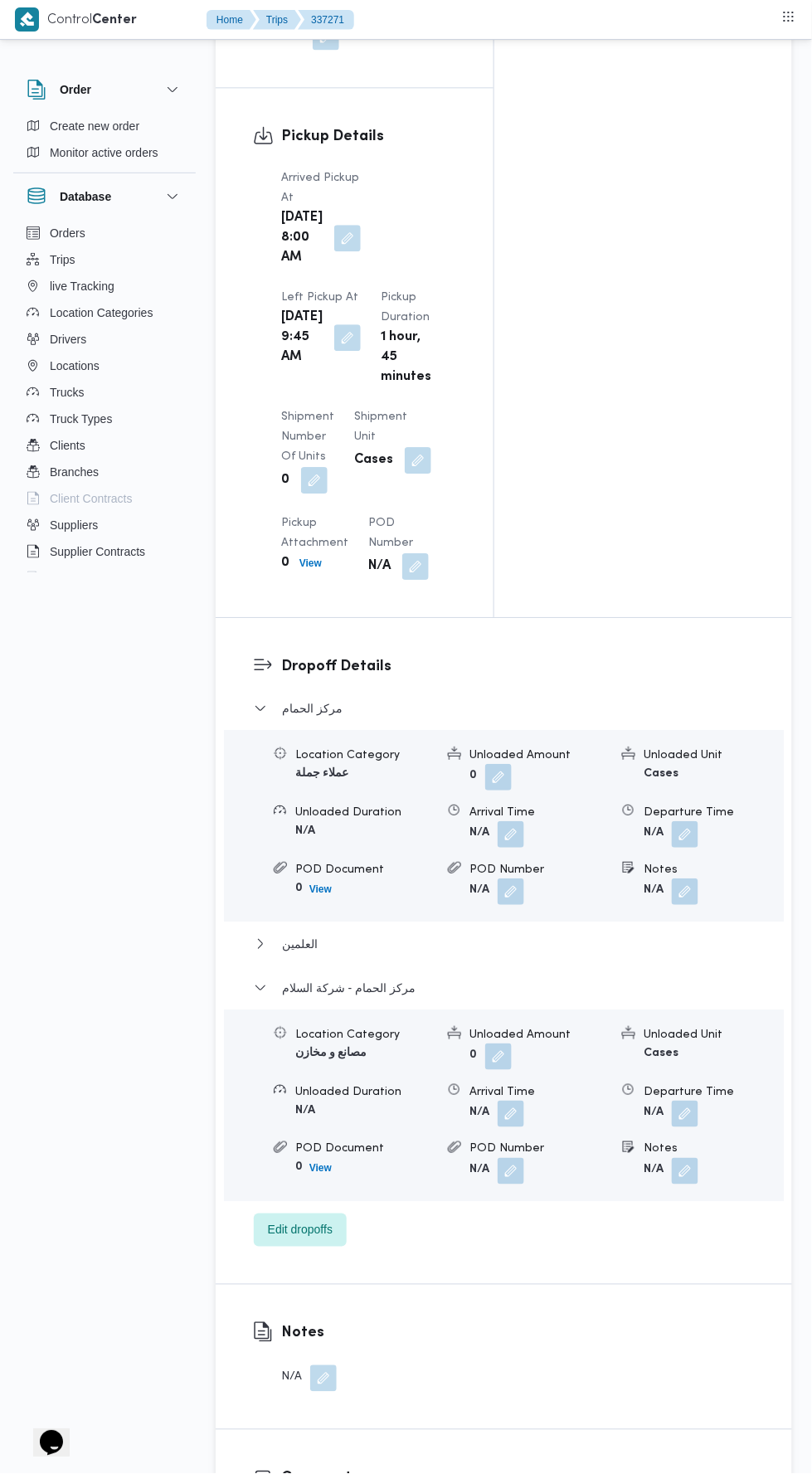
click at [692, 1100] on button "button" at bounding box center [685, 1113] width 26 height 26
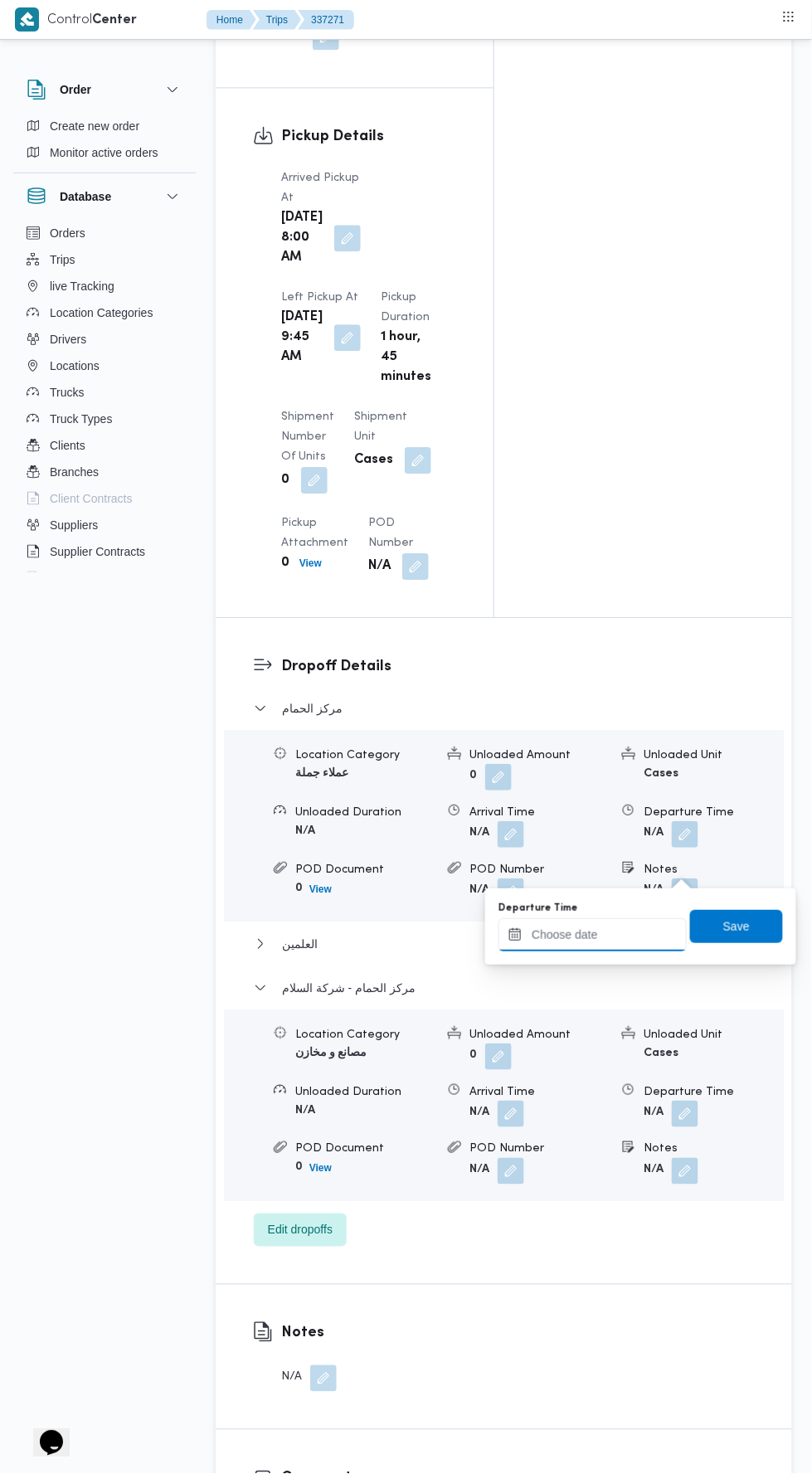
click at [617, 932] on input "Departure Time" at bounding box center [592, 935] width 189 height 33
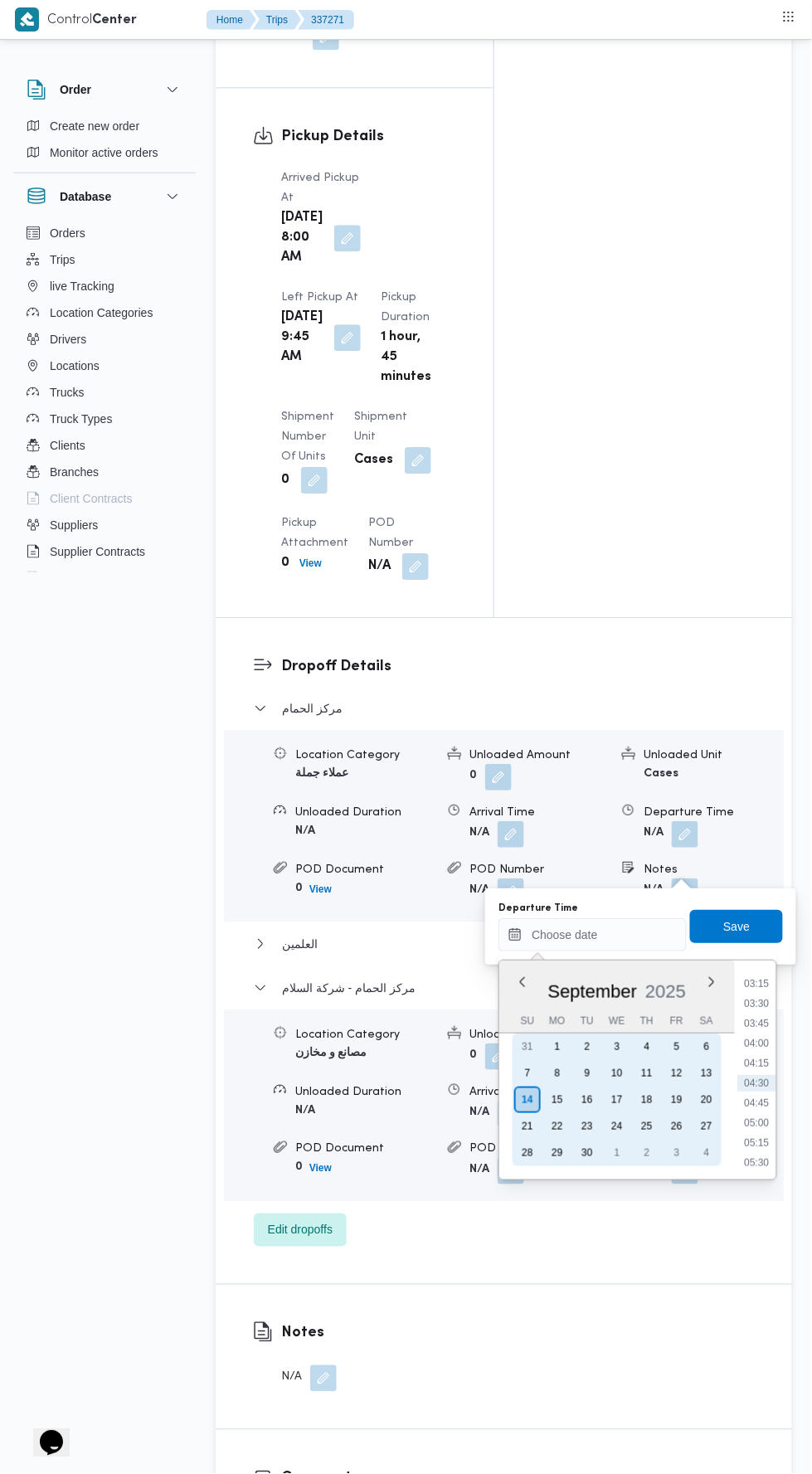
click at [709, 1077] on div "13" at bounding box center [706, 1073] width 26 height 26
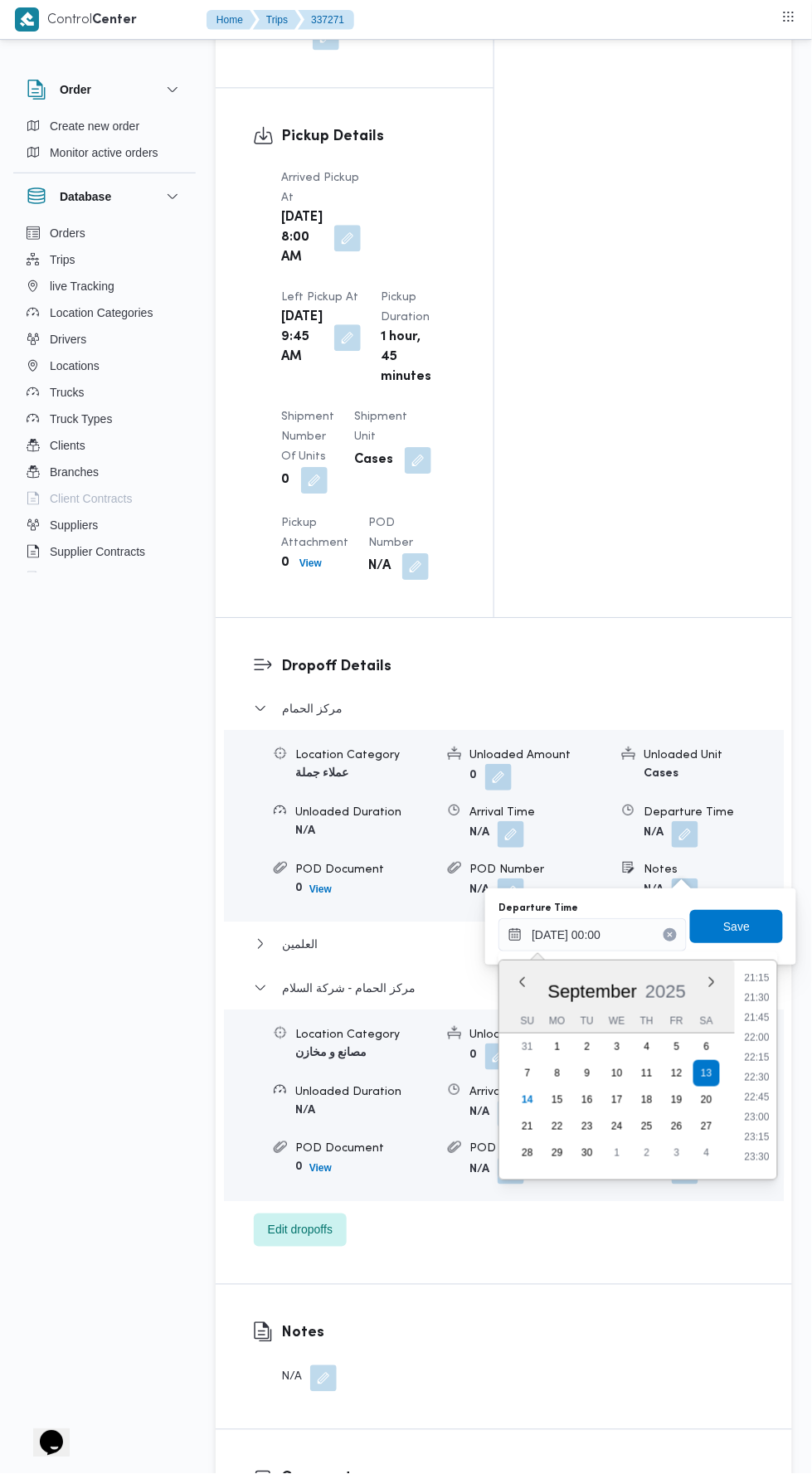
click at [762, 978] on li "21:15" at bounding box center [758, 978] width 38 height 17
type input "13/09/2025 21:15"
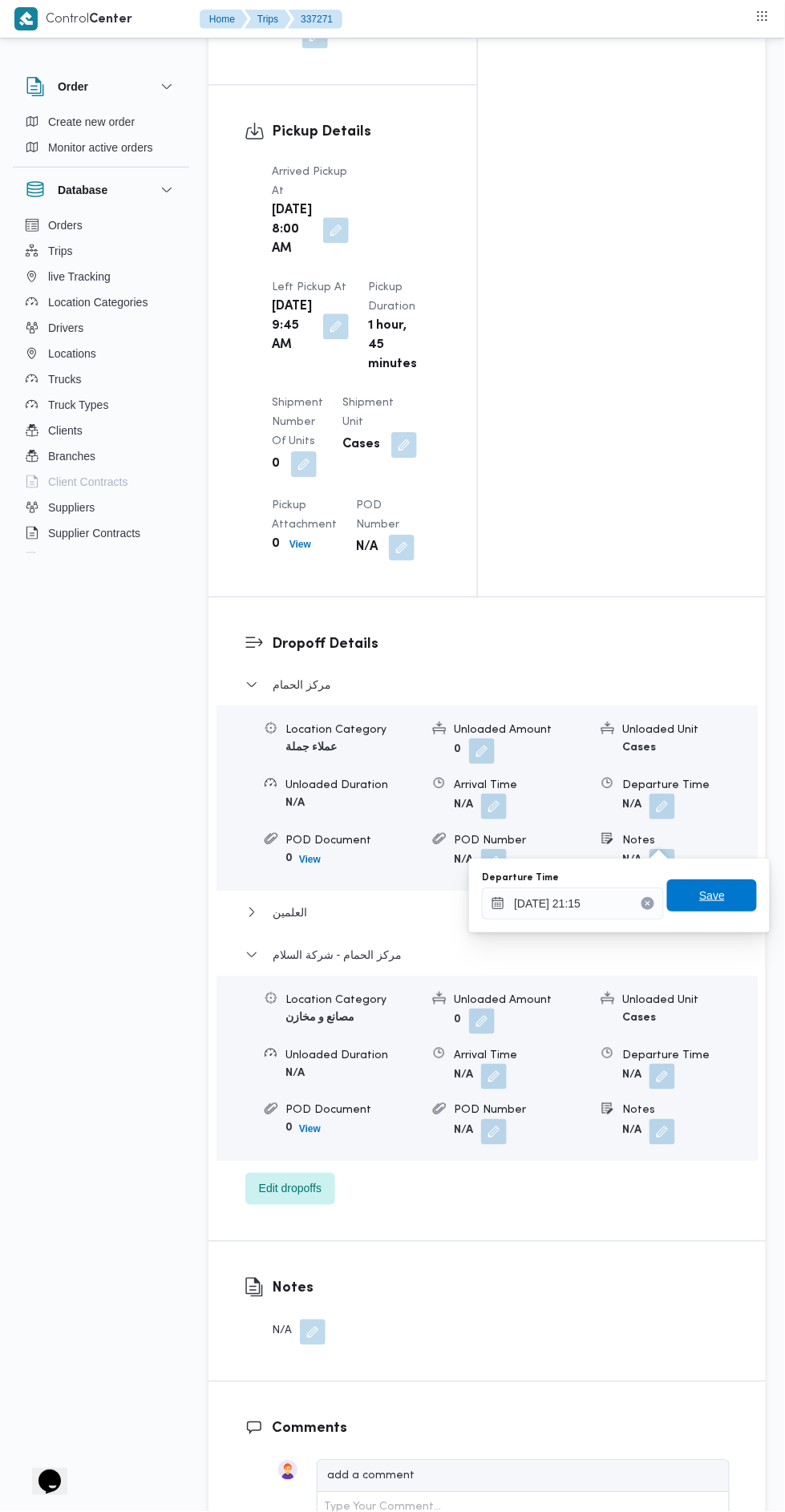
click at [722, 896] on span "Save" at bounding box center [711, 895] width 25 height 19
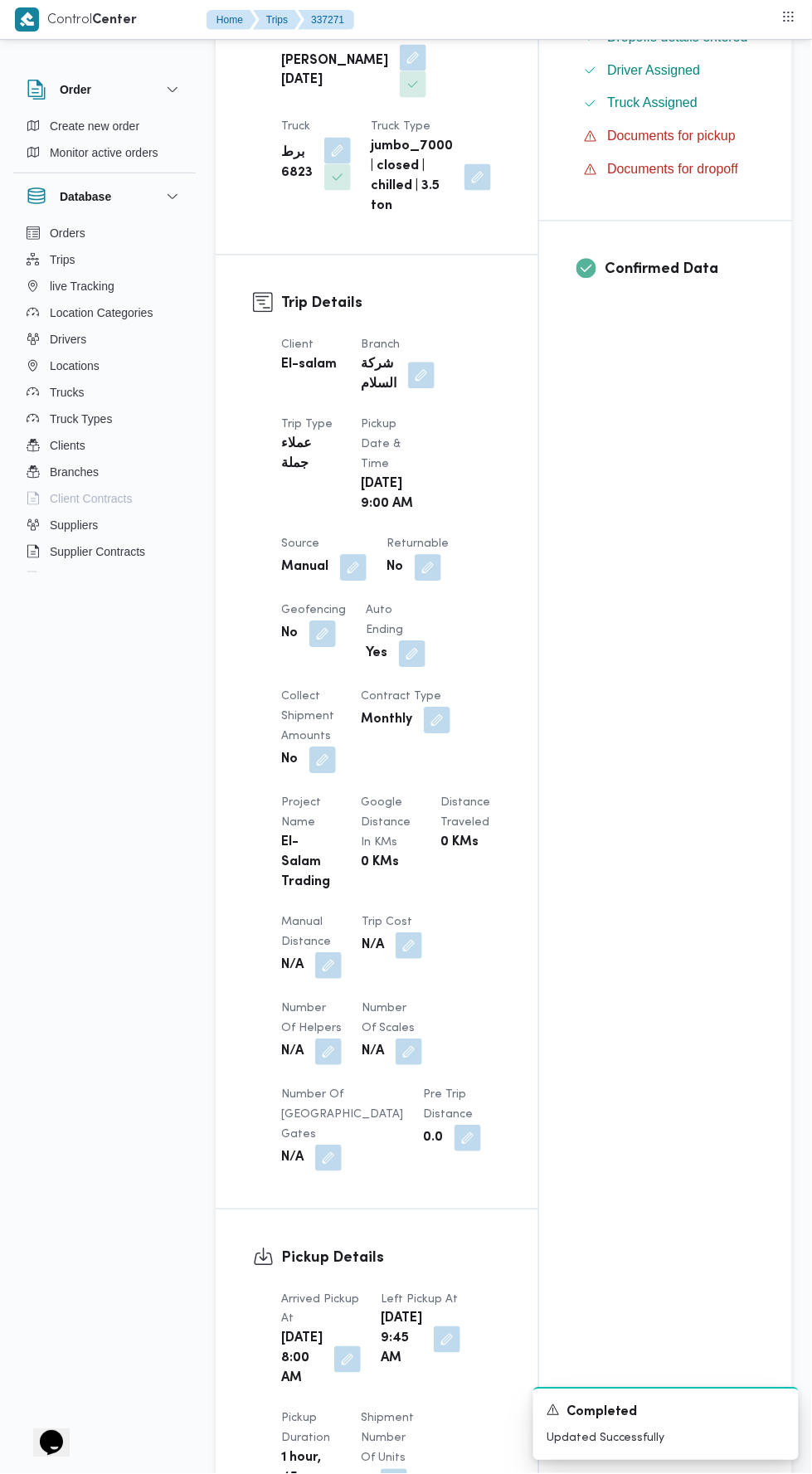
scroll to position [540, 0]
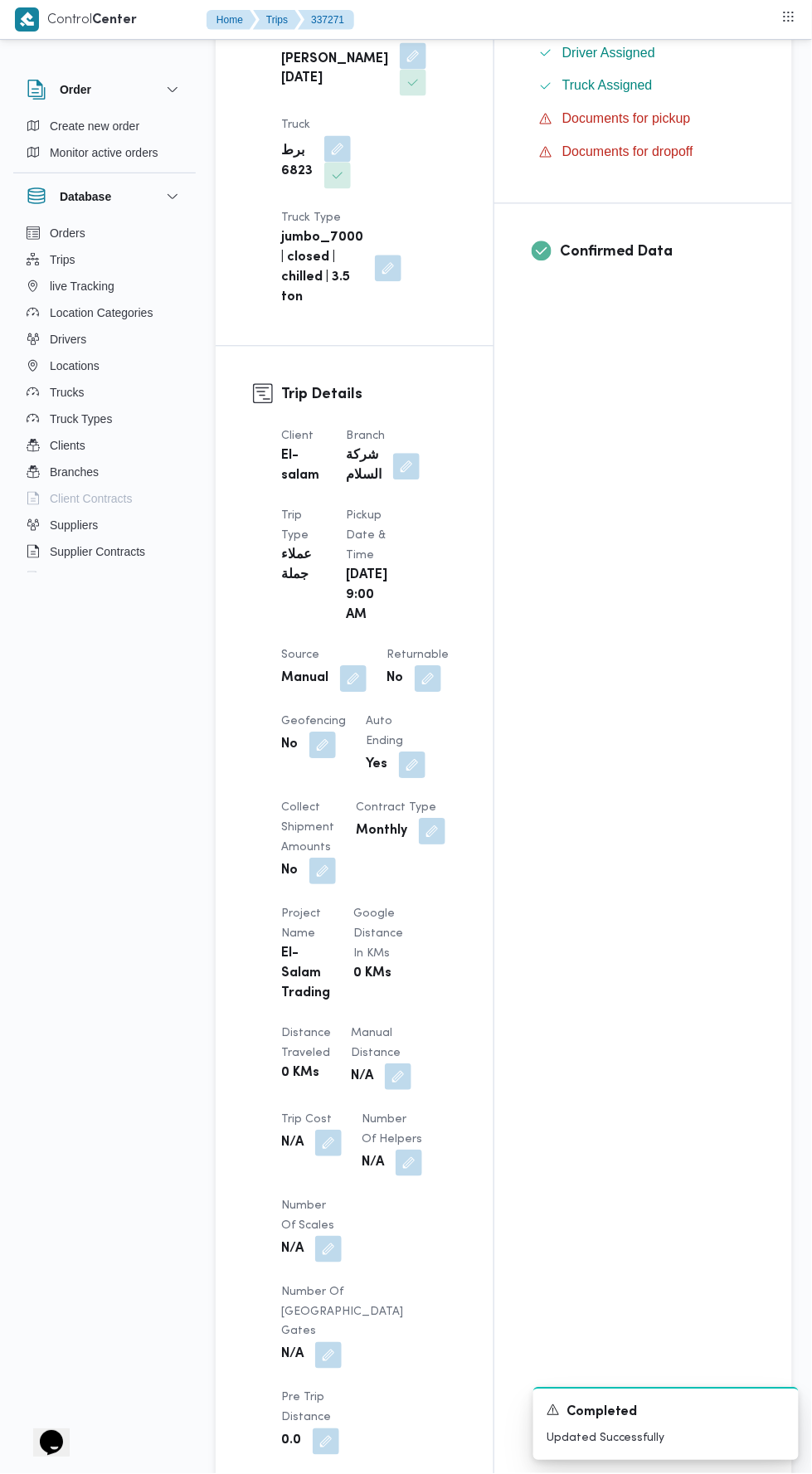
click at [385, 1064] on button "button" at bounding box center [398, 1077] width 26 height 26
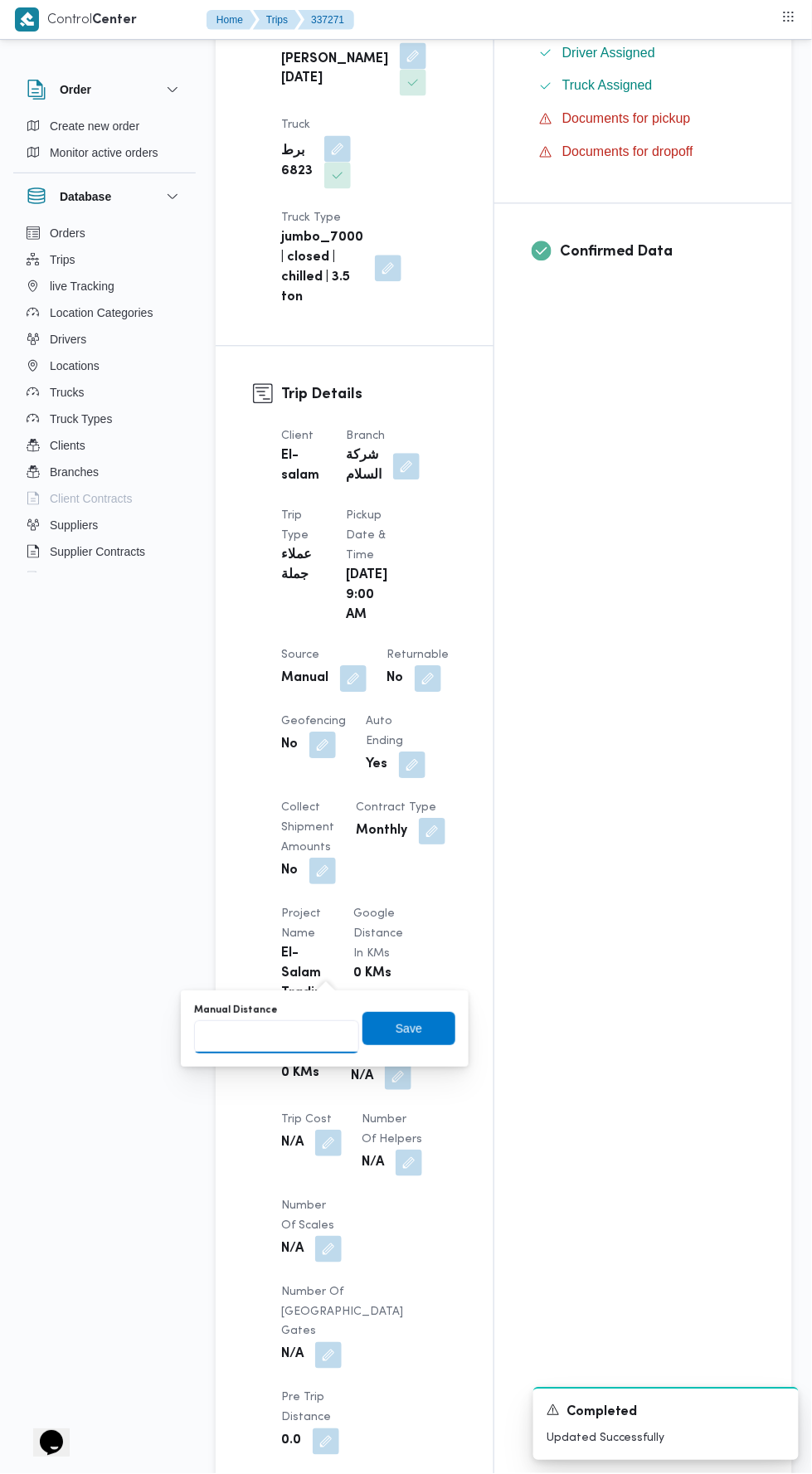
click at [300, 1041] on input "Manual Distance" at bounding box center [276, 1037] width 165 height 33
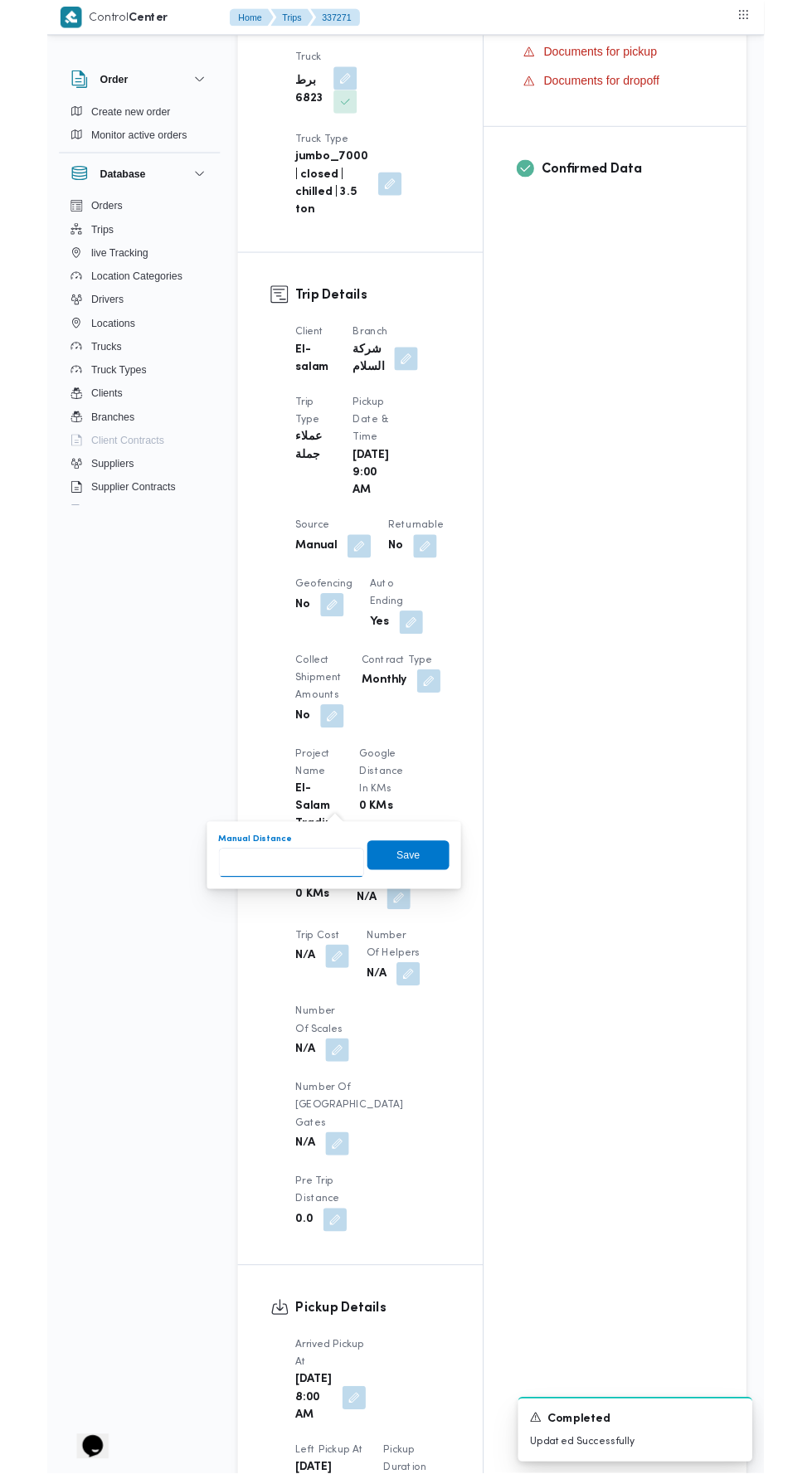
scroll to position [600, 0]
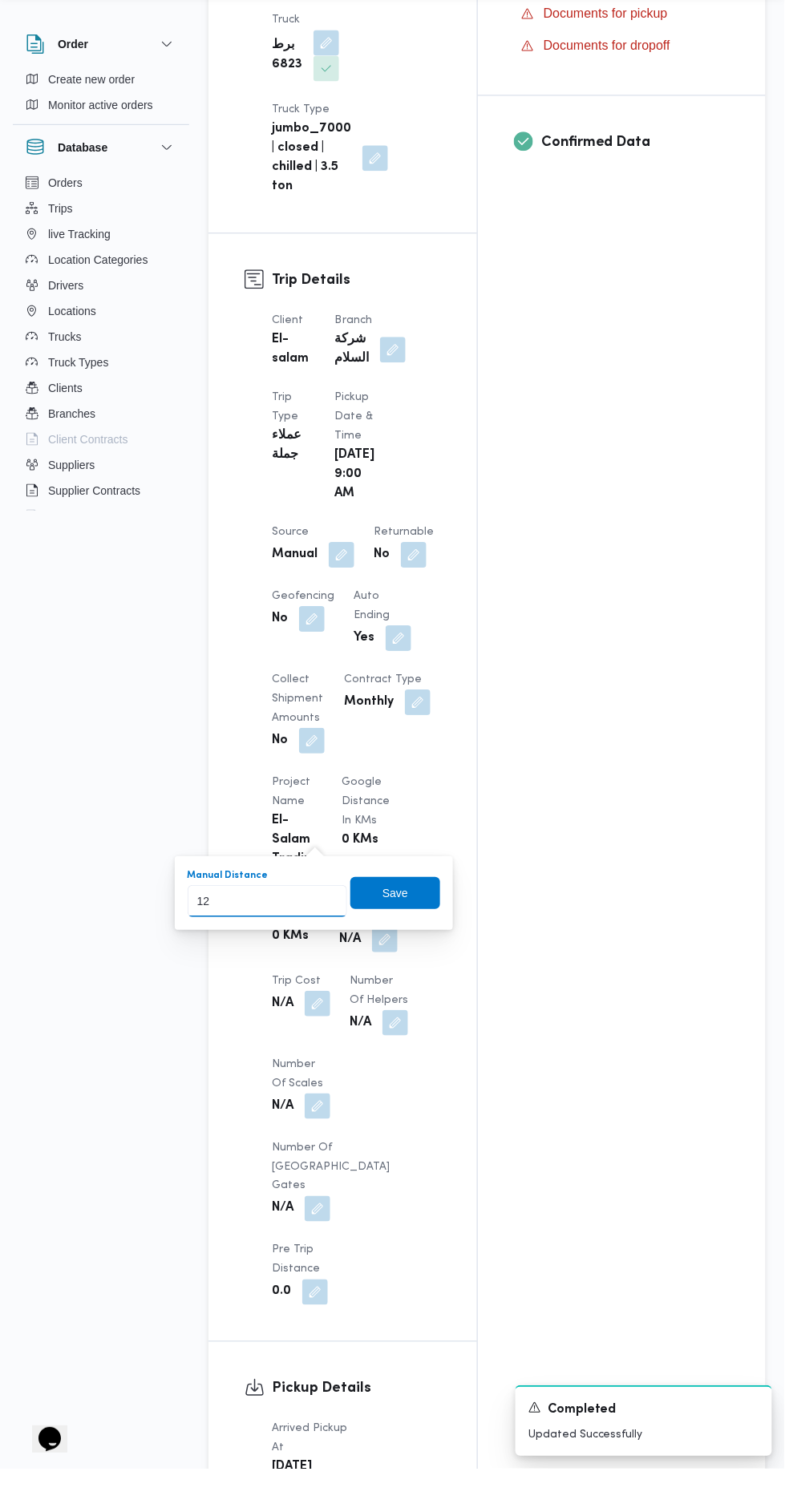
type input "128"
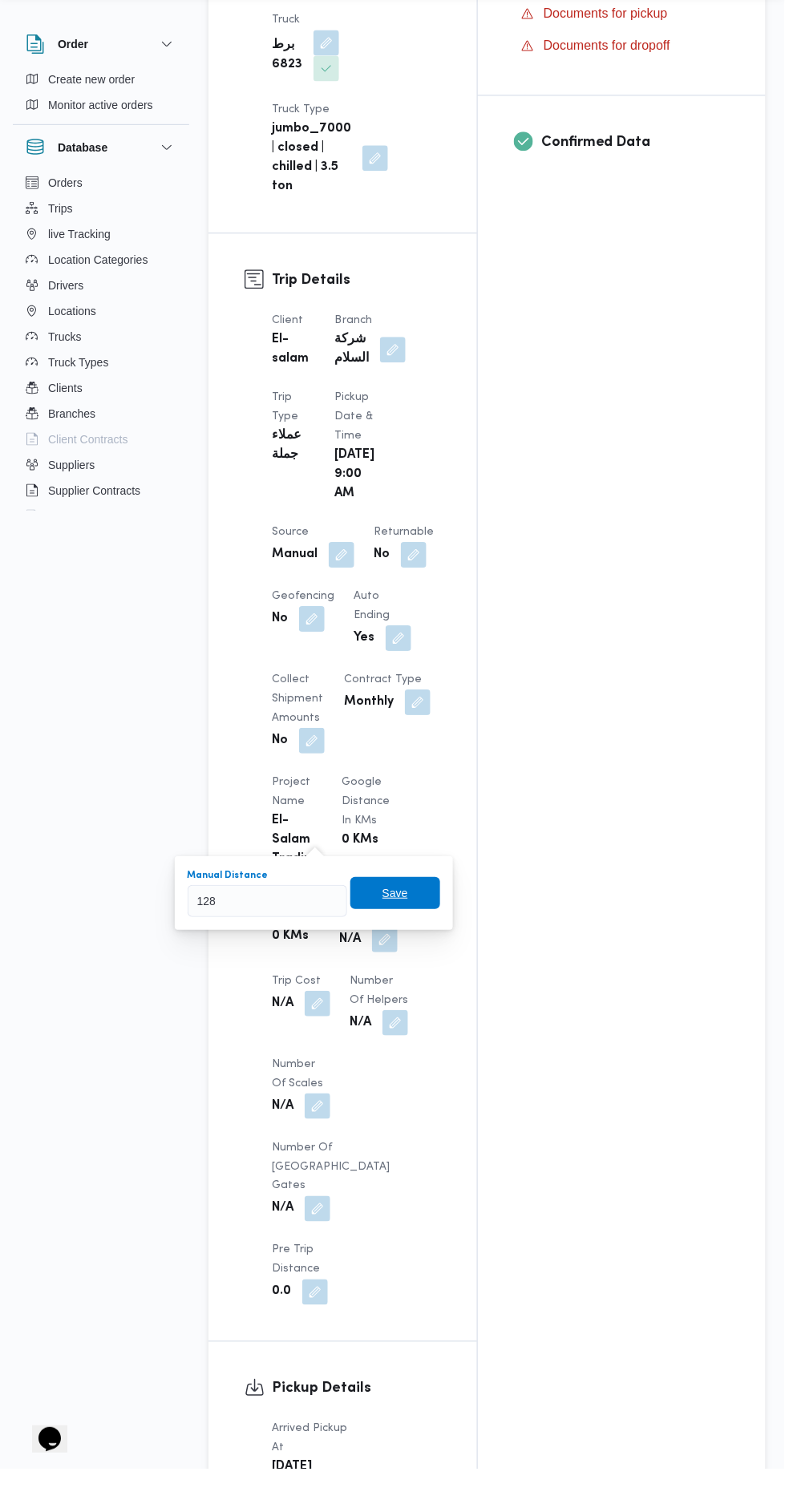
click at [430, 921] on span "Save" at bounding box center [395, 937] width 89 height 32
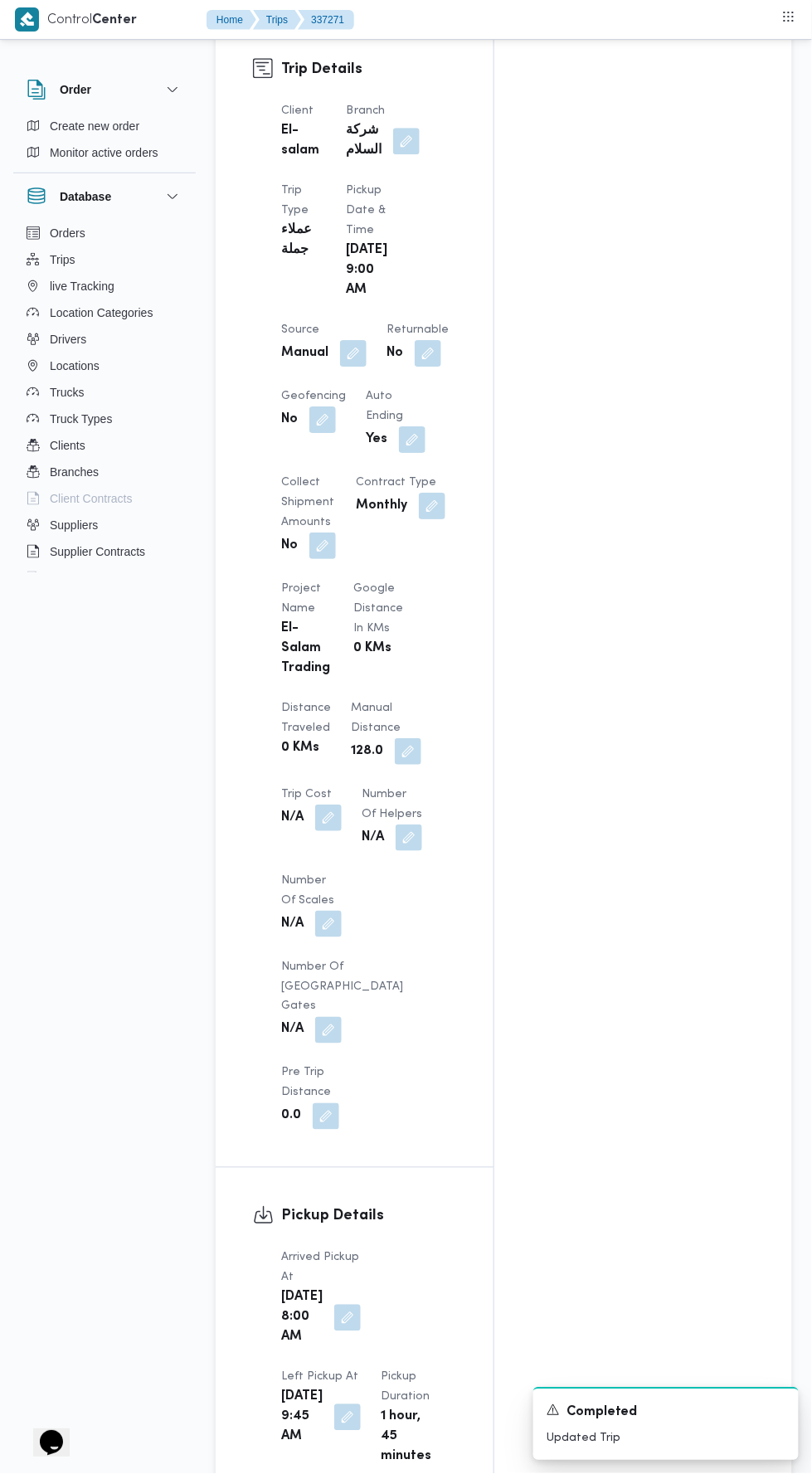
scroll to position [872, 0]
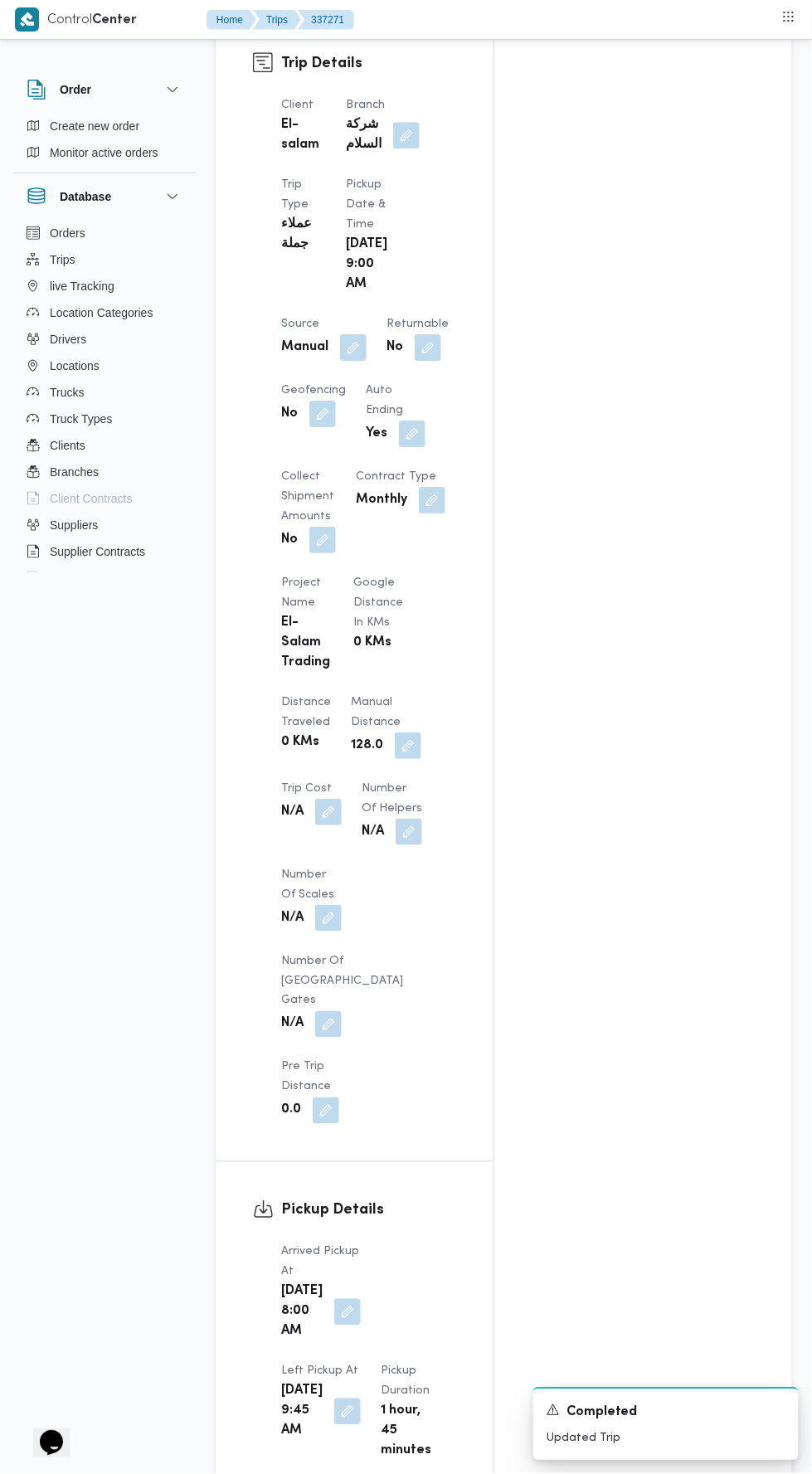
click at [395, 733] on button "button" at bounding box center [407, 745] width 26 height 26
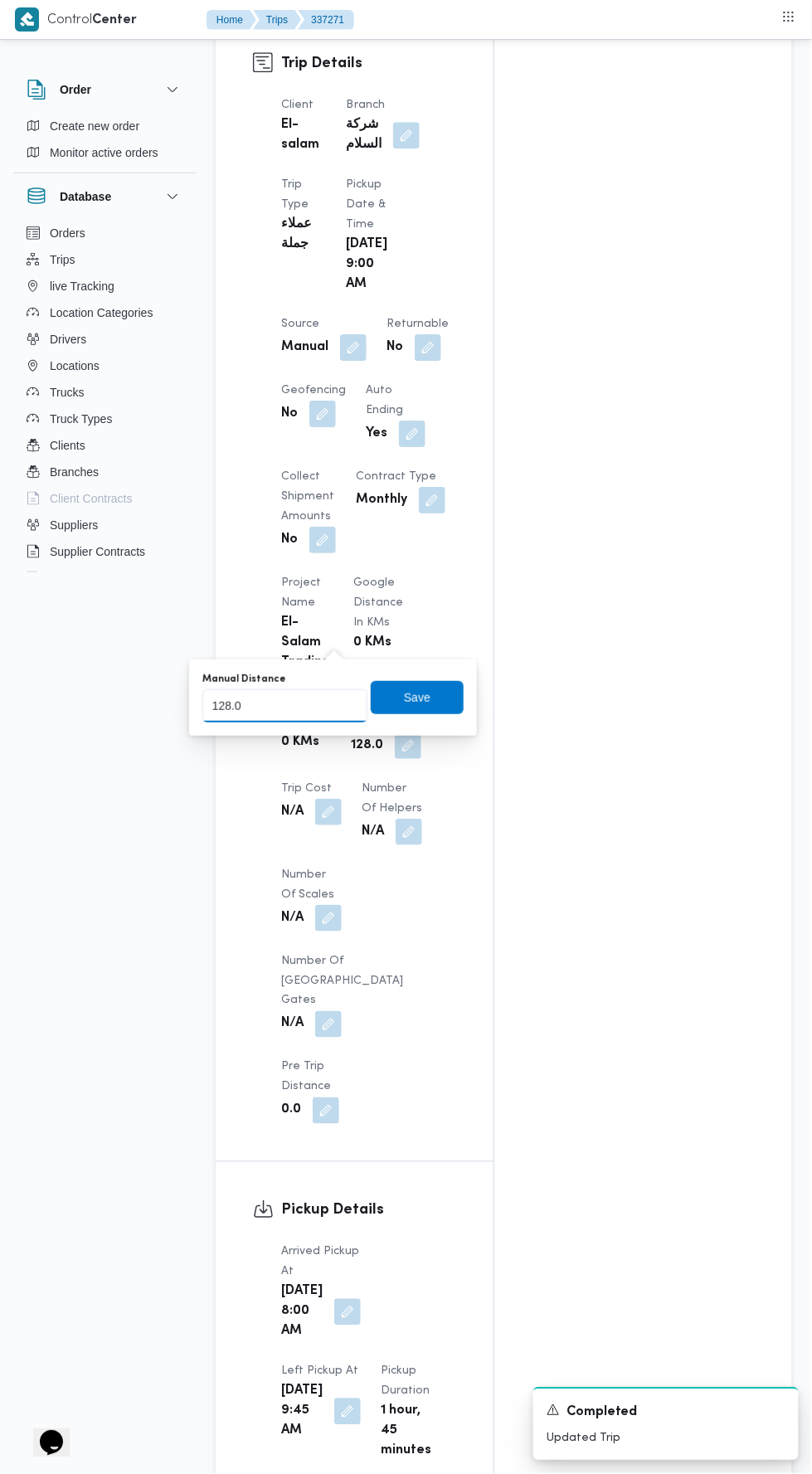
click at [329, 701] on input "128.0" at bounding box center [285, 705] width 165 height 33
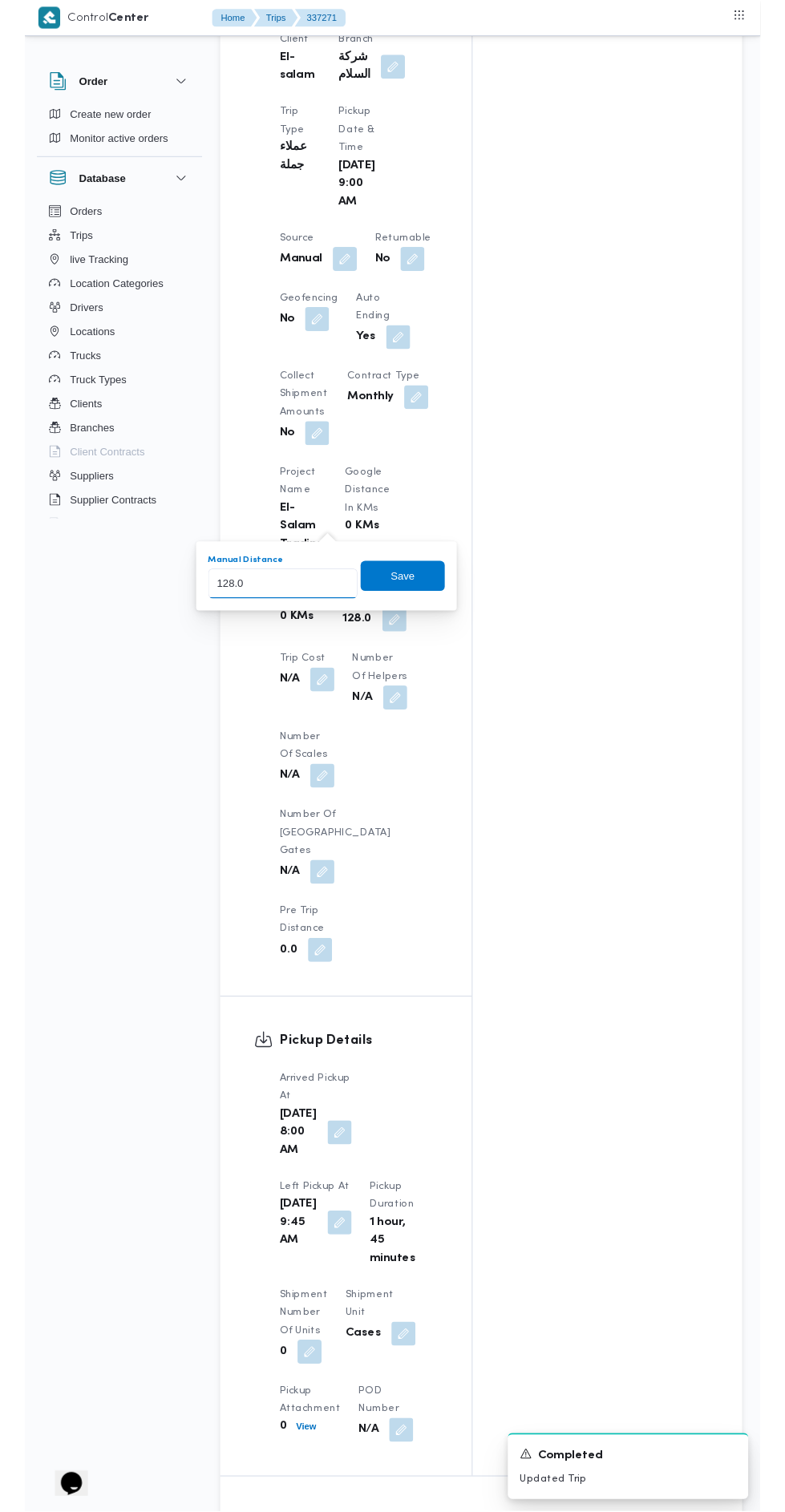
scroll to position [902, 0]
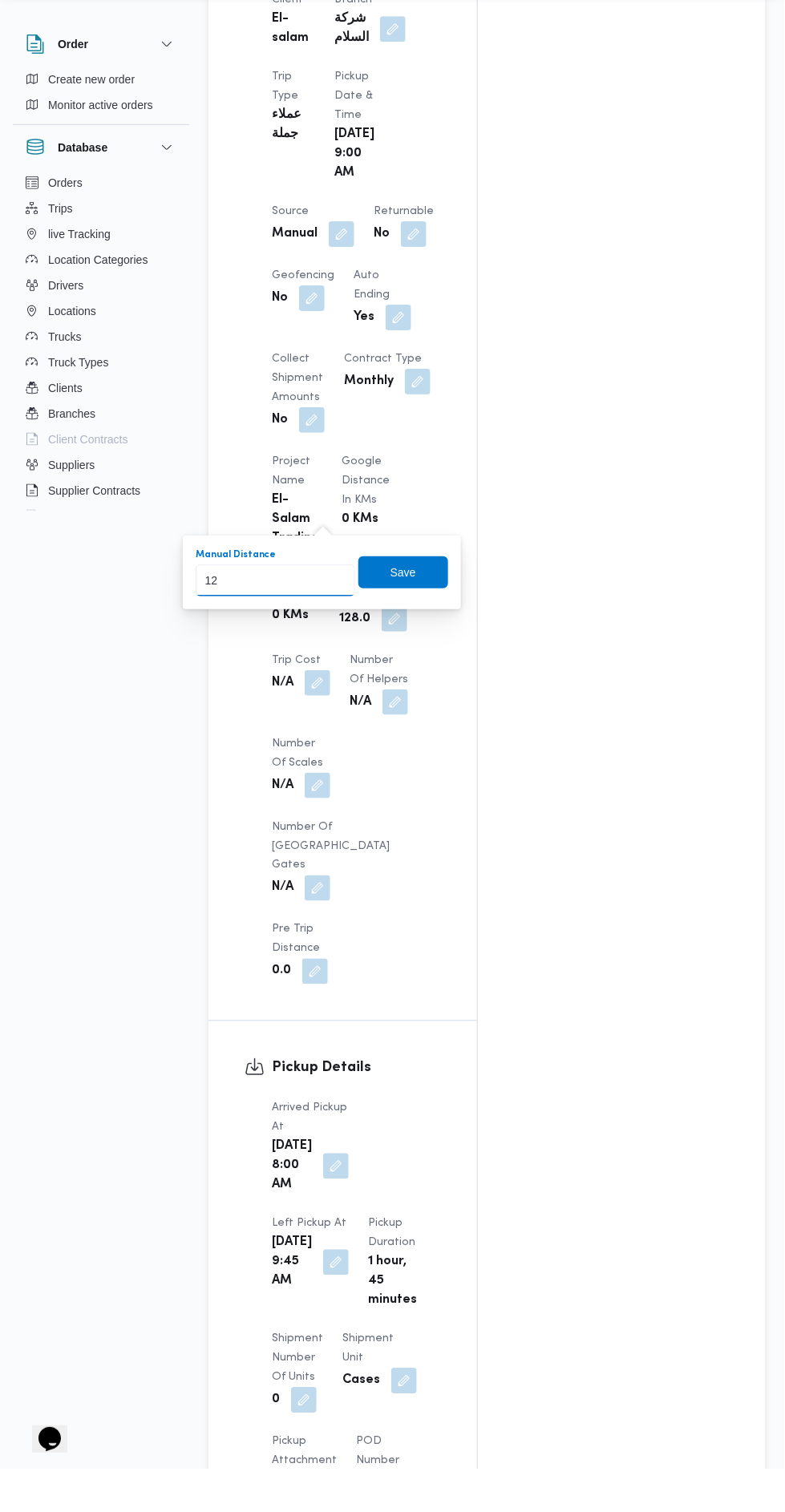
type input "125"
click at [421, 624] on span "Save" at bounding box center [402, 615] width 89 height 32
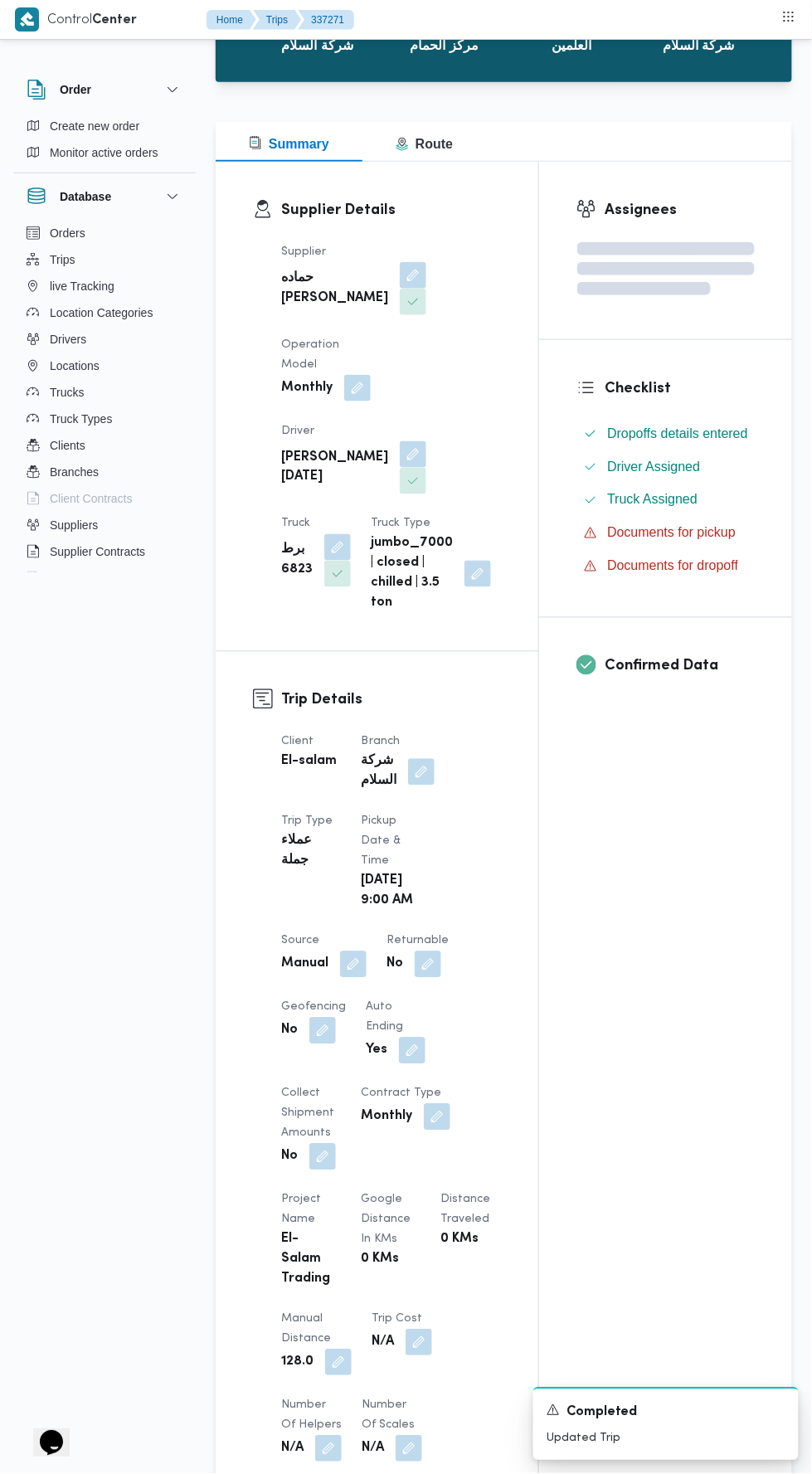
scroll to position [0, 0]
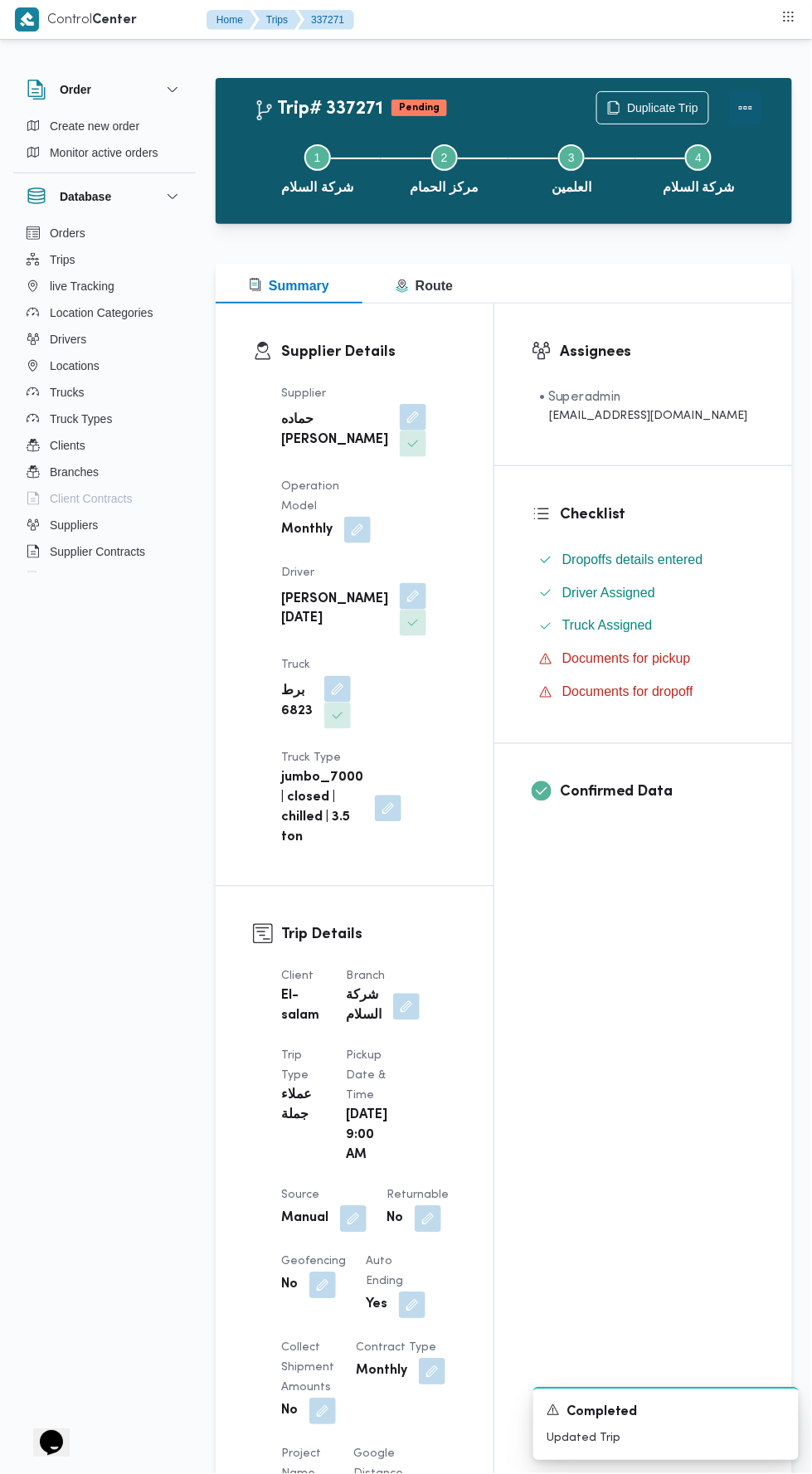
click at [744, 91] on button "Actions" at bounding box center [745, 108] width 33 height 33
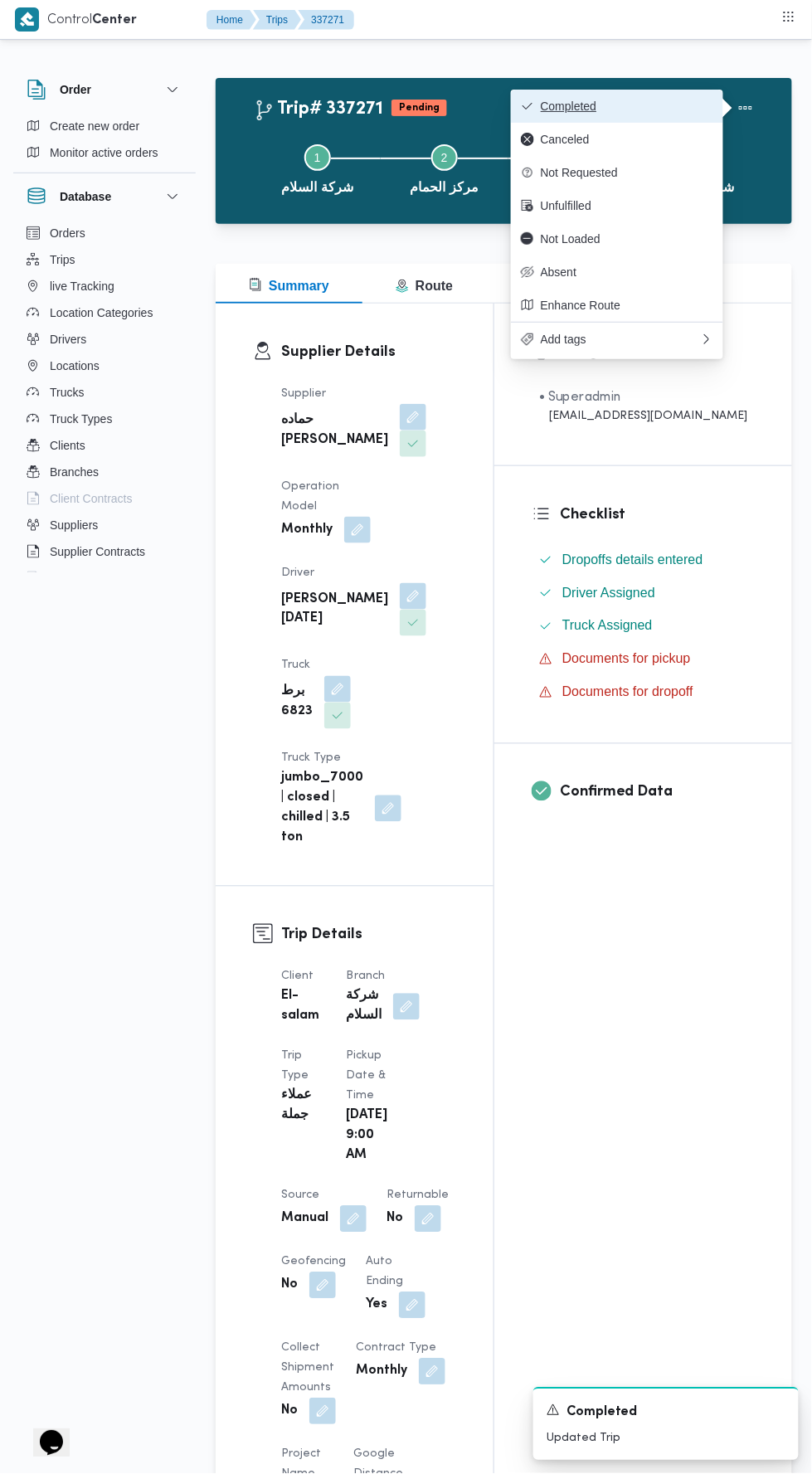
click at [651, 104] on span "Completed" at bounding box center [626, 106] width 172 height 14
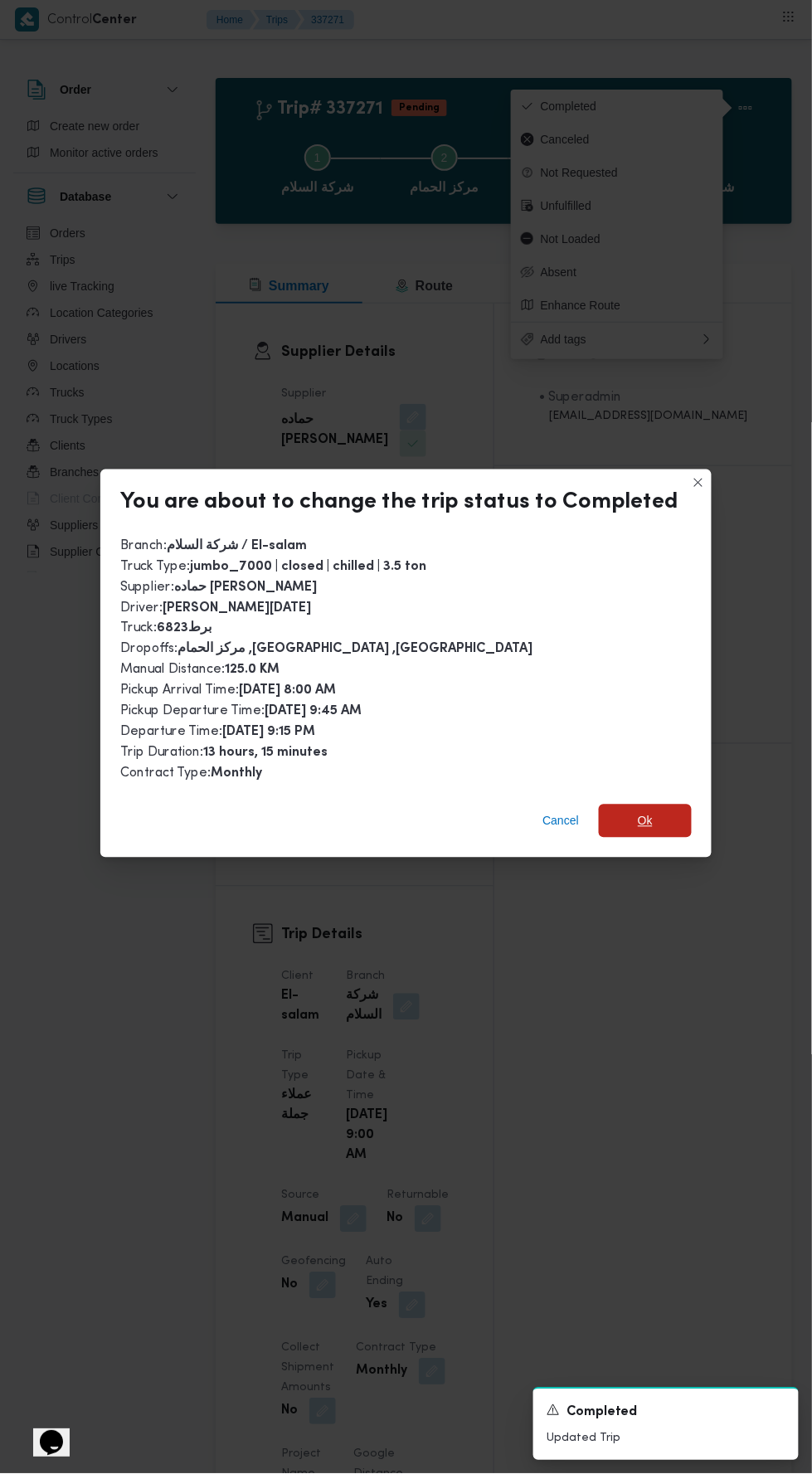
click at [625, 819] on span "Ok" at bounding box center [645, 821] width 92 height 33
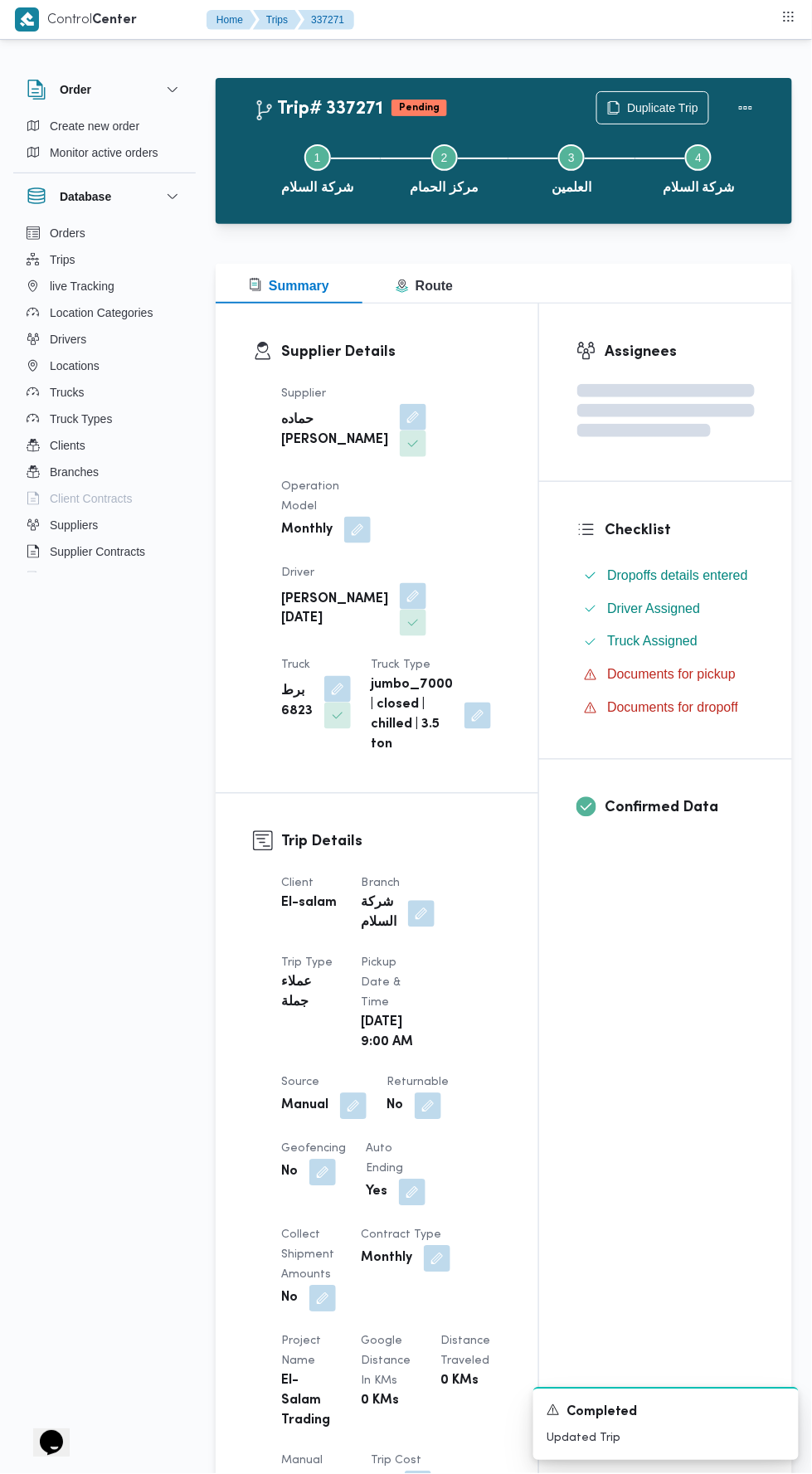
click at [617, 1049] on div "Assignees Checklist Dropoffs details entered Driver Assigned Truck Assigned Doc…" at bounding box center [665, 1280] width 253 height 1955
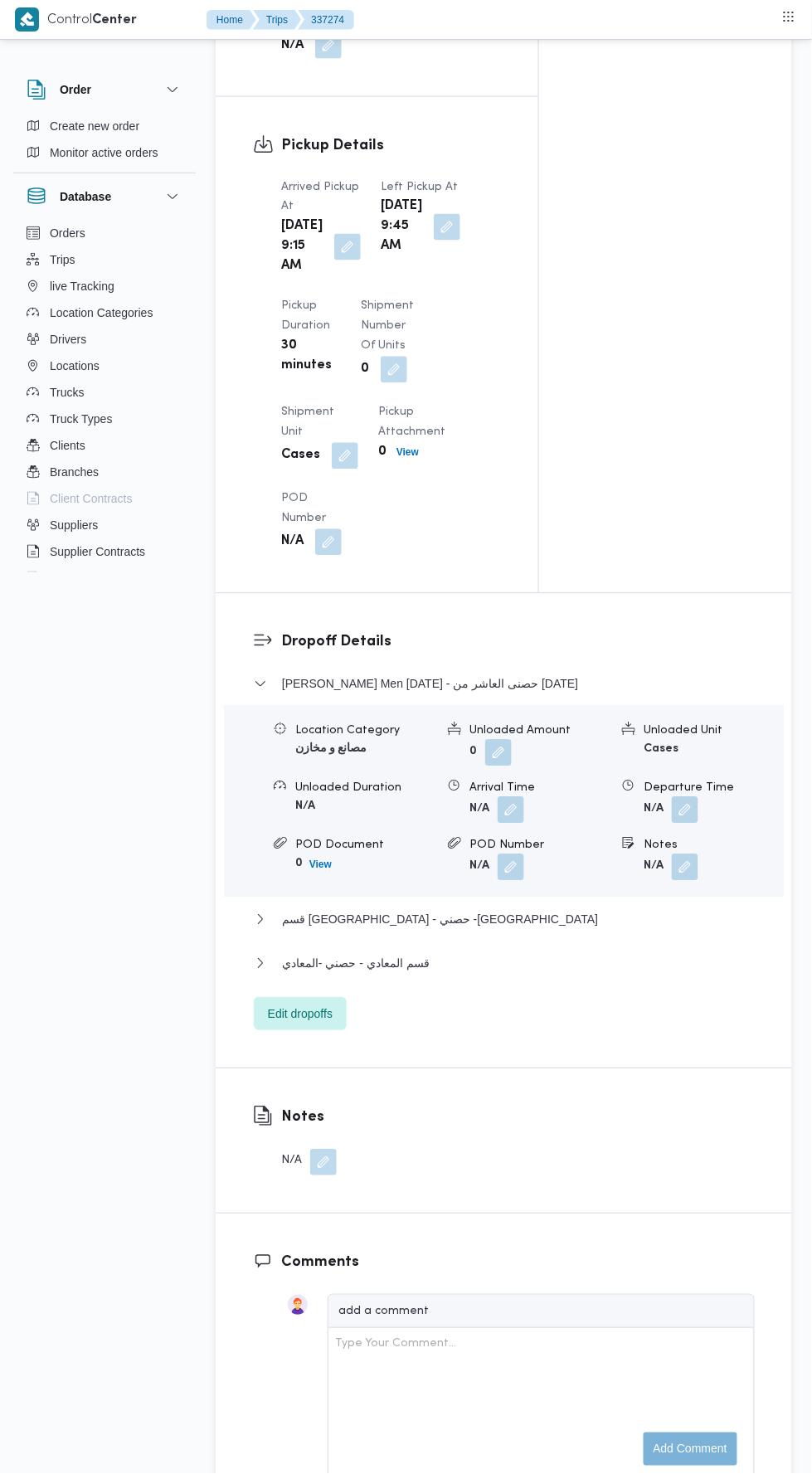
scroll to position [1682, 0]
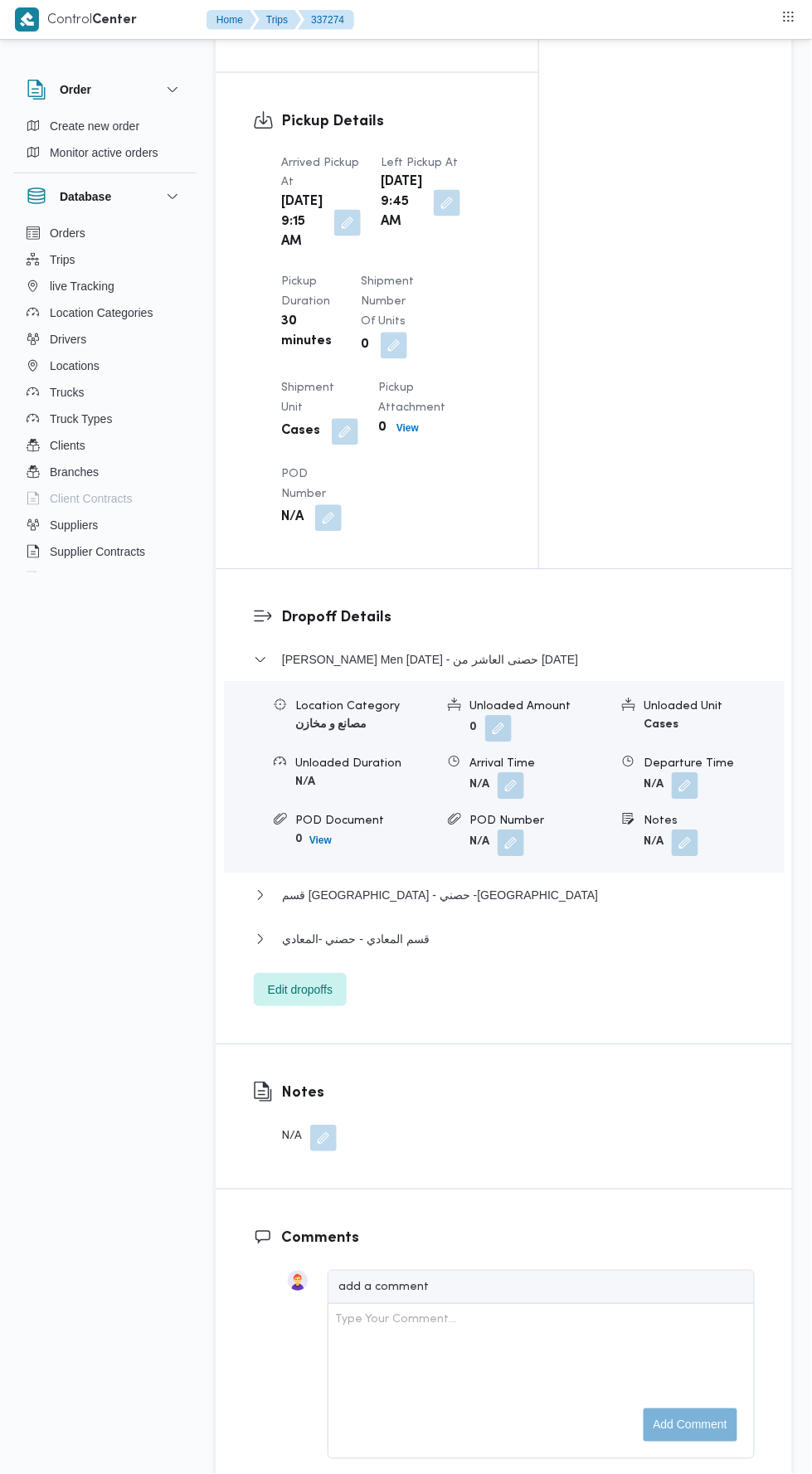
click at [470, 961] on div "قسم المعادي - حصني -المعادي" at bounding box center [504, 946] width 501 height 31
click at [317, 1000] on span "Edit dropoffs" at bounding box center [300, 990] width 64 height 19
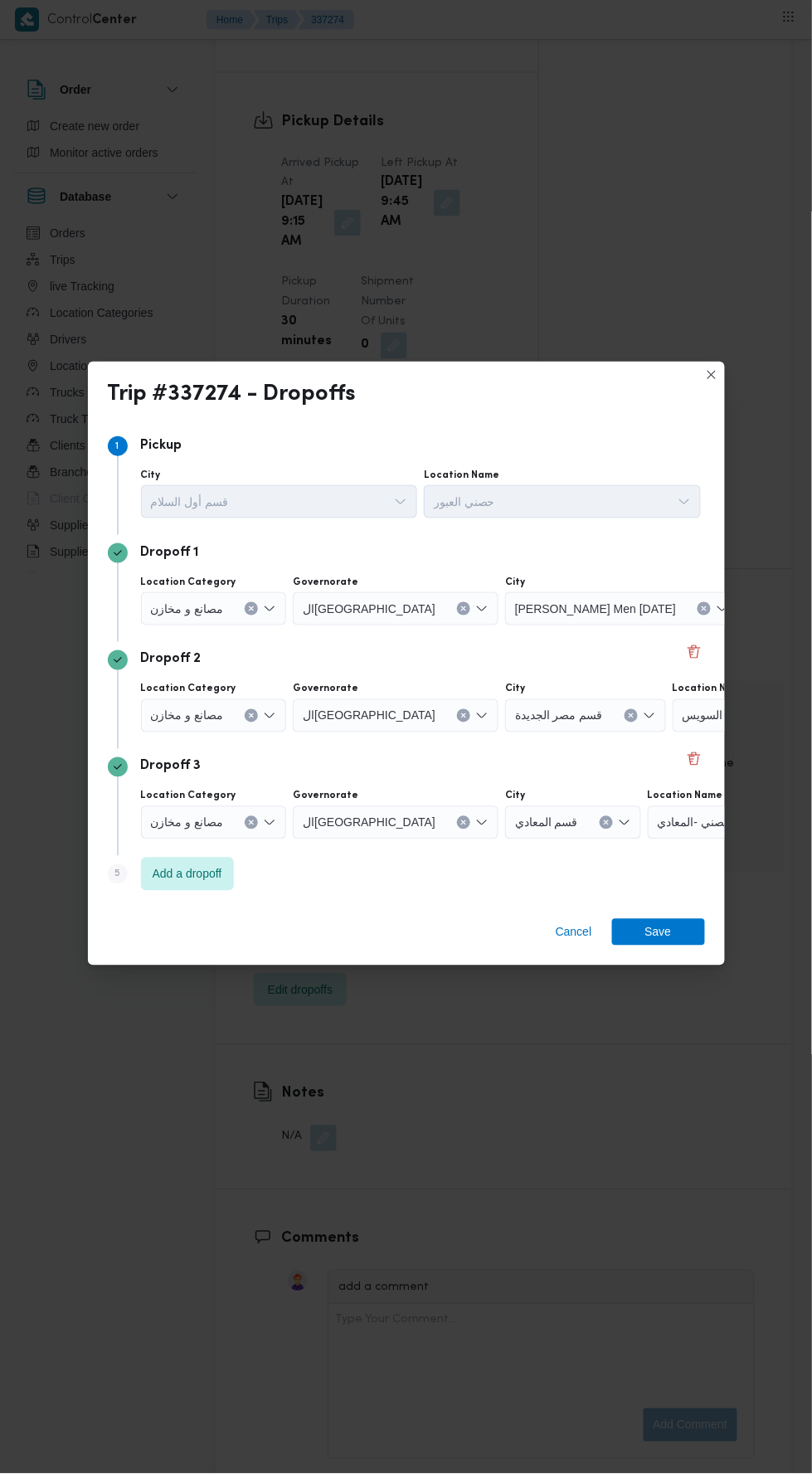
click at [756, 599] on span "حصنى العاشر من [DATE]" at bounding box center [818, 608] width 125 height 18
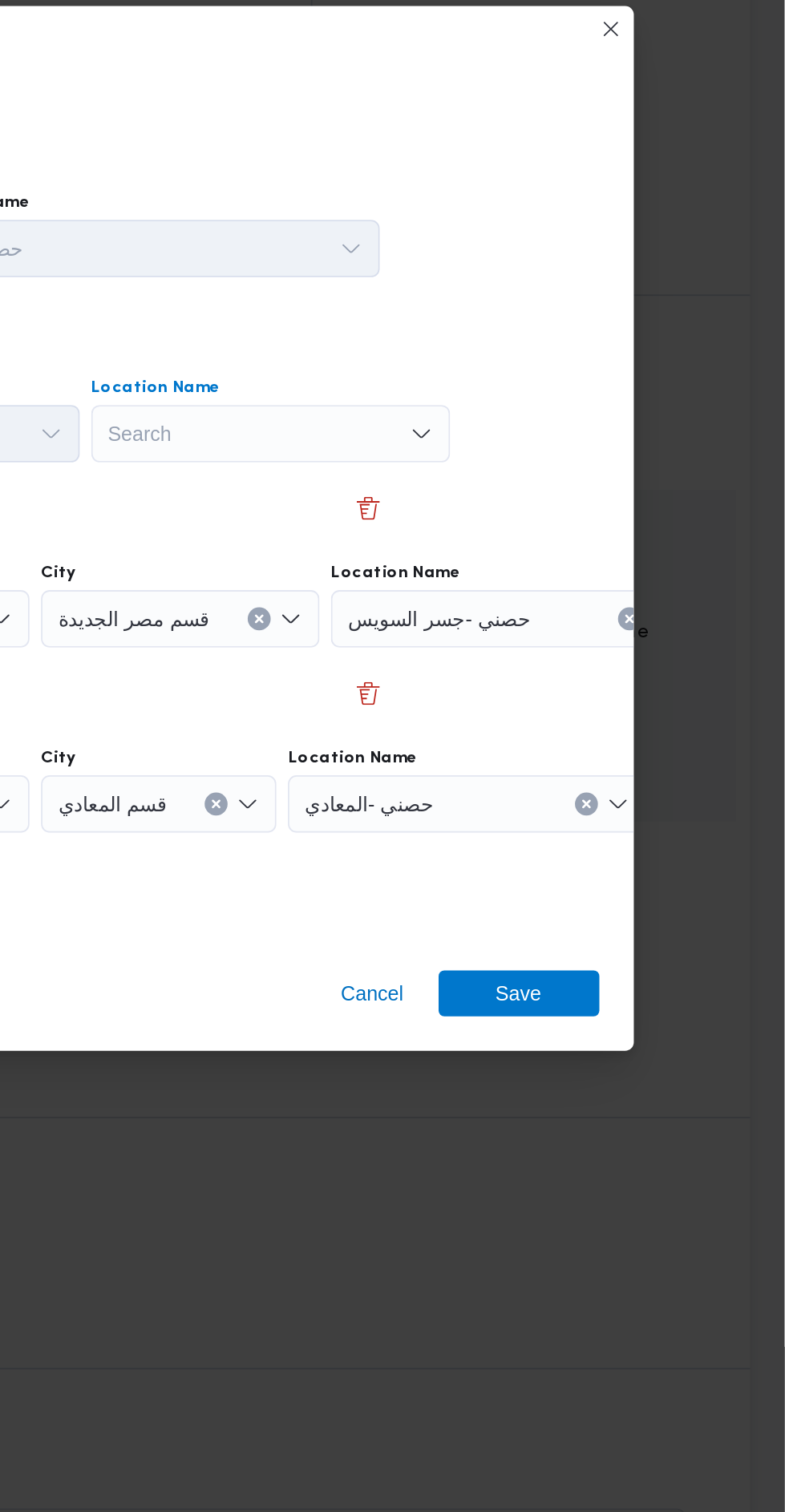
scroll to position [0, 60]
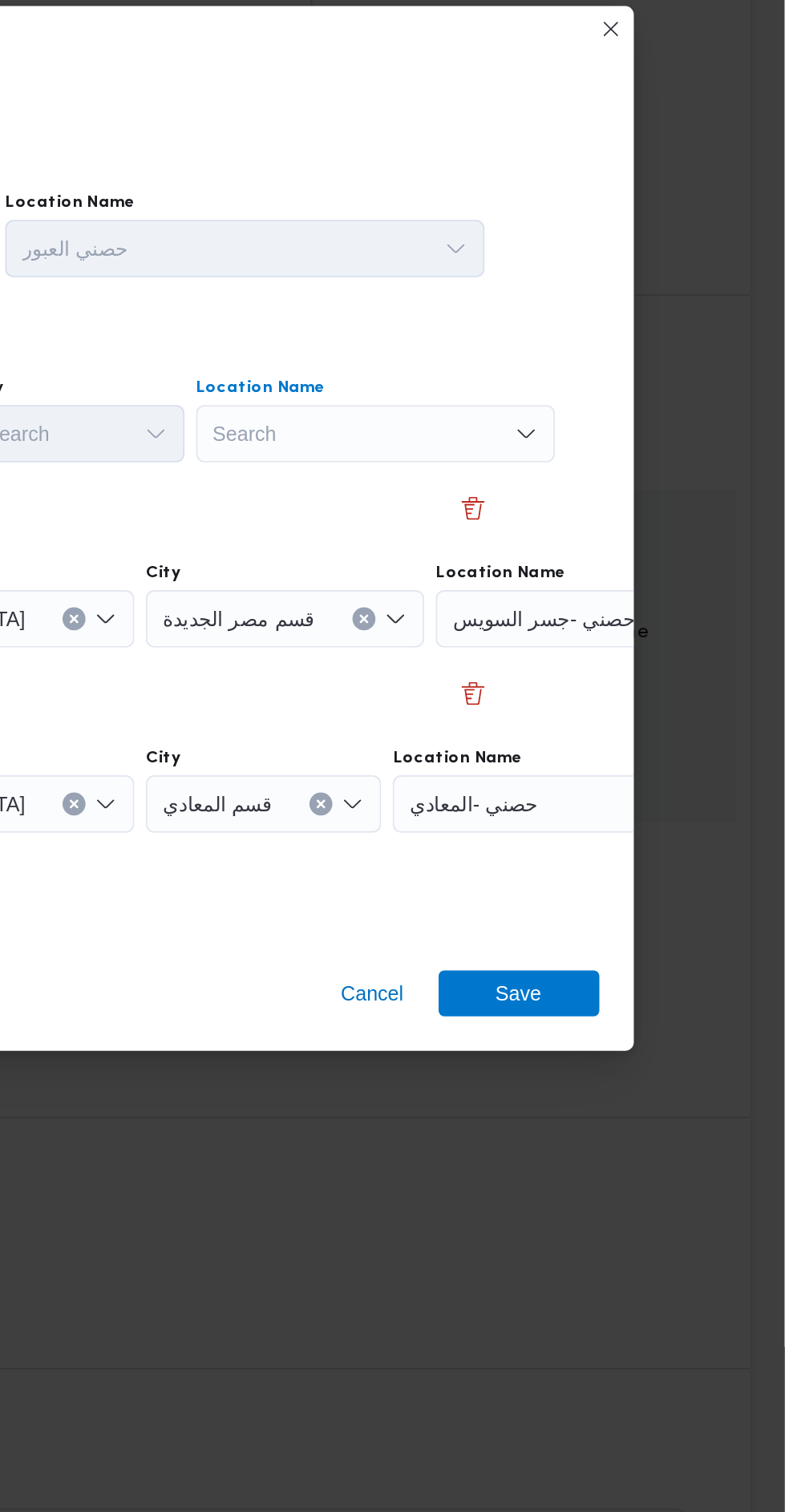
click at [598, 631] on div "Search Combo box. Selected. Combo box input. Search. Type some text or, to disp…" at bounding box center [556, 627] width 200 height 32
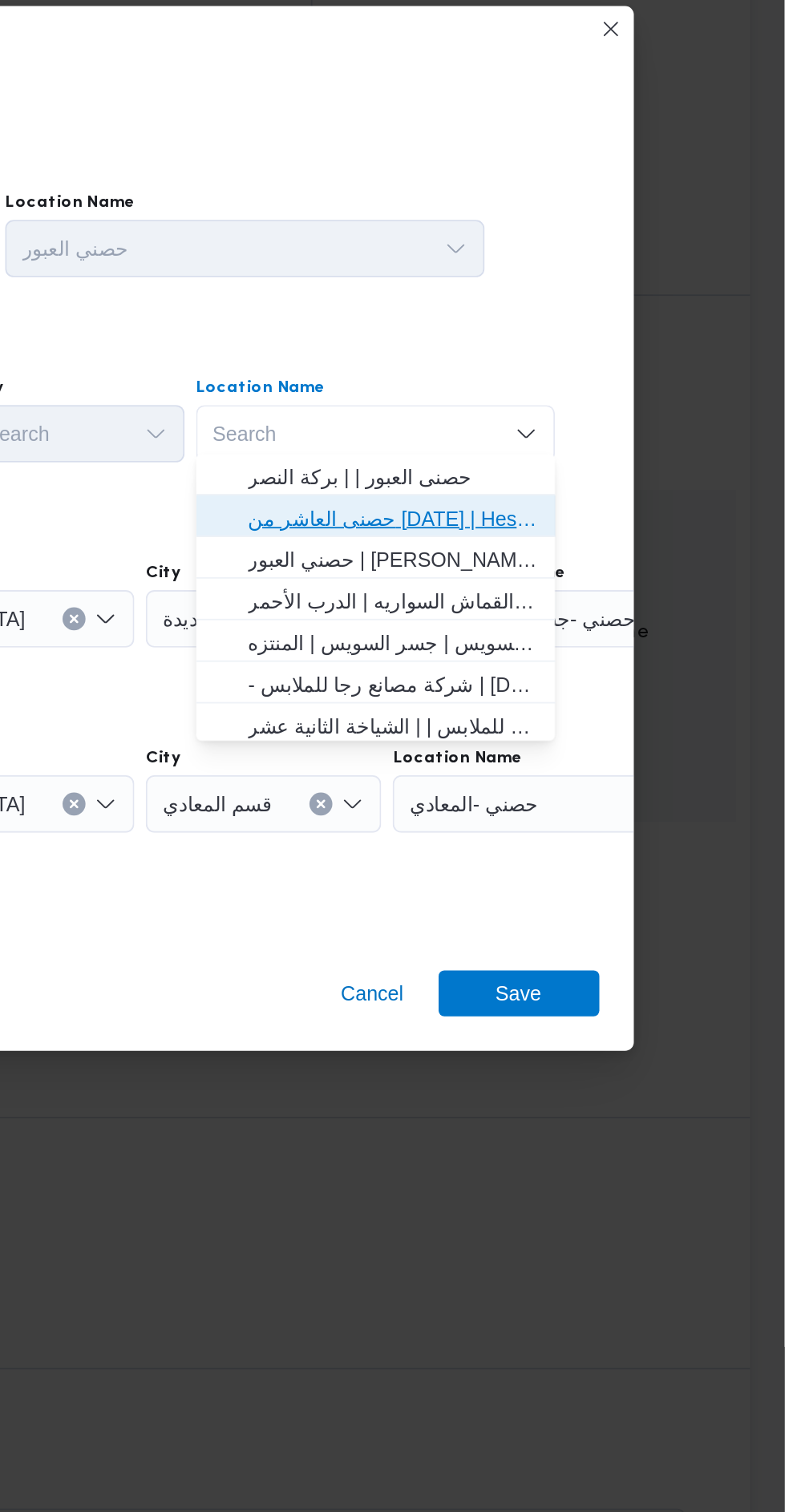
click at [618, 671] on span "حصنى العاشر من [DATE] | Hesni Textiles Factory | جزء من مدينة العاشر-مجاورات" at bounding box center [566, 675] width 162 height 19
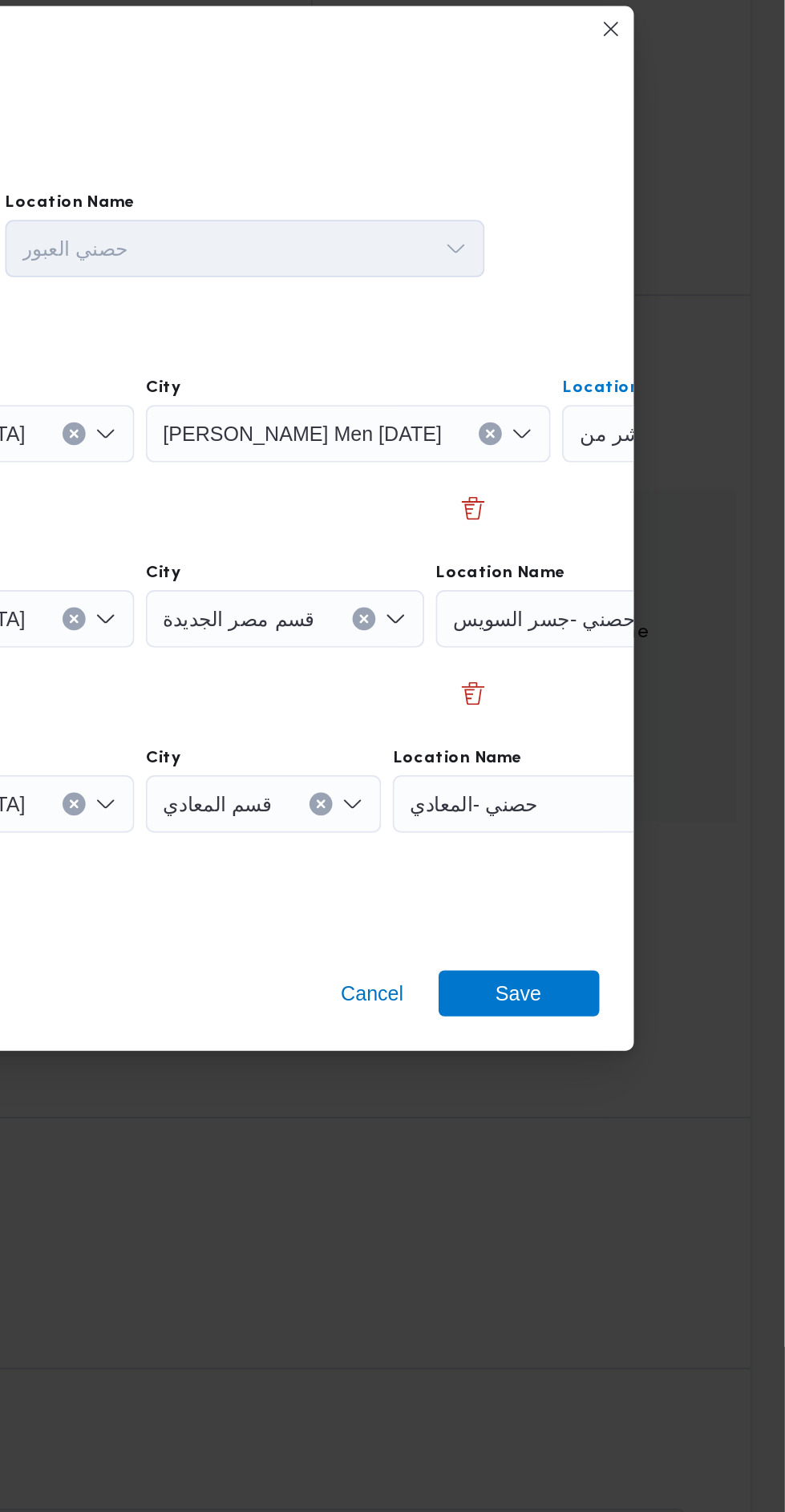
scroll to position [0, 118]
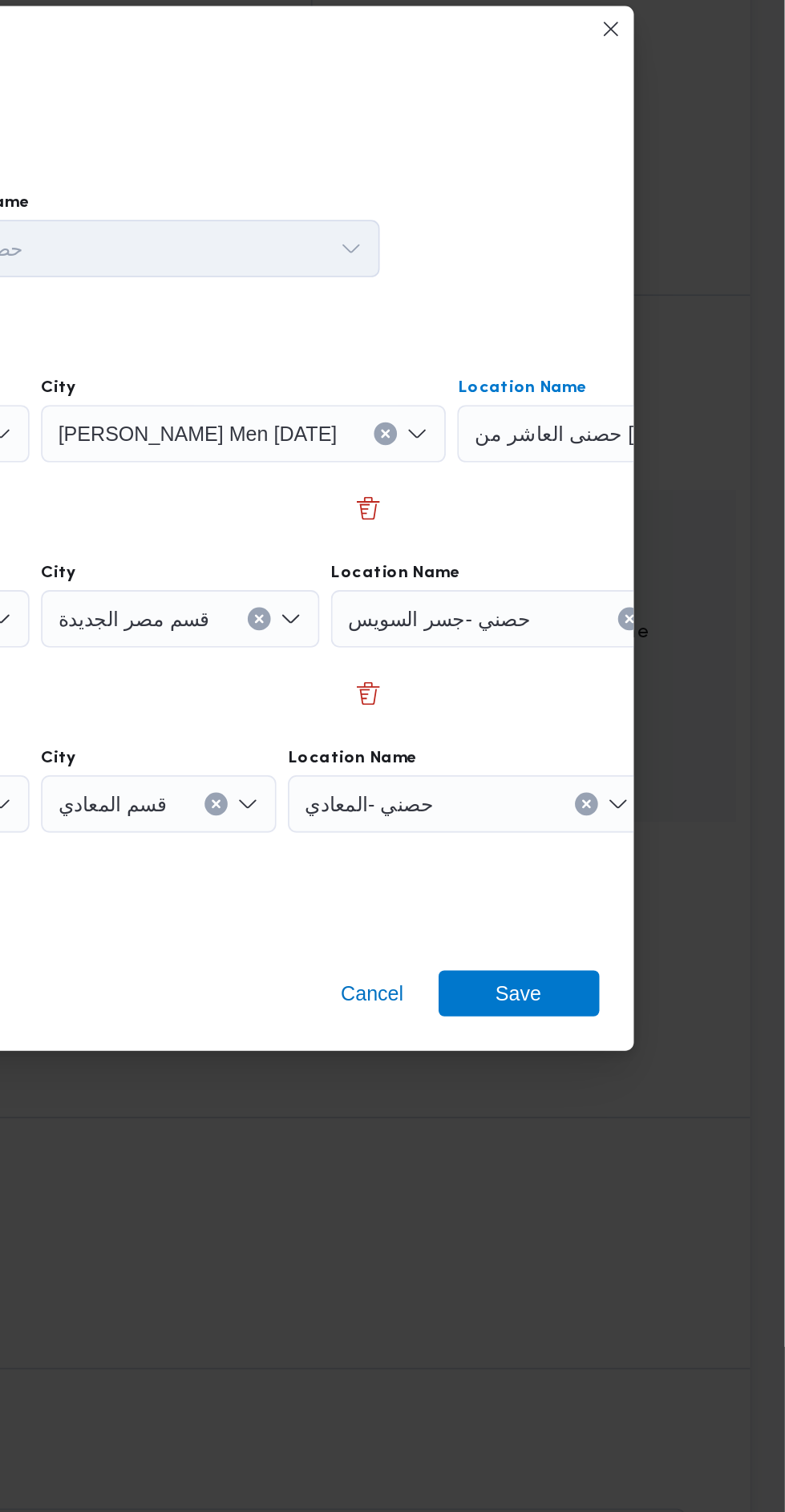
click at [604, 715] on div "حصني -جسر السويس" at bounding box center [631, 731] width 200 height 32
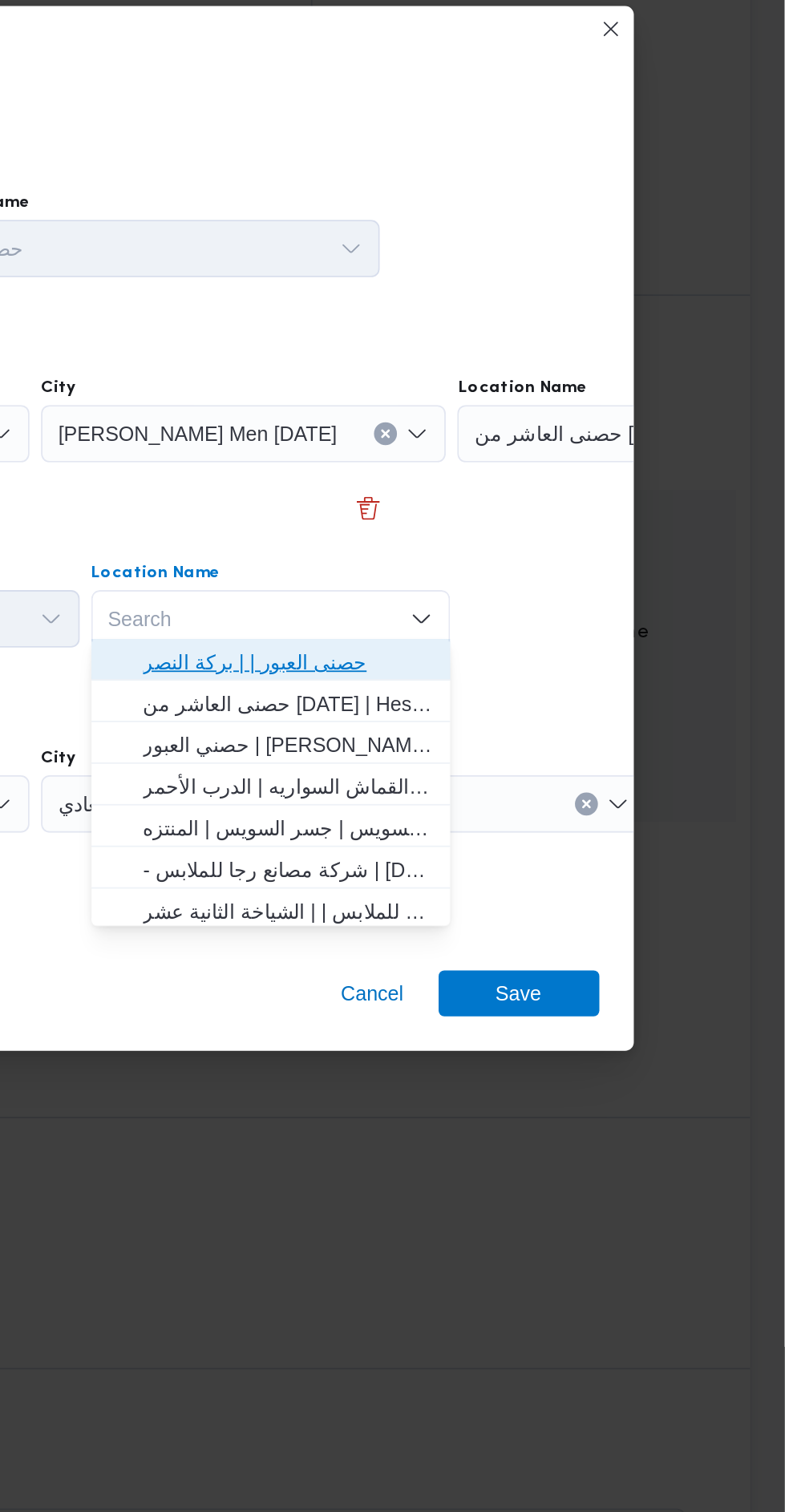
click at [559, 748] on span "حصنى العبور | | بركة النصر" at bounding box center [508, 755] width 162 height 19
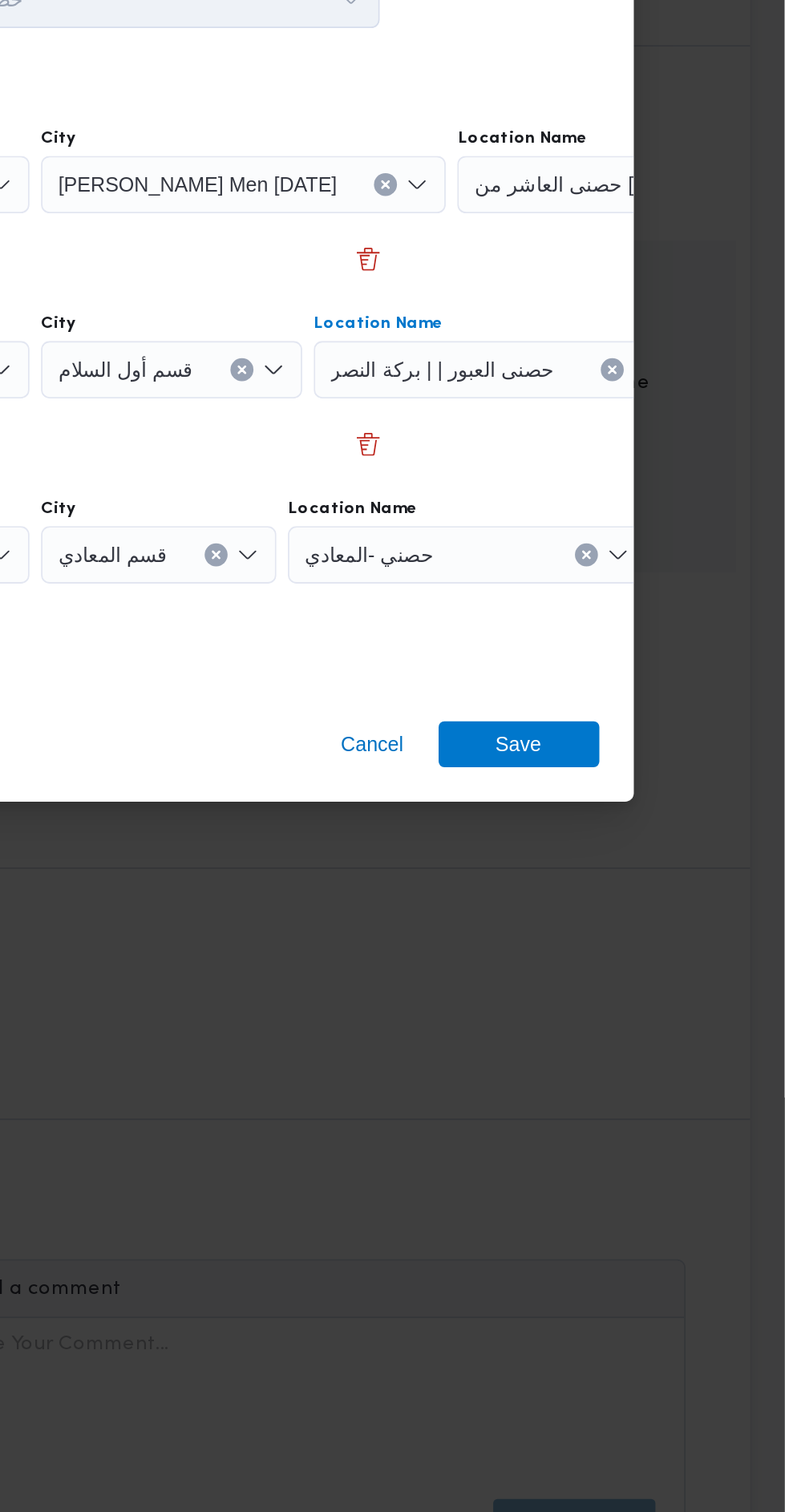
scroll to position [1626, 0]
click at [671, 831] on icon "Clear input" at bounding box center [674, 834] width 7 height 7
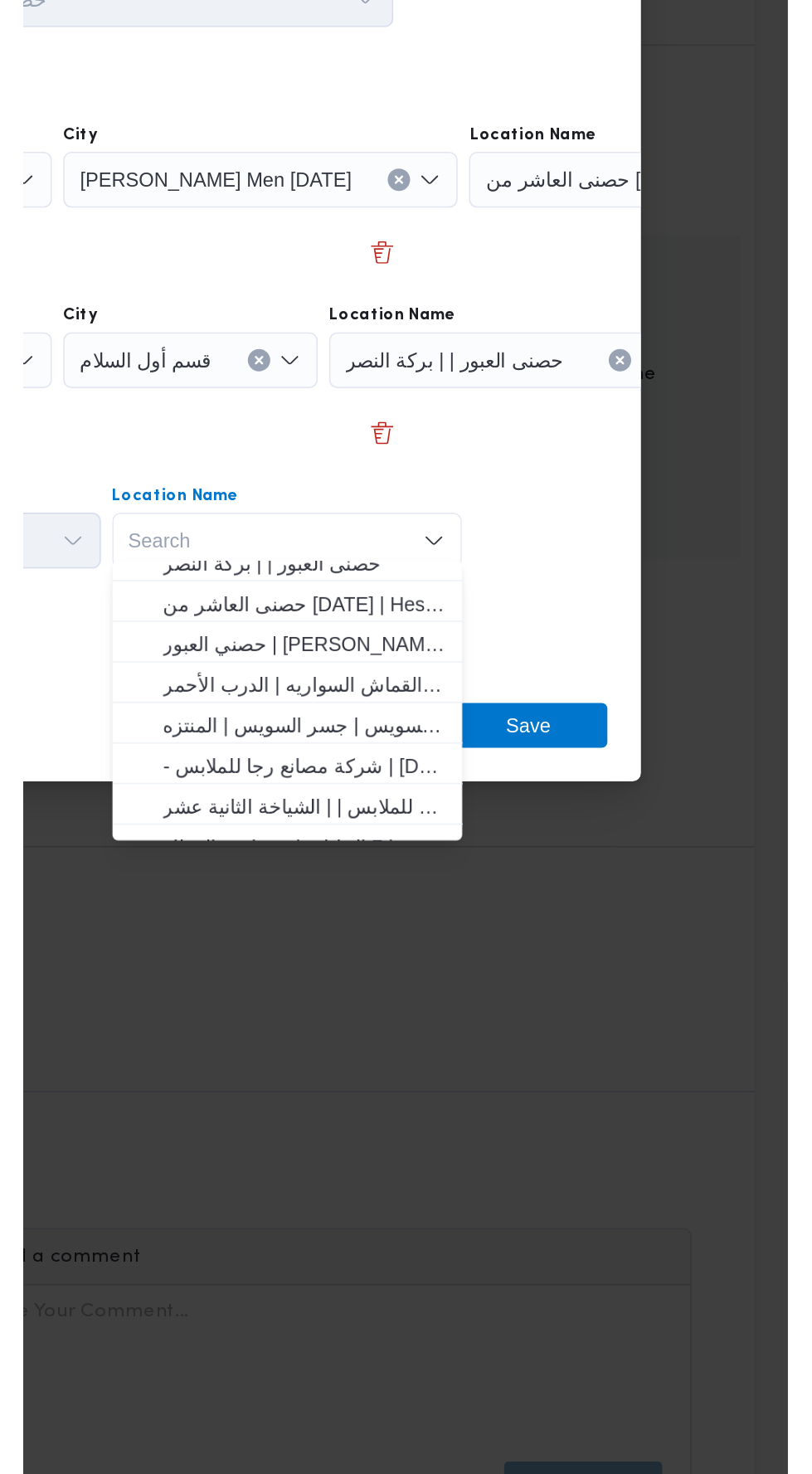
scroll to position [17, 0]
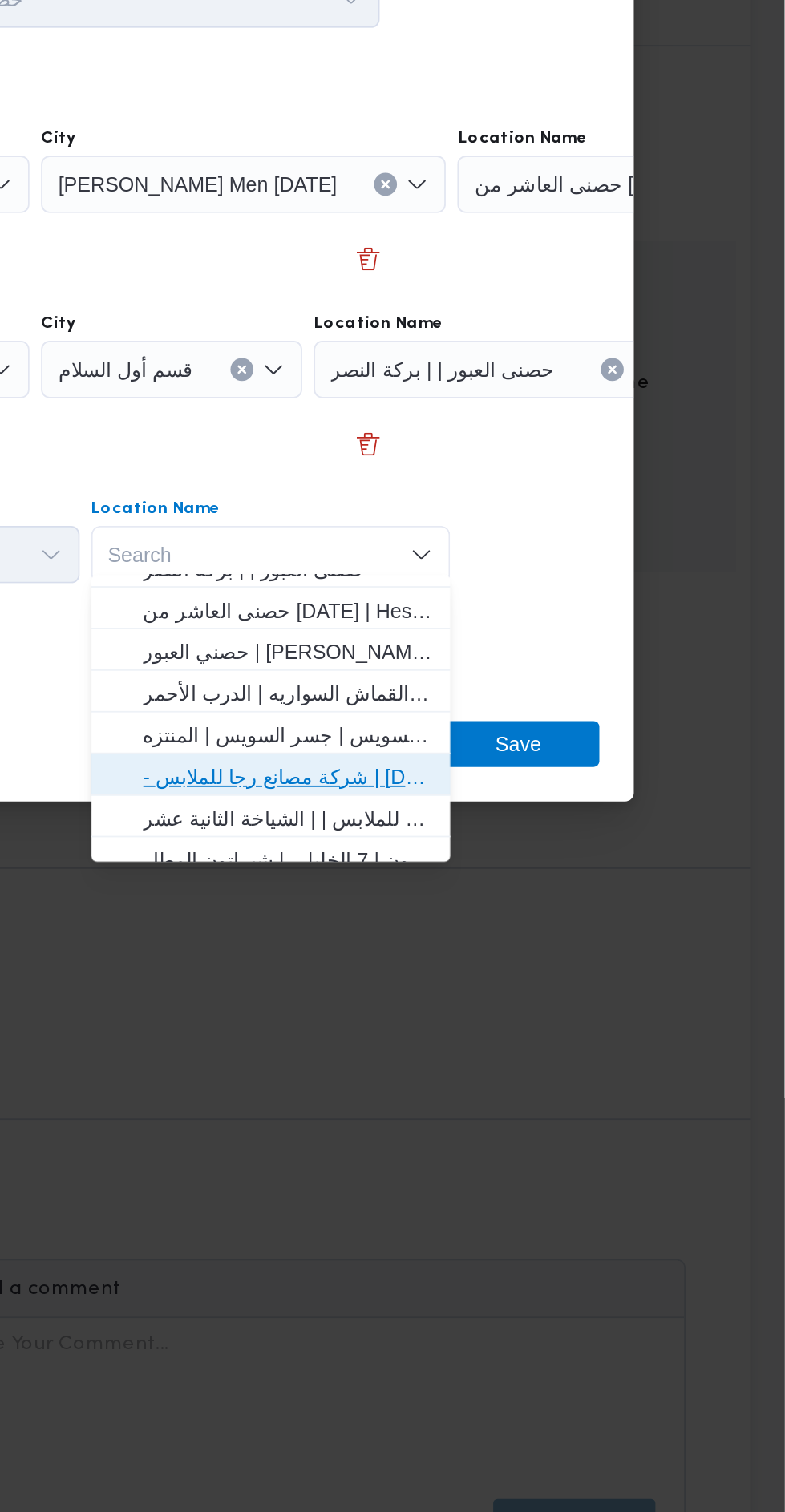
click at [568, 959] on span "- شركة مصانع رجا للملابس | [DATE] Clothing Co. | الشياخة الثانية عشر" at bounding box center [508, 958] width 162 height 19
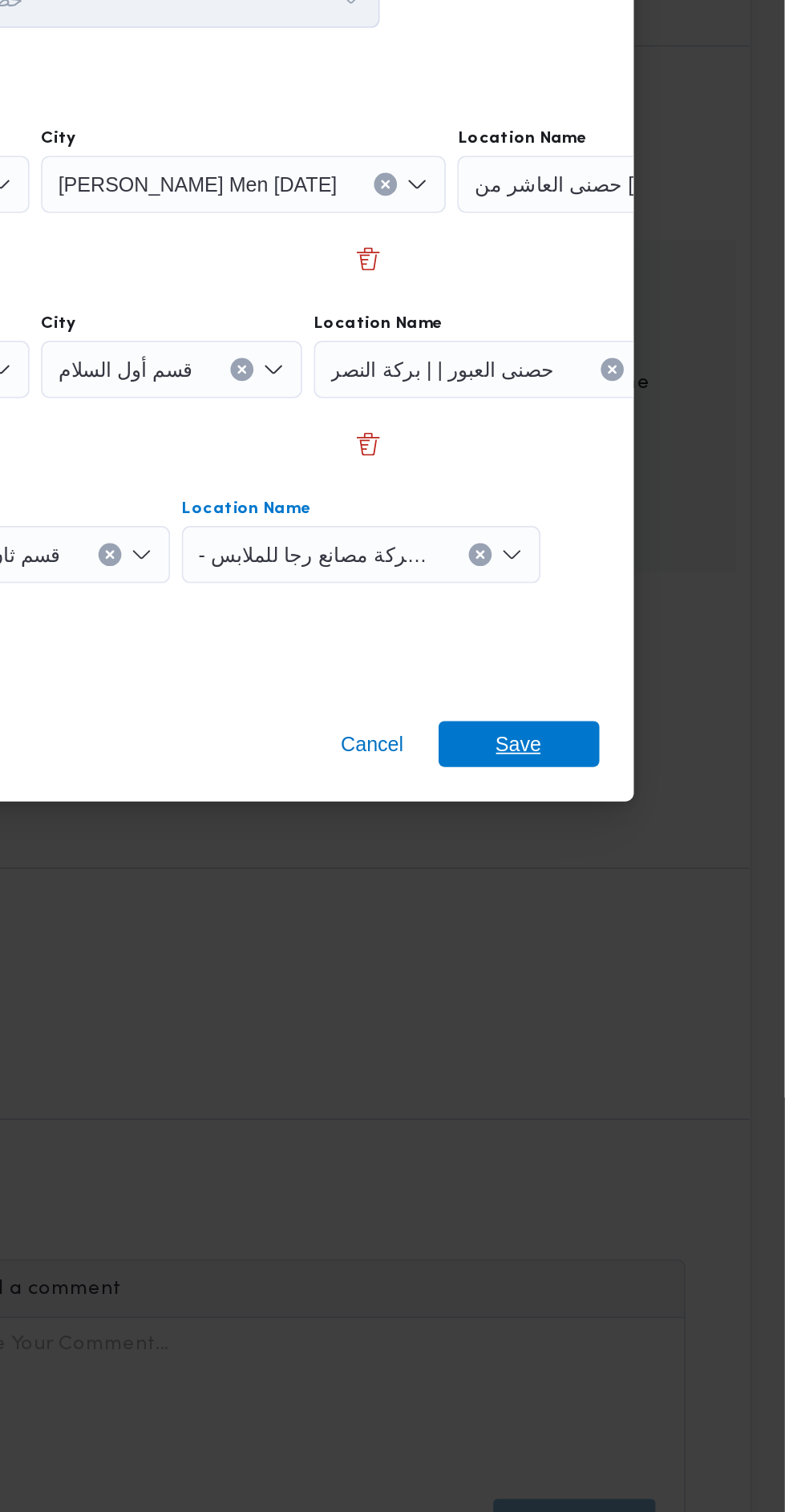
click at [644, 927] on span "Save" at bounding box center [636, 939] width 25 height 25
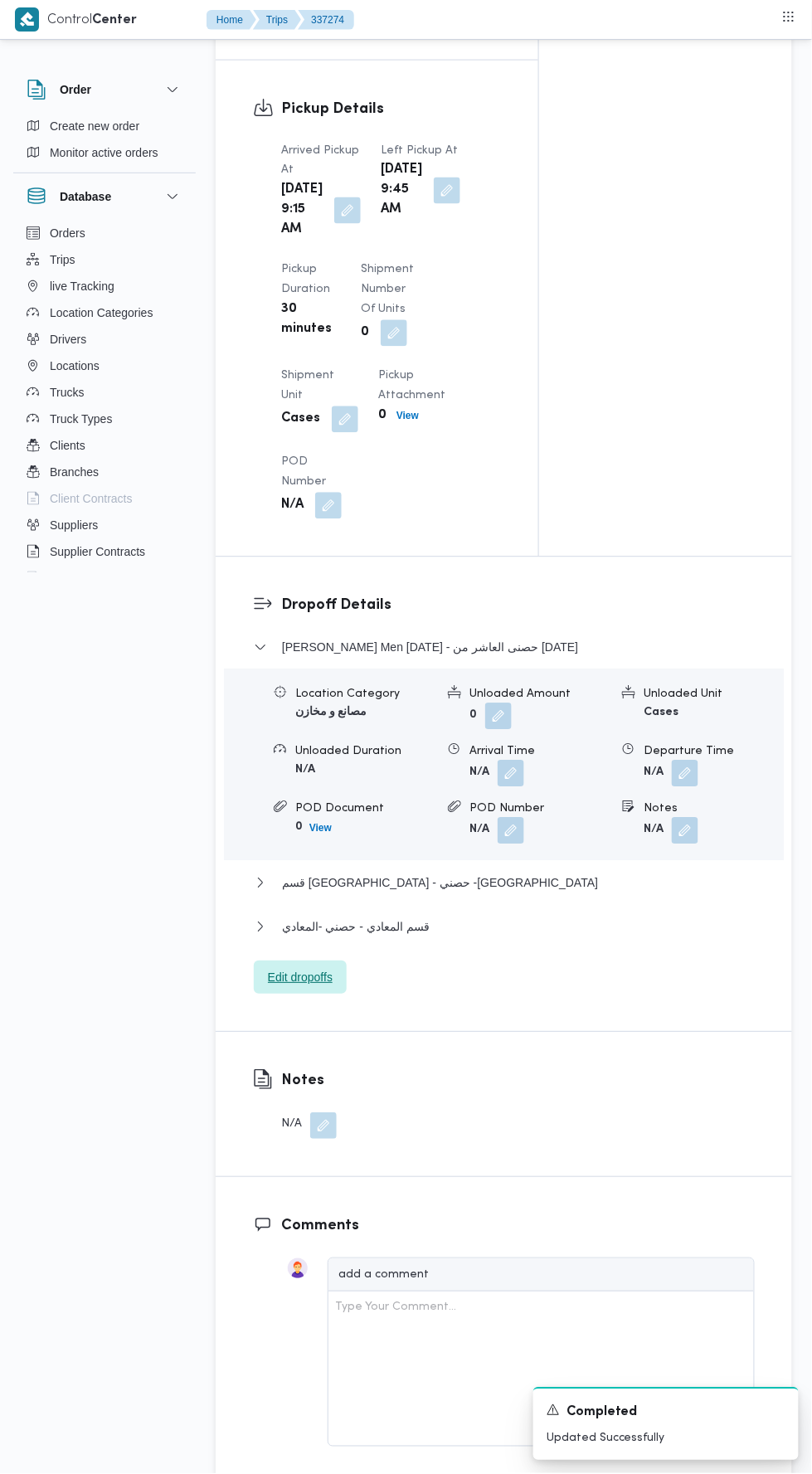
scroll to position [1707, 0]
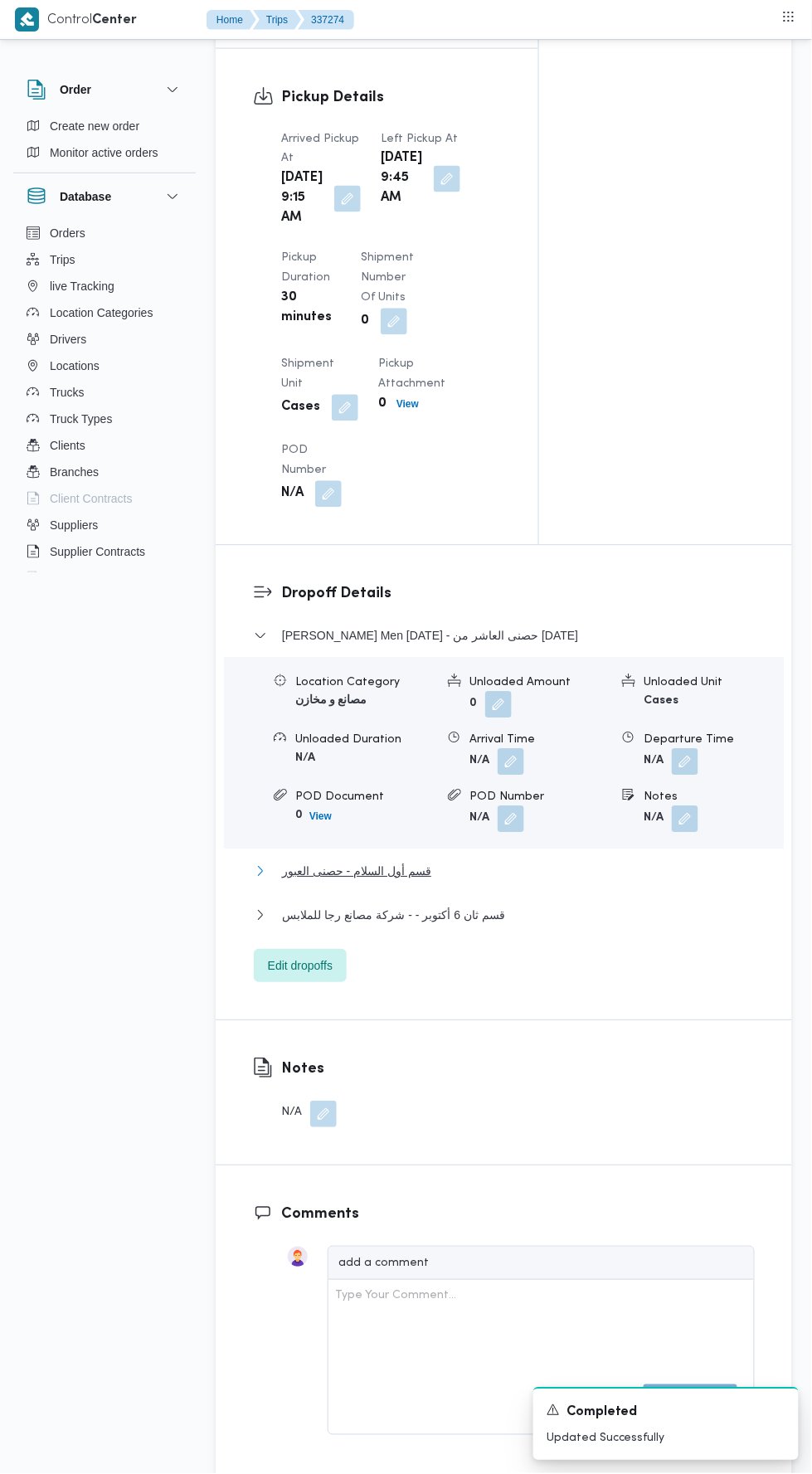
click at [526, 881] on button "قسم أول السلام - حصنى العبور" at bounding box center [504, 872] width 501 height 19
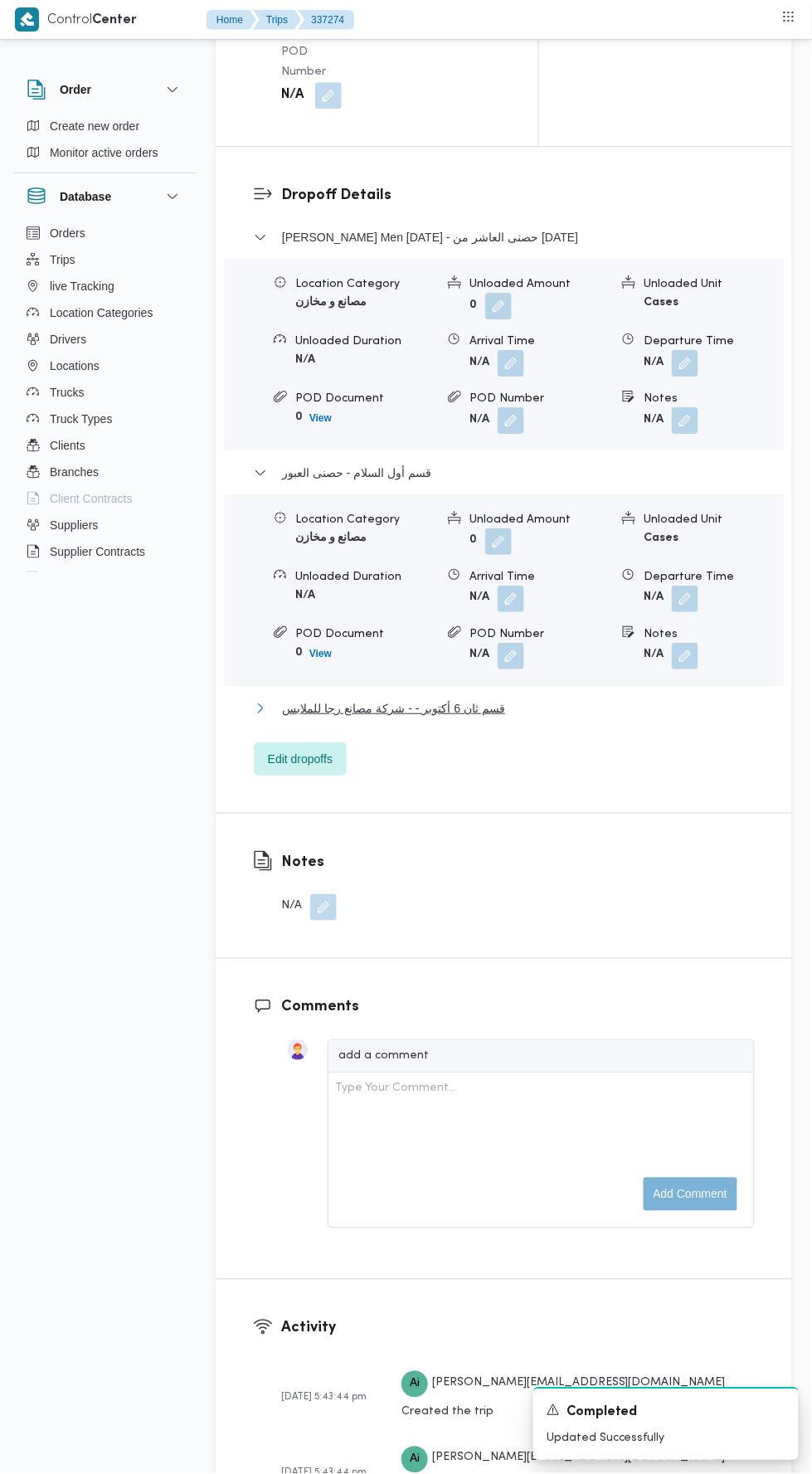
click at [558, 718] on button "قسم ثان 6 أكتوبر - - شركة مصانع رجا للملابس" at bounding box center [504, 708] width 501 height 19
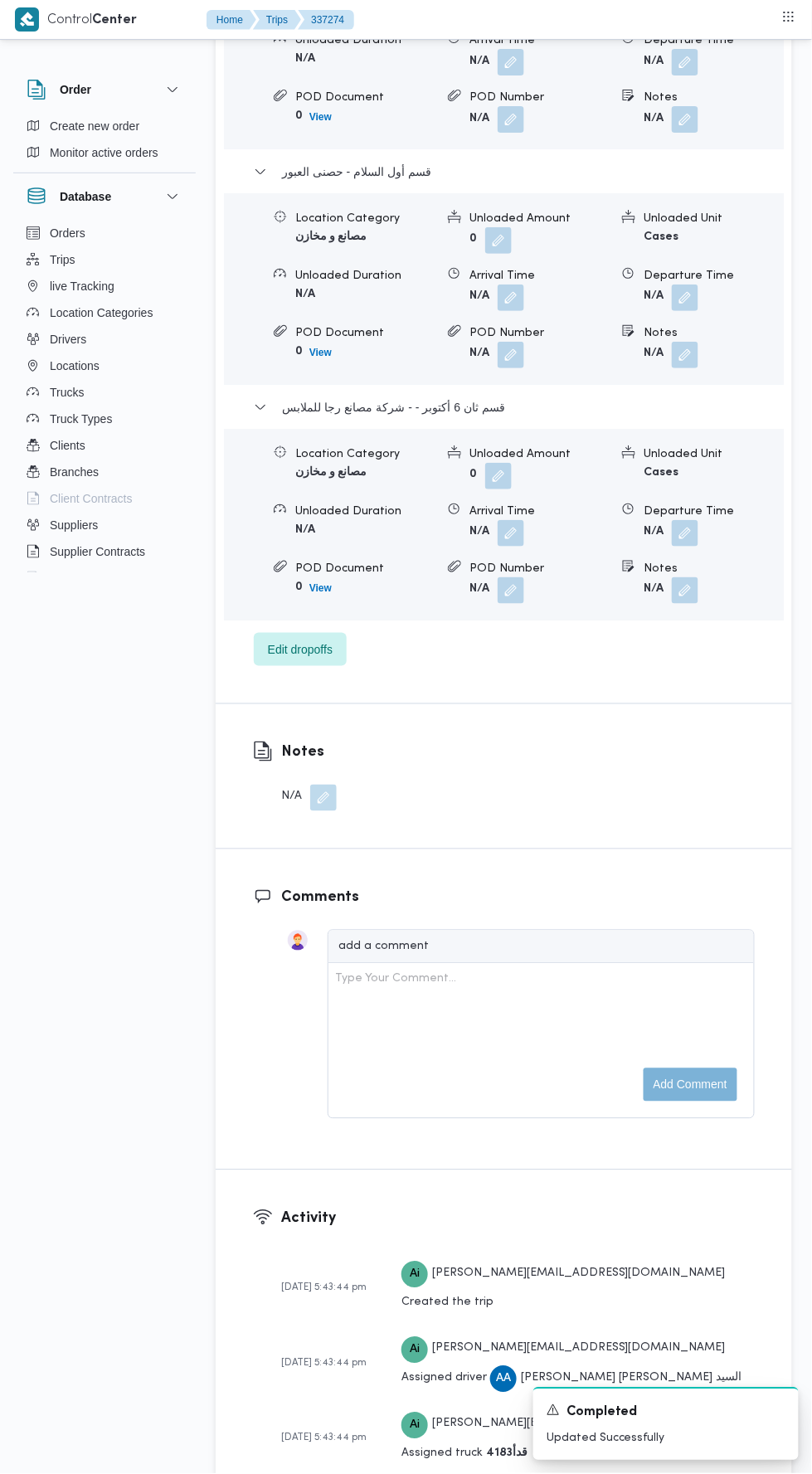
scroll to position [2412, 0]
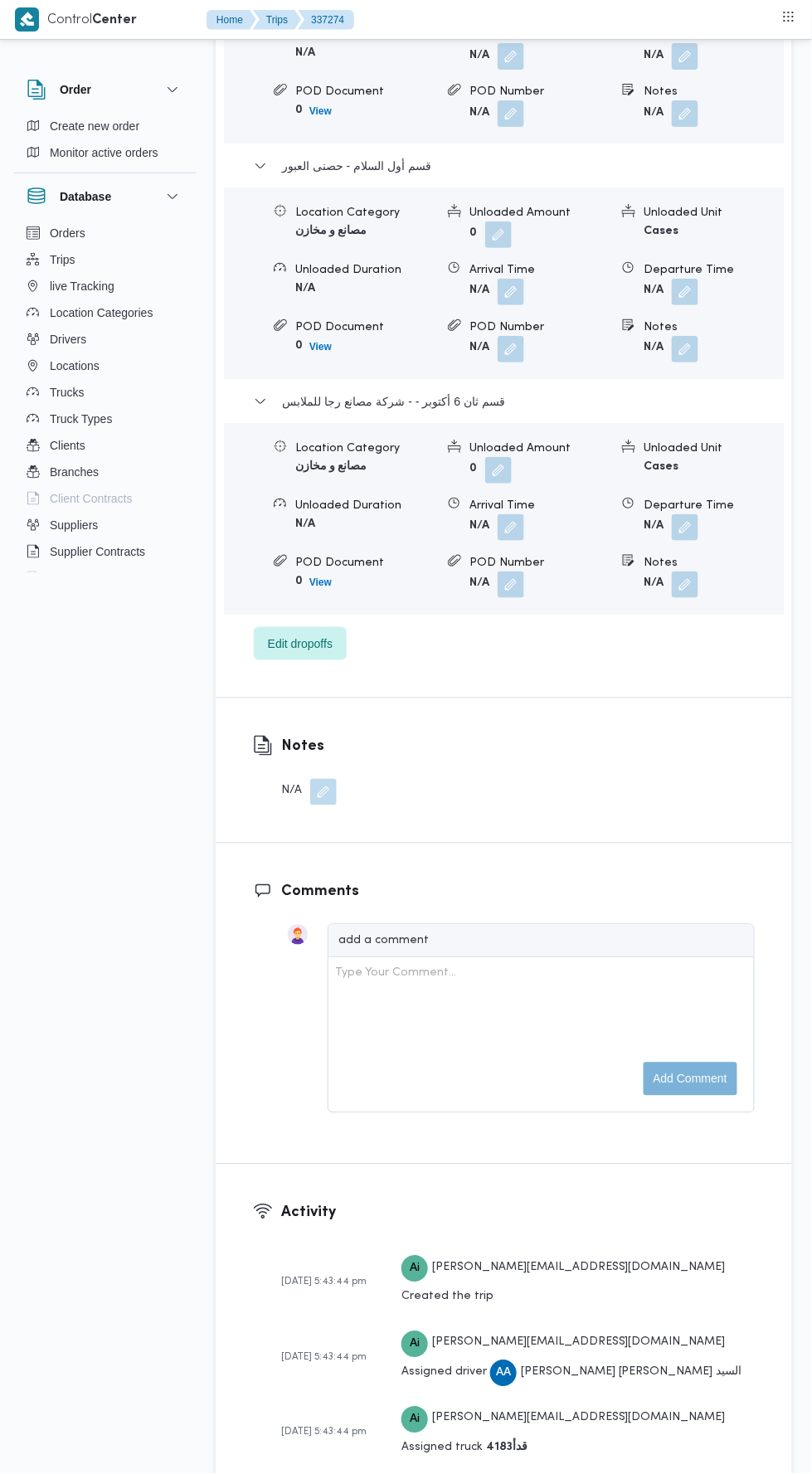
click at [698, 541] on button "button" at bounding box center [685, 527] width 26 height 26
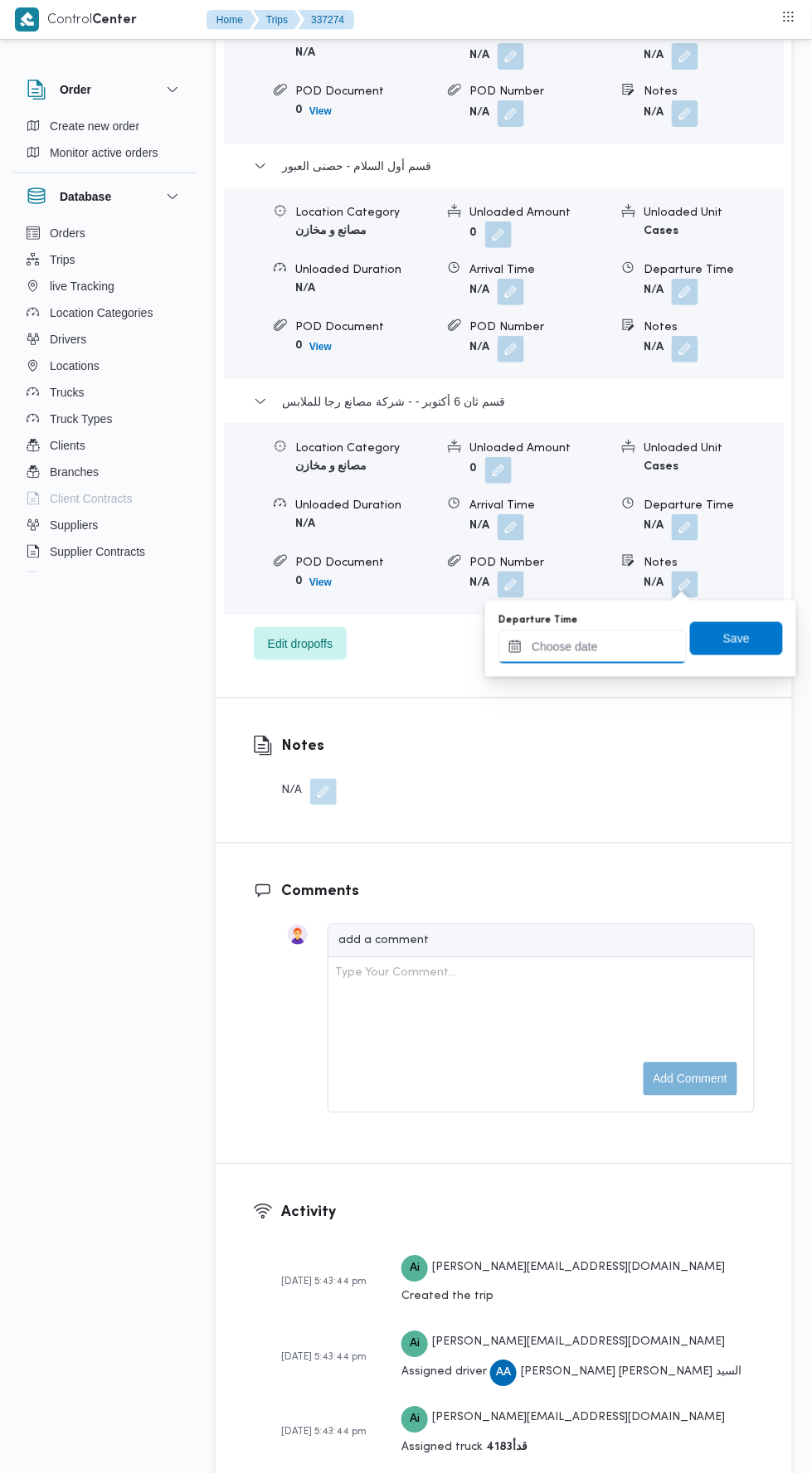
click at [640, 647] on input "Departure Time" at bounding box center [592, 647] width 189 height 33
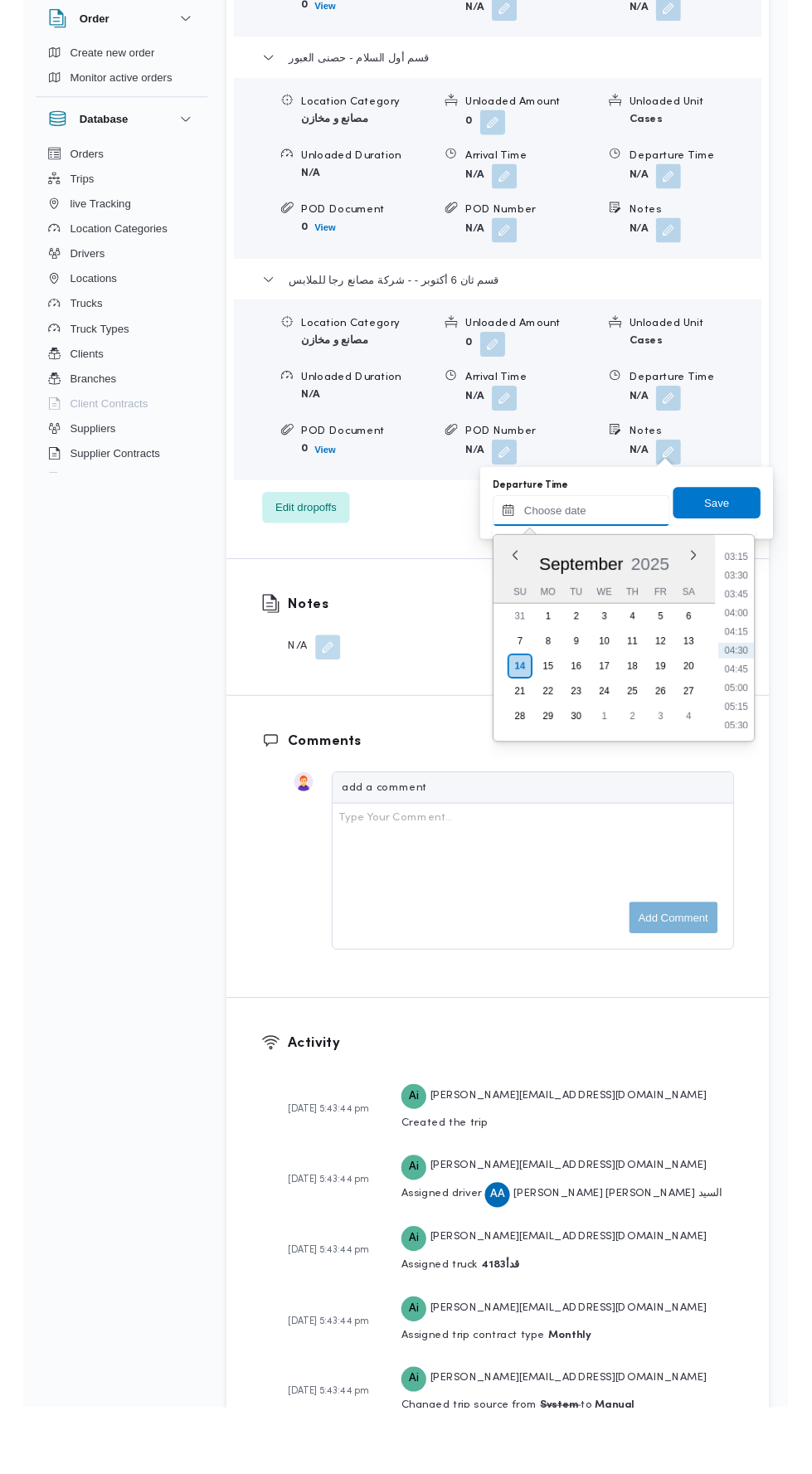
scroll to position [2447, 0]
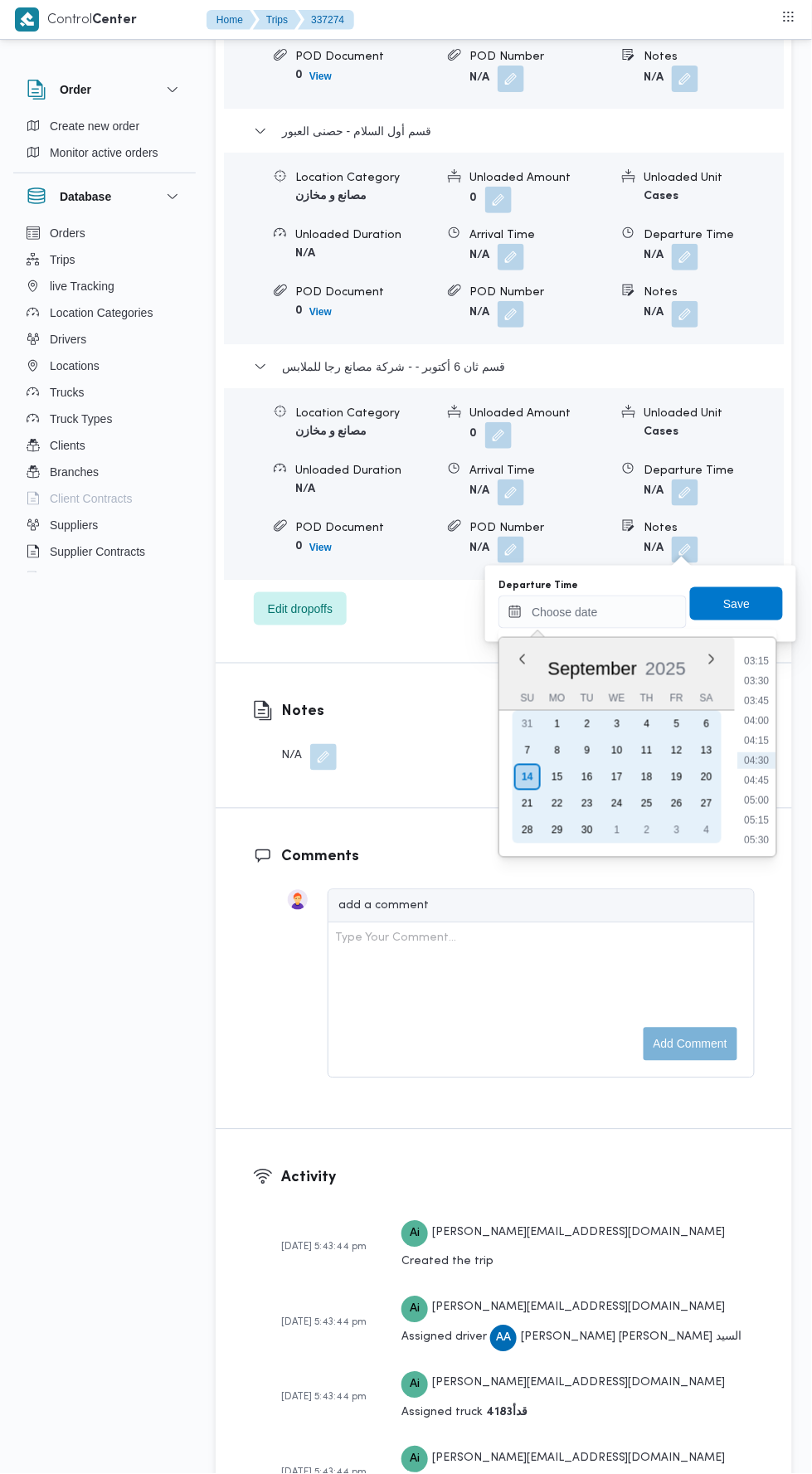
click at [706, 752] on div "13" at bounding box center [706, 750] width 26 height 26
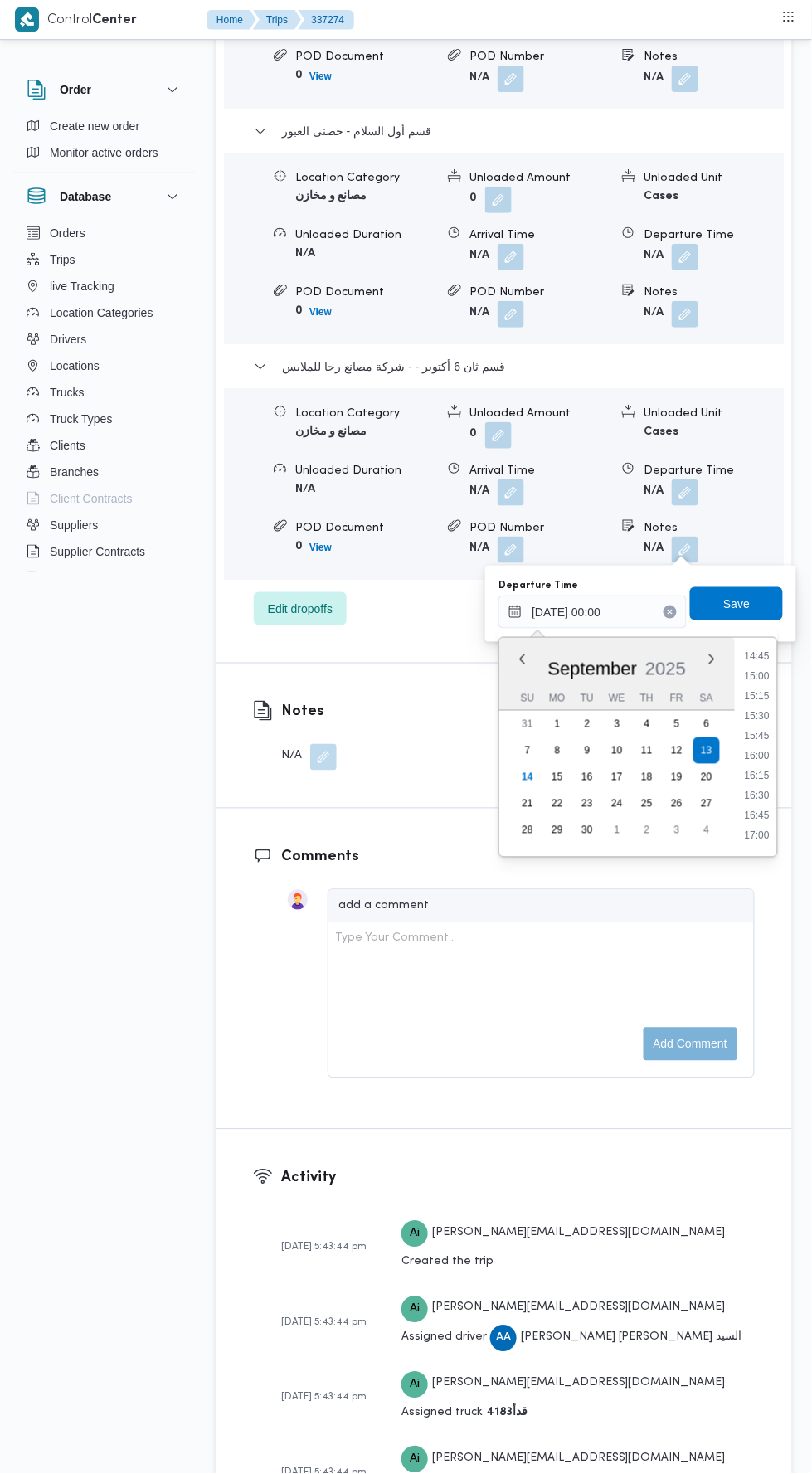
click at [758, 814] on li "16:45" at bounding box center [758, 815] width 38 height 17
type input "[DATE] 16:45"
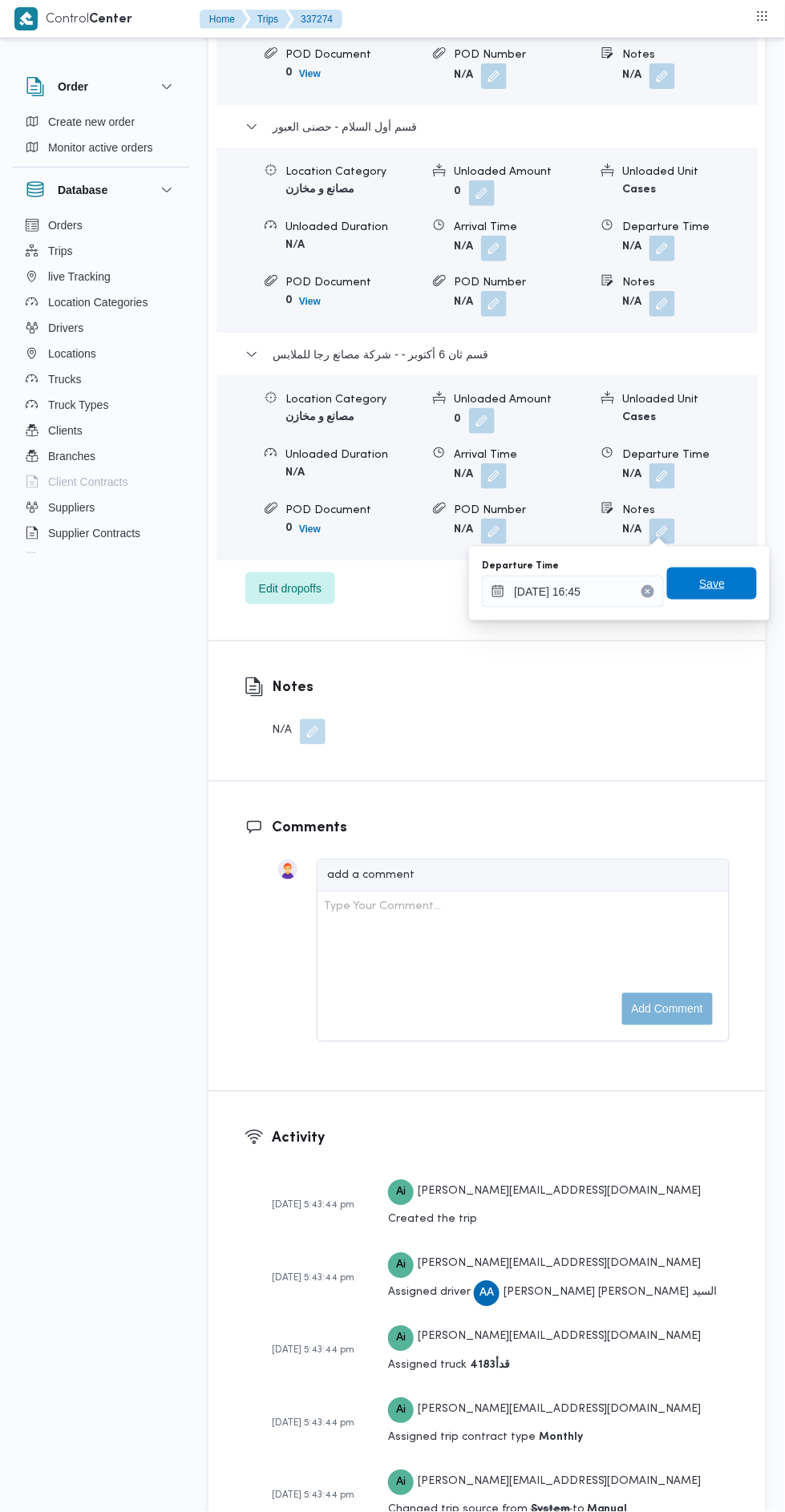
click at [742, 581] on span "Save" at bounding box center [711, 584] width 89 height 32
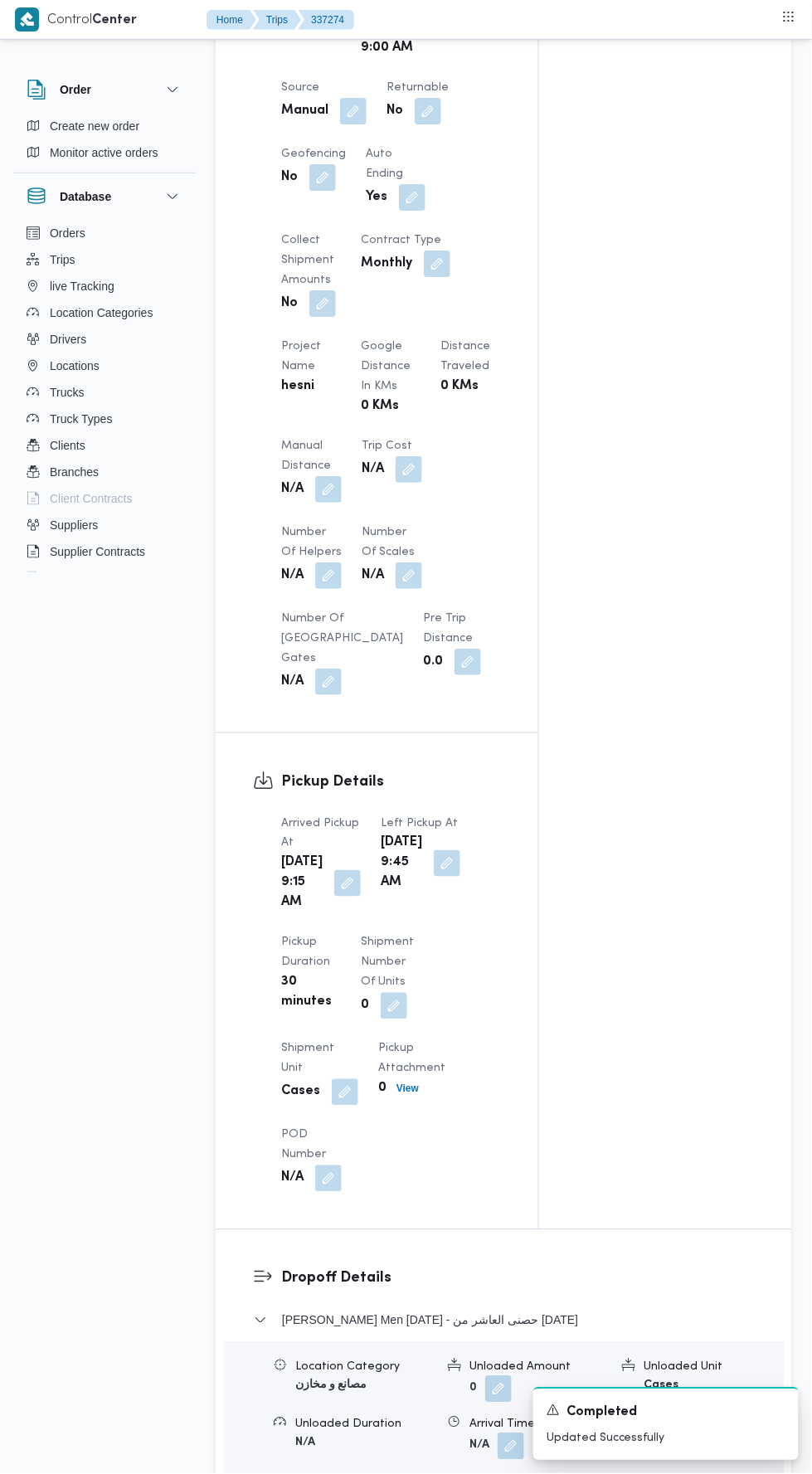
scroll to position [1021, 0]
click at [329, 482] on button "button" at bounding box center [328, 489] width 26 height 26
click at [320, 549] on input "Manual Distance" at bounding box center [276, 557] width 165 height 33
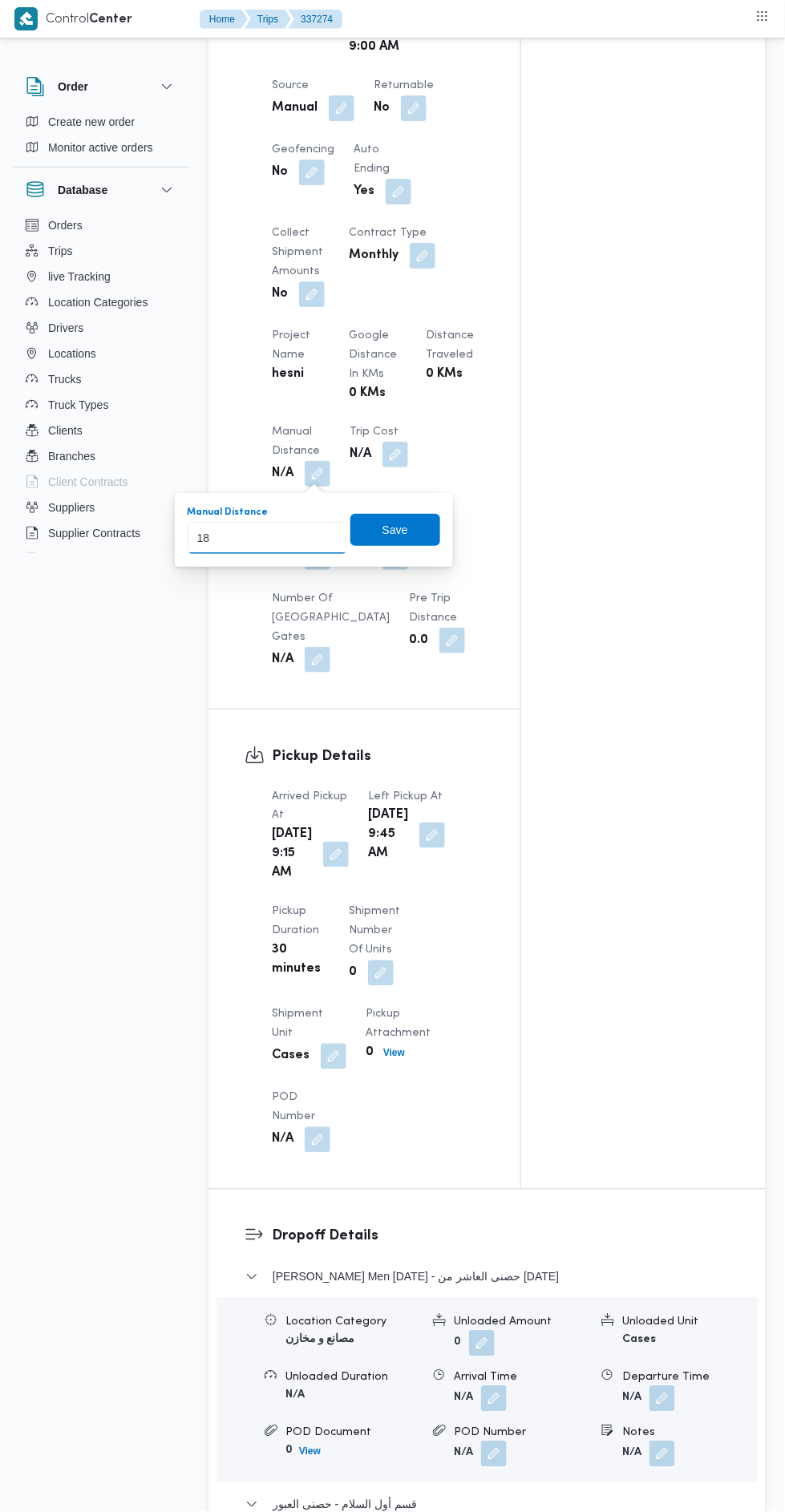
type input "185"
click at [397, 528] on span "Save" at bounding box center [395, 529] width 25 height 19
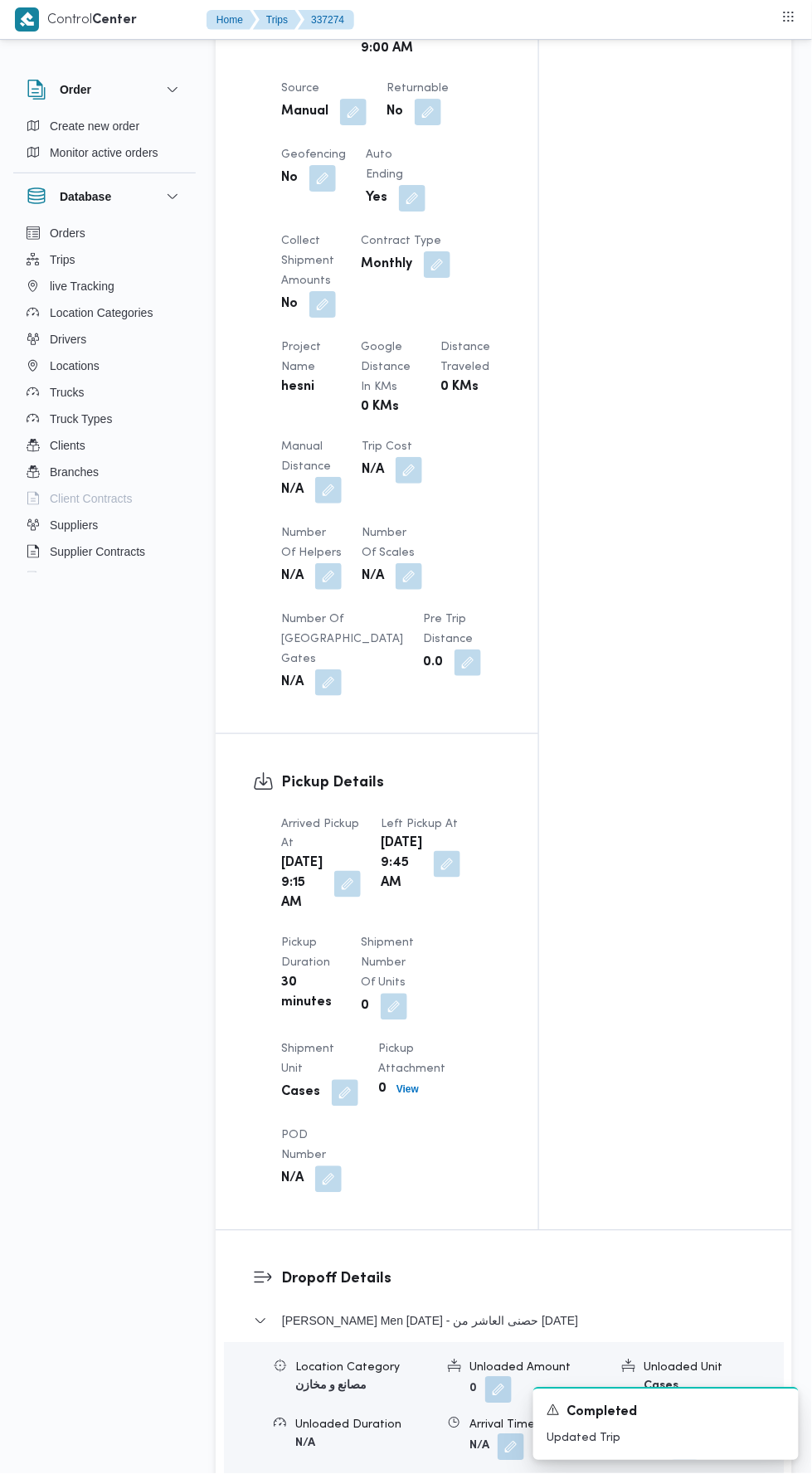
scroll to position [0, 0]
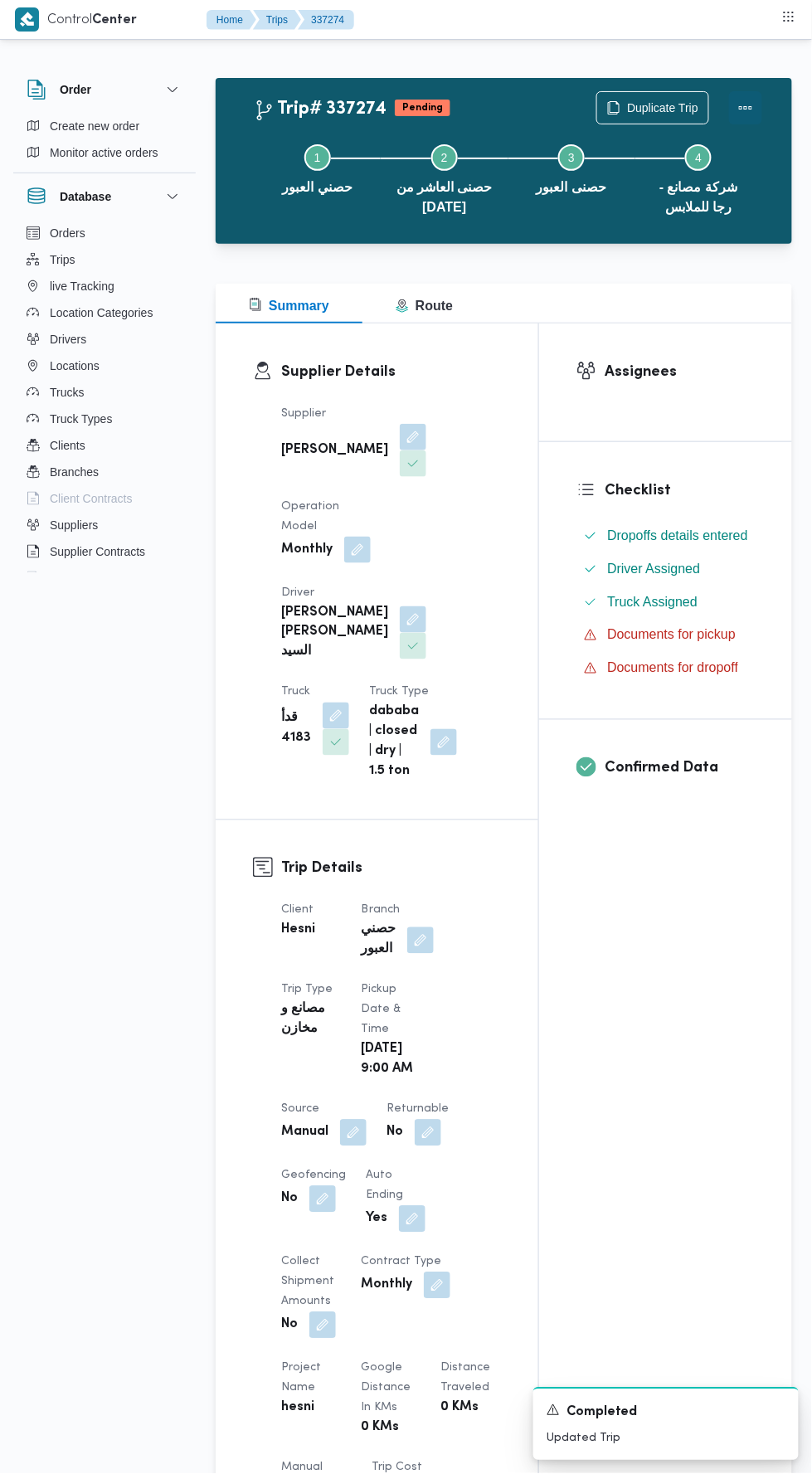
click at [753, 92] on button "Actions" at bounding box center [745, 108] width 33 height 33
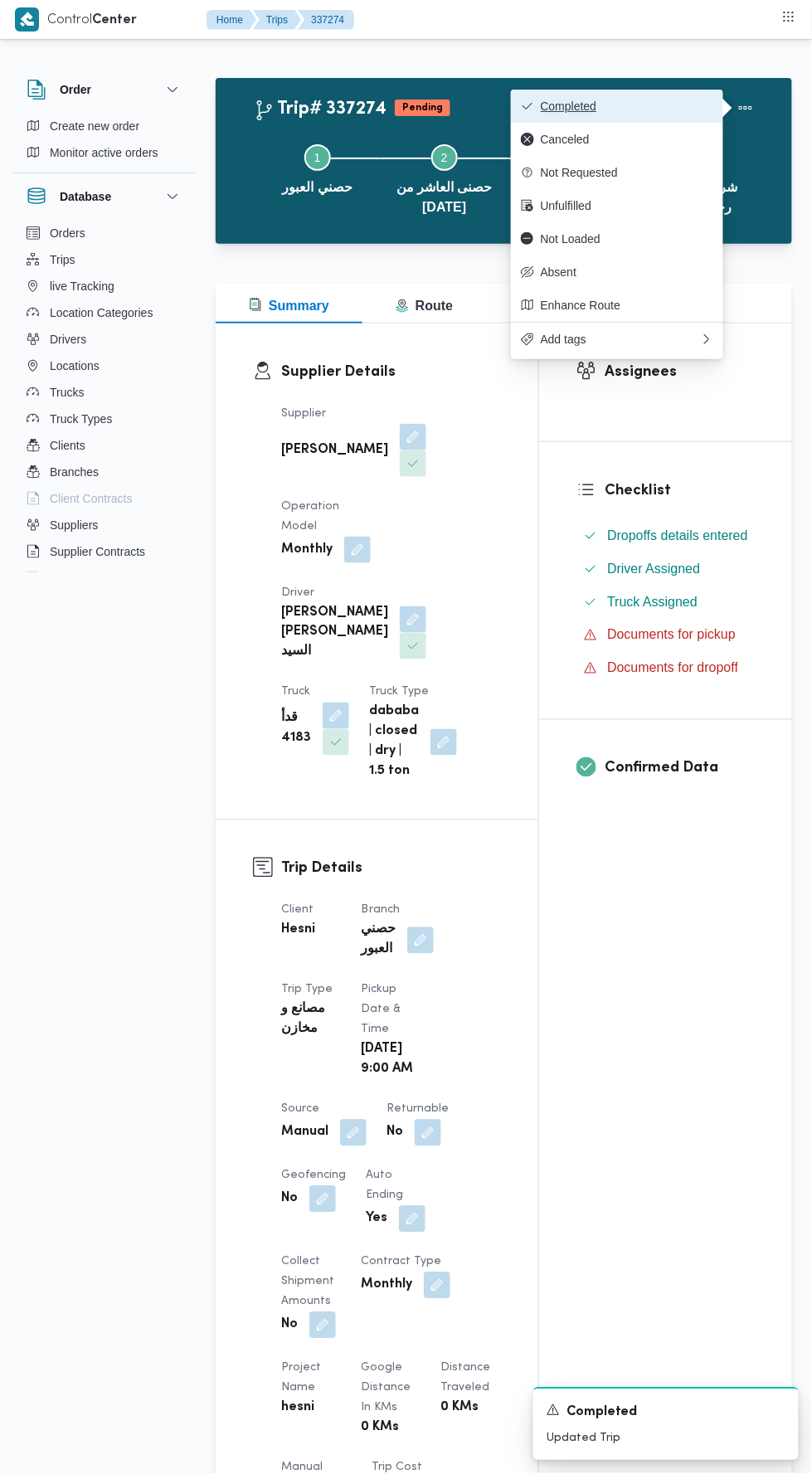
click at [675, 99] on span "Completed" at bounding box center [626, 106] width 172 height 14
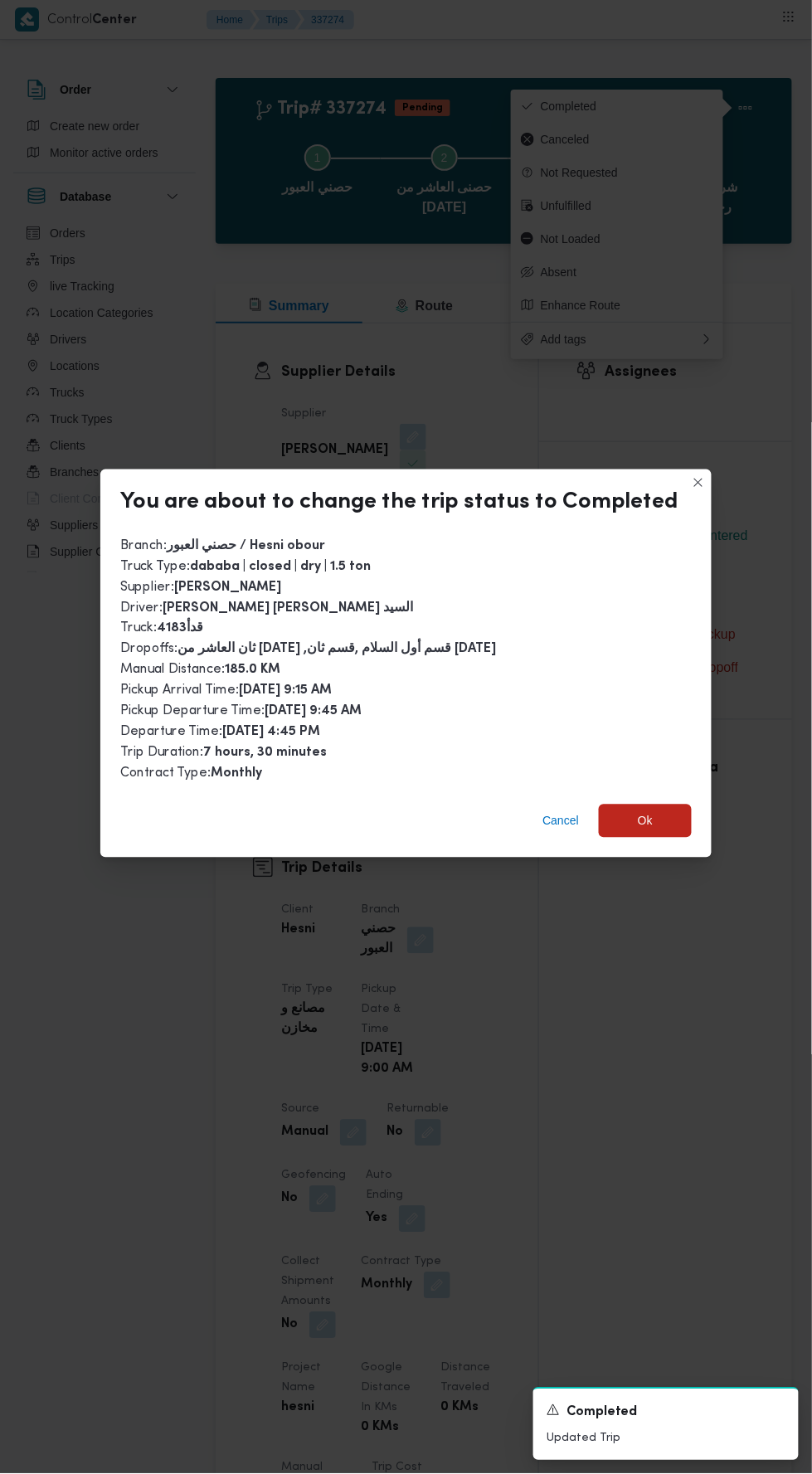
click at [653, 836] on div "Cancel Ok" at bounding box center [406, 824] width 611 height 66
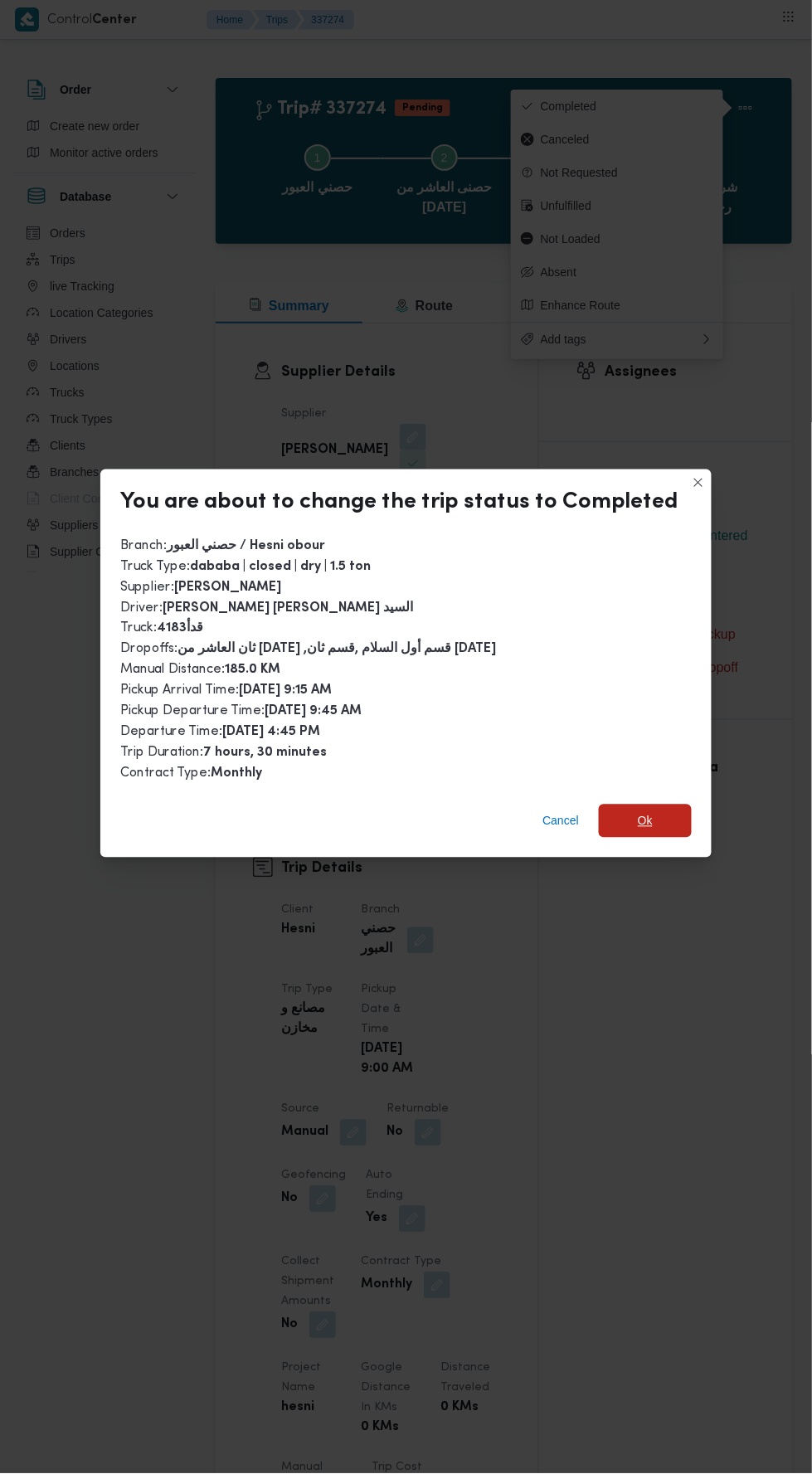
click at [638, 811] on span "Ok" at bounding box center [645, 821] width 15 height 19
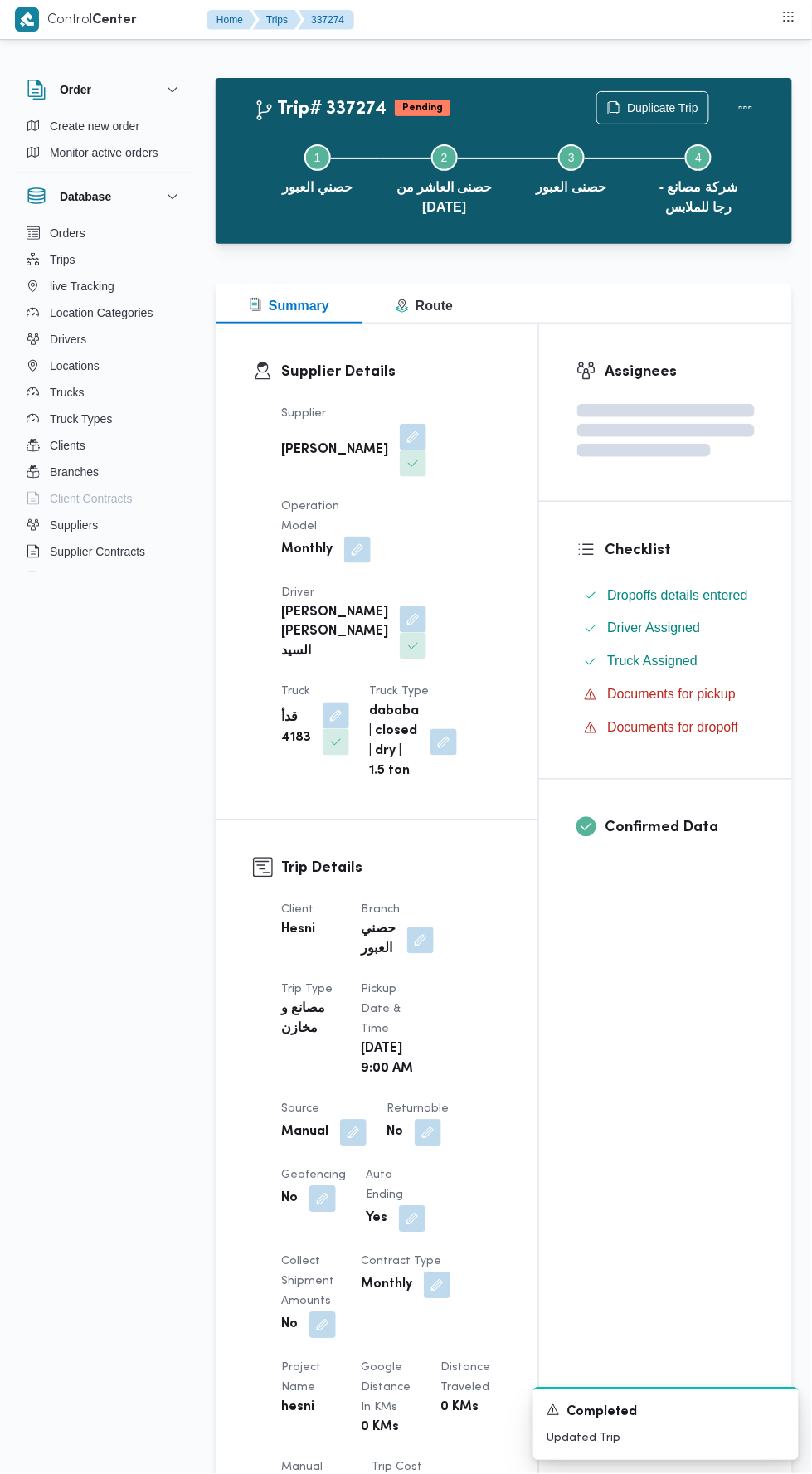
click at [626, 1115] on div "Assignees Checklist Dropoffs details entered Driver Assigned Truck Assigned Doc…" at bounding box center [665, 1286] width 253 height 1927
